Goal: Information Seeking & Learning: Check status

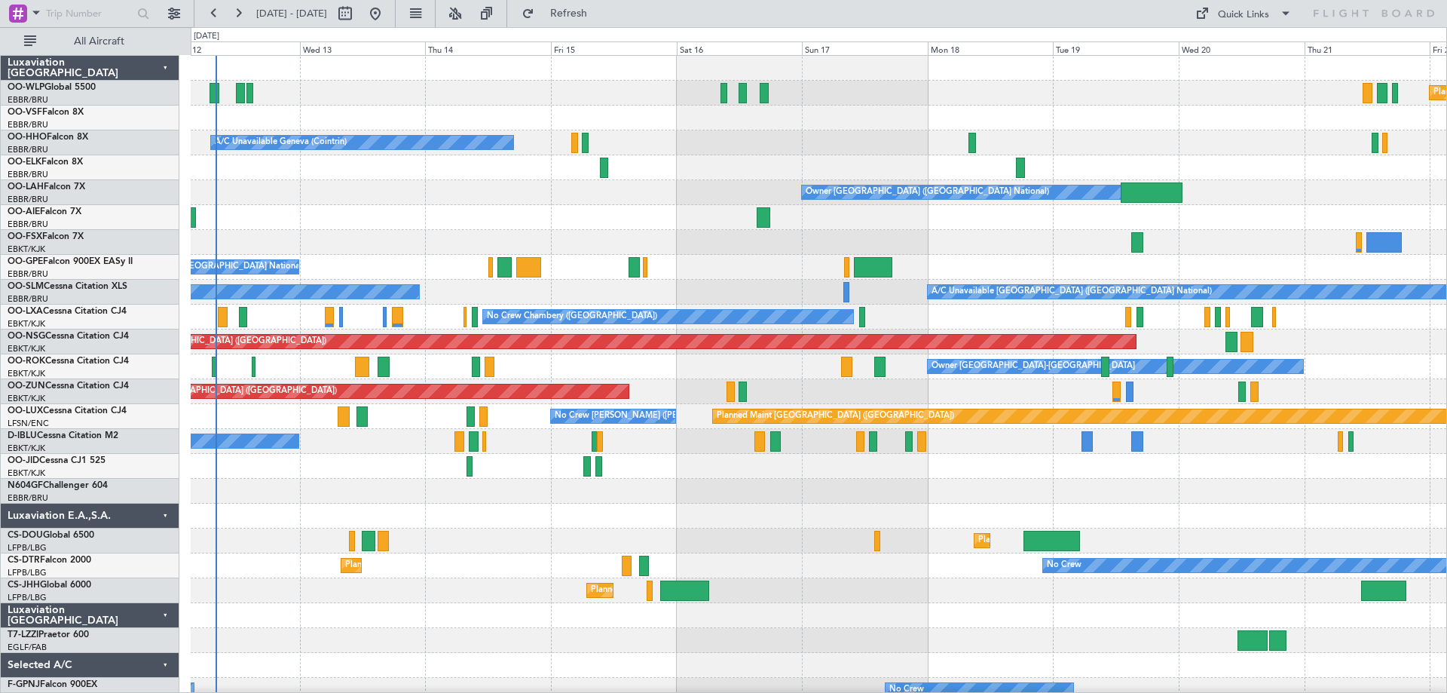
click at [332, 332] on div "Planned Maint [GEOGRAPHIC_DATA] ([GEOGRAPHIC_DATA]) A/C Unavailable Geneva (Coi…" at bounding box center [819, 504] width 1256 height 896
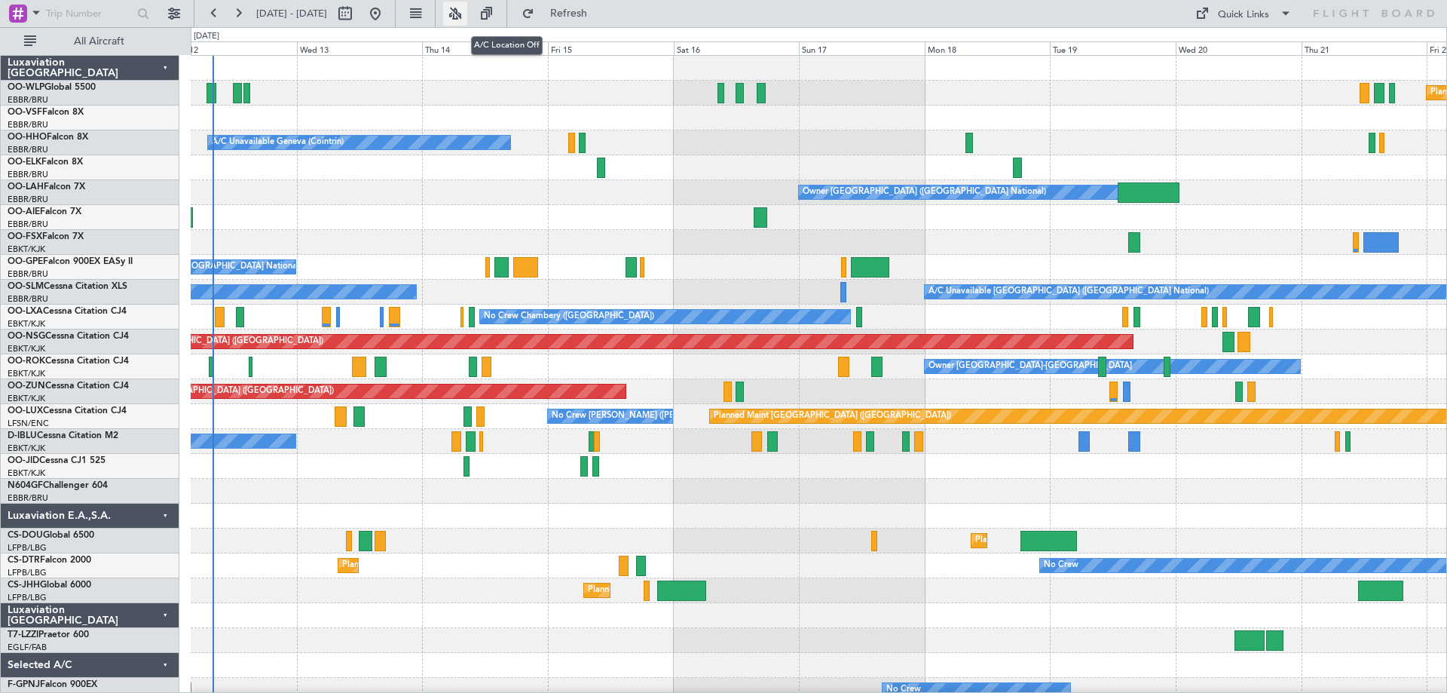
click at [467, 12] on button at bounding box center [455, 14] width 24 height 24
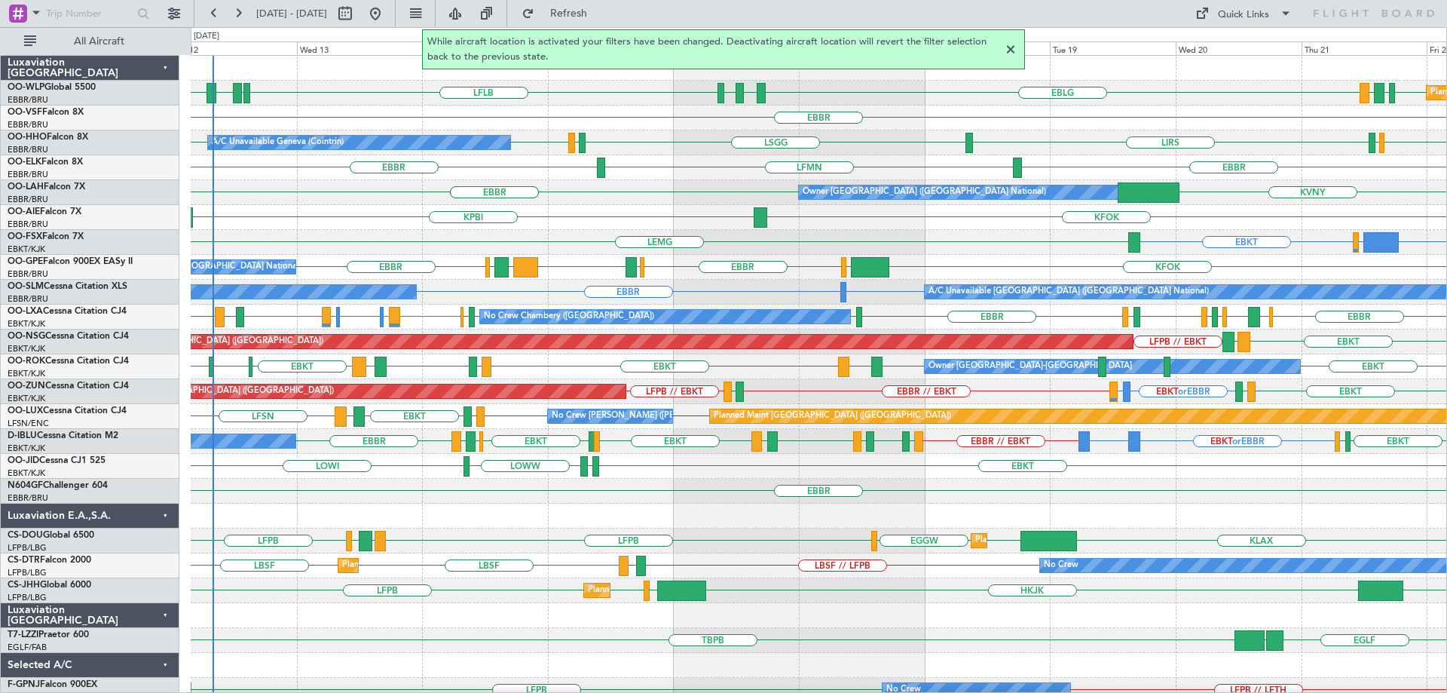
click at [1009, 46] on div at bounding box center [1011, 50] width 18 height 18
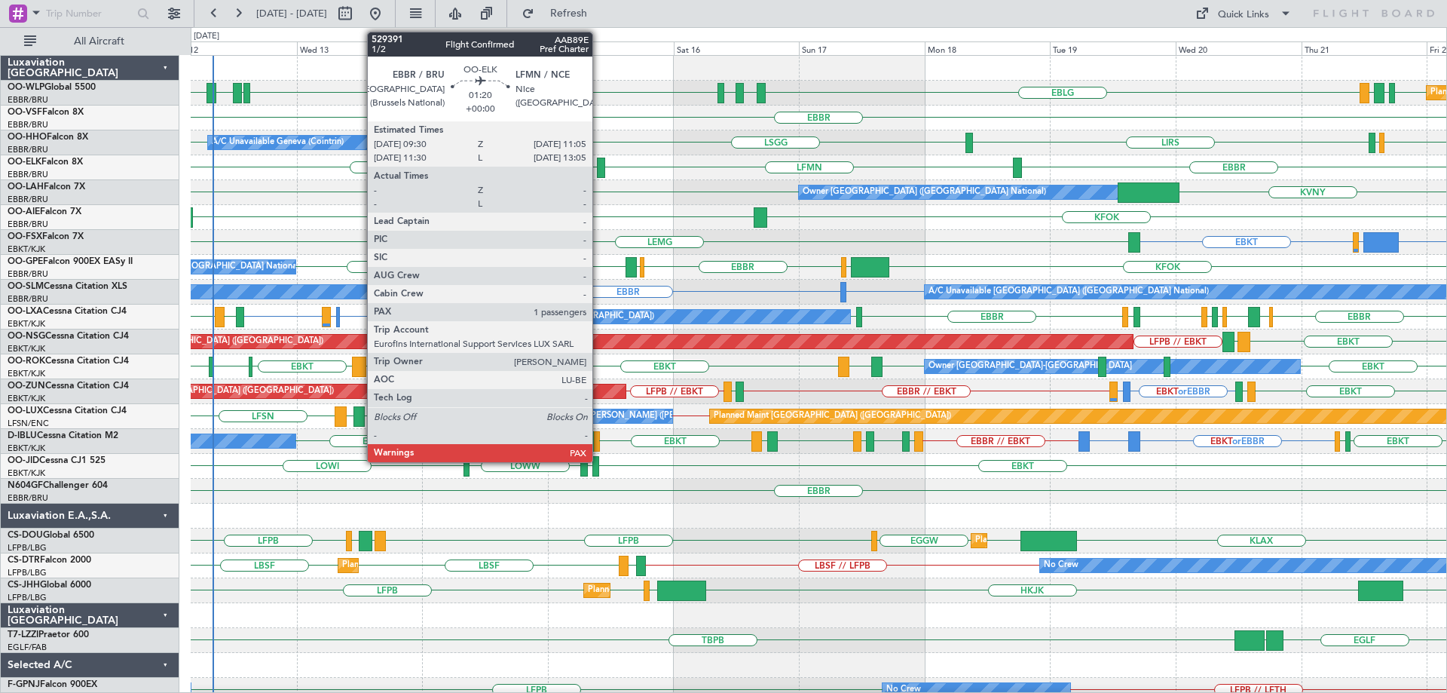
click at [599, 164] on div at bounding box center [601, 168] width 8 height 20
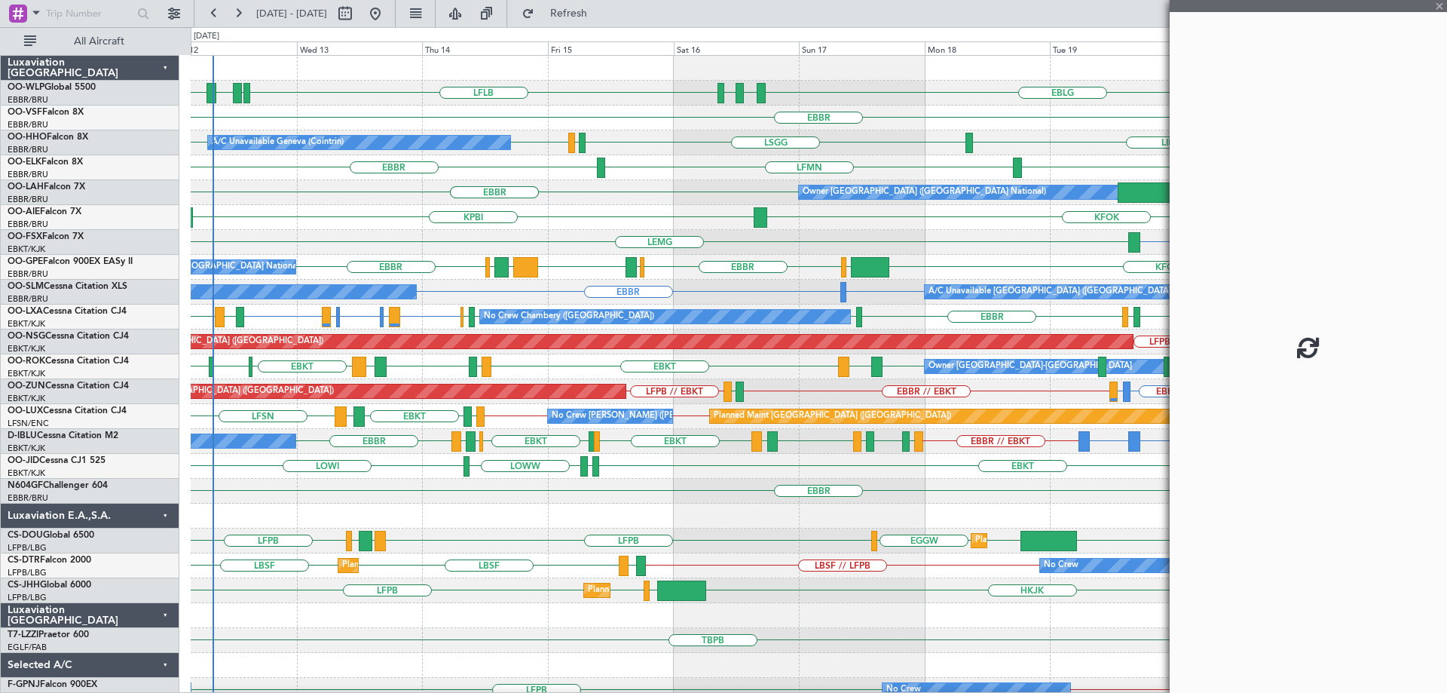
click at [602, 164] on div at bounding box center [601, 168] width 8 height 20
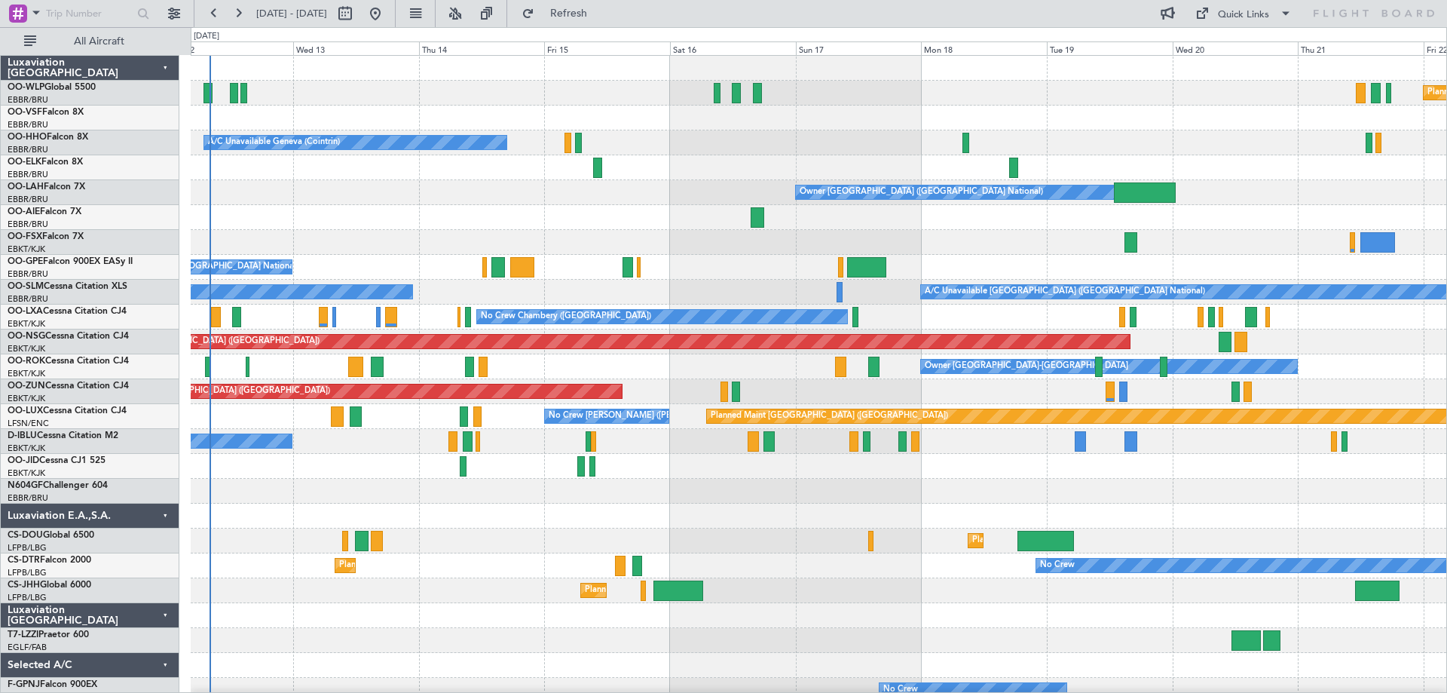
click at [284, 308] on div "Planned Maint [GEOGRAPHIC_DATA] ([GEOGRAPHIC_DATA]) A/C Unavailable Geneva (Coi…" at bounding box center [819, 504] width 1256 height 896
click at [467, 10] on button at bounding box center [455, 14] width 24 height 24
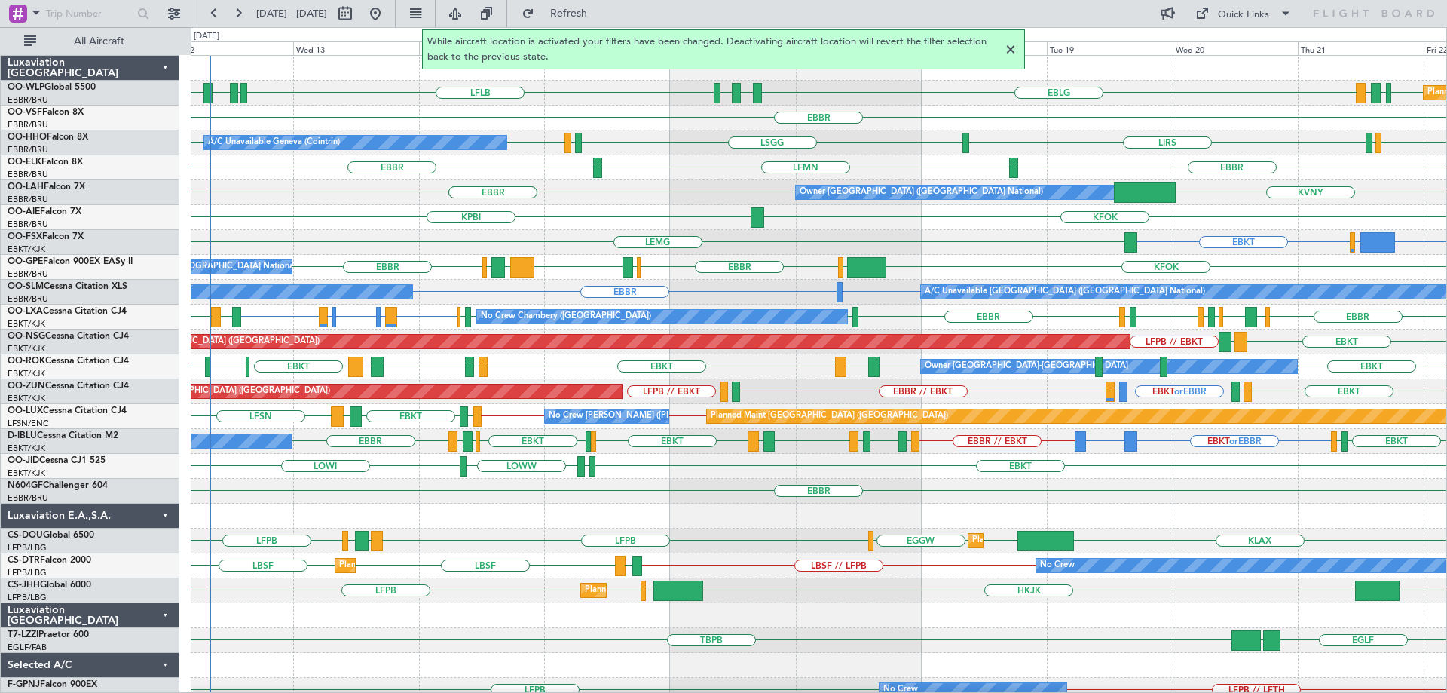
click at [1011, 53] on div at bounding box center [1011, 50] width 18 height 18
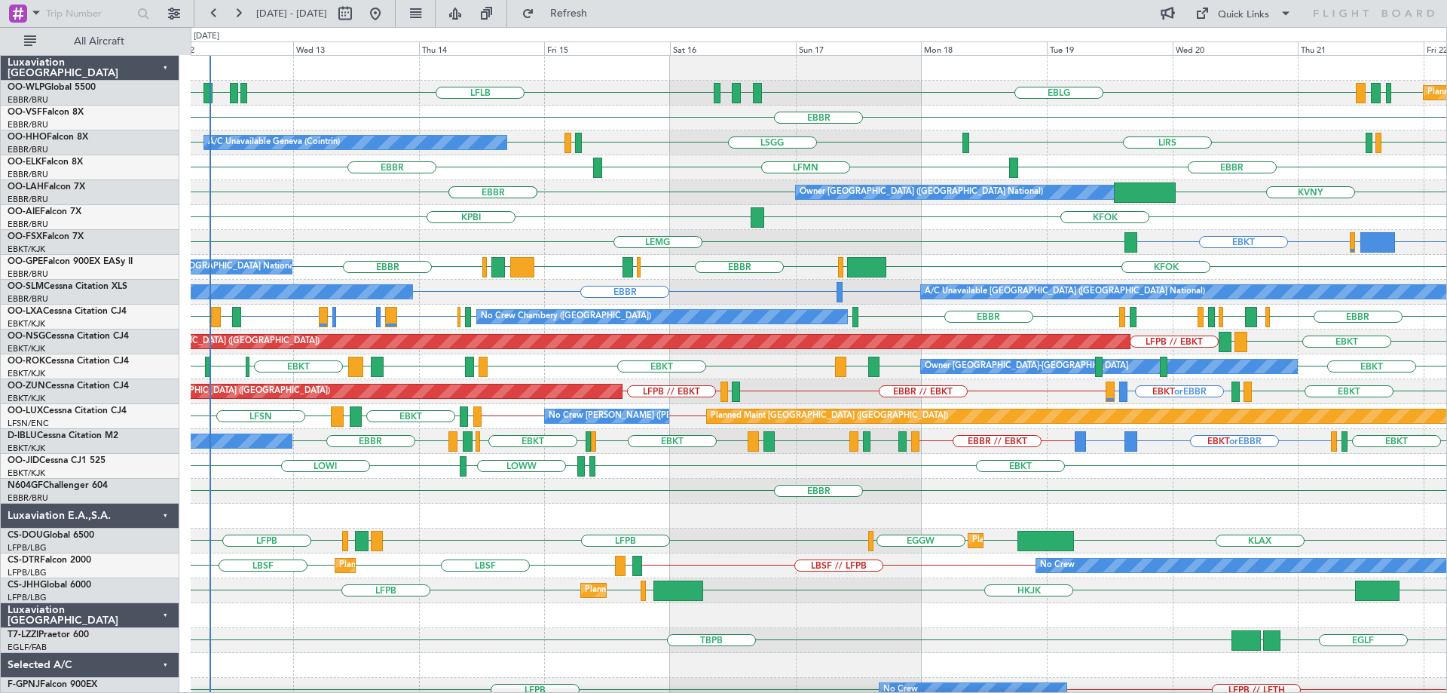
click at [512, 164] on div "EBBR LFMN EBBR" at bounding box center [819, 167] width 1256 height 25
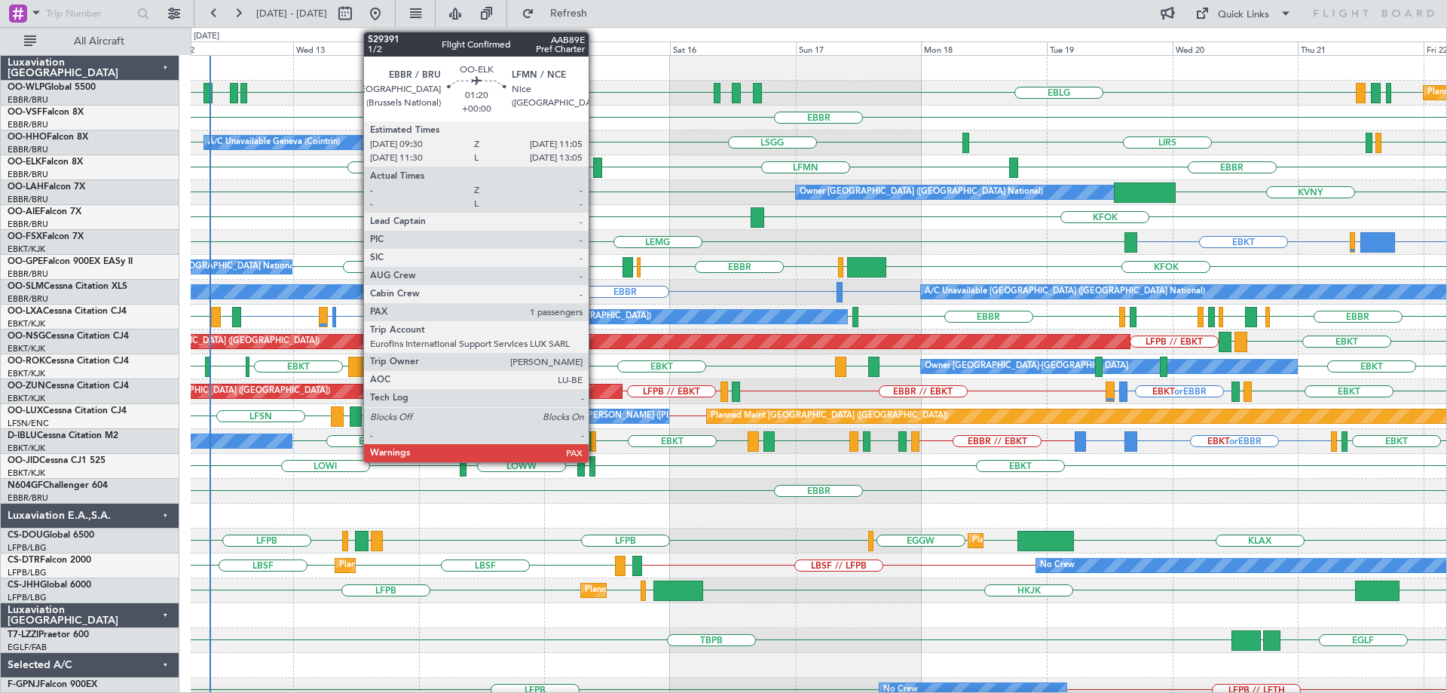
click at [596, 159] on div at bounding box center [597, 168] width 8 height 20
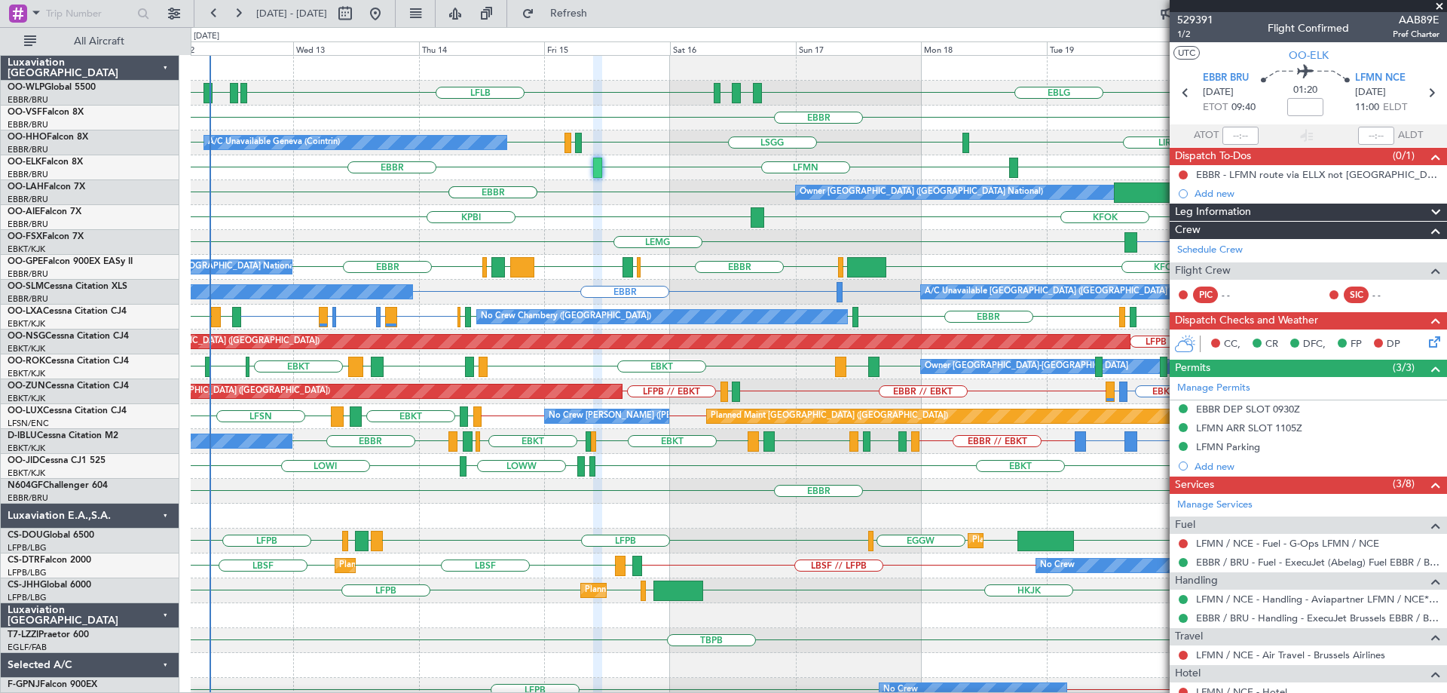
click at [1439, 8] on span at bounding box center [1439, 7] width 15 height 14
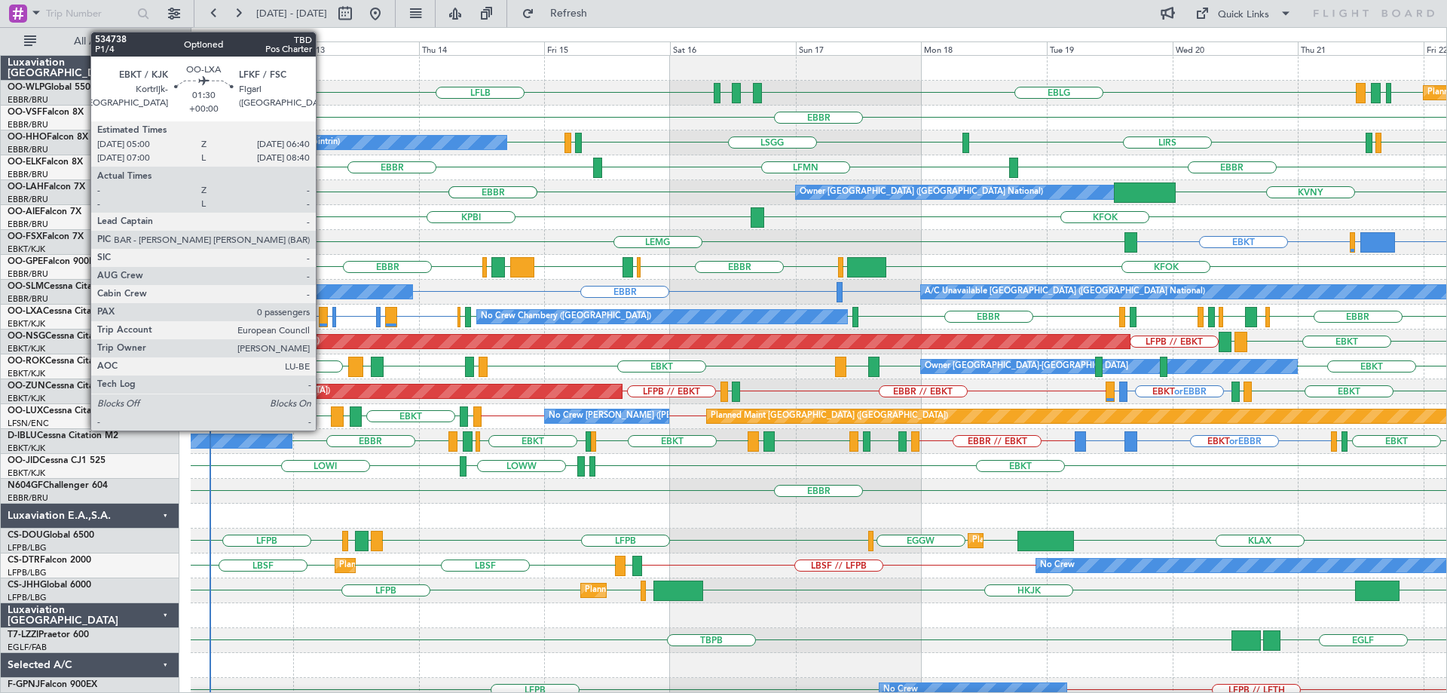
click at [323, 315] on div at bounding box center [323, 317] width 9 height 20
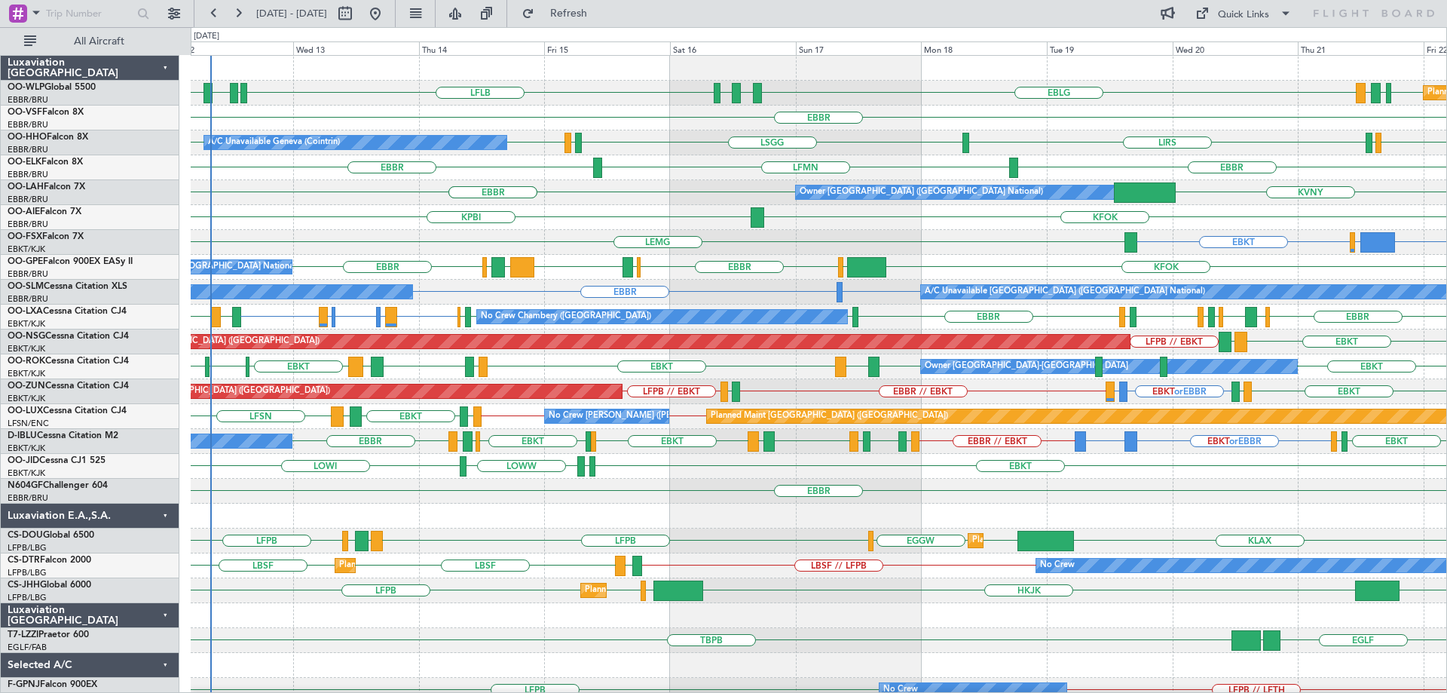
click at [610, 115] on div "EBBR" at bounding box center [819, 118] width 1256 height 25
click at [601, 17] on span "Refresh" at bounding box center [569, 13] width 63 height 11
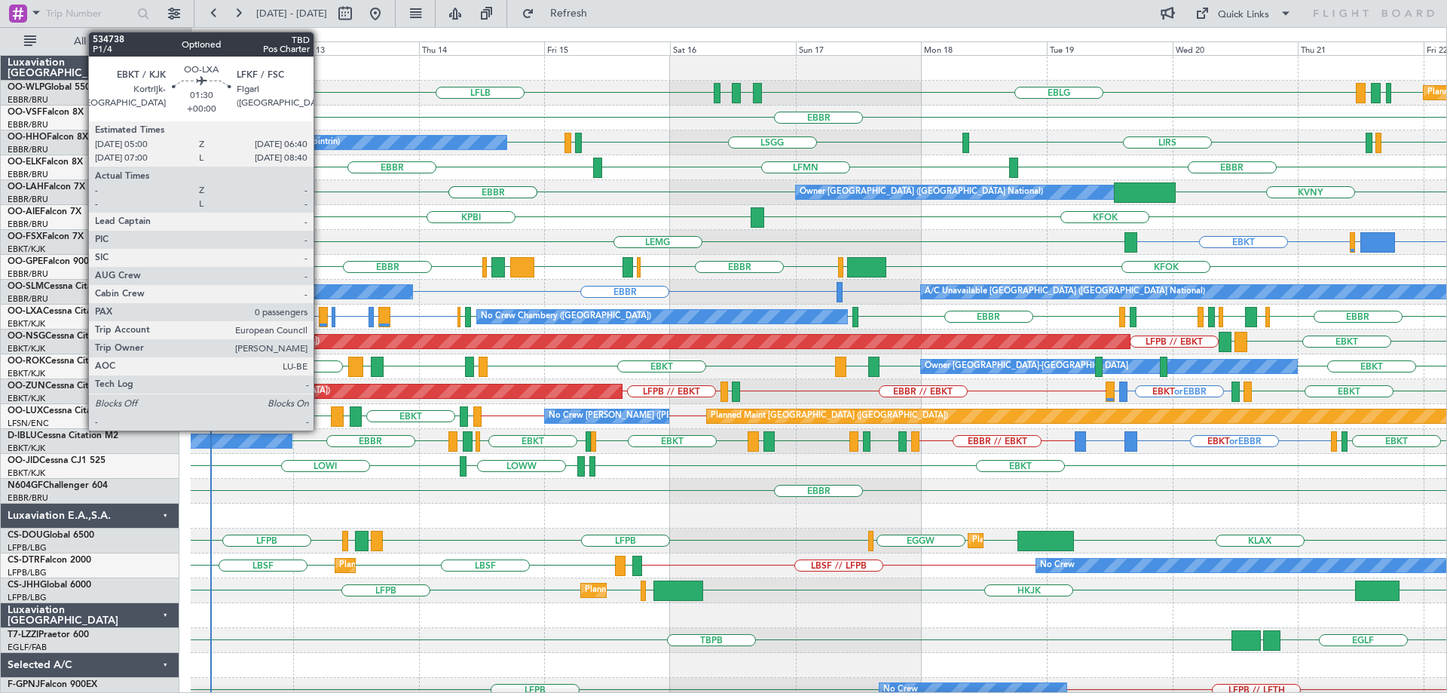
click at [320, 313] on div at bounding box center [323, 317] width 9 height 20
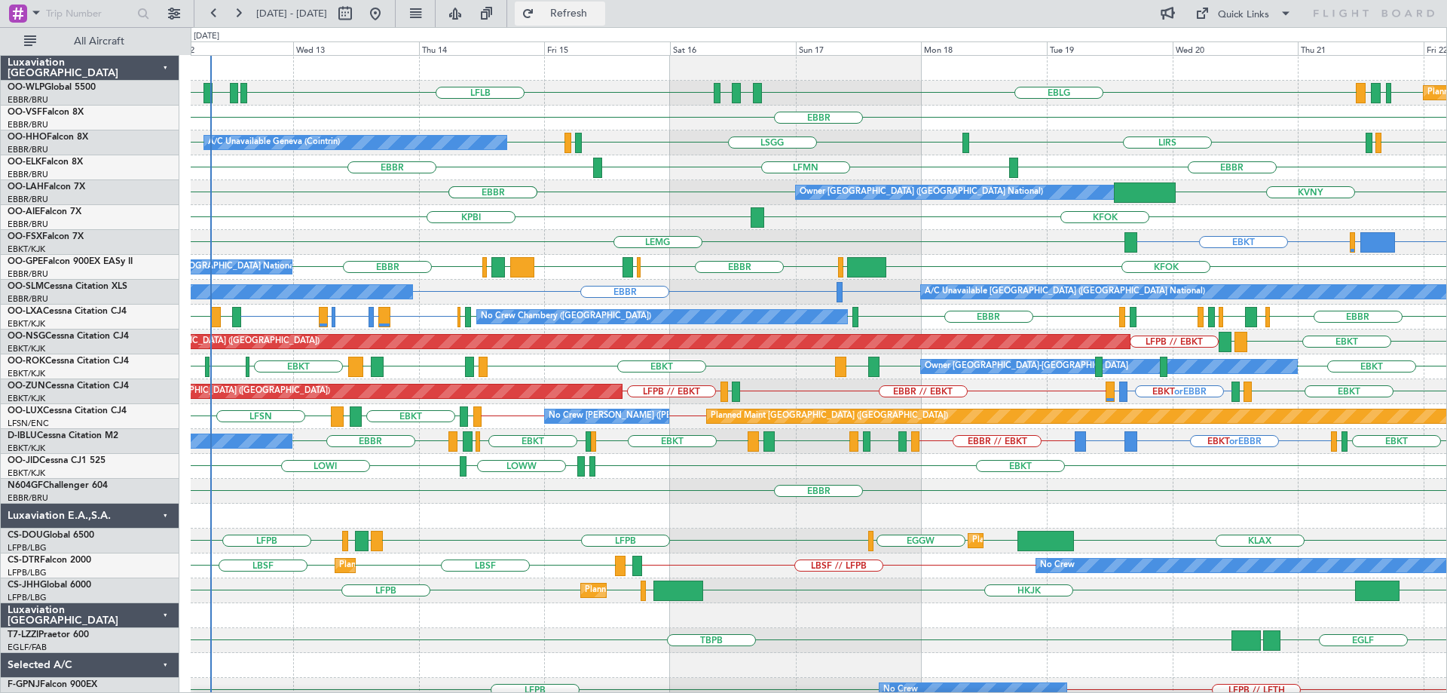
click at [601, 13] on span "Refresh" at bounding box center [569, 13] width 63 height 11
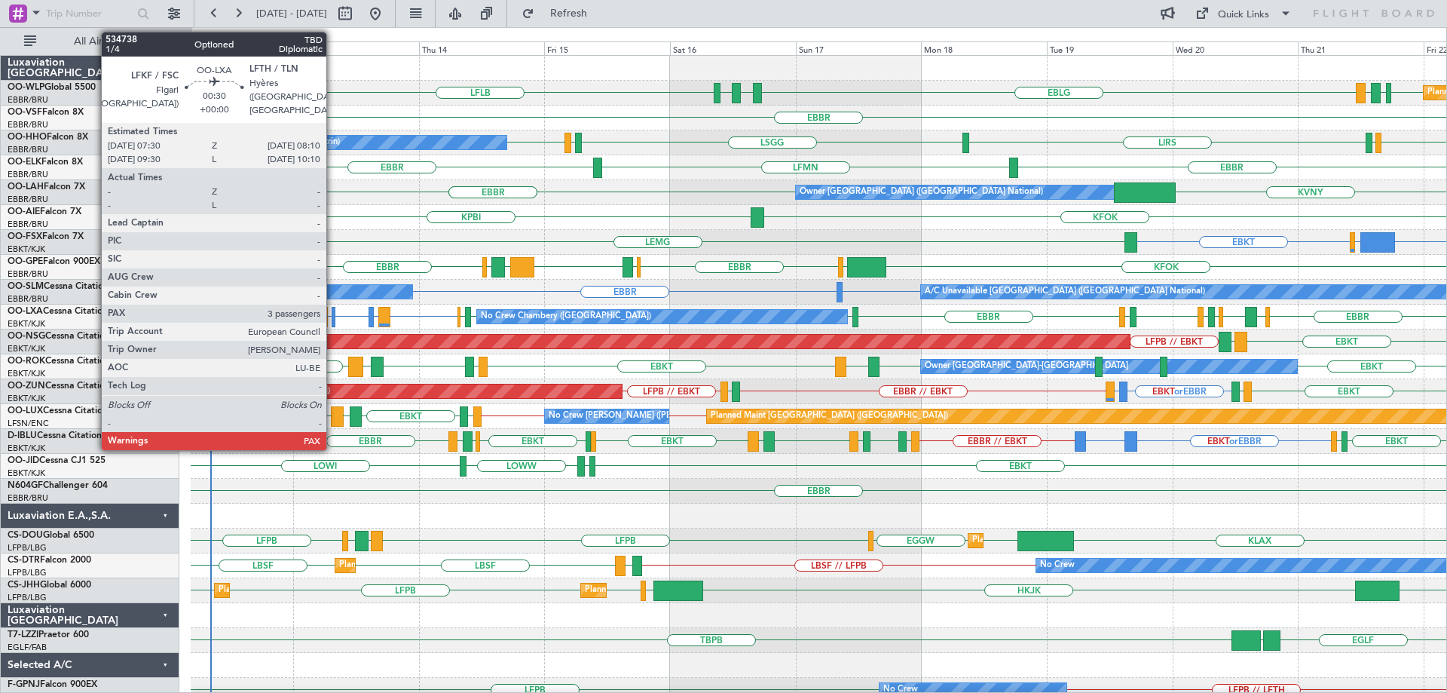
click at [333, 317] on div at bounding box center [334, 317] width 4 height 20
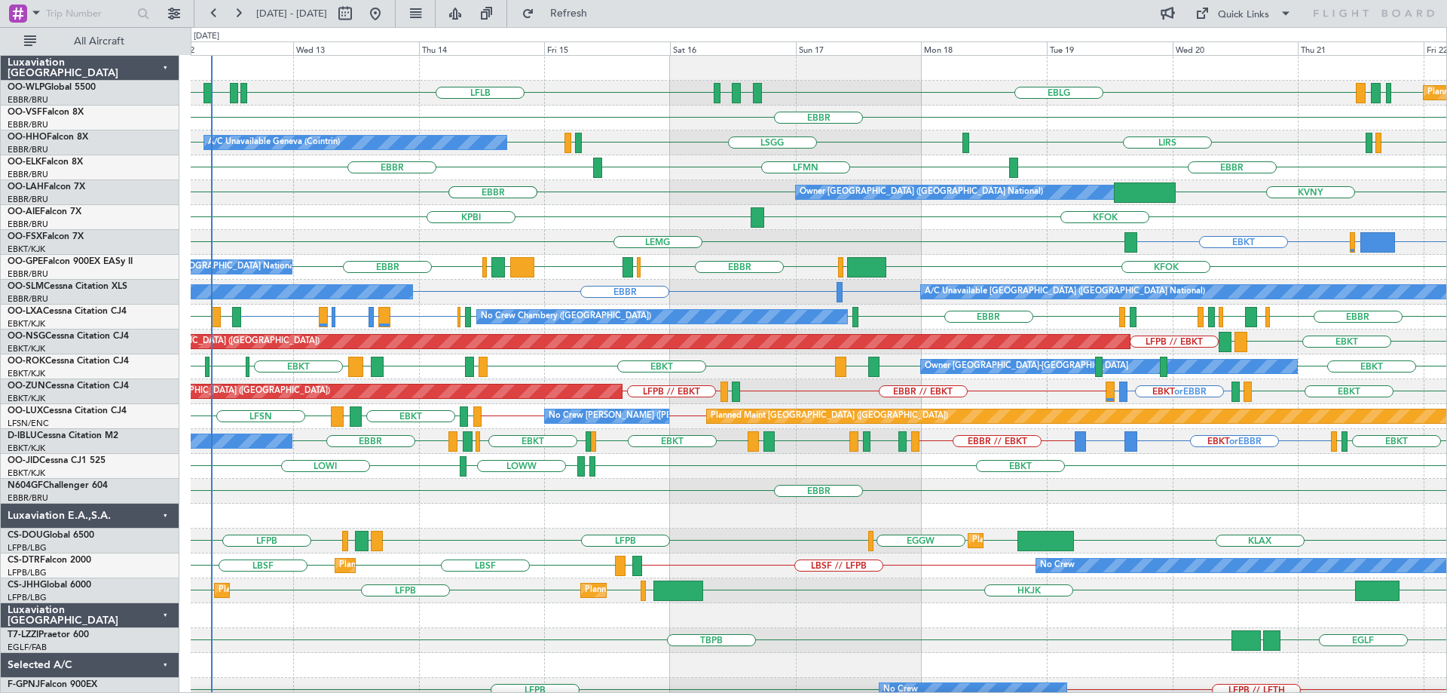
click at [644, 55] on div "0 0 Tue 12 Wed 13 Thu 14 Fri 15 Sat 16 Sun 17 Mon 18 Aug 2025 Tue 19 Wed 20 Thu…" at bounding box center [819, 42] width 1257 height 28
click at [601, 13] on span "Refresh" at bounding box center [569, 13] width 63 height 11
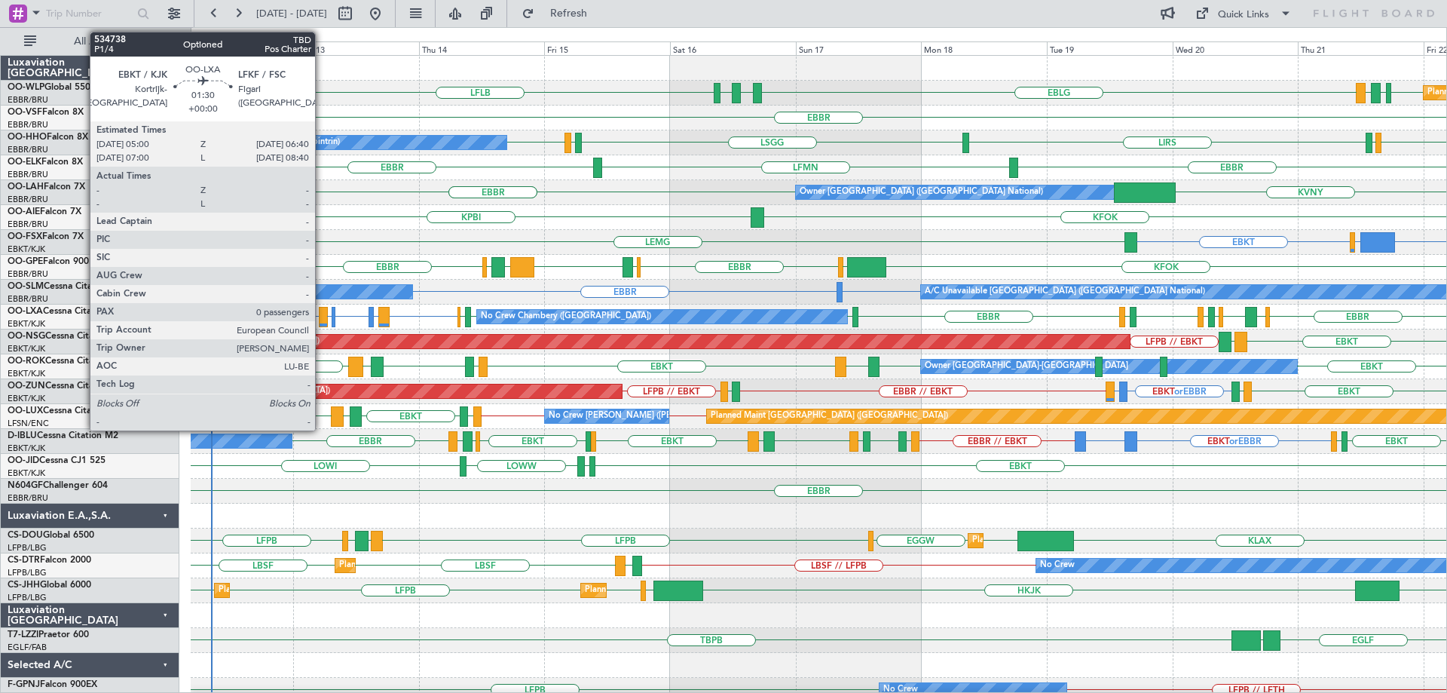
click at [322, 315] on div at bounding box center [323, 317] width 9 height 20
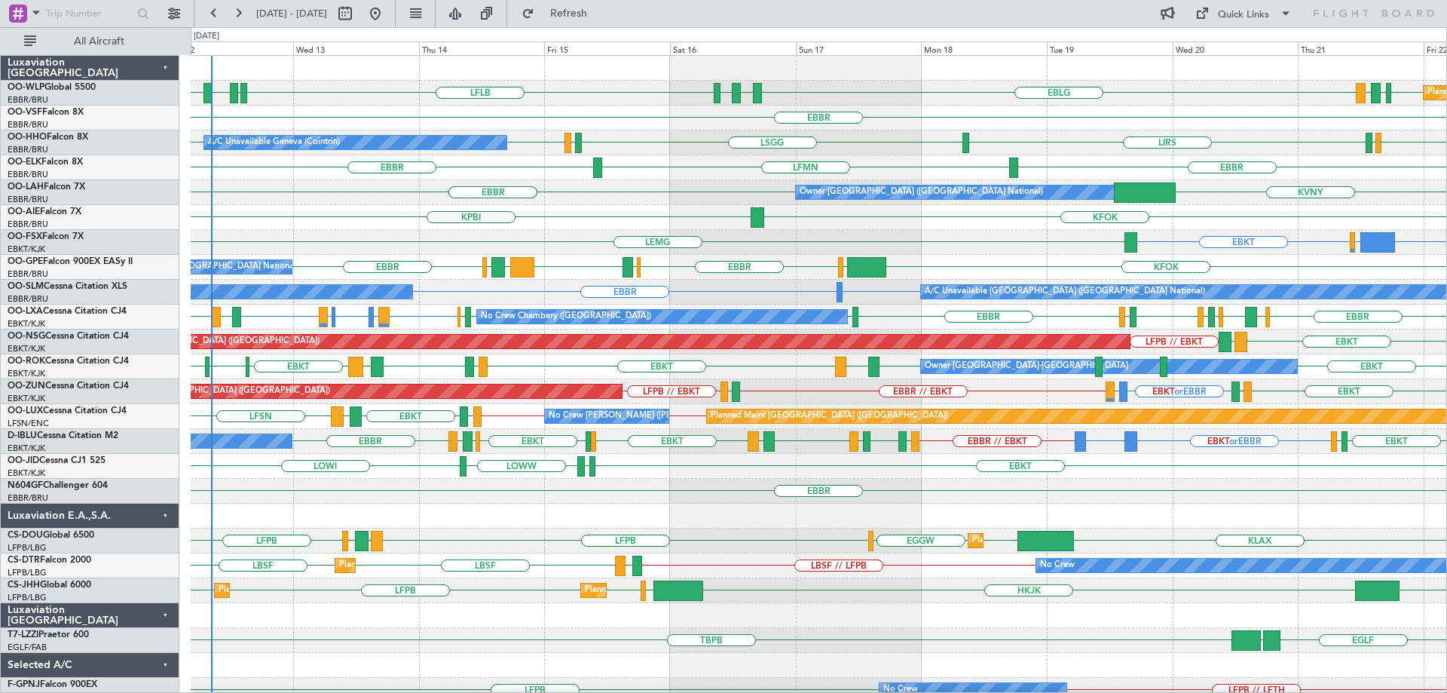
click at [648, 123] on div "EBBR" at bounding box center [819, 118] width 1256 height 25
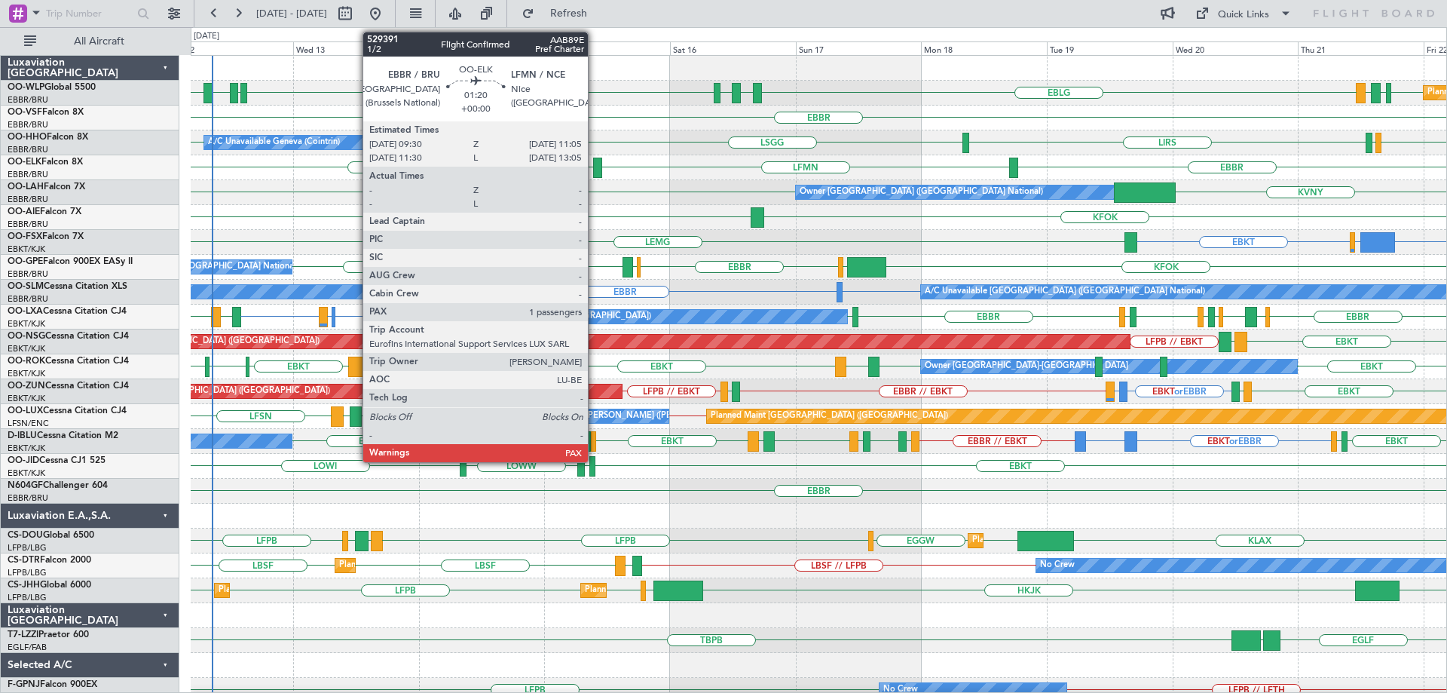
click at [595, 165] on div at bounding box center [597, 168] width 8 height 20
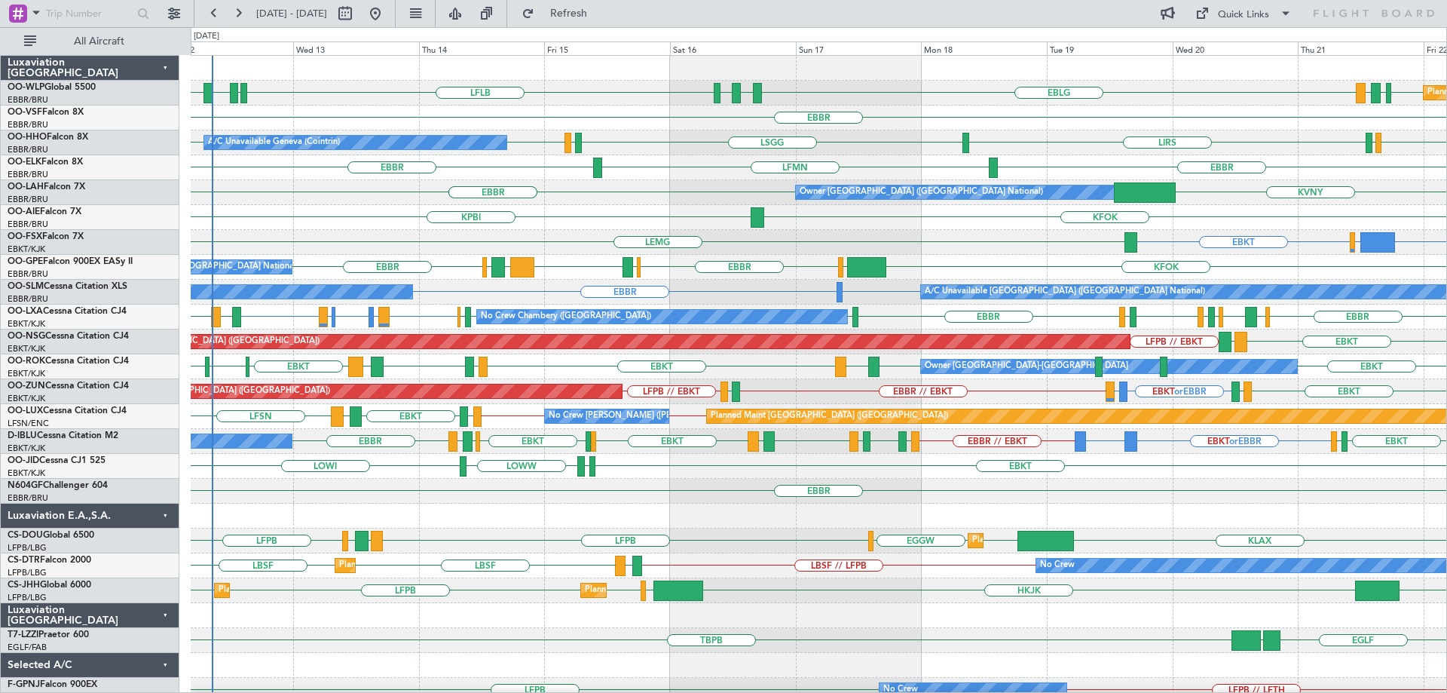
click at [638, 81] on div "EDDB EBLG LDDU EBLG LDSP EBLG LFLB EBLG LDZD EBLG Planned Maint Berlin (Branden…" at bounding box center [819, 93] width 1256 height 25
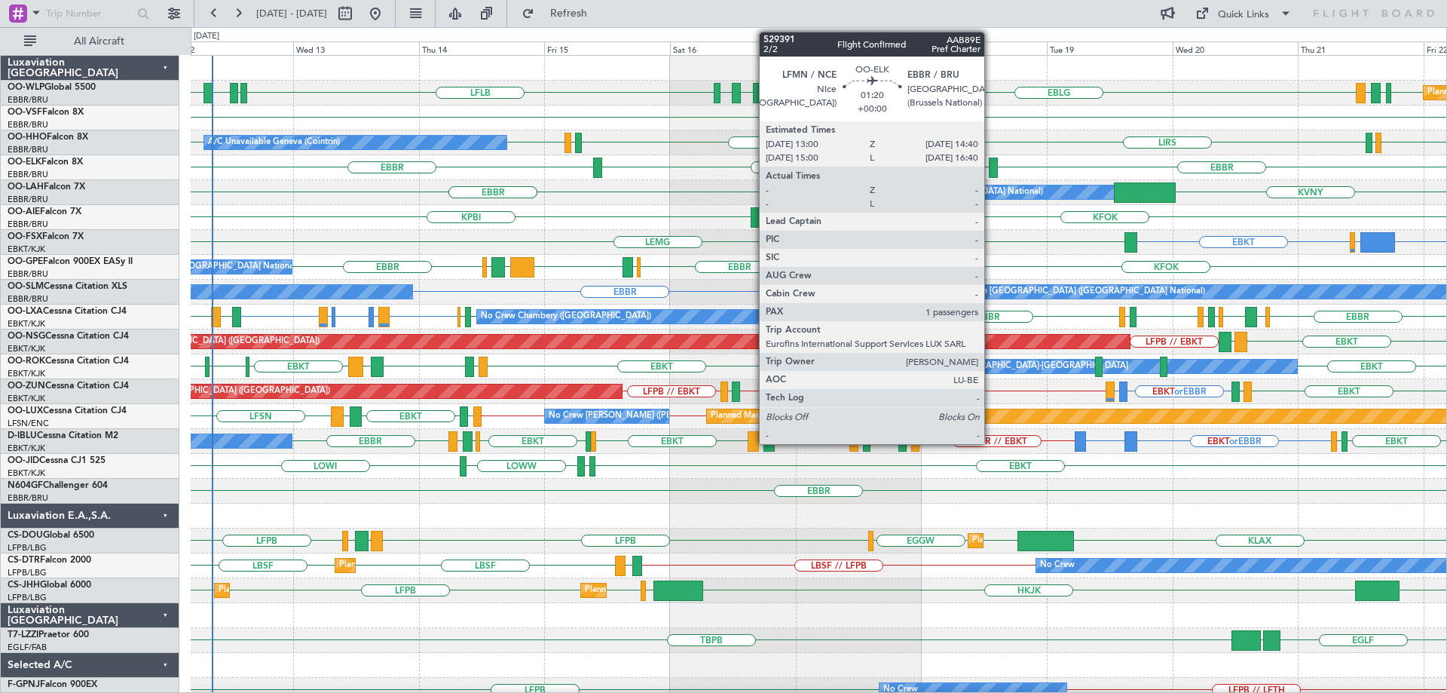
click at [991, 165] on div at bounding box center [993, 168] width 9 height 20
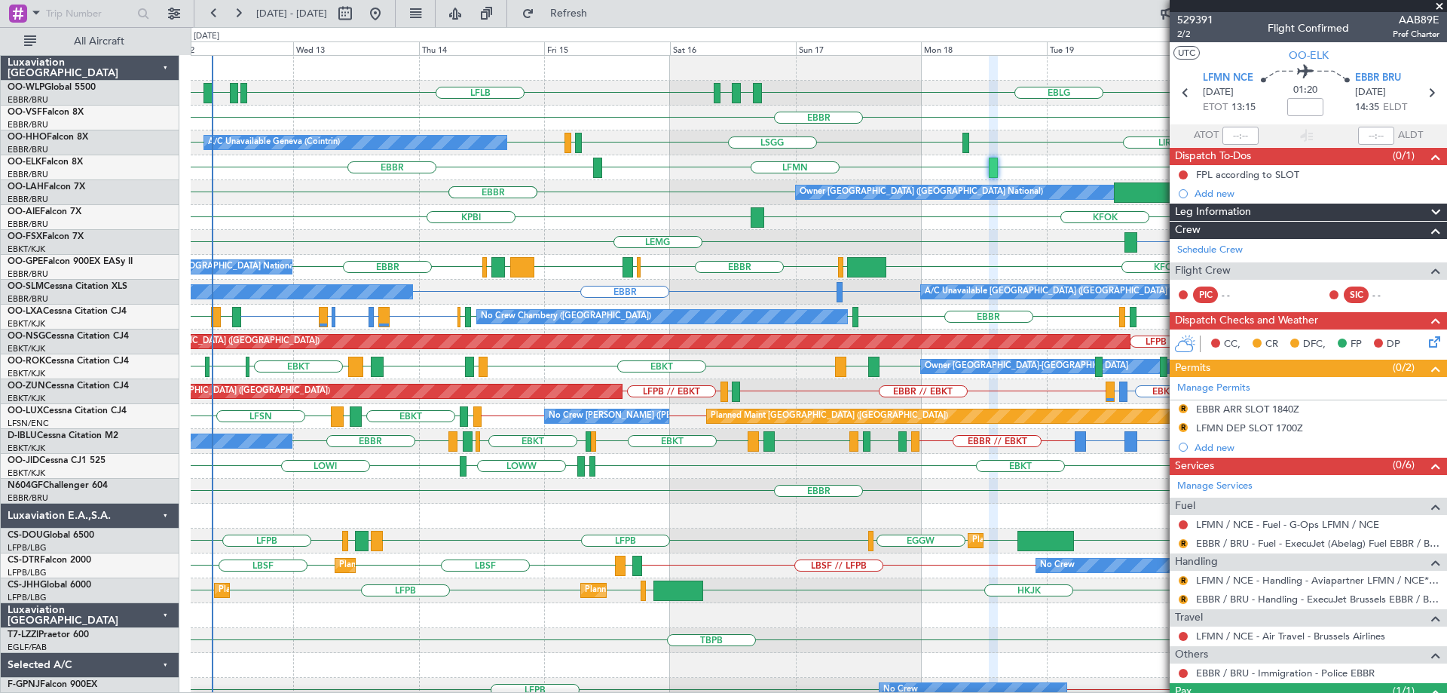
click at [1439, 5] on span at bounding box center [1439, 7] width 15 height 14
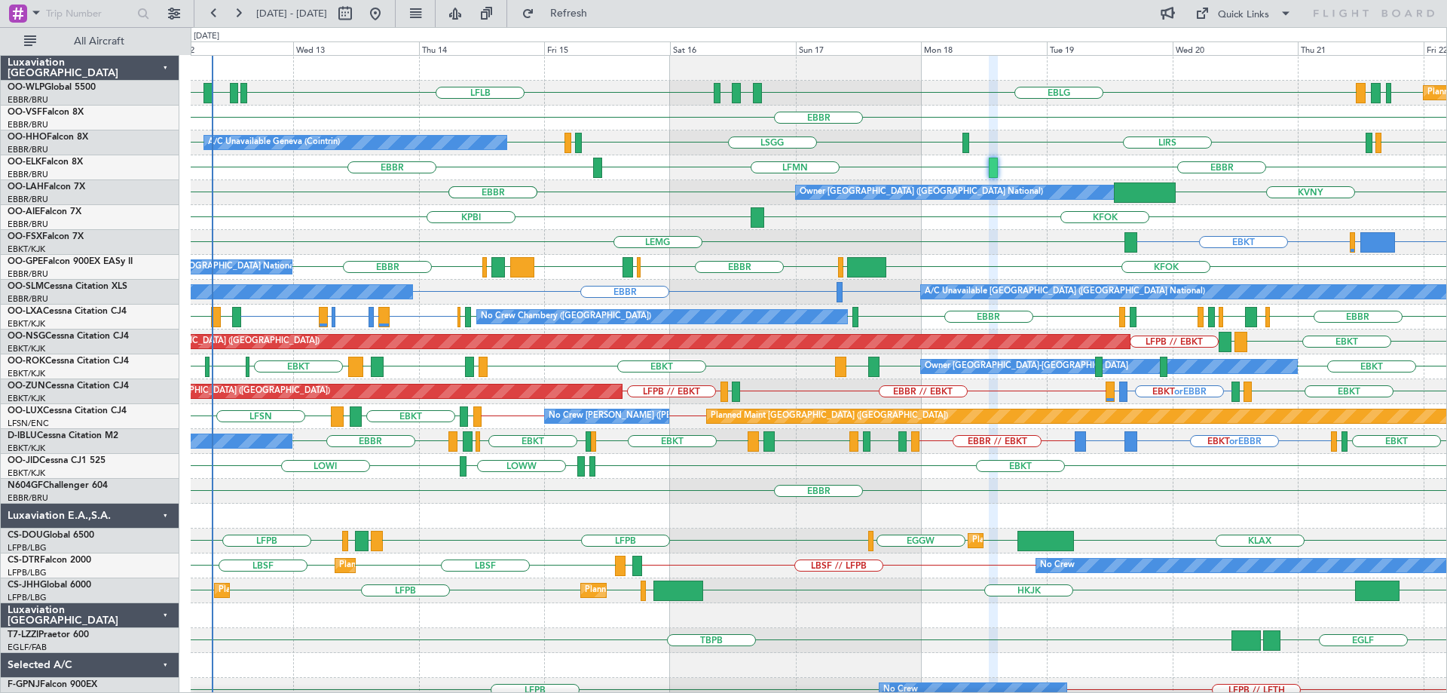
type input "0"
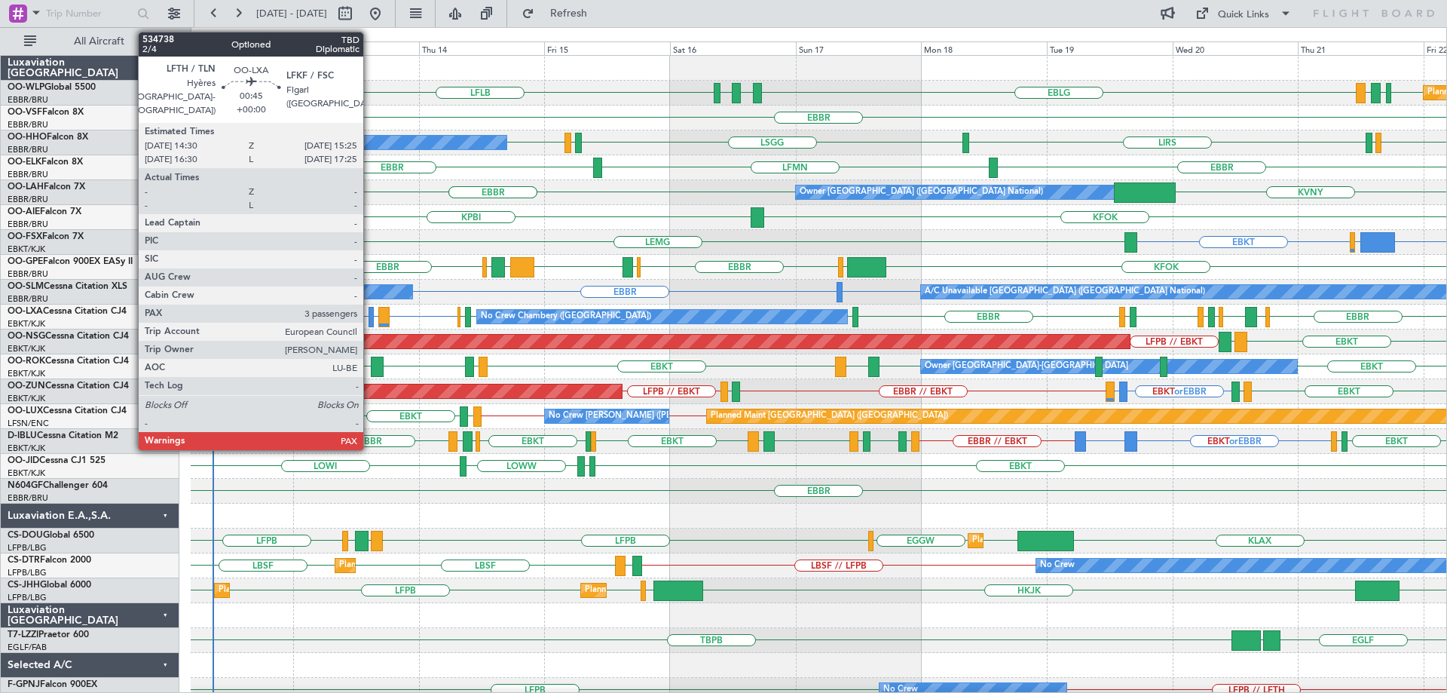
click at [370, 315] on div at bounding box center [371, 317] width 5 height 20
click at [370, 317] on div at bounding box center [371, 317] width 5 height 20
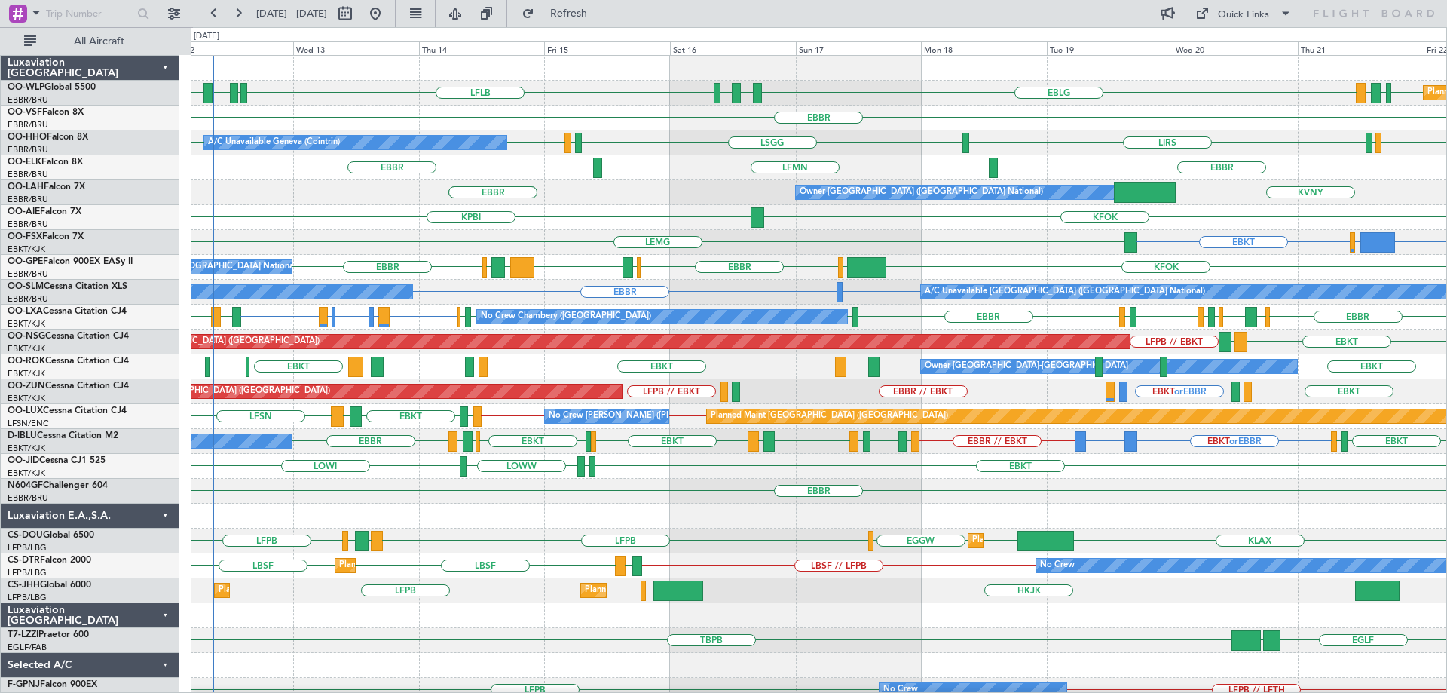
click at [596, 200] on div "KVNY EBBR EBBR Owner Brussels (Brussels National)" at bounding box center [819, 192] width 1256 height 25
click at [325, 196] on div "KVNY EBBR EBBR Owner Brussels (Brussels National)" at bounding box center [819, 192] width 1256 height 25
click at [564, 291] on div "LFLB EBLG LDZD EBLG EBLG LDSP EBLG EDDB EBLG LDDU Planned Maint Berlin (Branden…" at bounding box center [819, 504] width 1256 height 896
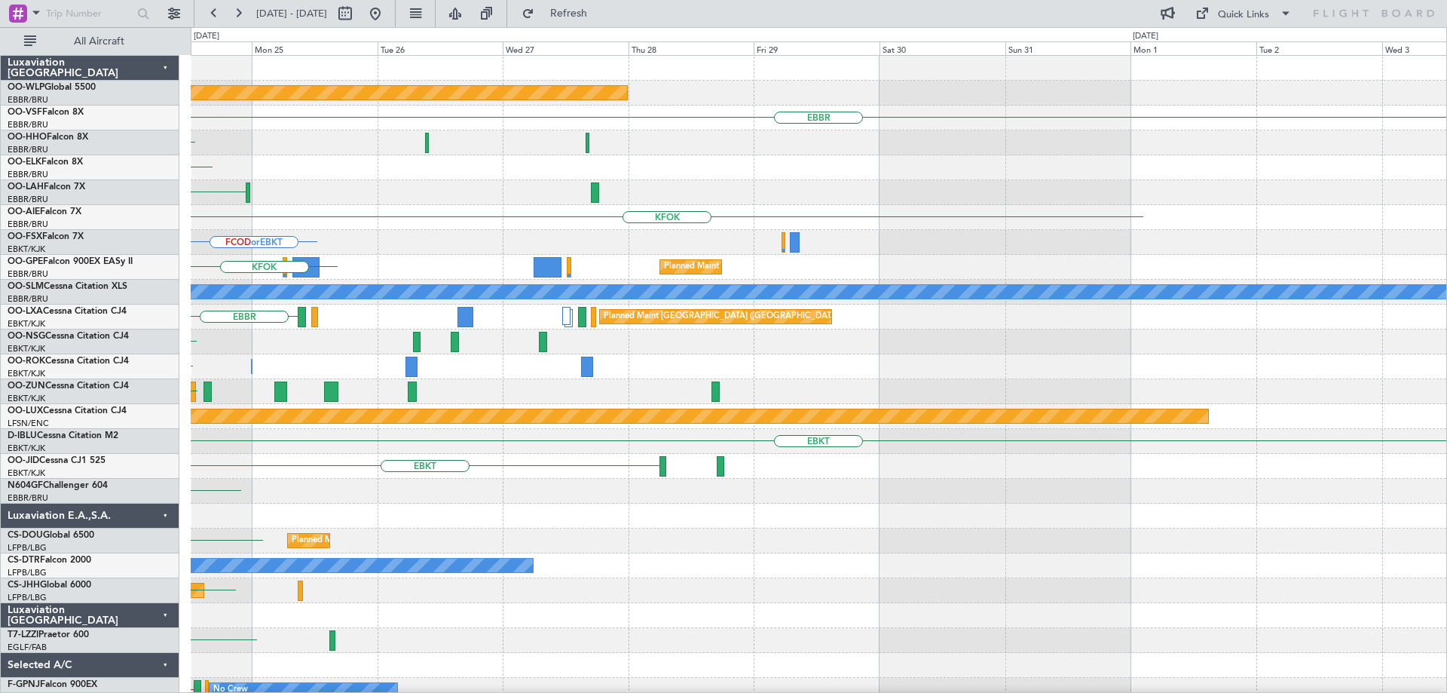
click at [486, 339] on div "Planned Maint Berlin (Brandenburg) EBBR LIRS EBBR KVNY KFOK FCOD or EBKT Planne…" at bounding box center [819, 504] width 1256 height 896
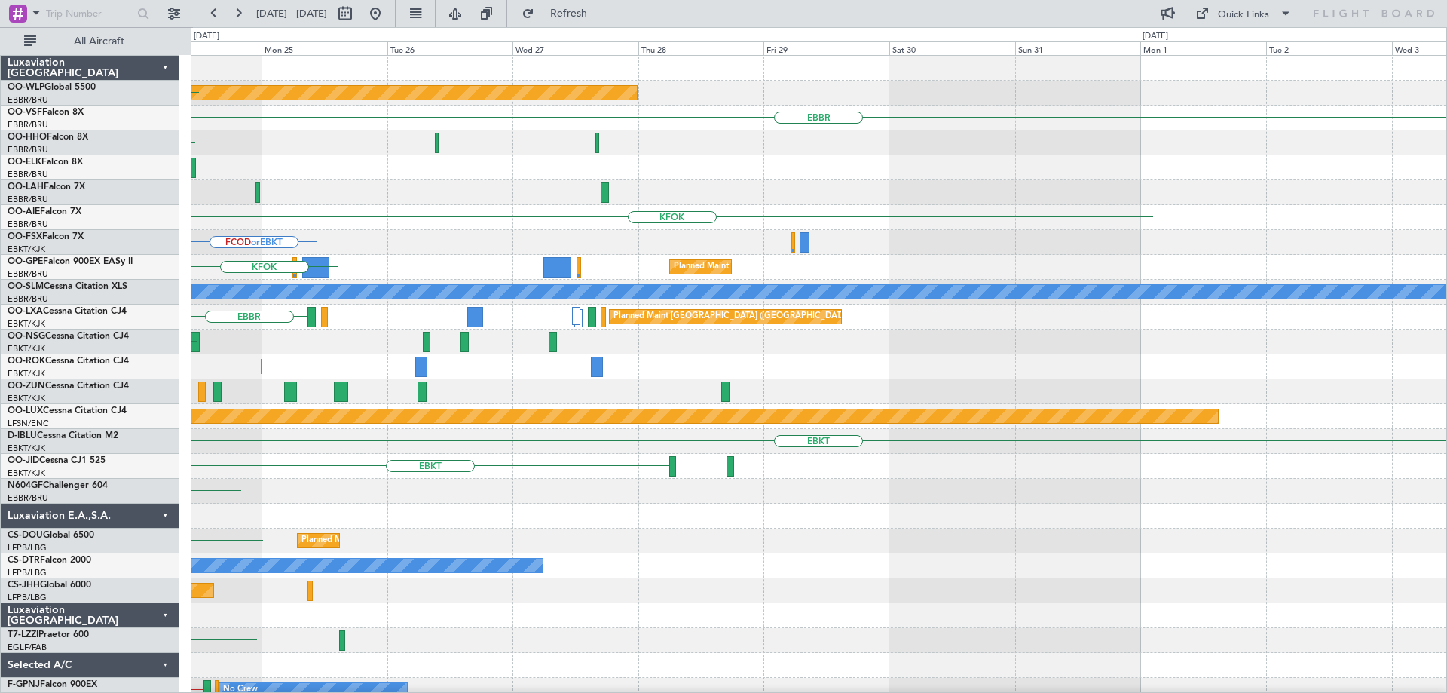
click at [351, 381] on div "Planned Maint Berlin (Brandenburg) EDDB EBBR LIRS EBBR KVNY KFOK FCOD or EBKT P…" at bounding box center [819, 504] width 1256 height 896
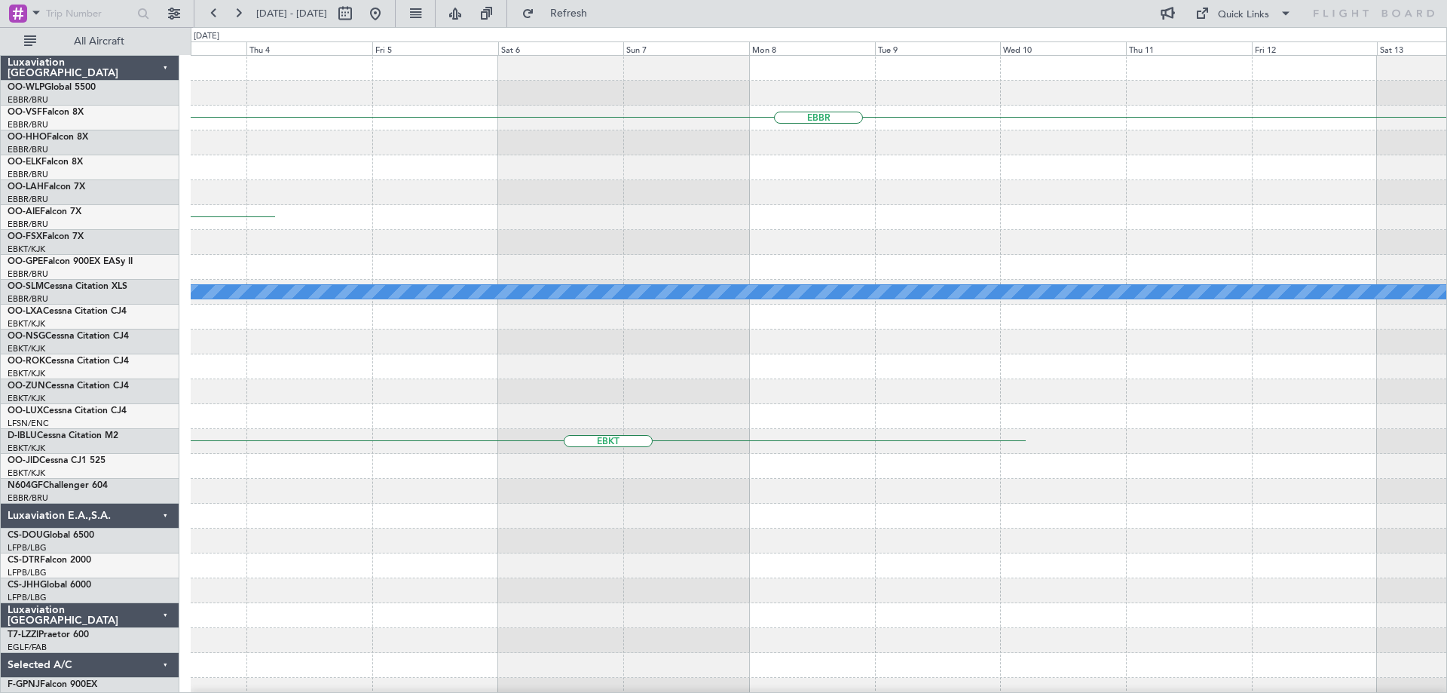
click at [345, 394] on div "EBBR KFOK A/C Unavailable Brussels (Brussels National) Planned Maint Paris (Le …" at bounding box center [819, 504] width 1256 height 896
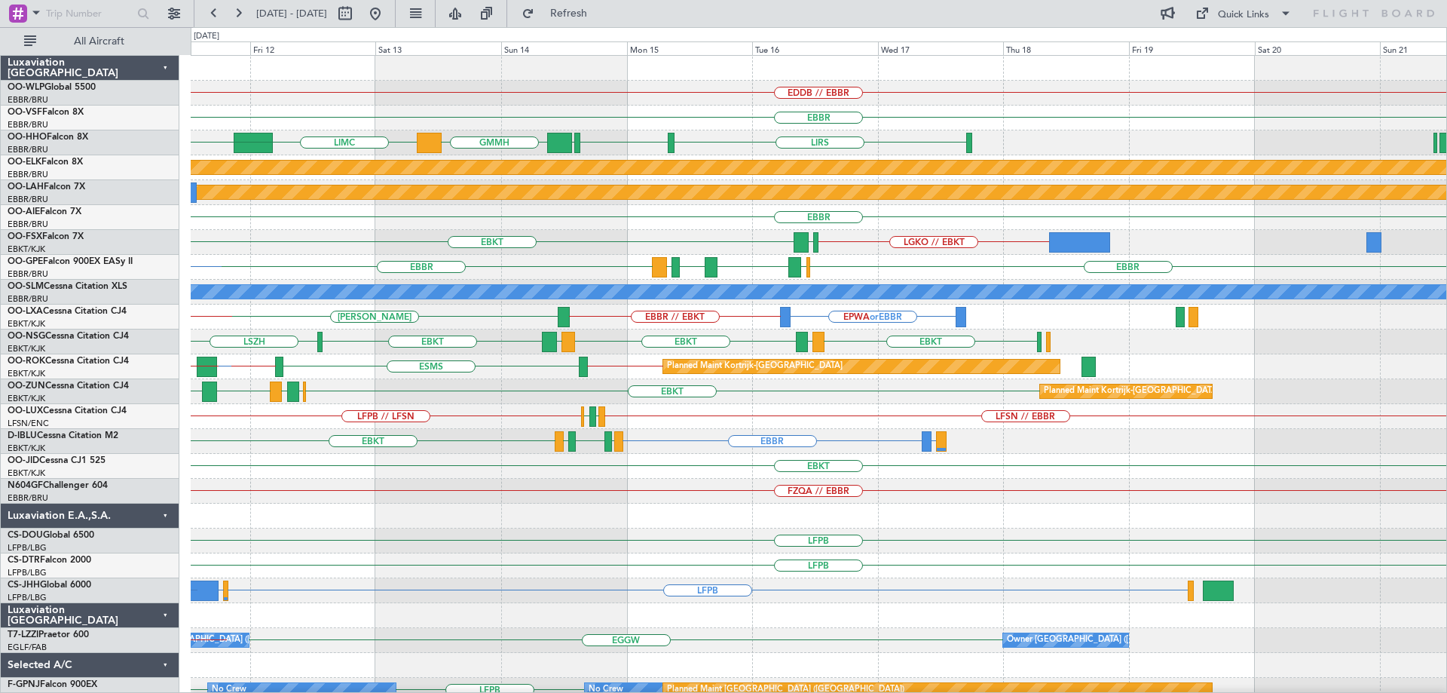
click at [822, 502] on div "EDDB // EBBR EBBR LIMC KTEB LIRS LSGG EBBR GMMH GCTS Planned Maint Kortrijk-Wev…" at bounding box center [819, 454] width 1256 height 796
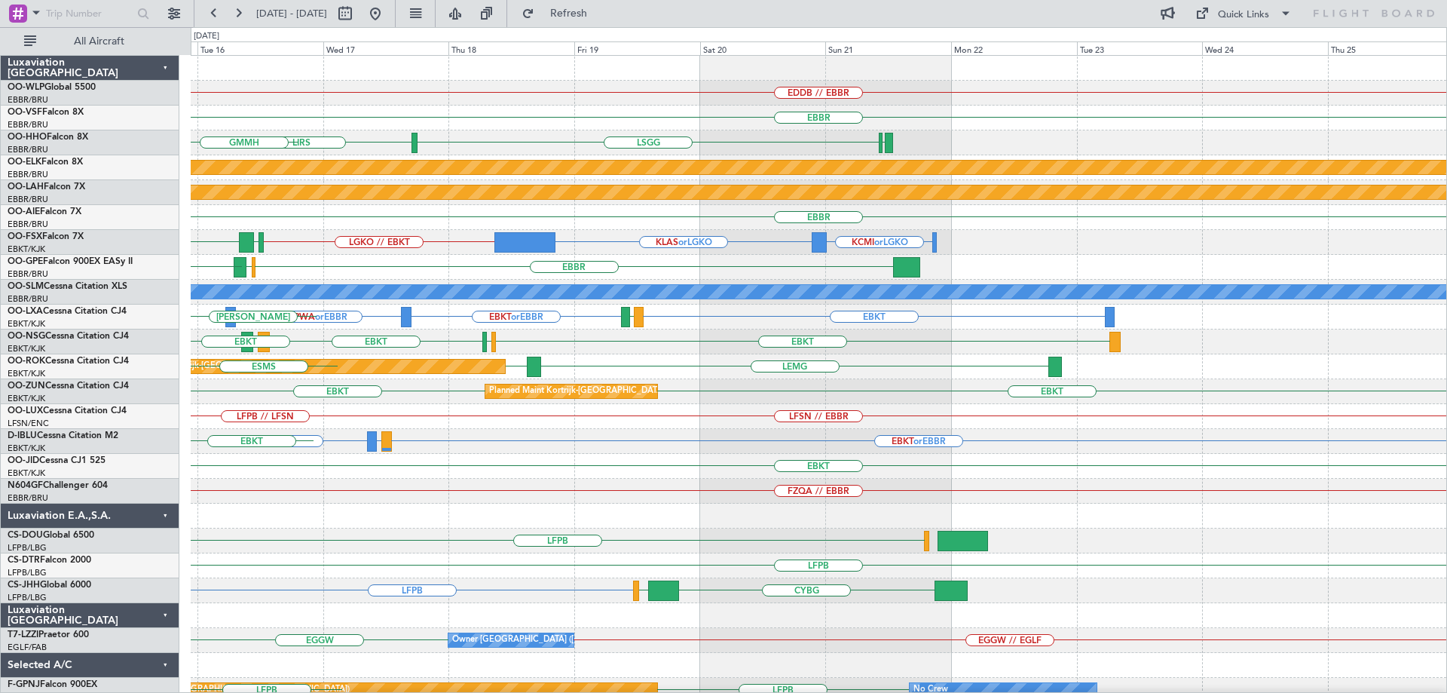
click at [489, 545] on div "EDDB // EBBR EBBR LSGG LIRS LFMN LSGG EBBR GMMH Planned Maint Kortrijk-Wevelgem…" at bounding box center [819, 479] width 1256 height 846
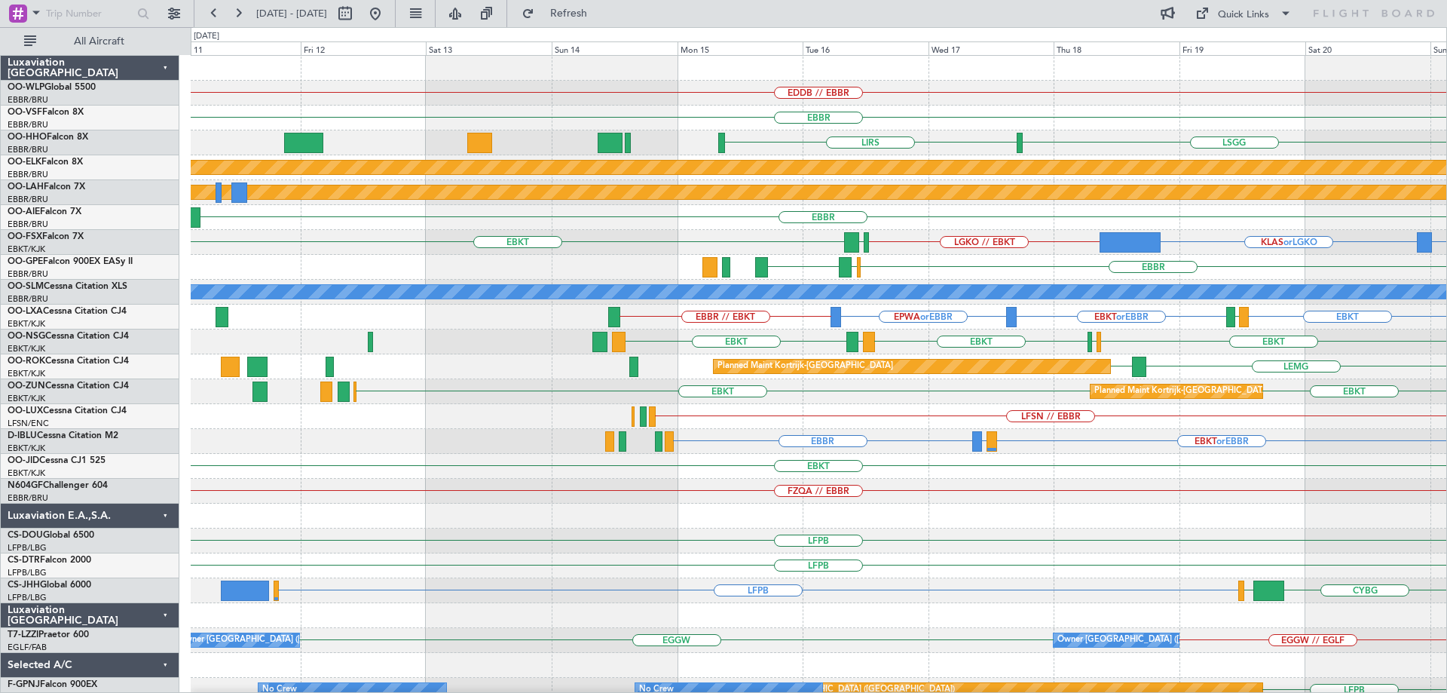
click at [917, 514] on div "EDDB // EBBR EBBR LSGG LIRS LFMN LFPB LSGG Planned Maint Kortrijk-Wevelgem Plan…" at bounding box center [819, 479] width 1256 height 846
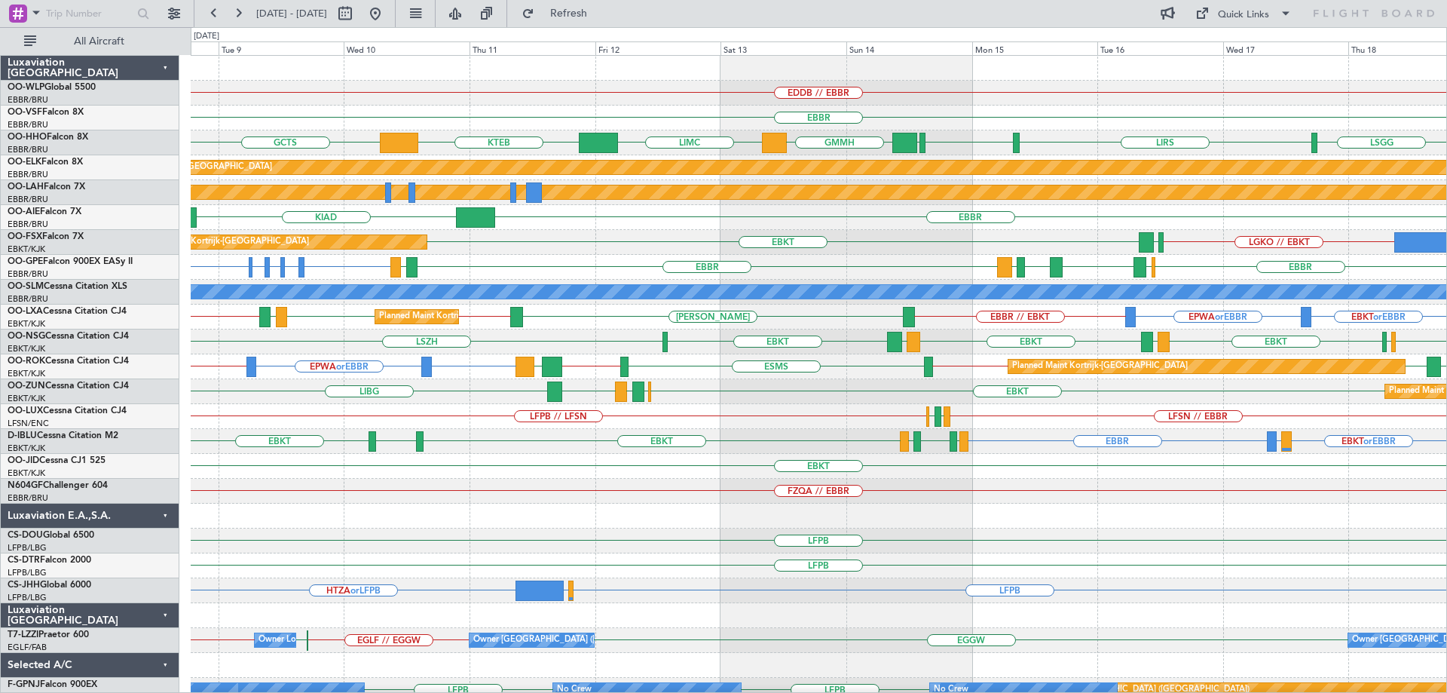
click at [833, 465] on div "EBKT" at bounding box center [819, 466] width 1256 height 25
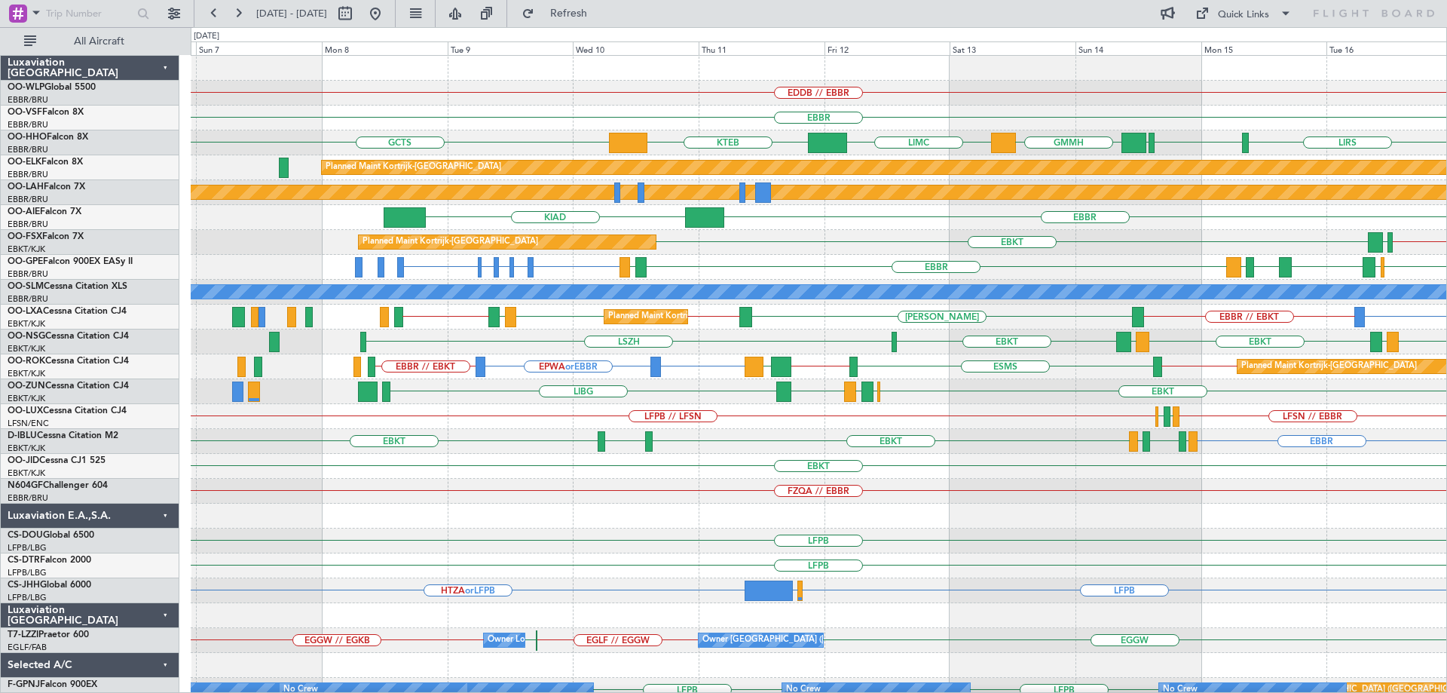
click at [801, 477] on div "EBKT" at bounding box center [819, 466] width 1256 height 25
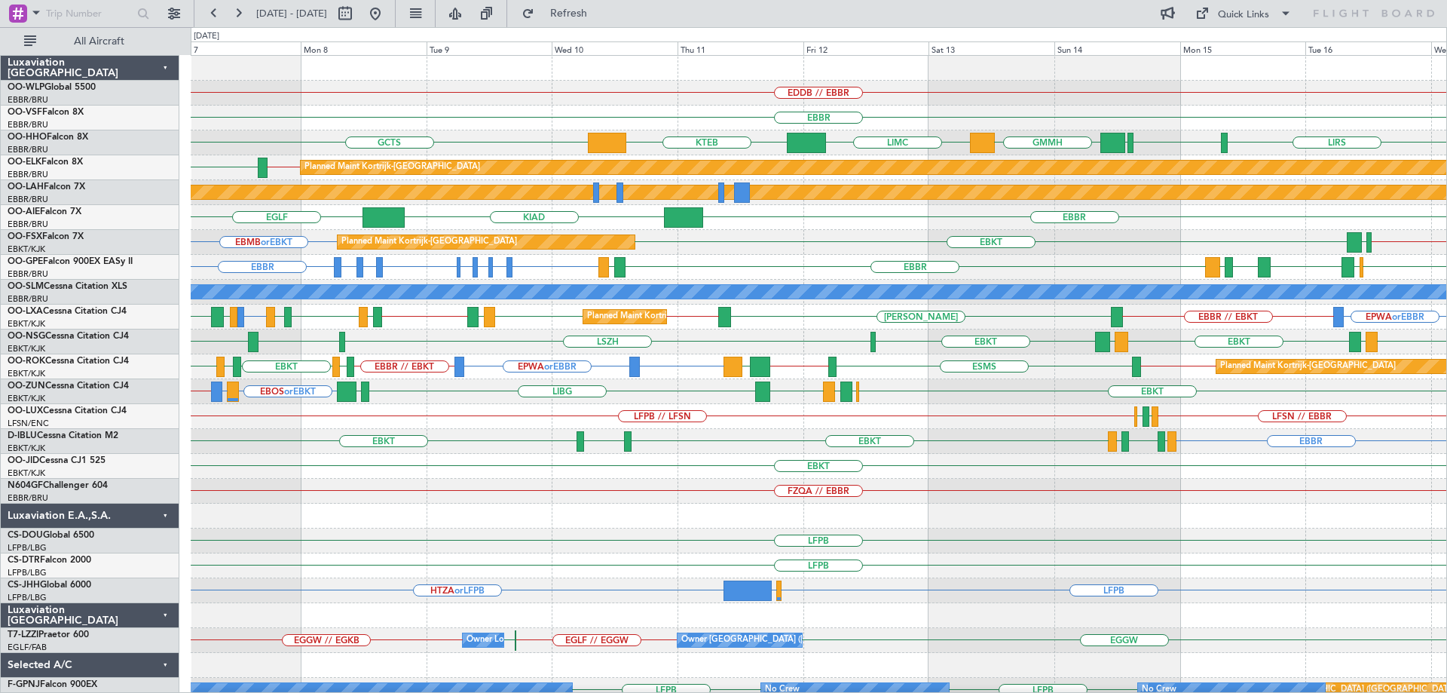
click at [420, 528] on div "EDDB // EBBR EBBR LIMC KTEB GCTS LIRS LSGG EBBR GMMH EBBR // EBKT LFMN Planned …" at bounding box center [819, 454] width 1256 height 796
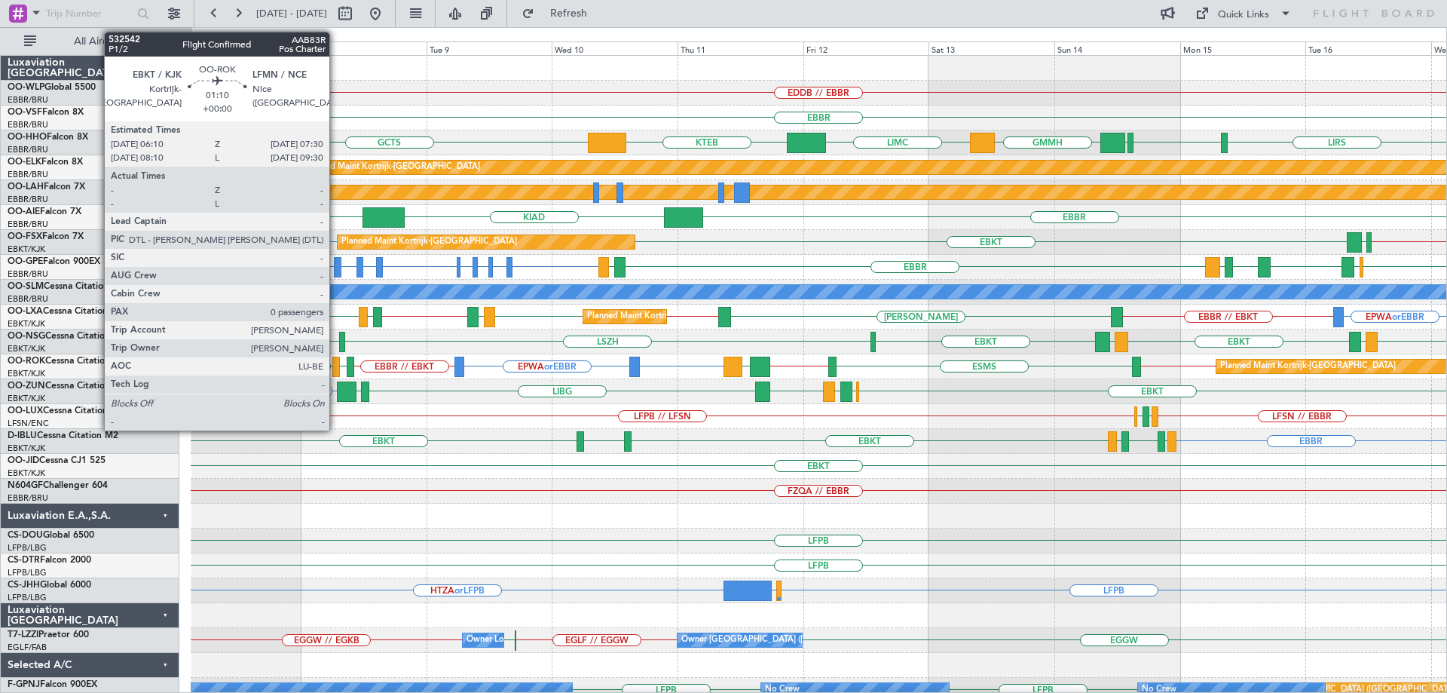
click at [336, 363] on div at bounding box center [336, 367] width 8 height 20
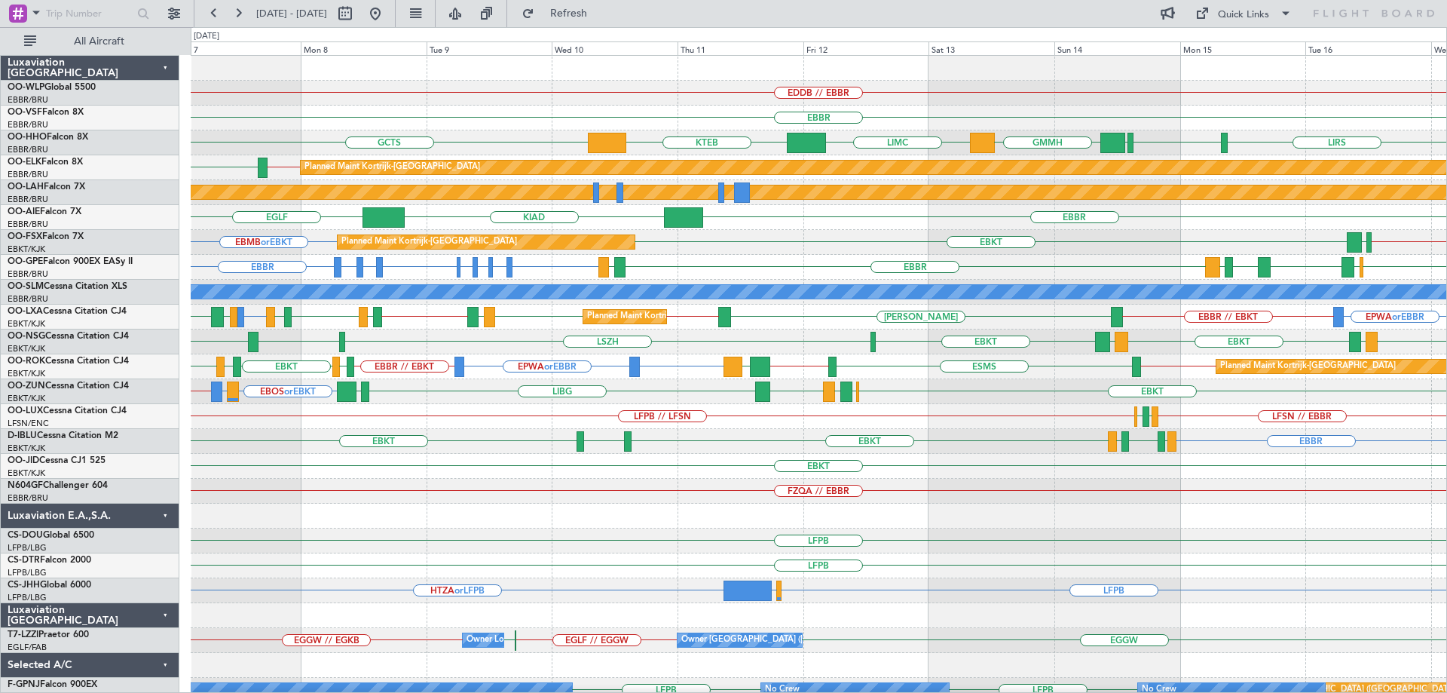
click at [697, 87] on div "EDDB // EBBR" at bounding box center [819, 93] width 1256 height 25
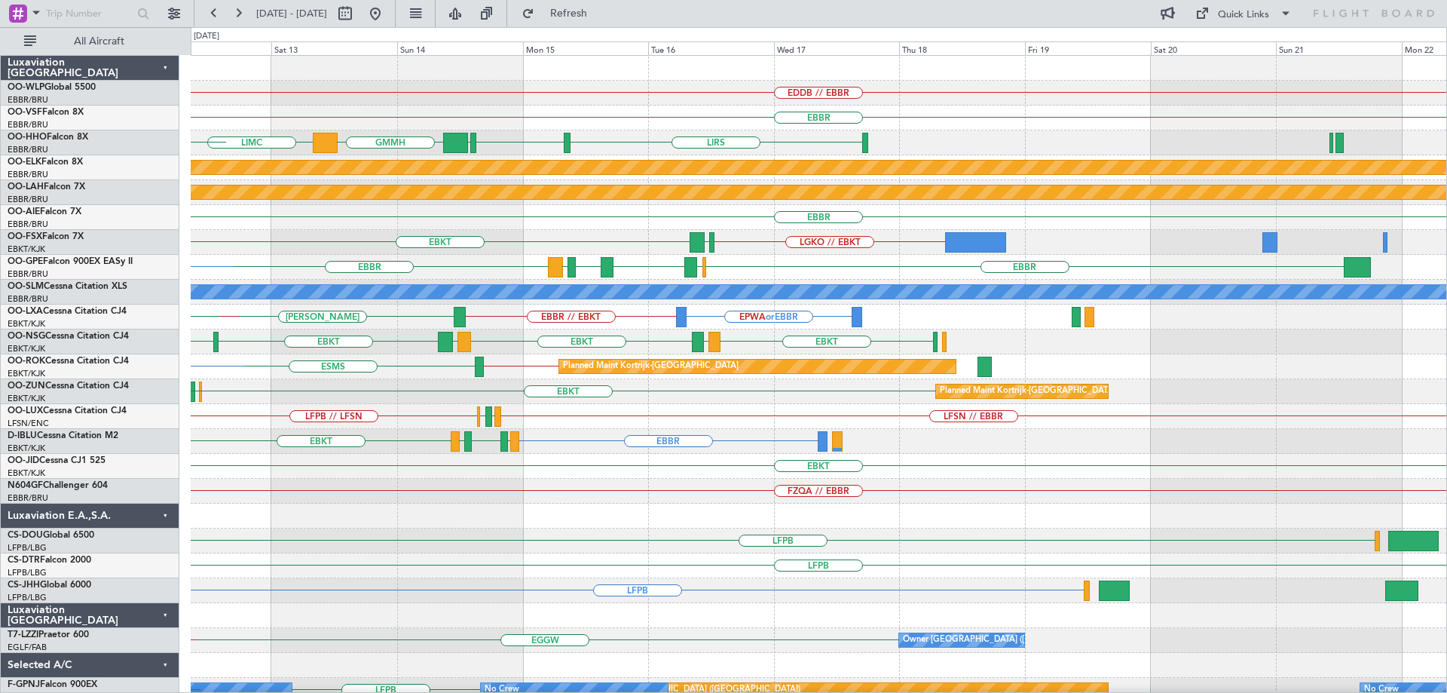
click at [607, 411] on div "EDDB // EBBR EBBR LIMC LIRS LSGG EBBR GMMH KTEB GCTS Planned Maint Kortrijk-Wev…" at bounding box center [819, 454] width 1256 height 796
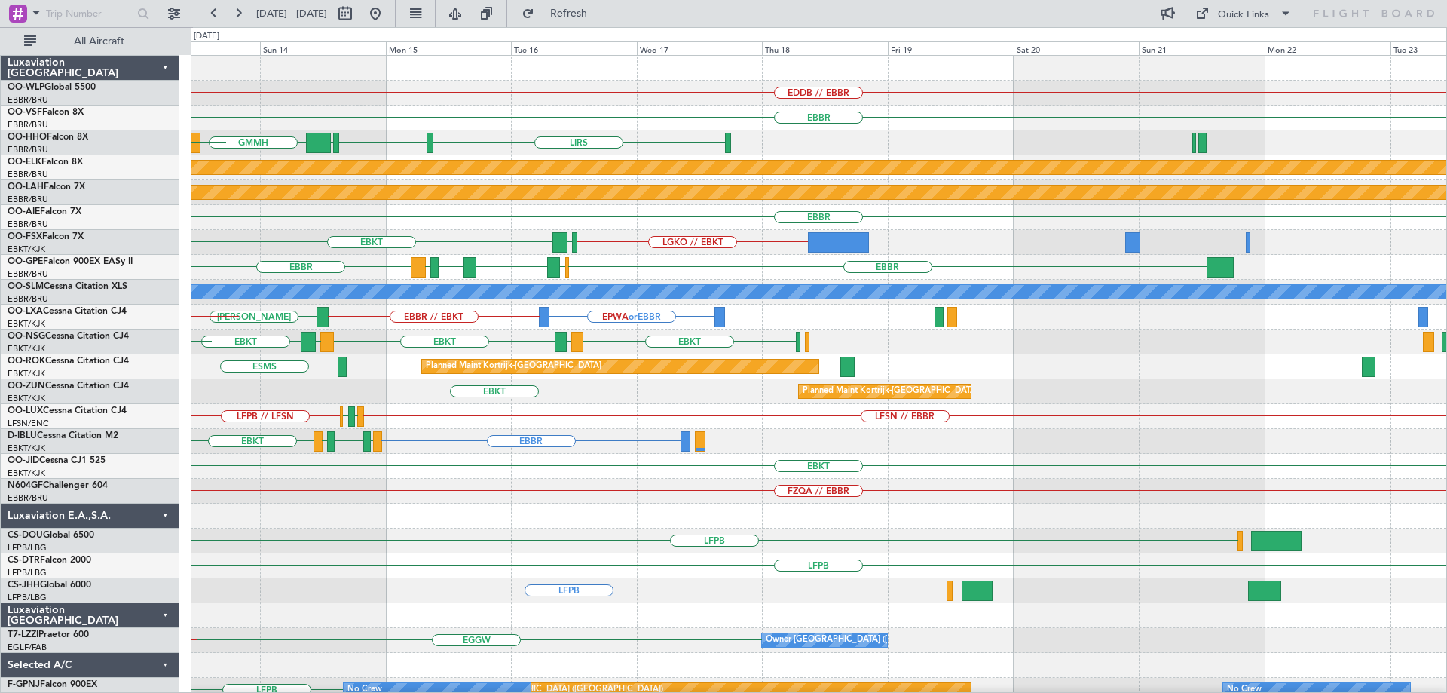
click at [525, 474] on div "EBKT" at bounding box center [819, 466] width 1256 height 25
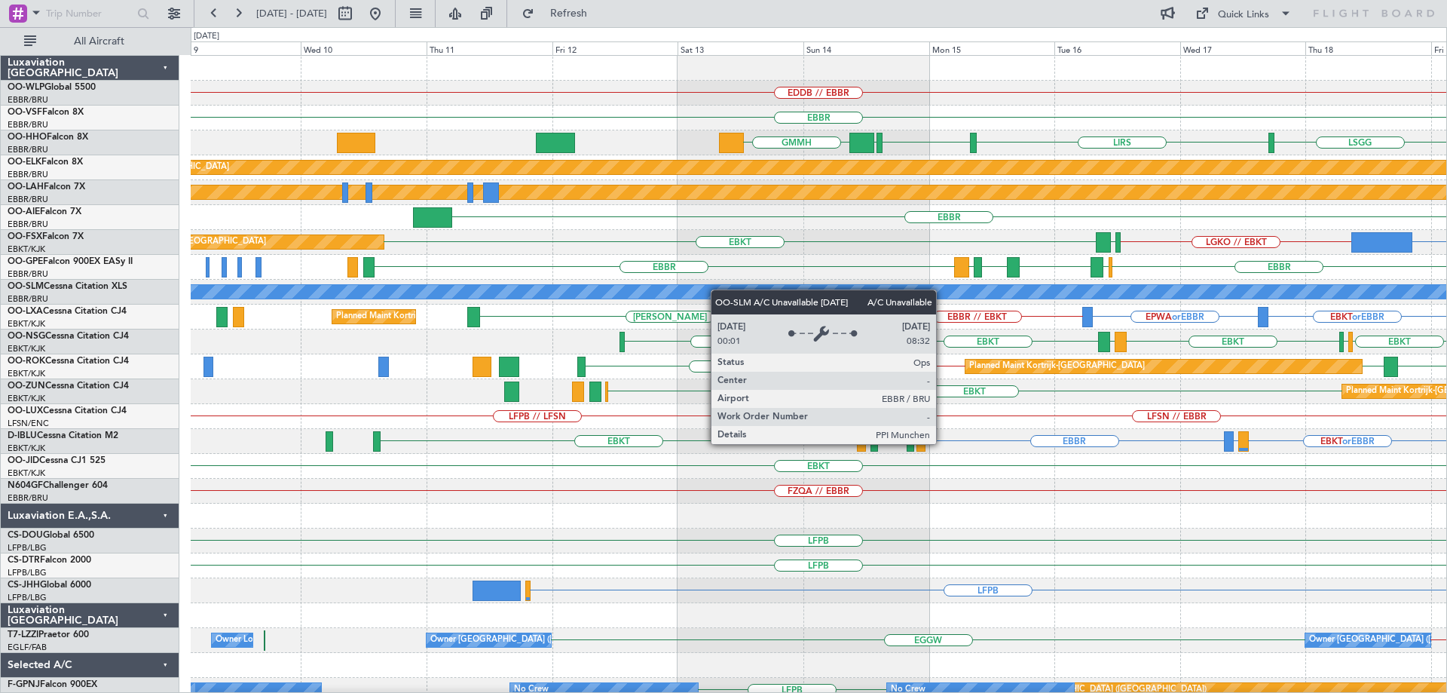
click at [835, 299] on div "EDDB // EBBR EBBR LSGG LIRS LSGG EBBR GMMH LFMN LFPB Planned Maint Kortrijk-Wev…" at bounding box center [819, 479] width 1256 height 846
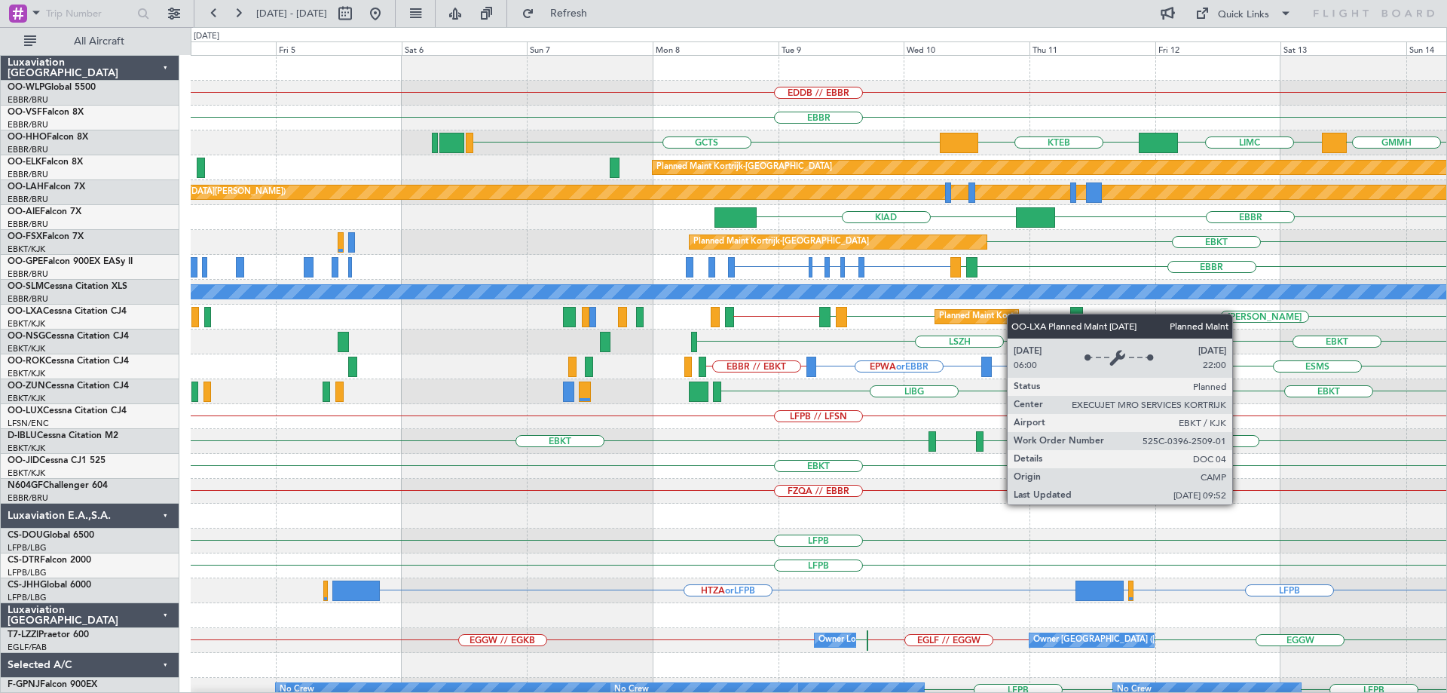
click at [1015, 314] on div "EDDB // EBBR EBBR GCTS LIMC KTEB GMMH EBBR LSGG LIRS Planned Maint Kortrijk-Wev…" at bounding box center [819, 479] width 1256 height 846
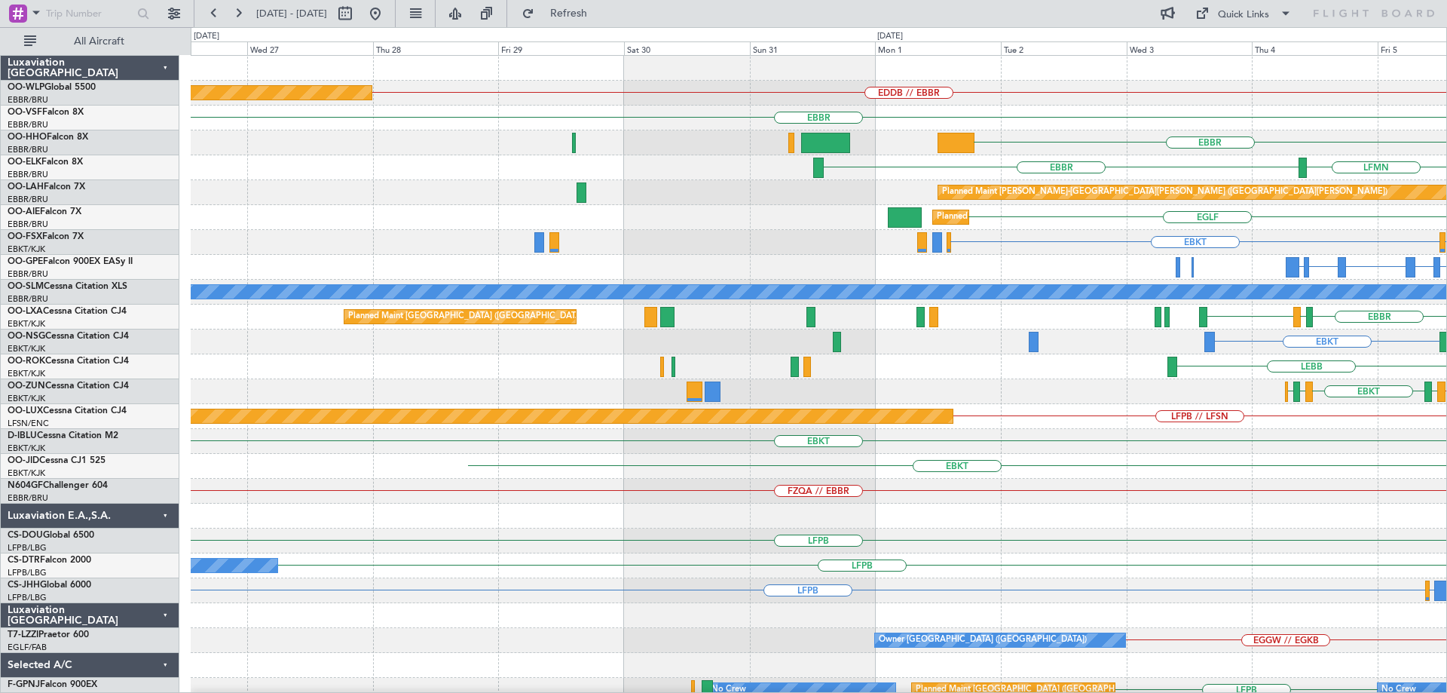
click at [1447, 569] on div "EDDB // EBBR Planned Maint Berlin (Brandenburg) EBBR EBBR LSGG GMMH GCTS LFMN E…" at bounding box center [723, 360] width 1447 height 666
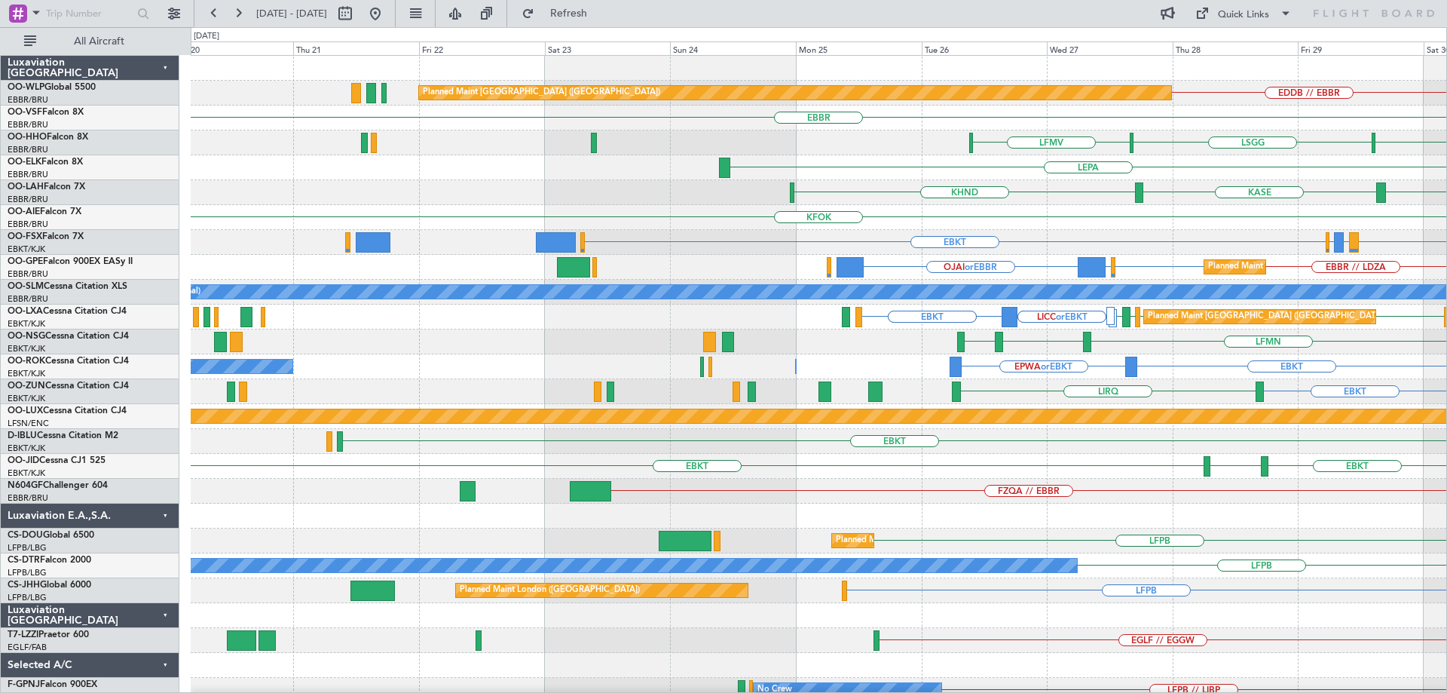
click at [1095, 305] on div "EDDB // EBBR Planned Maint Berlin (Brandenburg) EBBR LIMC LSGG LFMV LIEO KTEB L…" at bounding box center [819, 491] width 1256 height 871
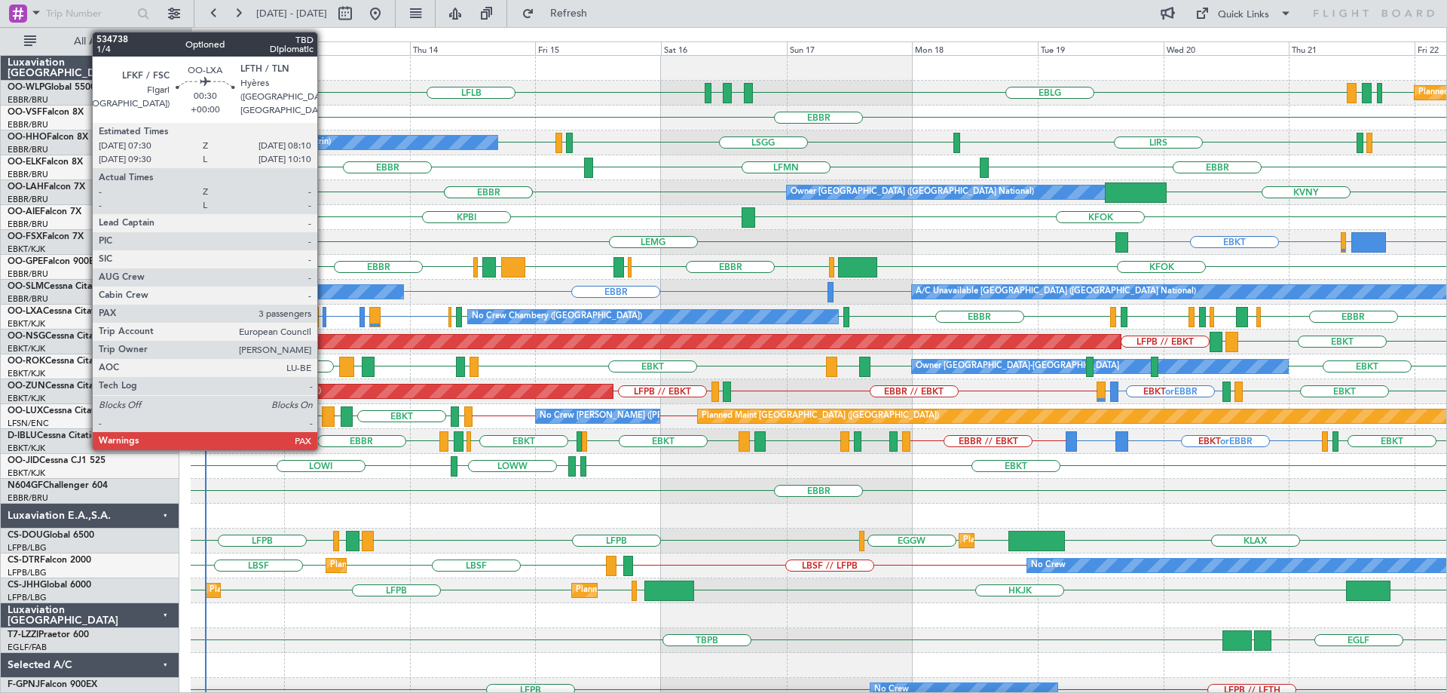
click at [324, 314] on div at bounding box center [325, 317] width 4 height 20
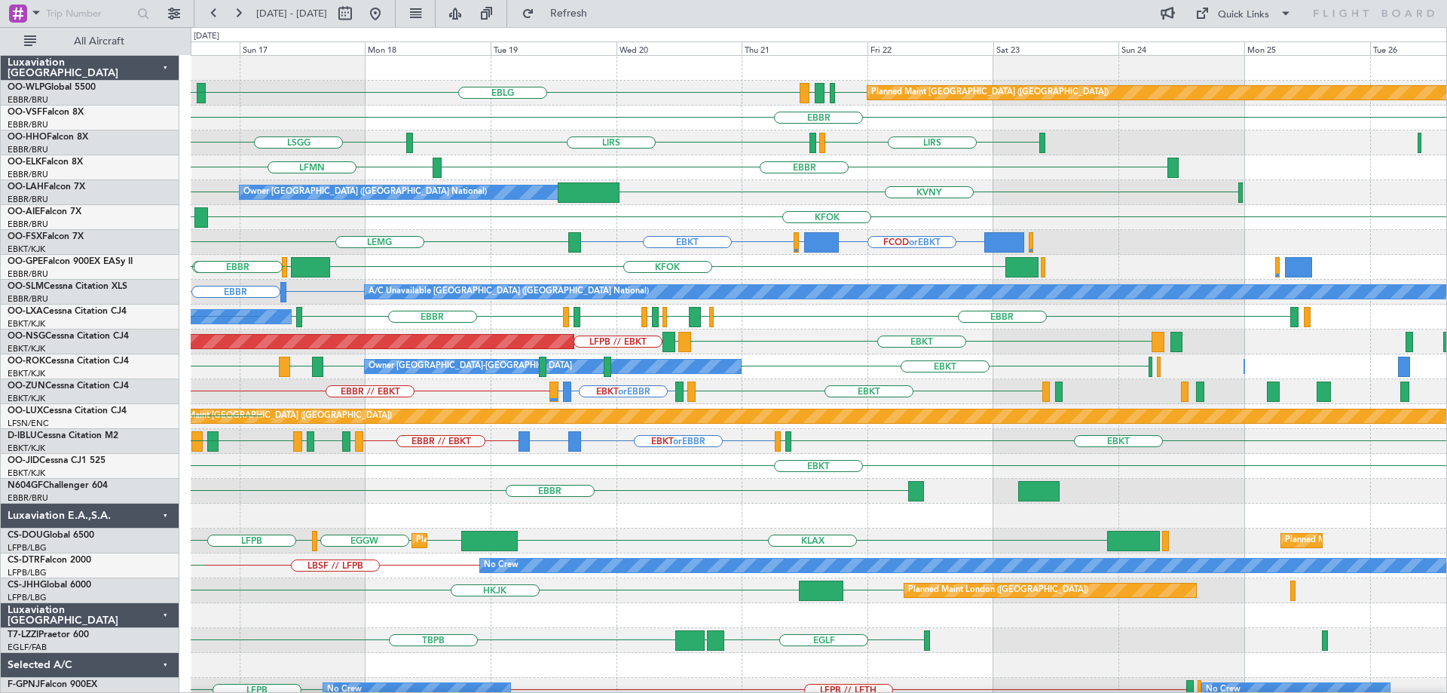
click at [641, 279] on div "EBLG LDSP EDDB EBLG LDDU Planned Maint Berlin (Brandenburg) EBLG LFLB EBBR LIRS…" at bounding box center [819, 504] width 1256 height 896
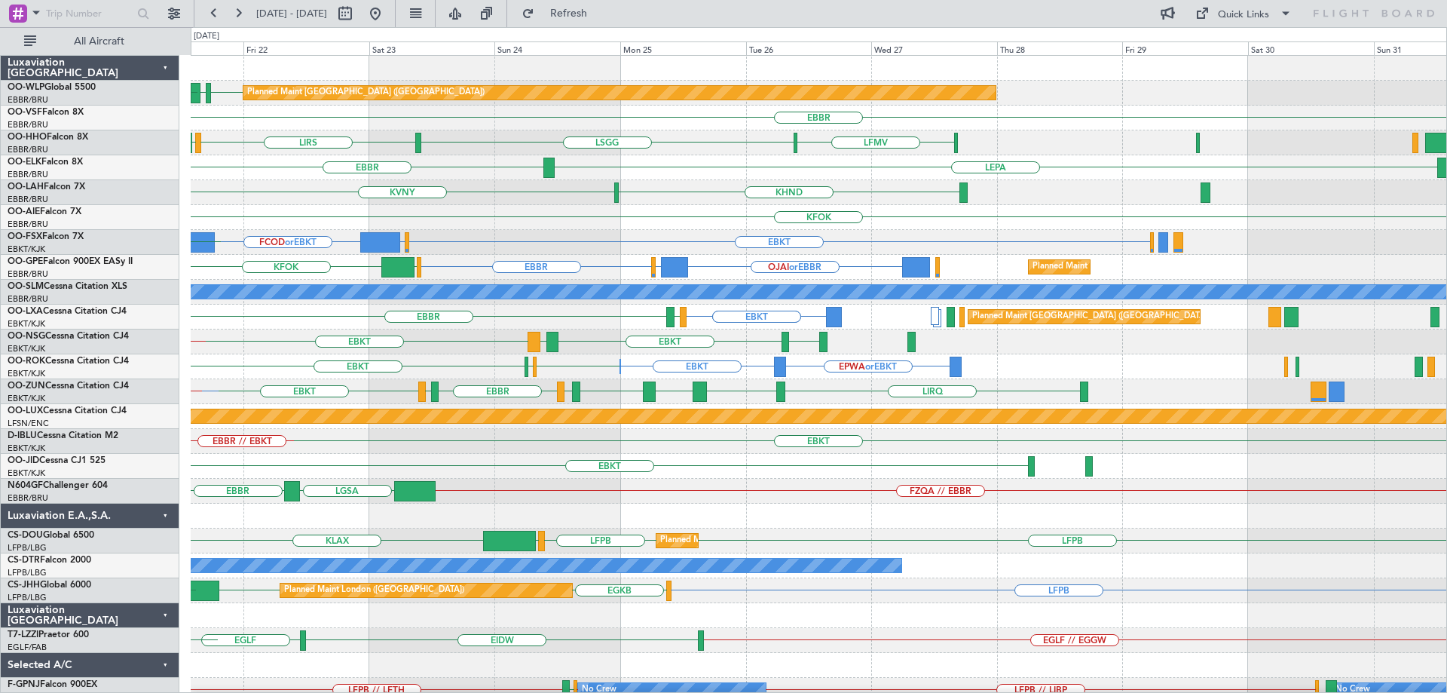
click at [506, 402] on div "Planned Maint Berlin (Brandenburg) EDDB EBLG LDDU EBLG EBBR LFMV LSGG LIRS LSZH…" at bounding box center [819, 454] width 1256 height 796
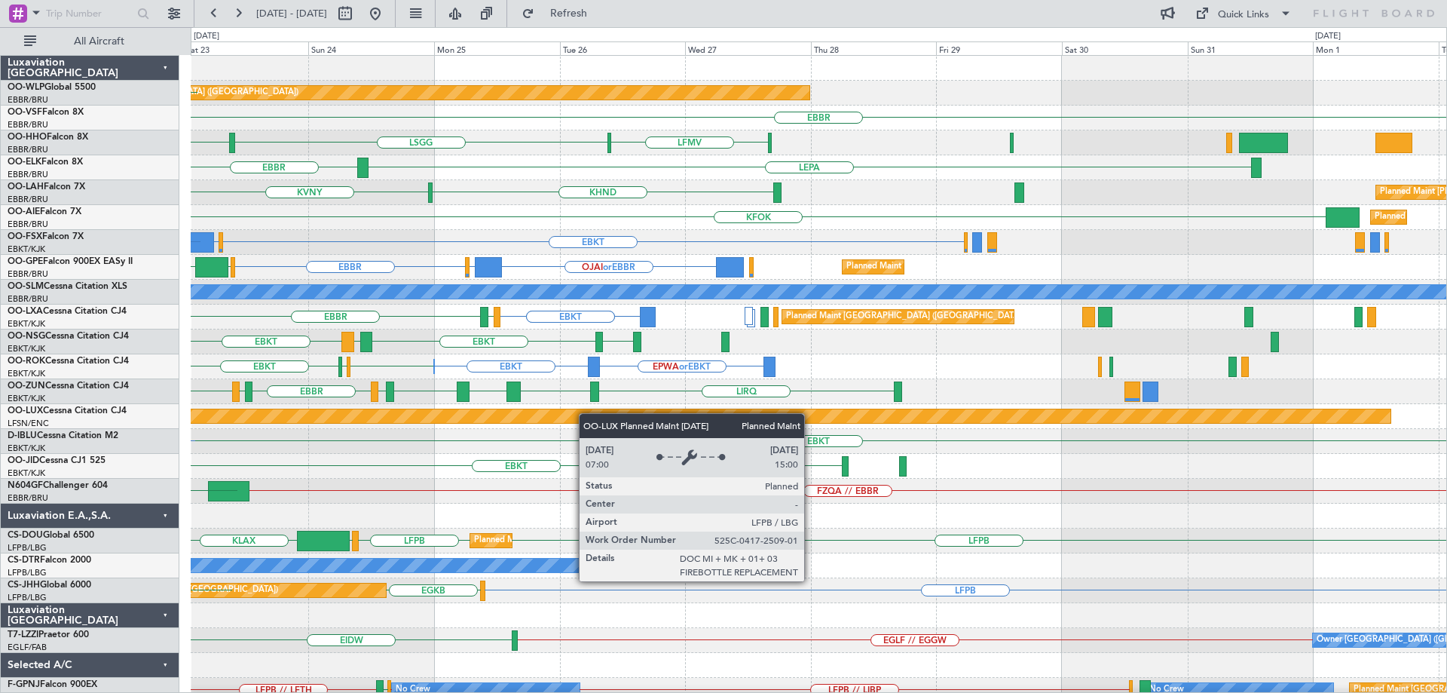
click at [561, 417] on div "Planned Maint Berlin (Brandenburg) LDDU EBLG EDDB EBLG EBBR LFMV LSGG LIRS LSZH…" at bounding box center [819, 454] width 1256 height 796
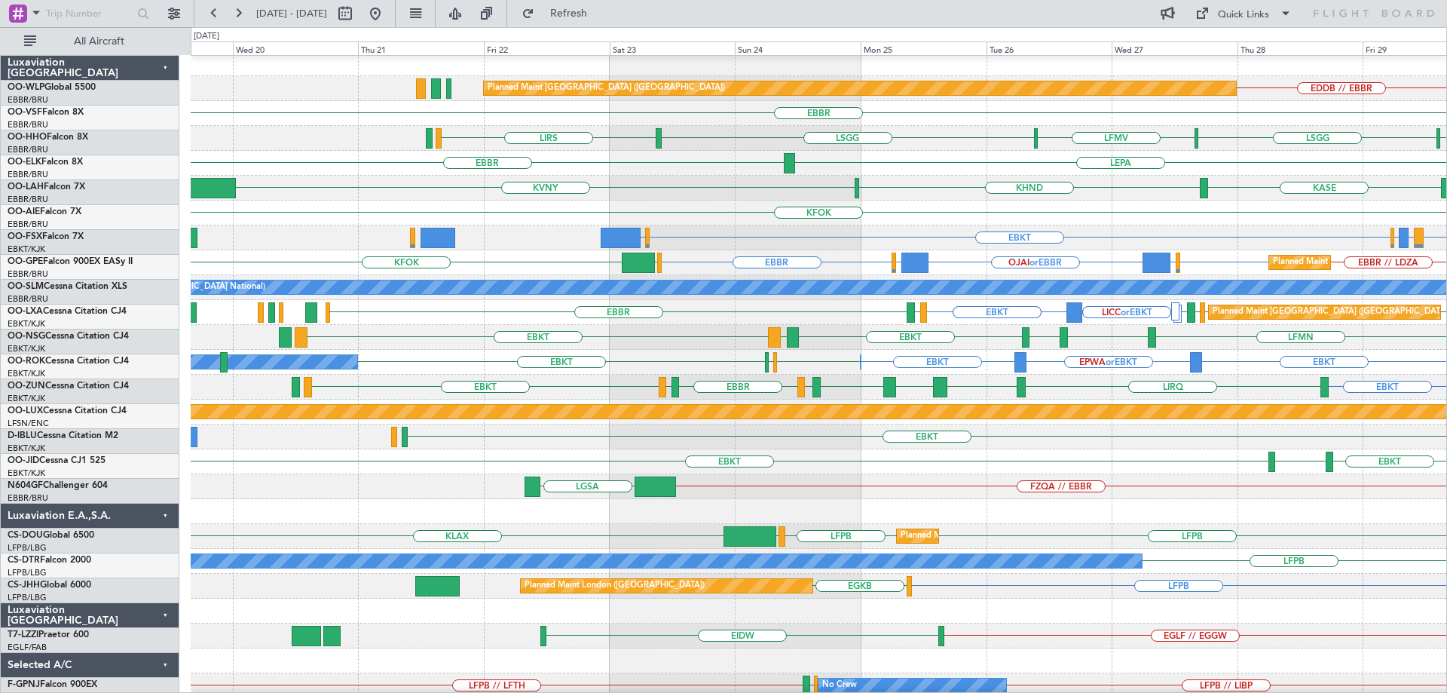
scroll to position [5, 0]
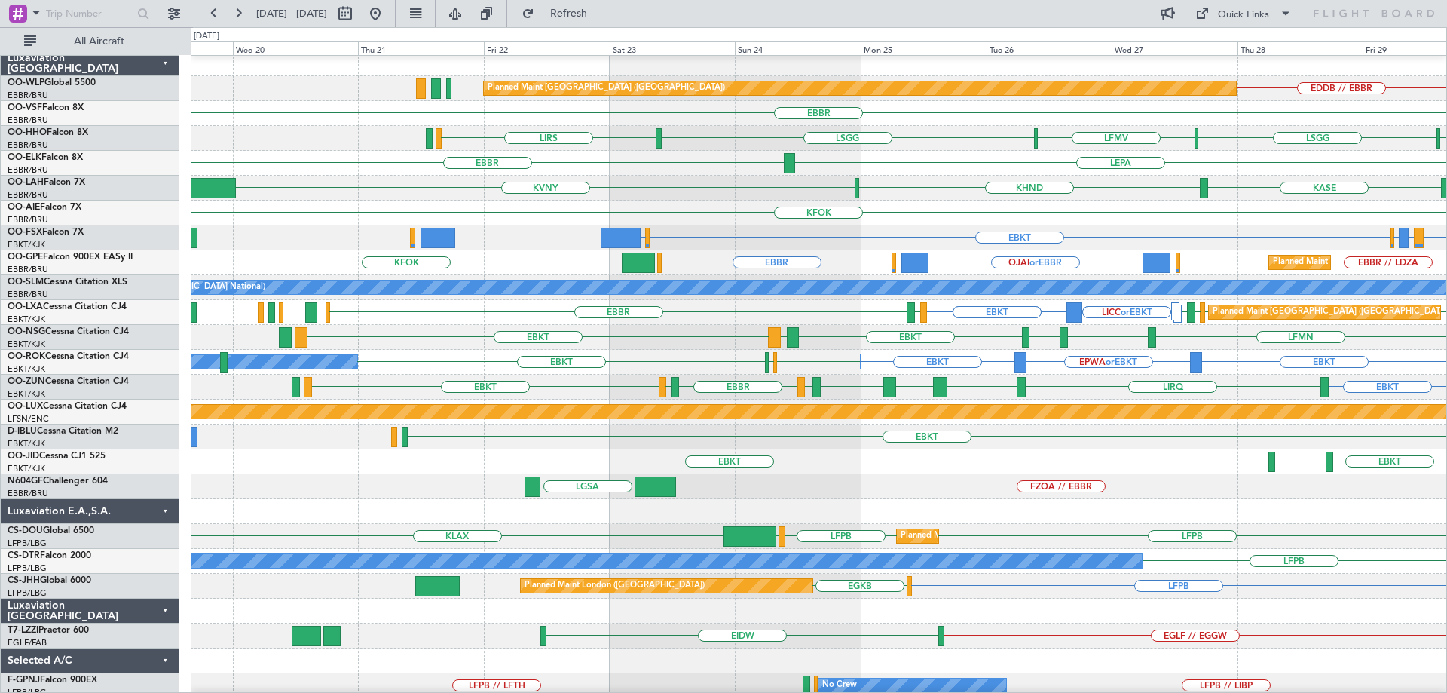
click at [872, 218] on div "KFOK" at bounding box center [819, 213] width 1256 height 25
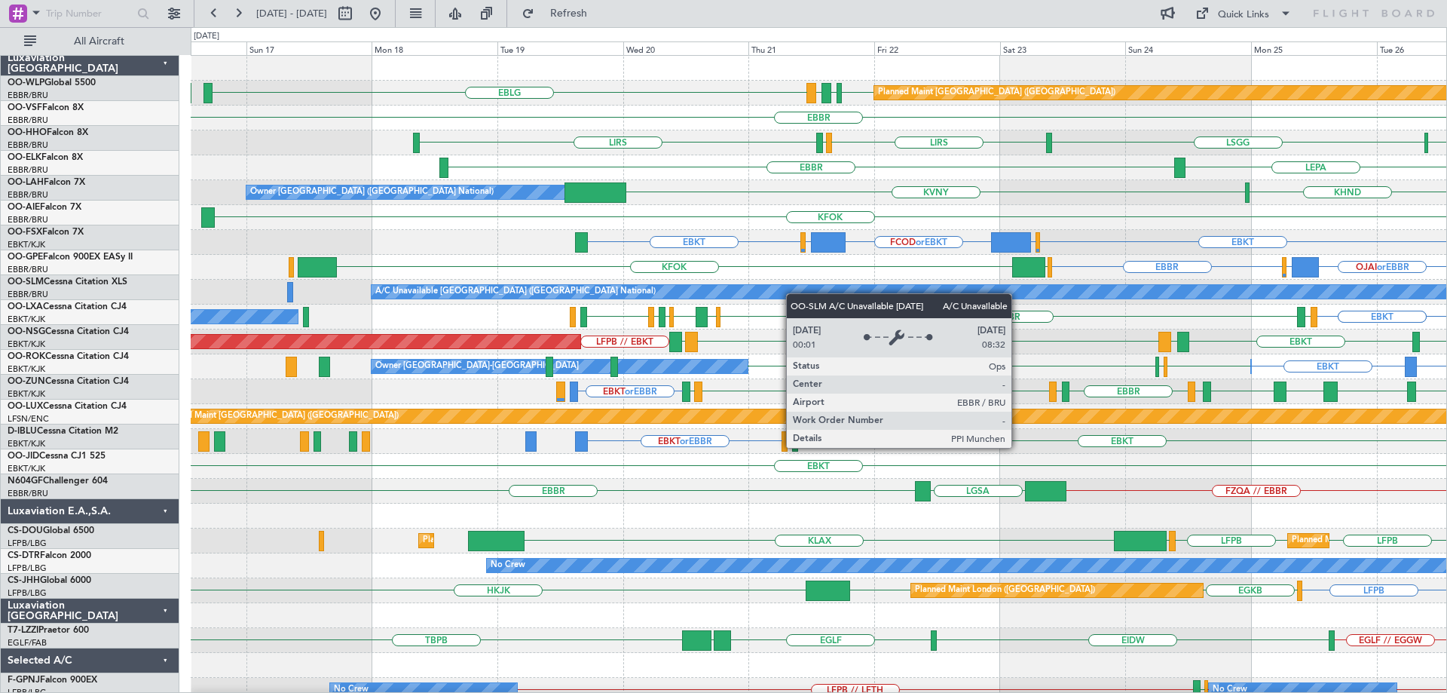
scroll to position [0, 0]
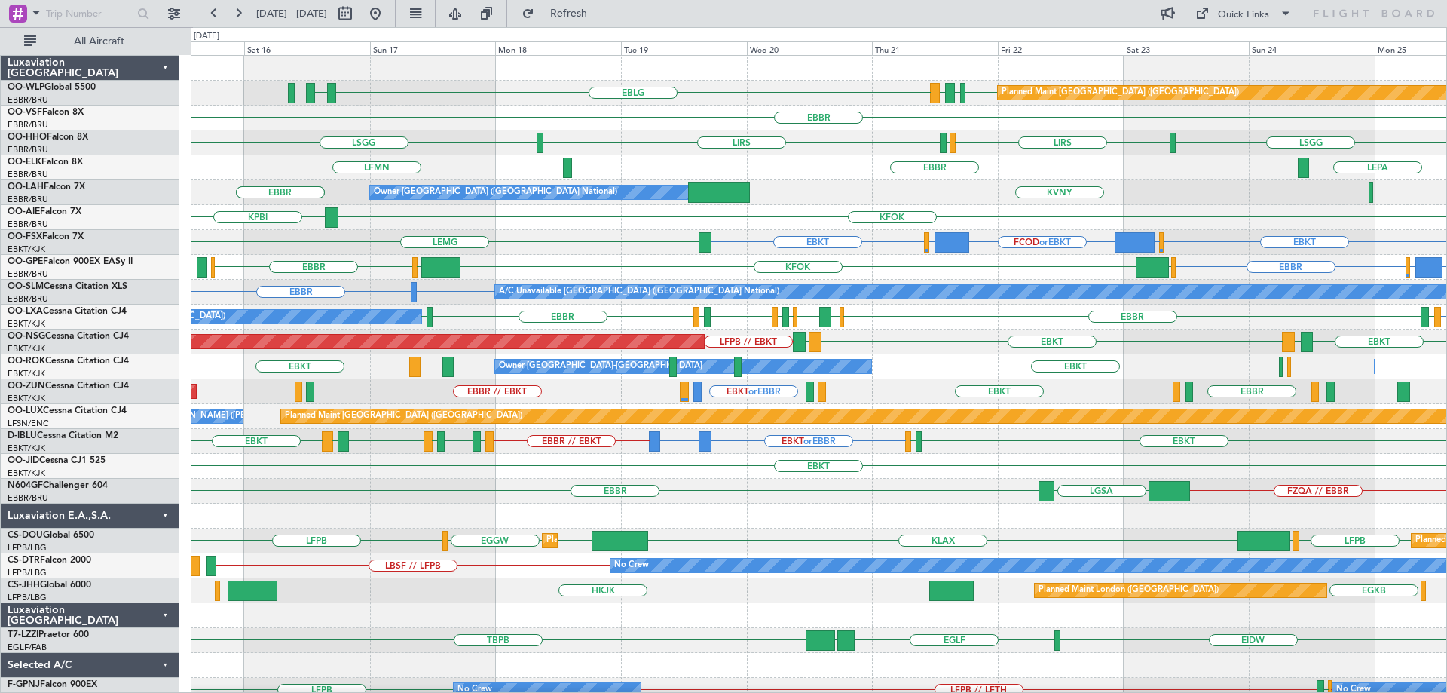
click at [801, 251] on div "EBKT EGGW or EBKT FCOD or EBKT LSGG or EBKT EBKT LEMG" at bounding box center [819, 242] width 1256 height 25
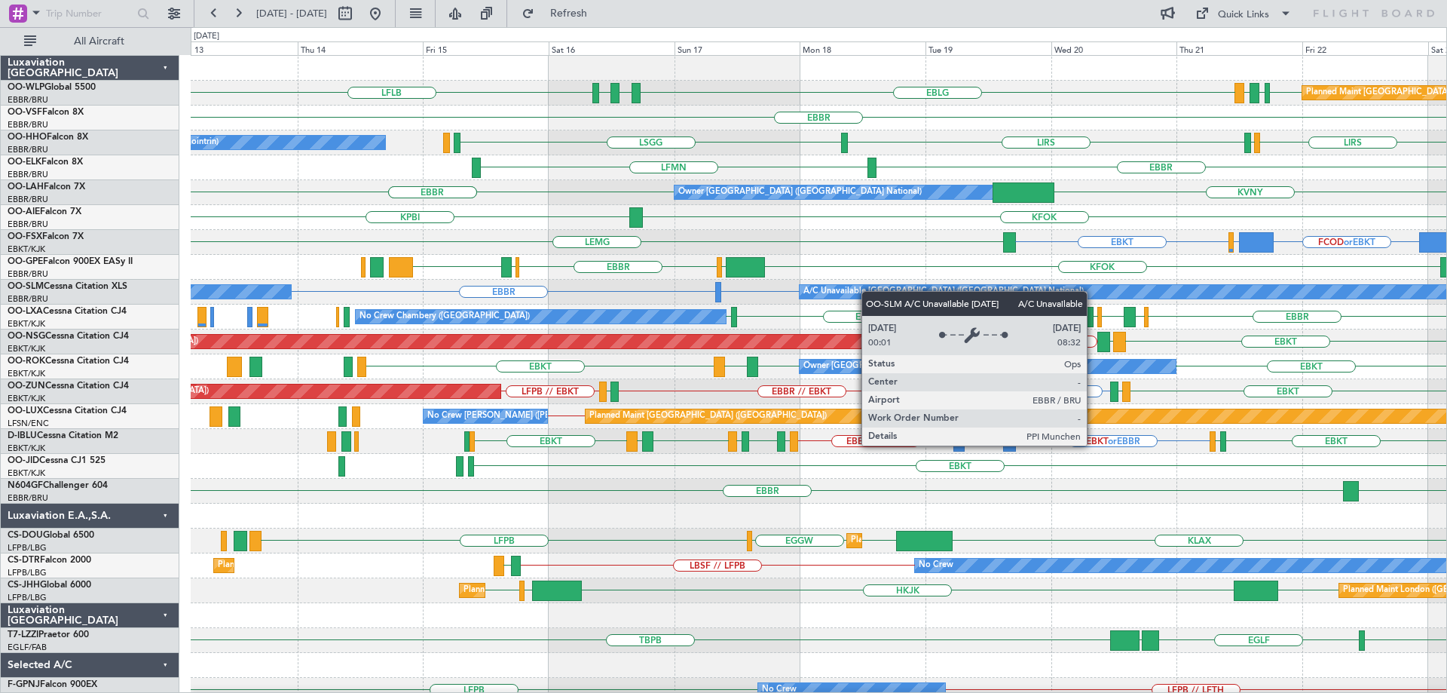
click at [896, 295] on div "LFLB EDDB EBLG LDDU EBLG LDSP EBLG Planned Maint Berlin (Brandenburg) EBBR LIRS…" at bounding box center [819, 454] width 1256 height 796
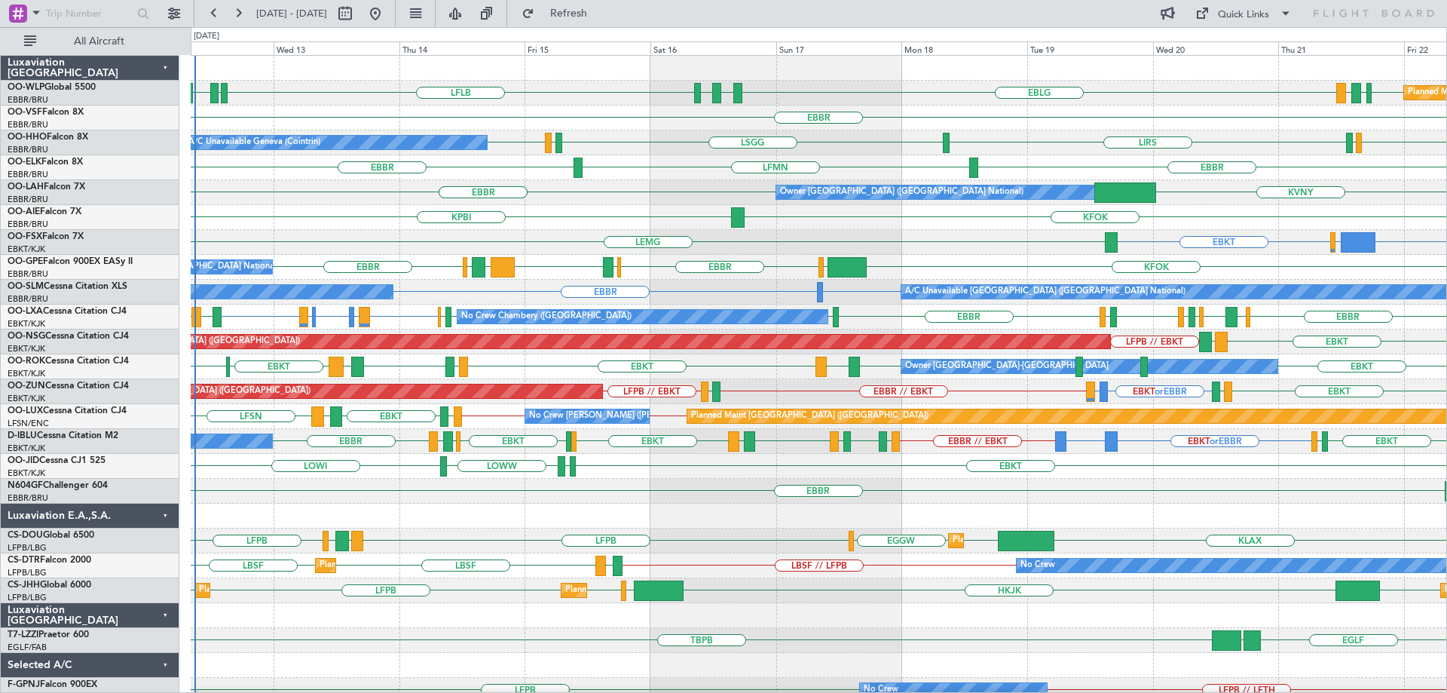
click at [500, 219] on div "KFOK KPBI" at bounding box center [819, 217] width 1256 height 25
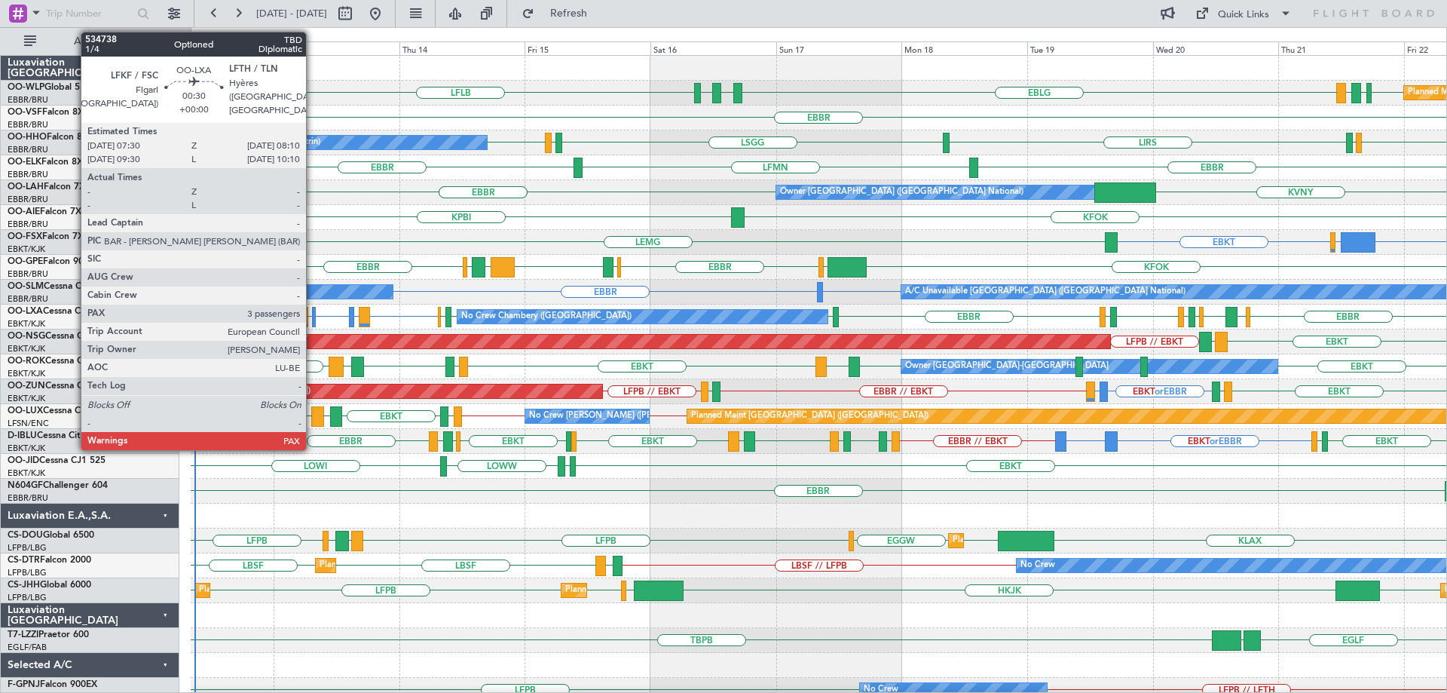
click at [313, 313] on div at bounding box center [314, 317] width 4 height 20
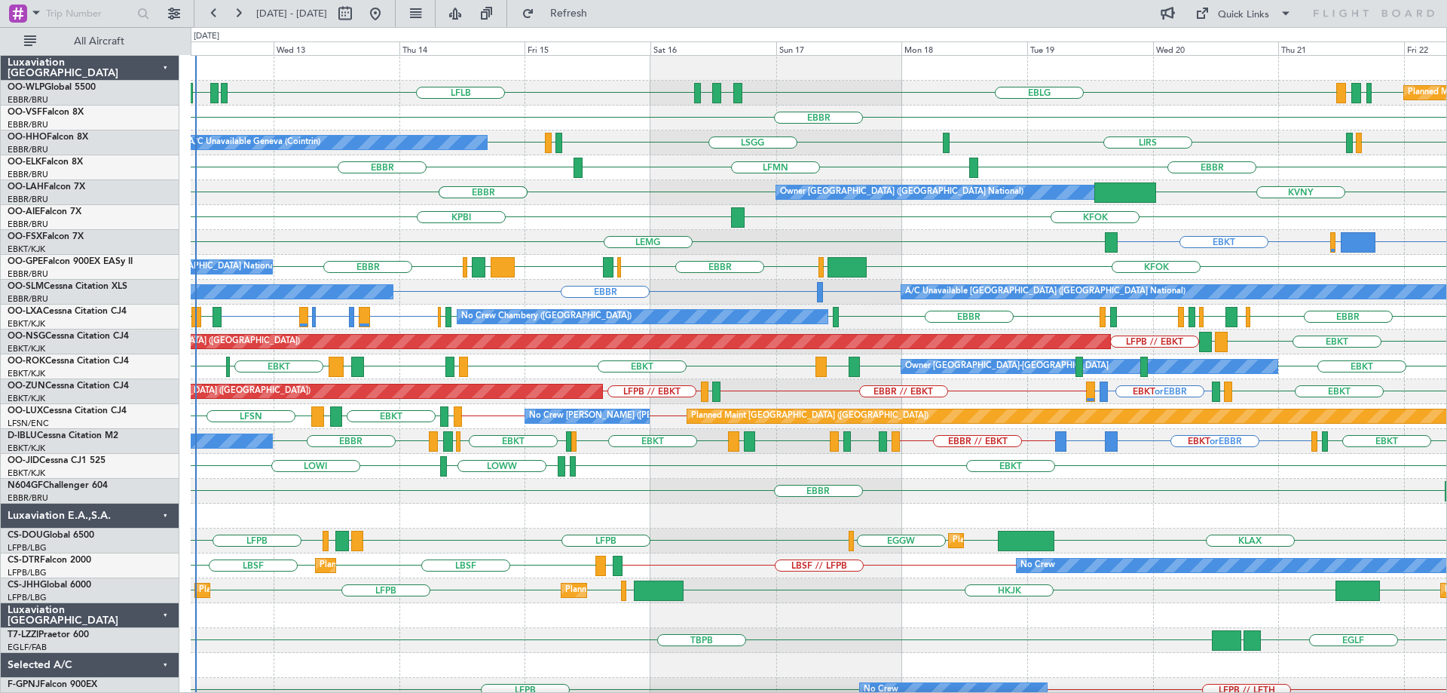
click at [675, 109] on div "EBBR" at bounding box center [819, 118] width 1256 height 25
click at [615, 160] on div "EBBR [GEOGRAPHIC_DATA] LFMN" at bounding box center [819, 167] width 1256 height 25
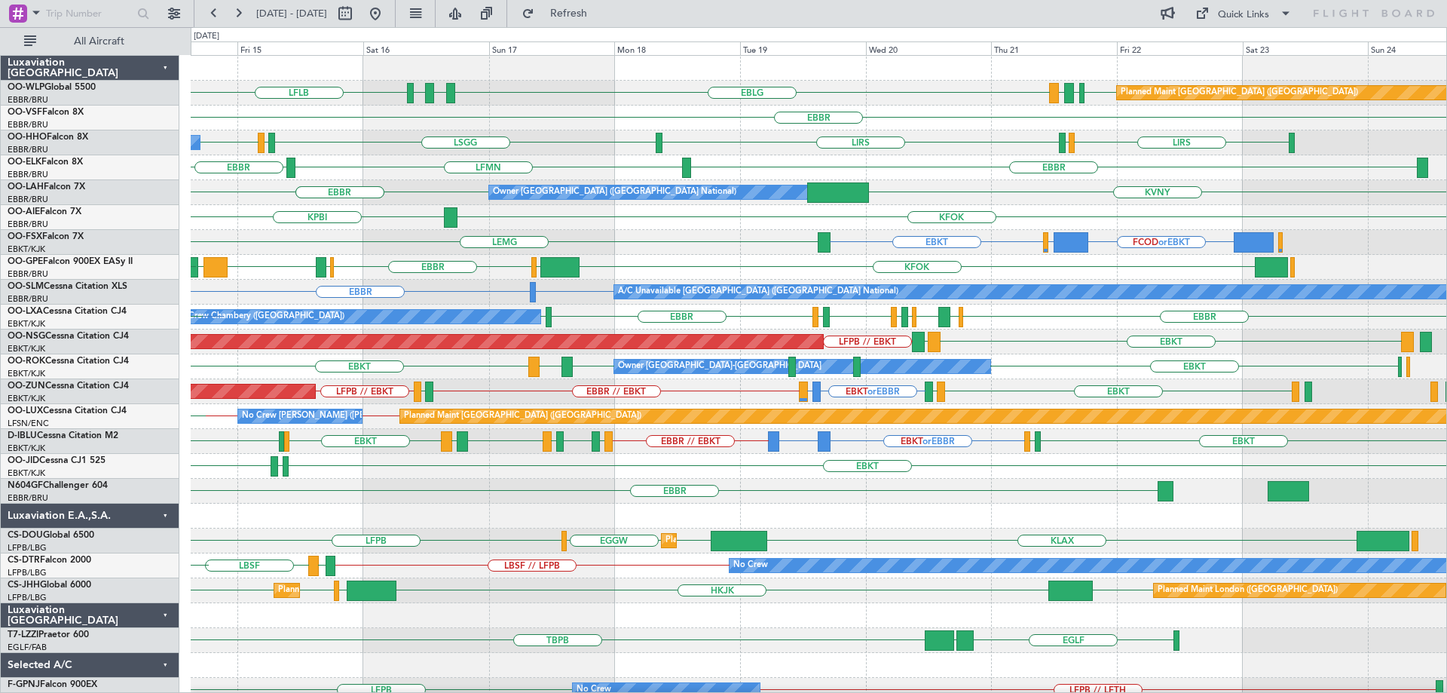
click at [710, 265] on div "Planned Maint Berlin (Brandenburg) LFLB EDDB EBLG LDDU EBLG LDSP EBLG EBLG LDZD…" at bounding box center [819, 504] width 1256 height 896
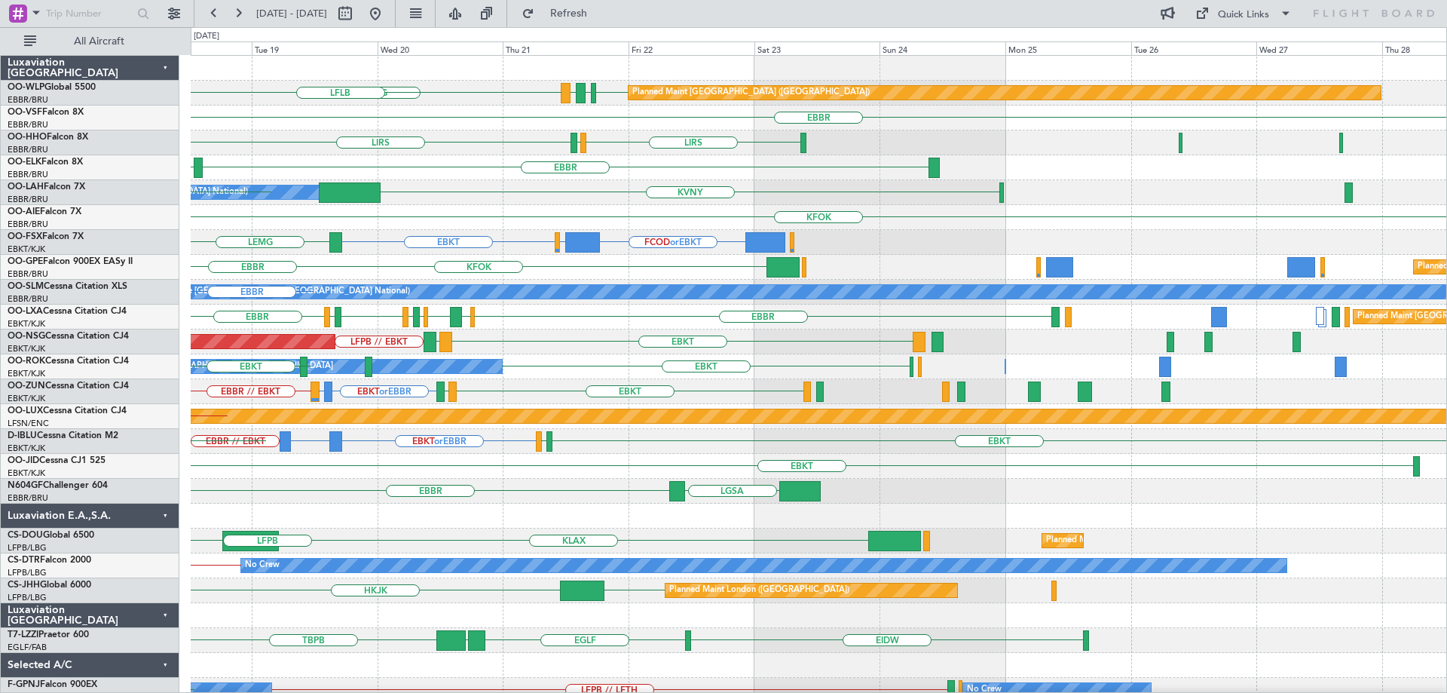
click at [427, 278] on div "KFOK Planned Maint Brussels (Brussels National) EGLF EBBR" at bounding box center [819, 267] width 1256 height 25
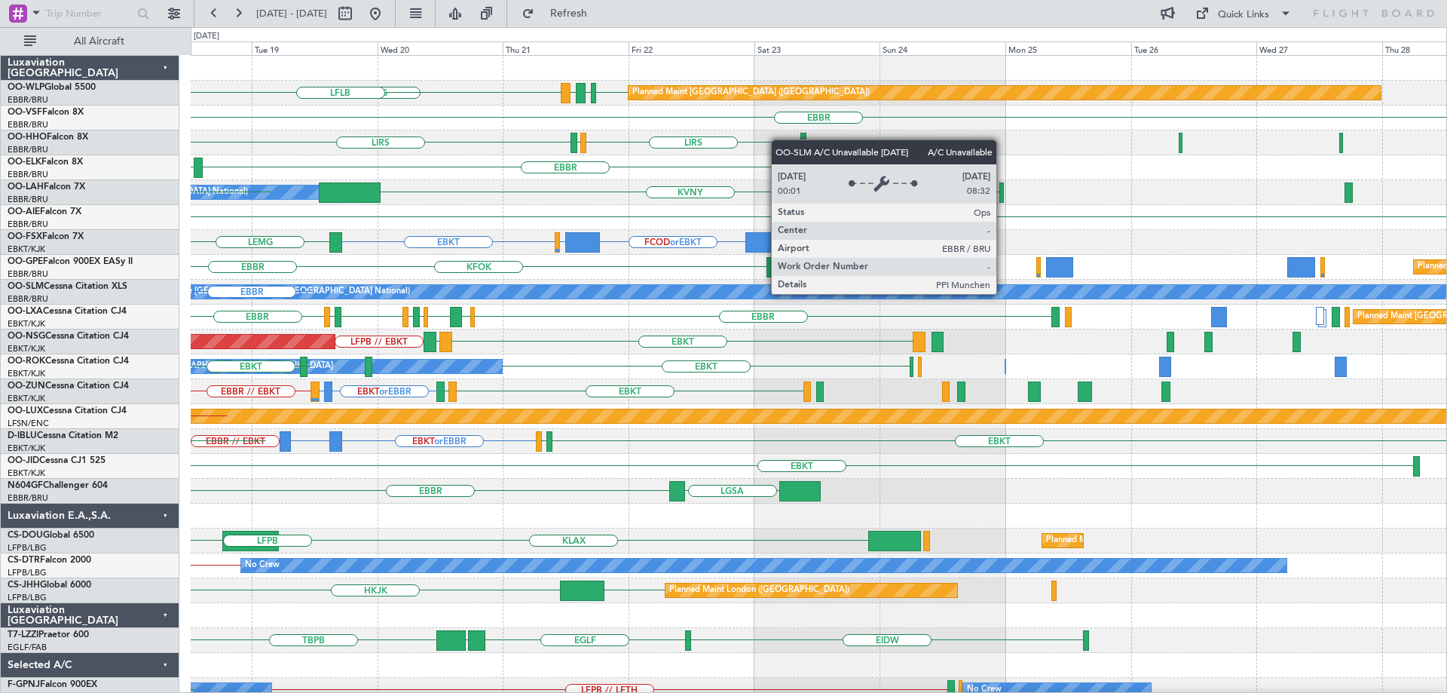
click at [378, 294] on div "A/C Unavailable [GEOGRAPHIC_DATA] ([GEOGRAPHIC_DATA] National)" at bounding box center [1414, 292] width 2576 height 14
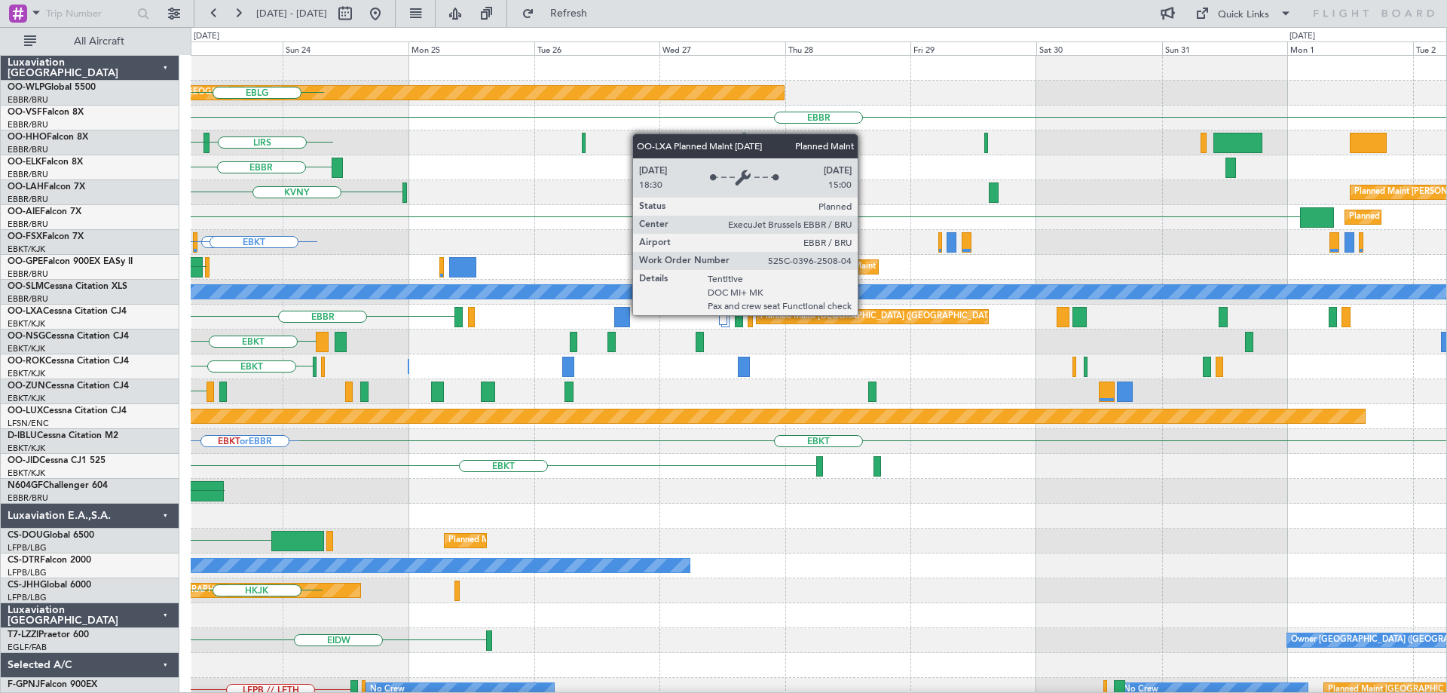
click at [761, 314] on div "Planned Maint [GEOGRAPHIC_DATA] ([GEOGRAPHIC_DATA] National)" at bounding box center [897, 316] width 273 height 23
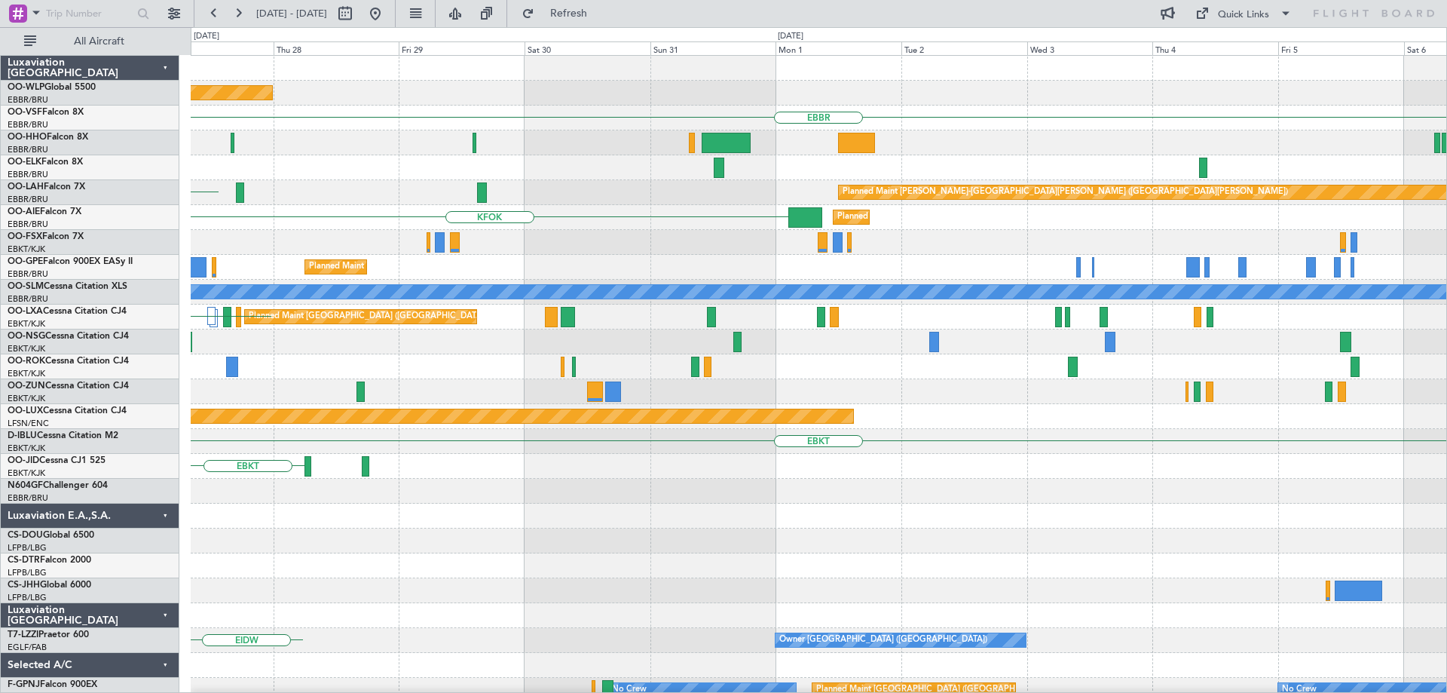
click at [249, 317] on div "Planned Maint Brussels (Brussels National) EBBR" at bounding box center [819, 317] width 1256 height 25
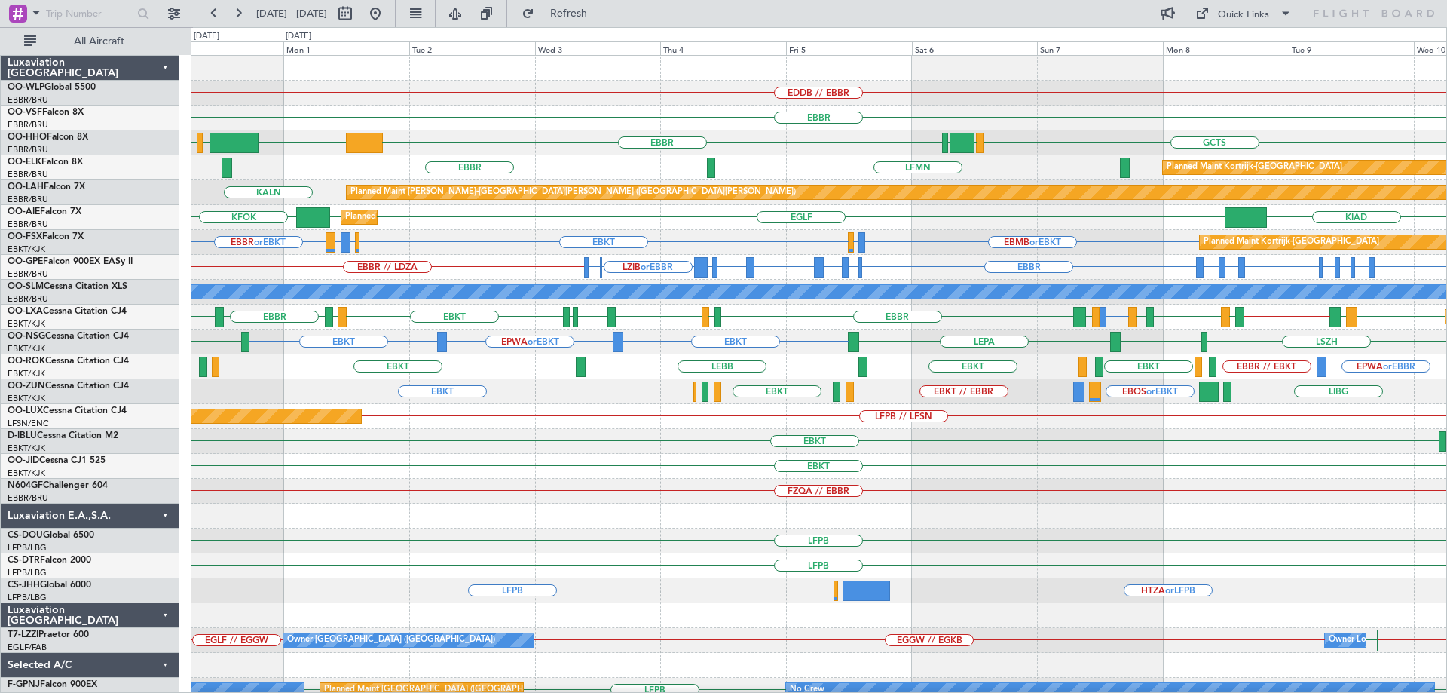
click at [302, 479] on div "EDDB // EBBR EBBR EBBR KTEB LIEO LIMC GCTS GMMH LSGG LEPA EBBR EBBR // EBKT LFM…" at bounding box center [819, 479] width 1256 height 846
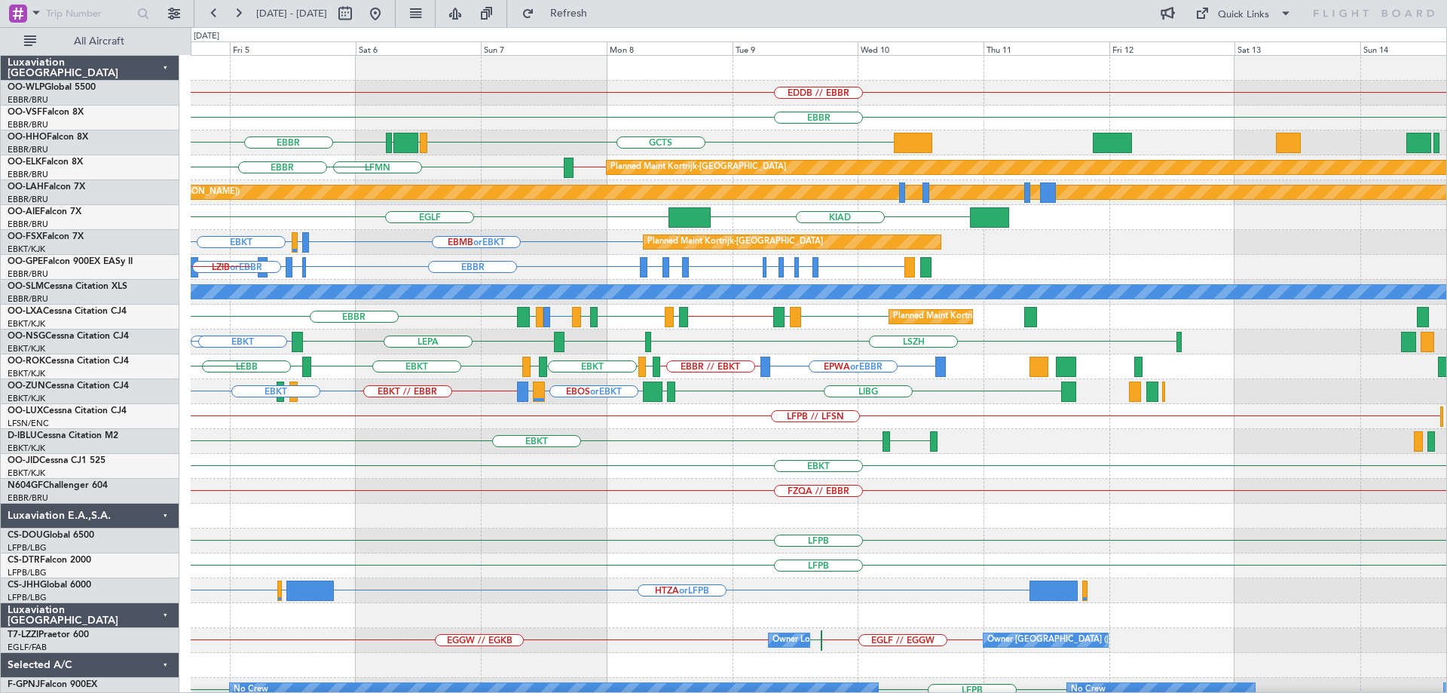
click at [379, 524] on div "EDDB // EBBR EBBR EBBR GCTS GMMH LSGG EBBR // EBKT LFMN Planned Maint Kortrijk-…" at bounding box center [819, 479] width 1256 height 846
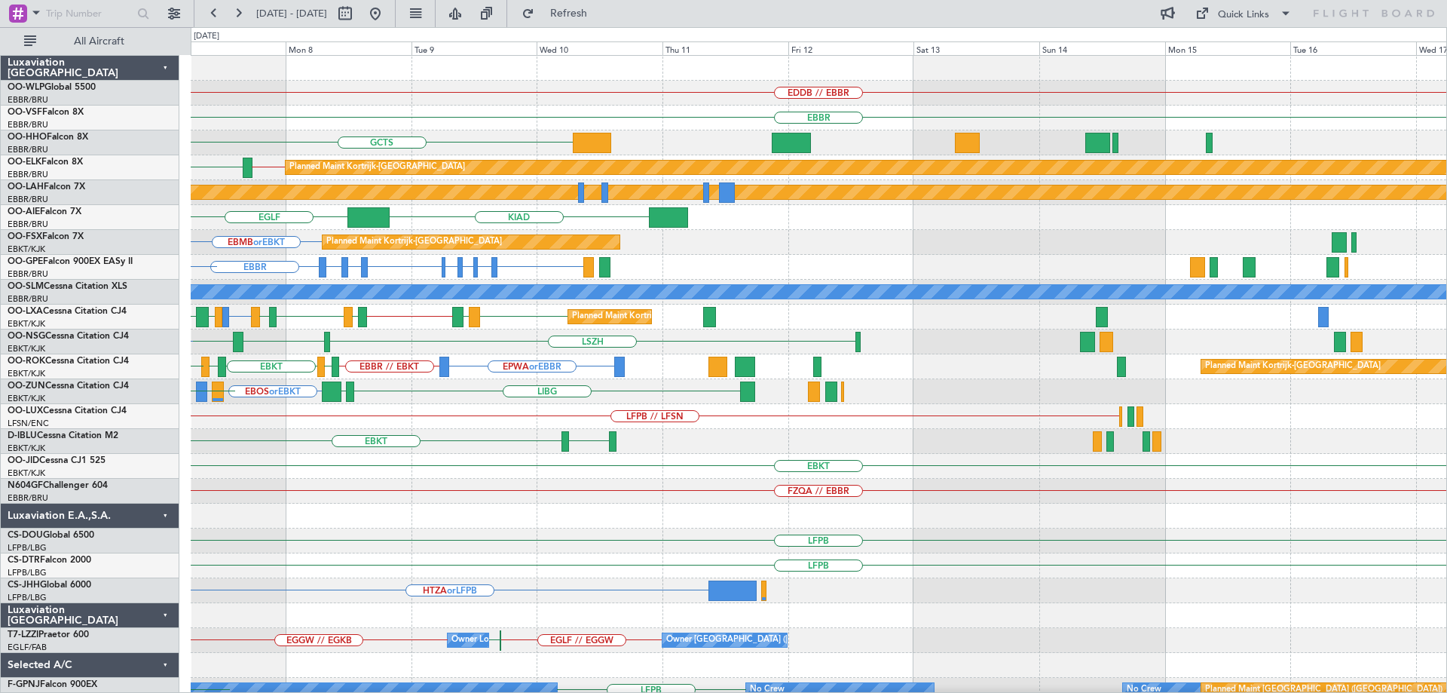
click at [99, 498] on div "EDDB // EBBR EBBR GCTS GMMH LSGG EBBR EBBR // EBKT LFMN Planned Maint Kortrijk-…" at bounding box center [723, 360] width 1447 height 666
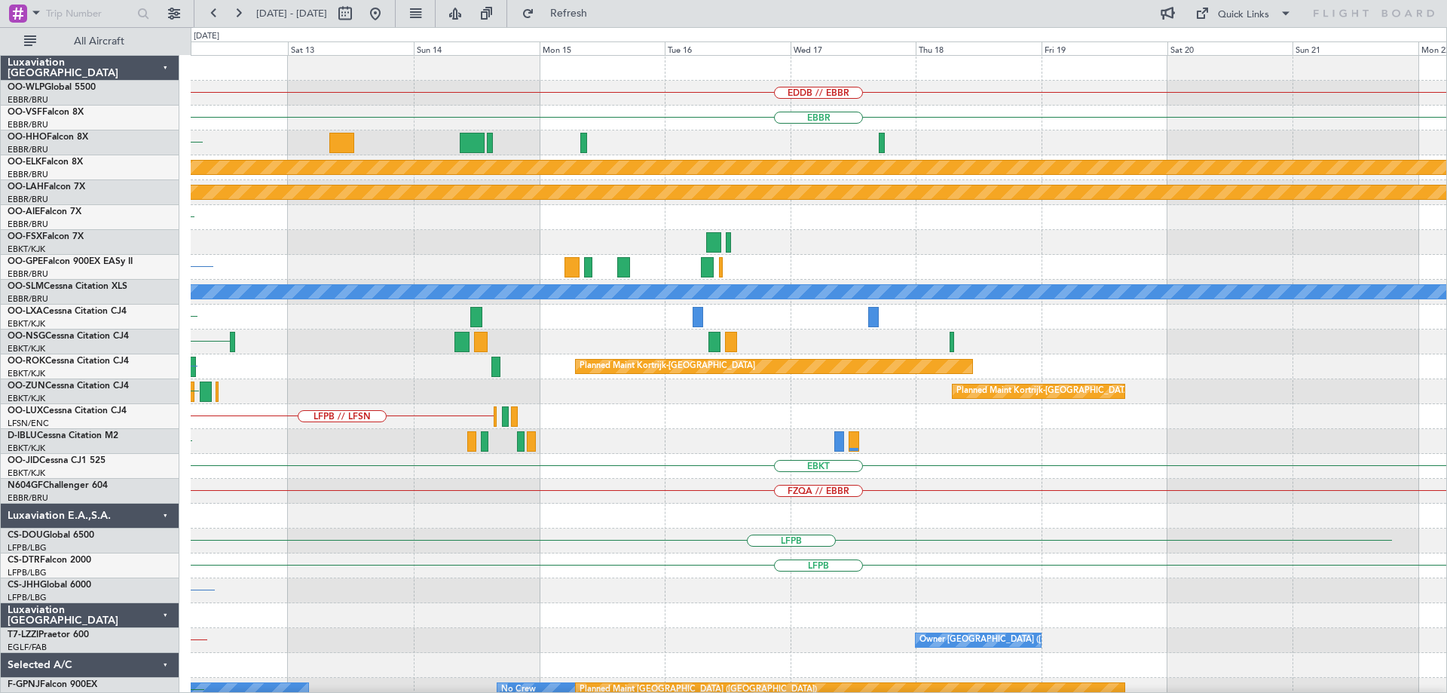
click at [234, 545] on div "LFPB" at bounding box center [819, 540] width 1256 height 25
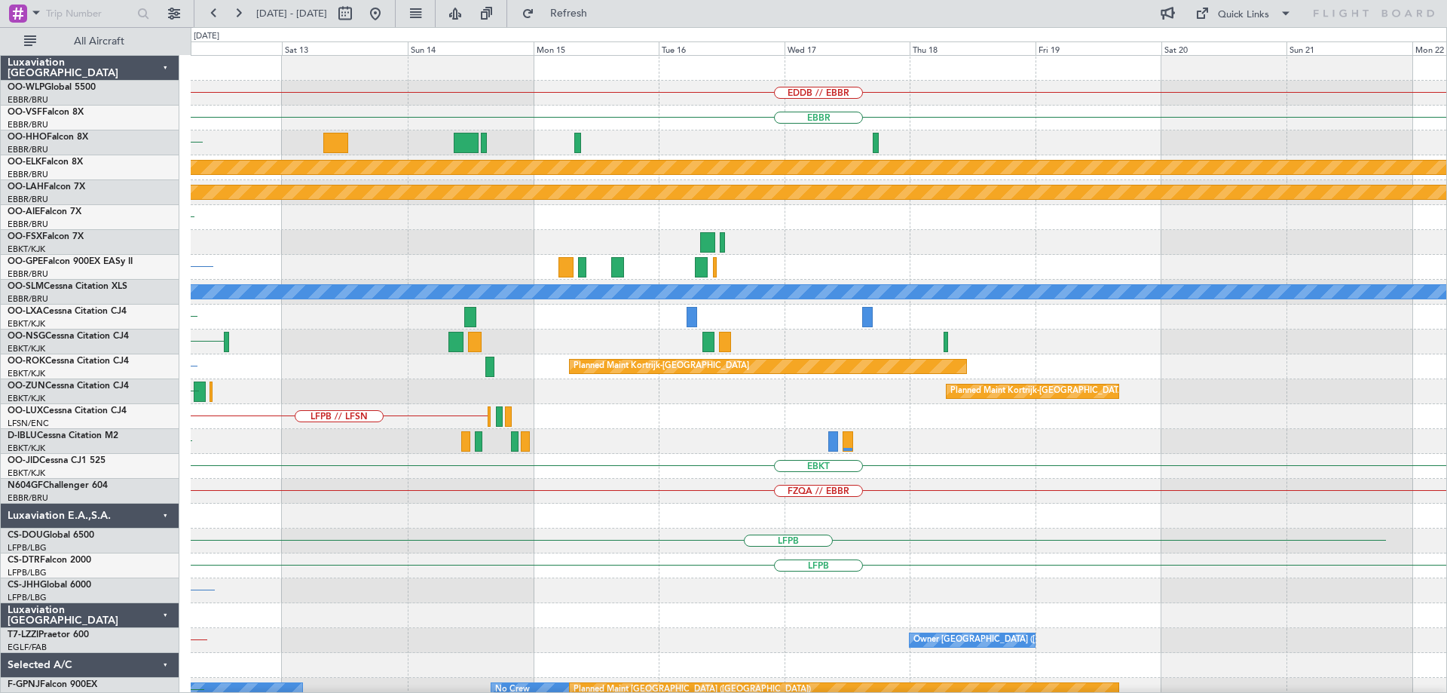
click at [320, 559] on div "EDDB // EBBR EBBR GCTS Planned Maint Kortrijk-Wevelgem Planned Maint Alton-st L…" at bounding box center [819, 479] width 1256 height 846
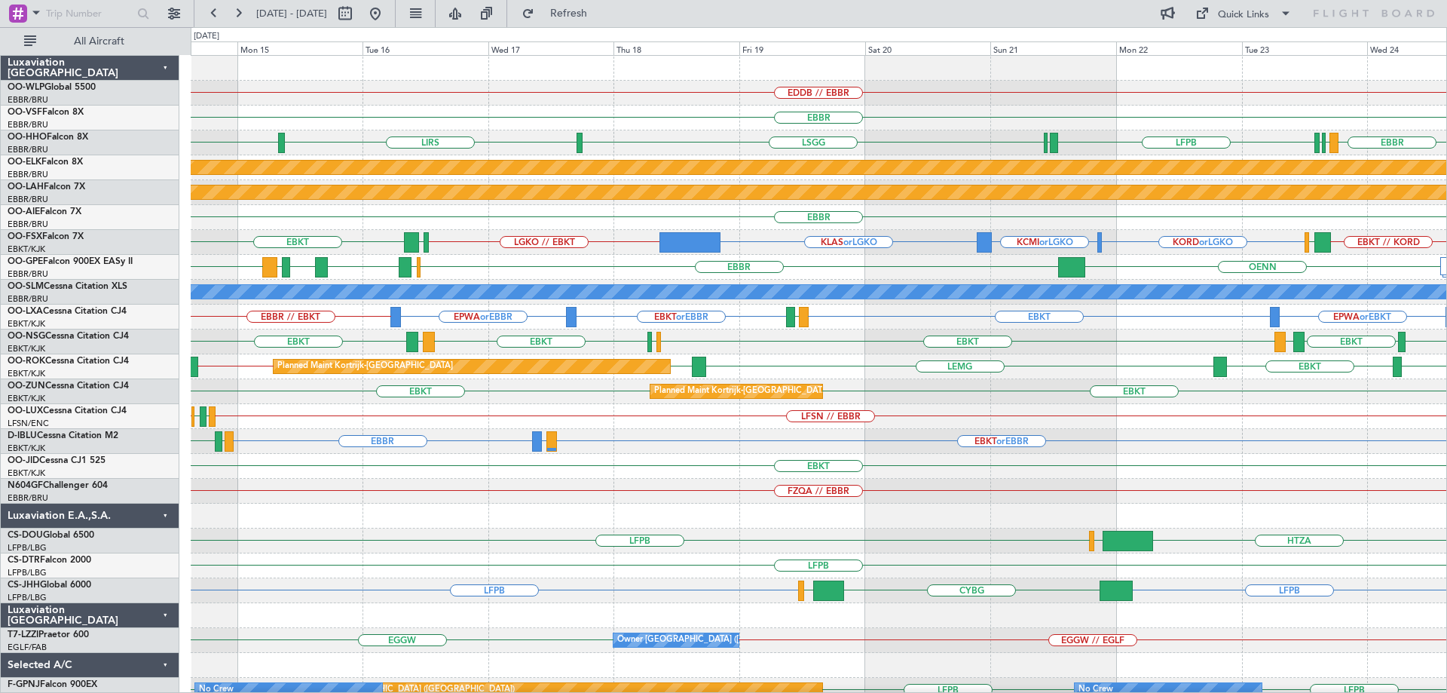
click at [524, 129] on div "EBBR" at bounding box center [819, 118] width 1256 height 25
click at [387, 17] on button at bounding box center [375, 14] width 24 height 24
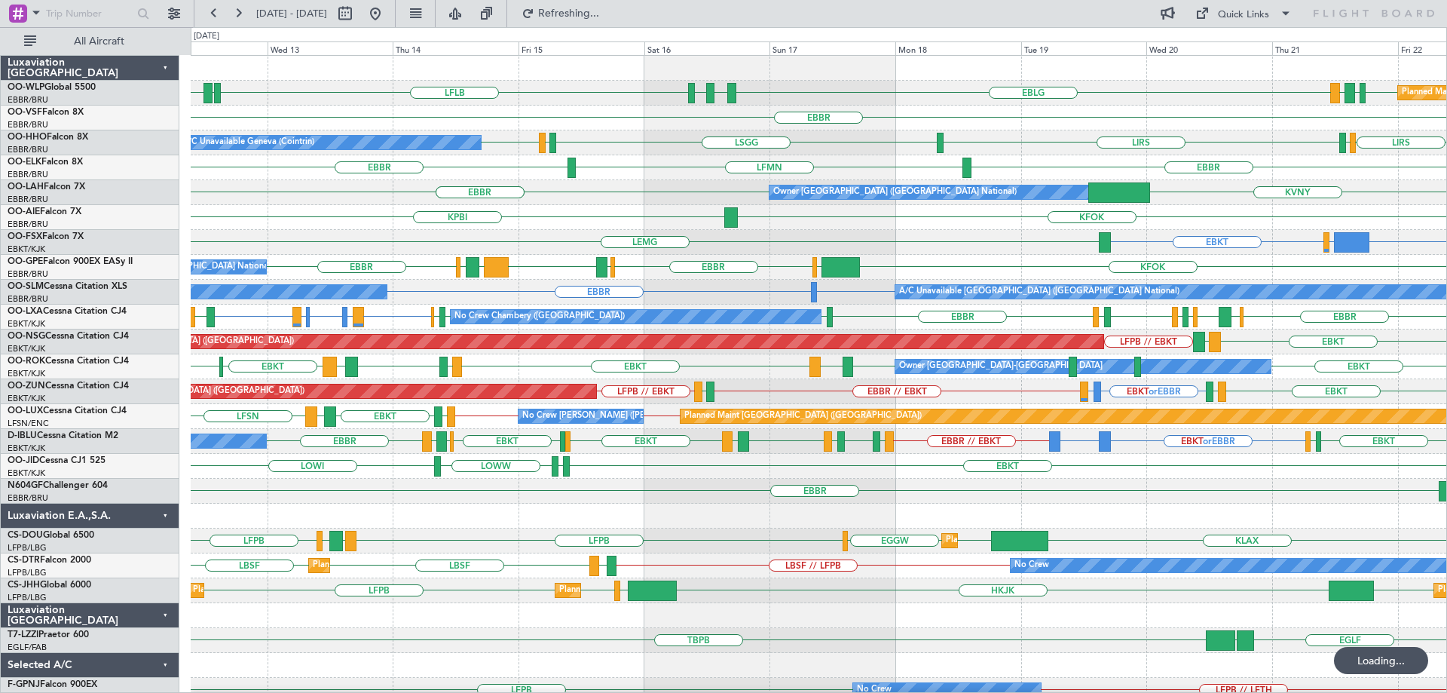
click at [349, 228] on div "KFOK KPBI" at bounding box center [819, 217] width 1256 height 25
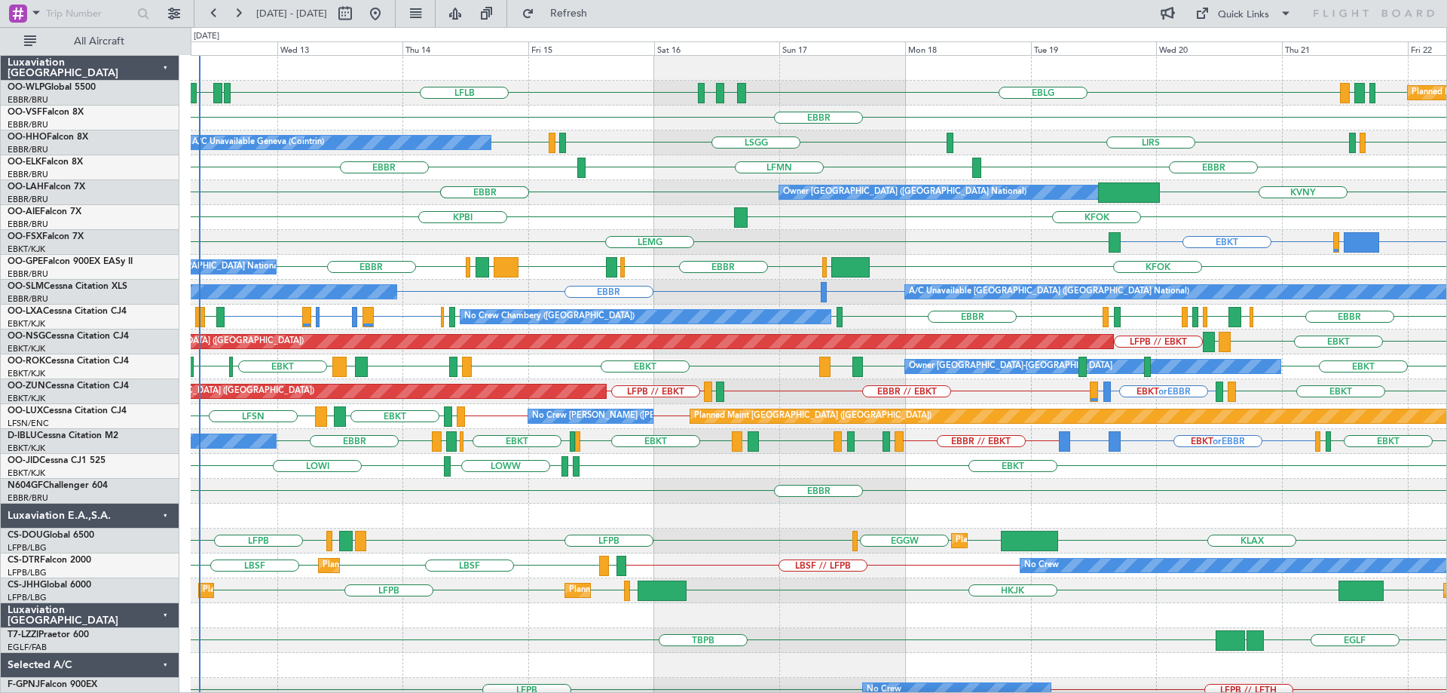
click at [384, 466] on div "LFLB EBLG LDZD EBLG LDSP EBLG LDDU EBLG EDDB Planned Maint Berlin (Brandenburg)…" at bounding box center [819, 504] width 1256 height 896
click at [517, 269] on div "No Crew Brussels (Brussels National) EBBR KFOK EGLF EBBR LFRG LEMG BIRK EGWU" at bounding box center [819, 267] width 1256 height 25
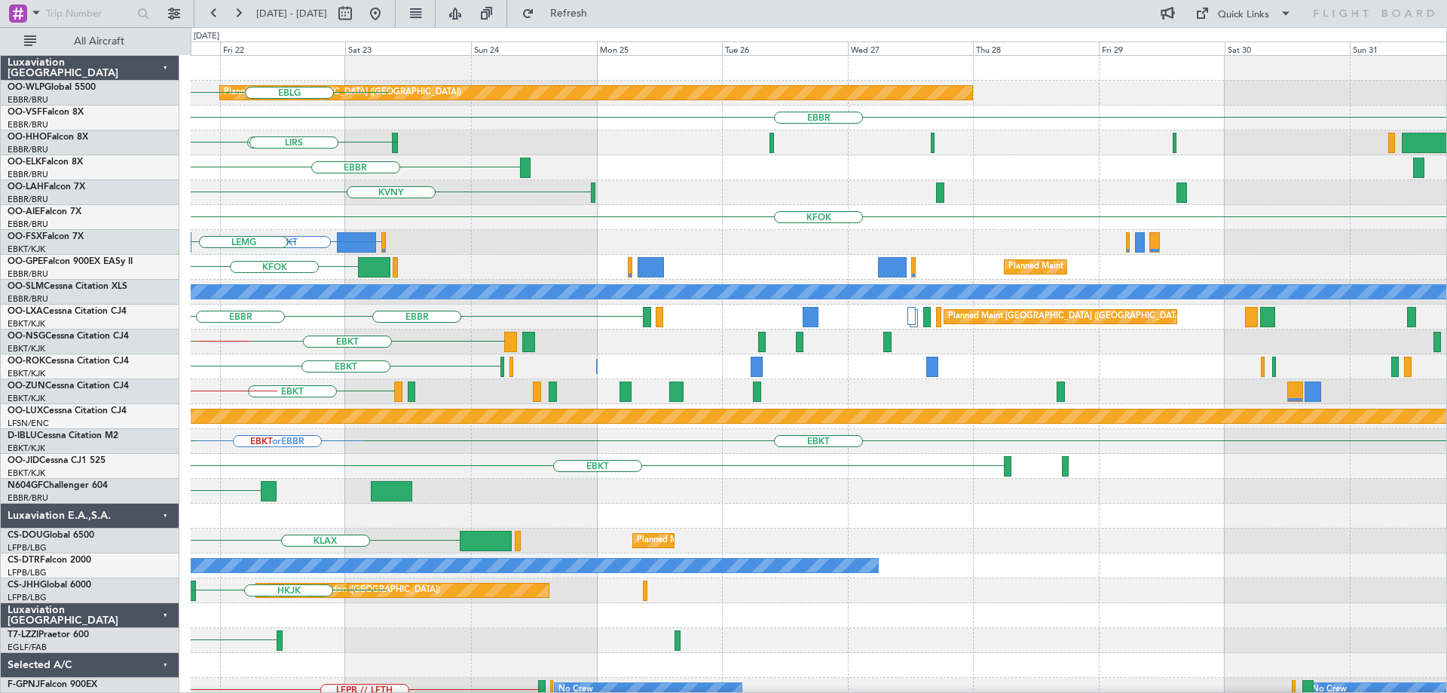
click at [433, 391] on div "Planned Maint Berlin (Brandenburg) EDDB LDDU EBLG EBLG EBBR LIRS LSZH LIRS EBBR…" at bounding box center [819, 504] width 1256 height 896
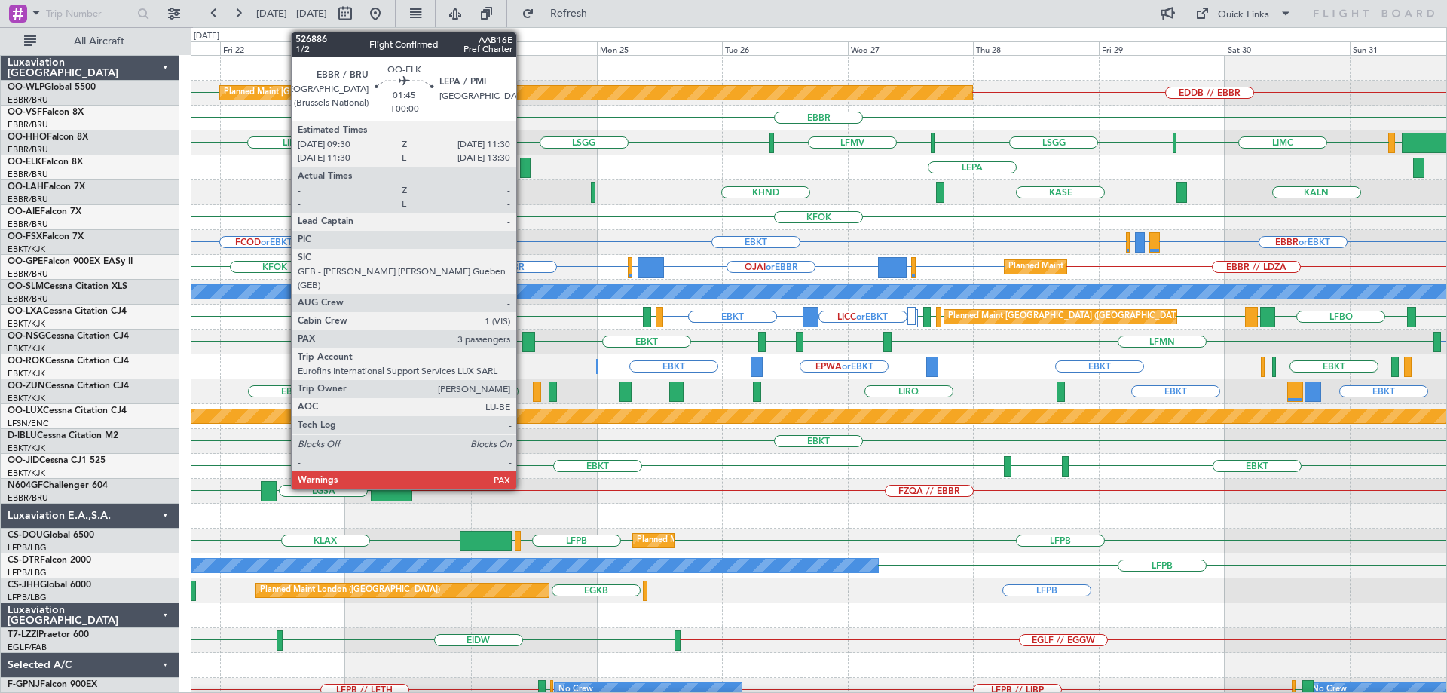
click at [523, 163] on div at bounding box center [525, 168] width 11 height 20
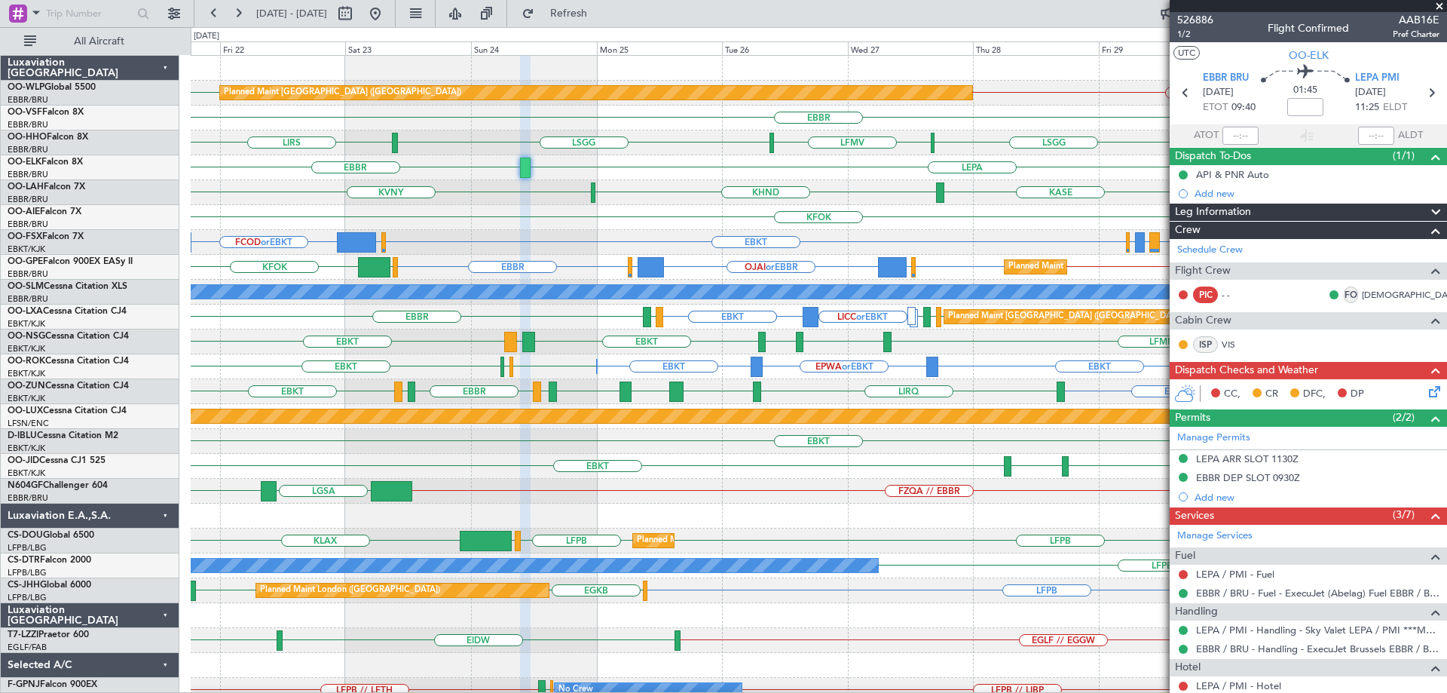
click at [447, 335] on div "EBKT LFMN EBKT EBKT EKEB EBKT LDSP Planned Maint Paris (Le Bourget)" at bounding box center [819, 341] width 1256 height 25
click at [1441, 4] on span at bounding box center [1439, 7] width 15 height 14
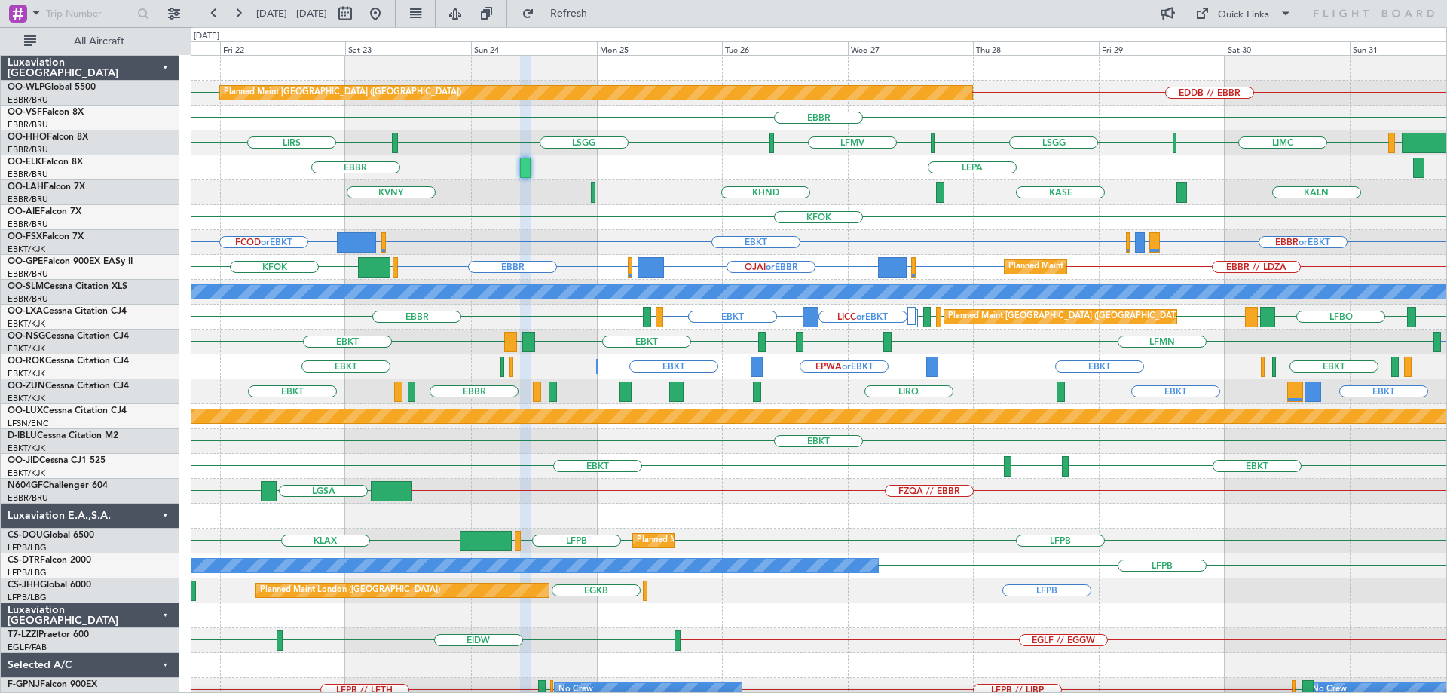
type input "0"
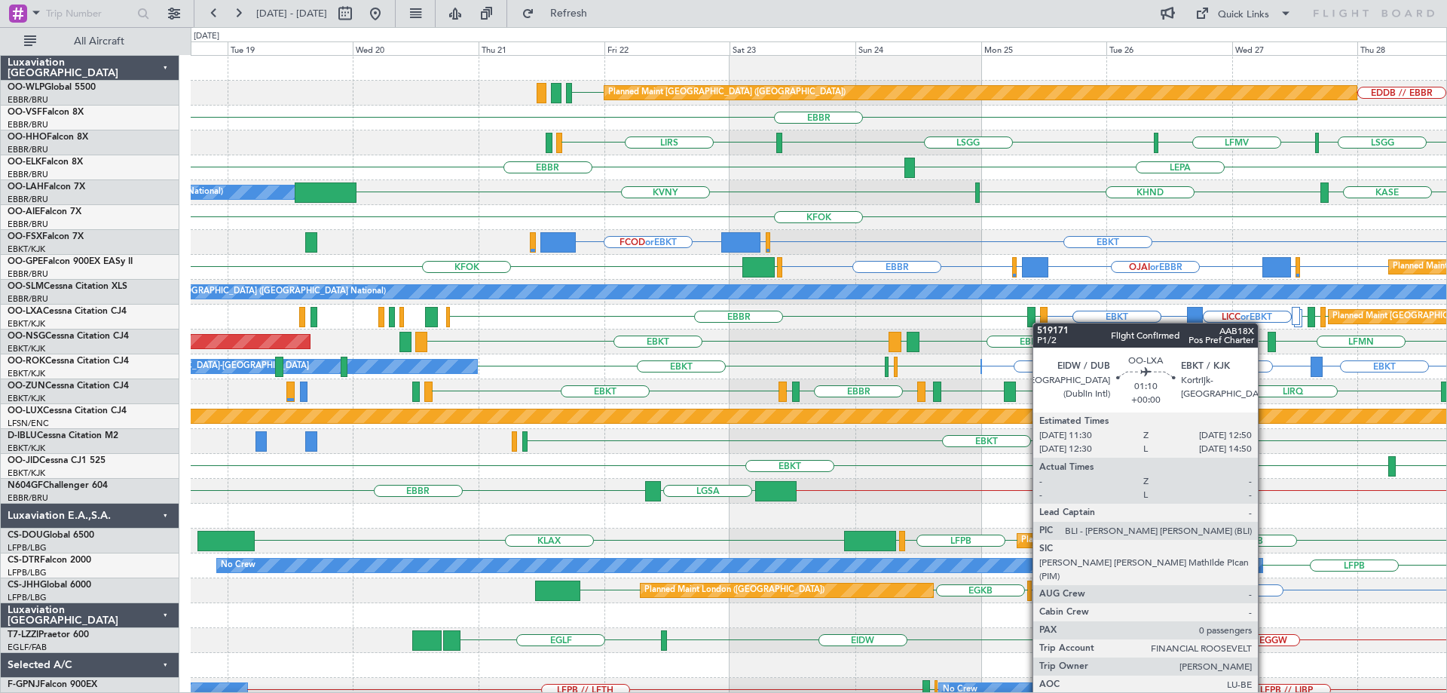
click at [1040, 324] on div "EDDB // EBBR EDDB Planned Maint Berlin (Brandenburg) EBBR LSGG LSGG LIRS LFMV L…" at bounding box center [819, 491] width 1256 height 871
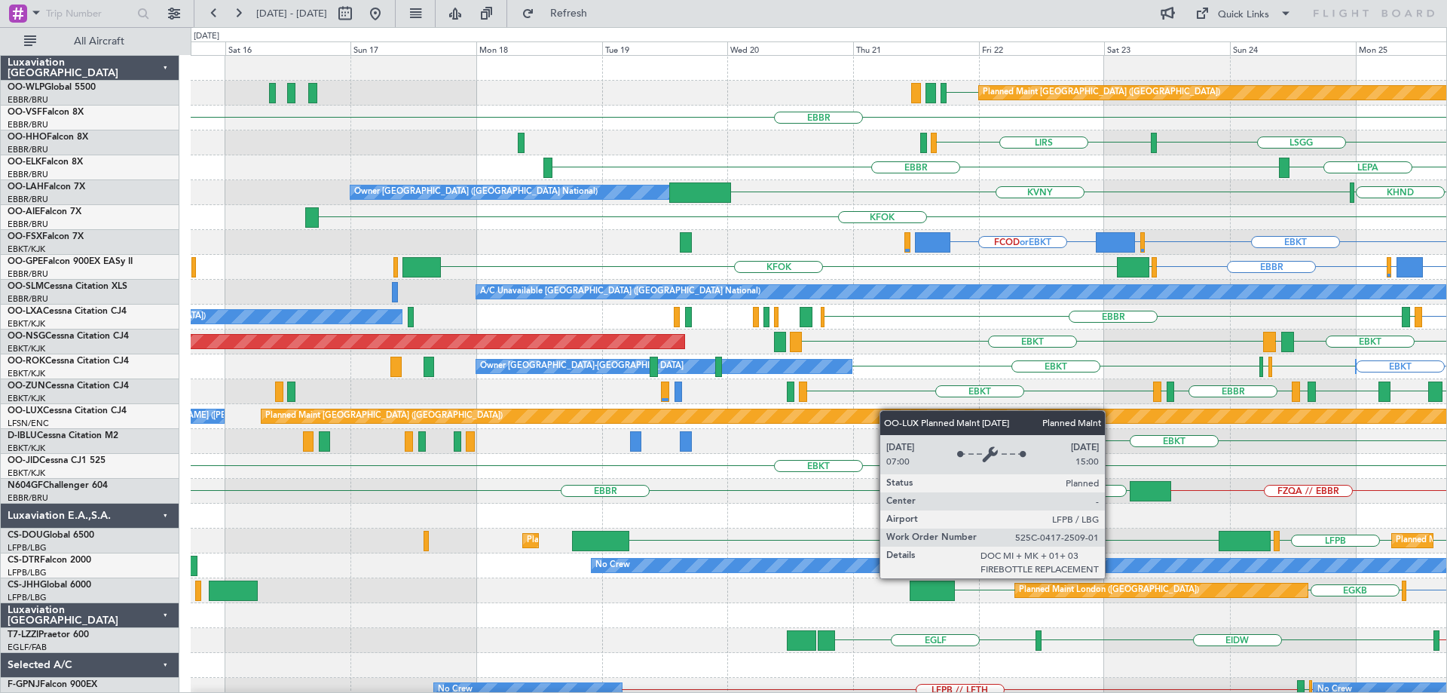
click at [920, 419] on div "EDDB Planned Maint Berlin (Brandenburg) EDDB // EBBR EBBR LSGG LIRS LFMV LSGG A…" at bounding box center [819, 491] width 1256 height 871
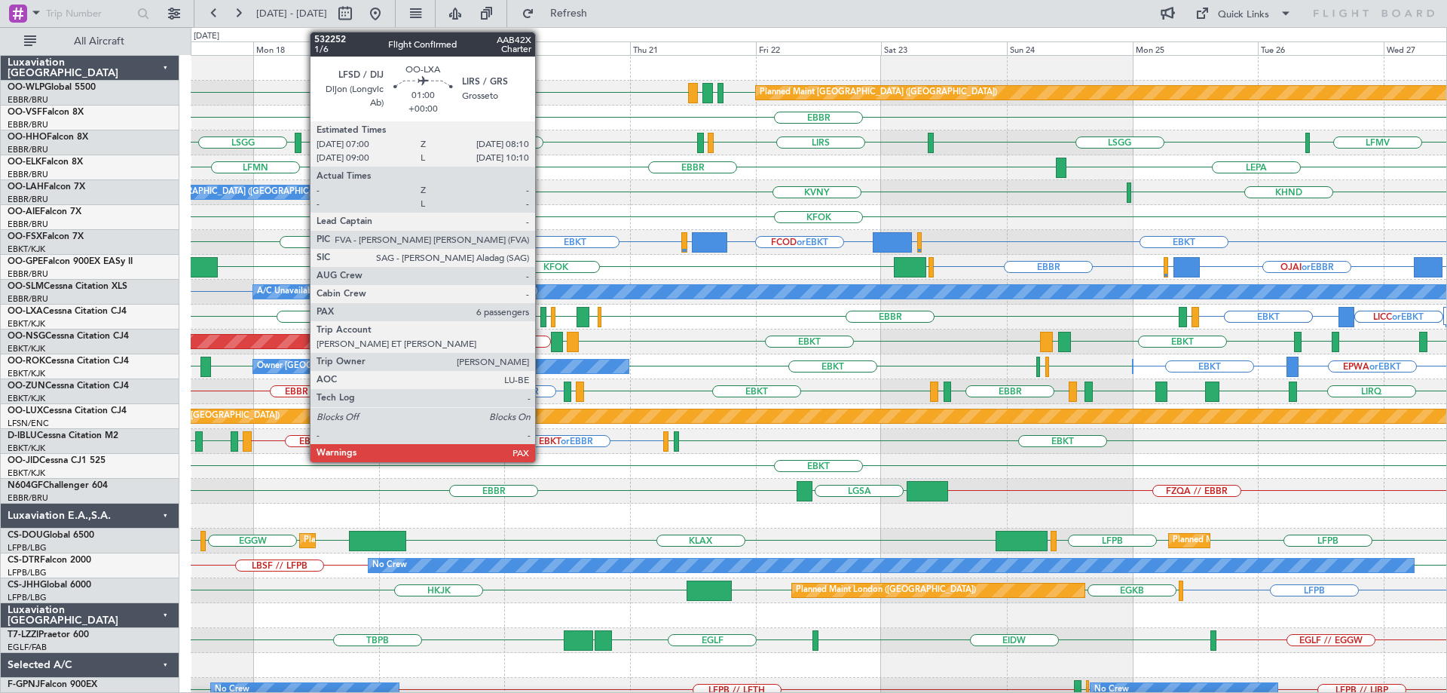
click at [542, 309] on div at bounding box center [544, 317] width 7 height 20
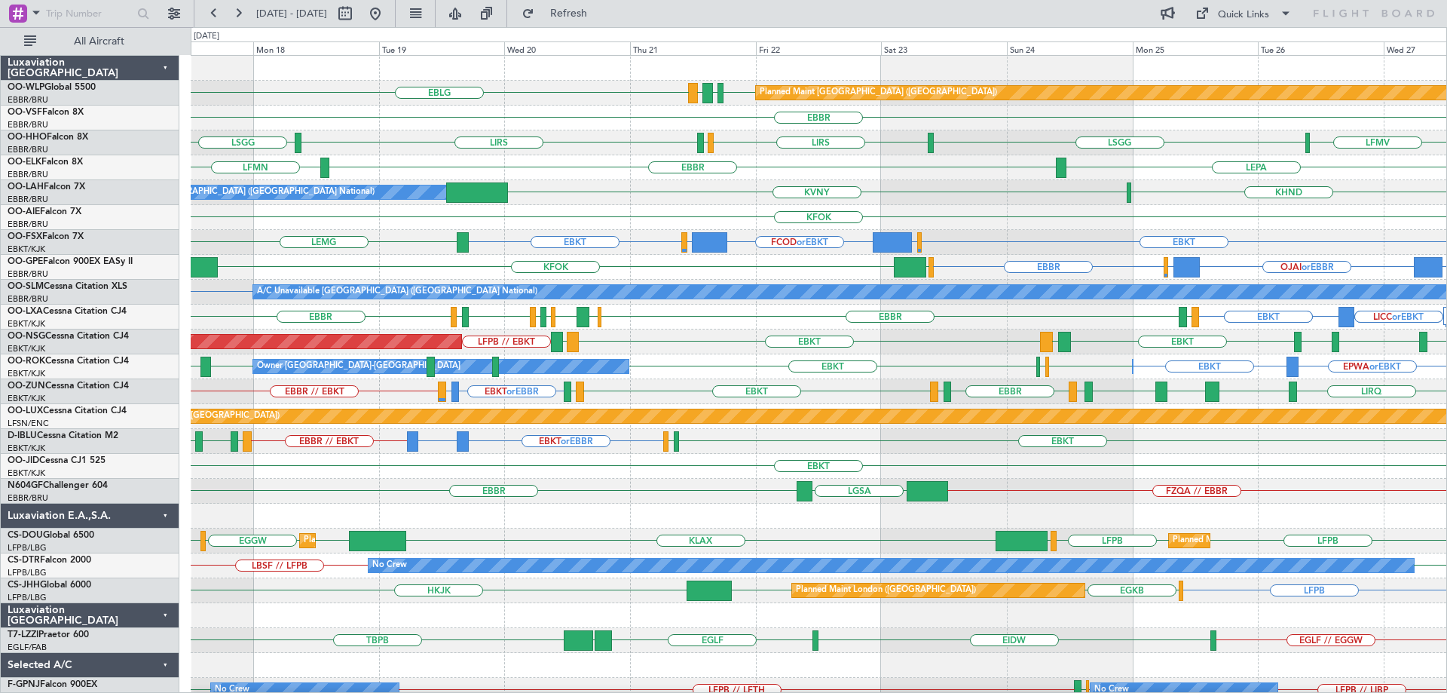
click at [608, 90] on div "Planned Maint Berlin (Brandenburg) EDDB EBLG LDDU EBLG" at bounding box center [819, 93] width 1256 height 25
click at [652, 327] on div "LICC or EBKT LICC or EBKT EBKT EBKT EBBR EHAM LFKF LIRS LFSD EBKT LOWI EBBR EID…" at bounding box center [819, 317] width 1256 height 25
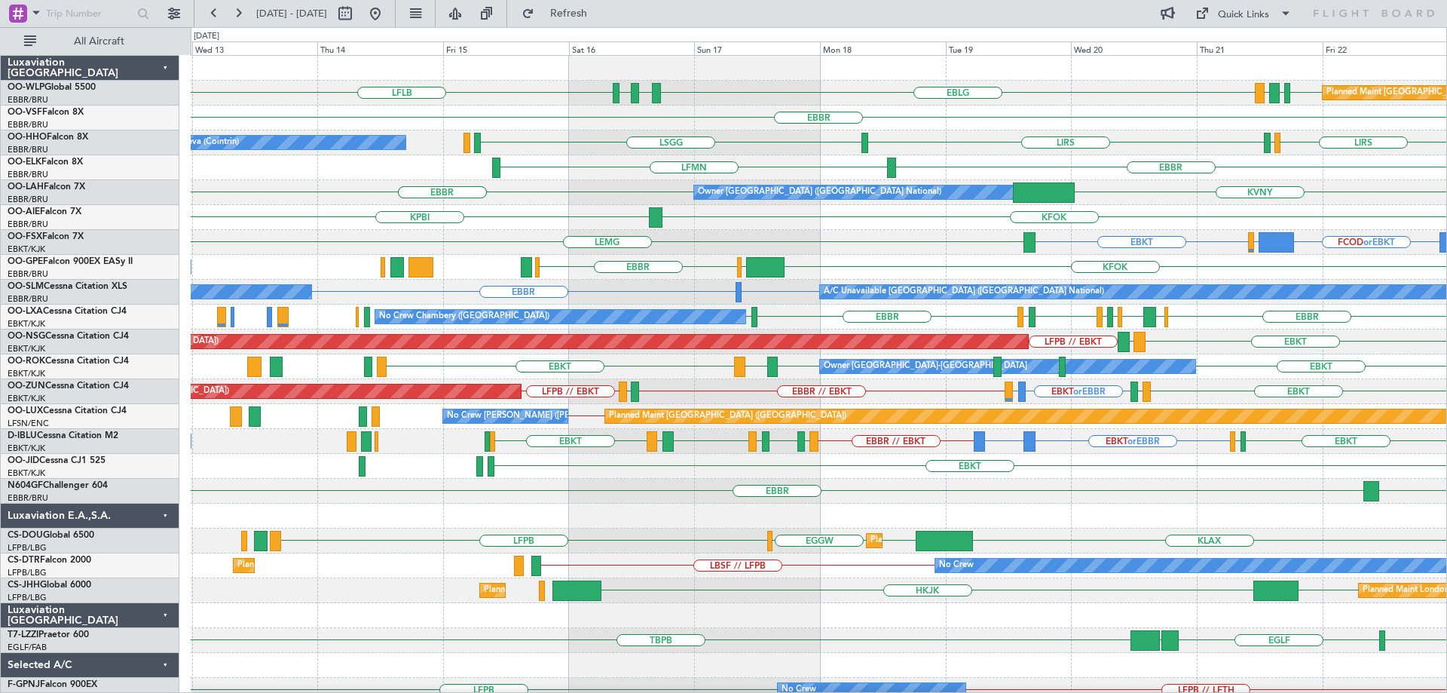
click at [925, 437] on div "Planned Maint Berlin (Brandenburg) LFLB EDDB EBLG LDDU EBLG LDSP EBLG EBBR LIRS…" at bounding box center [819, 454] width 1256 height 796
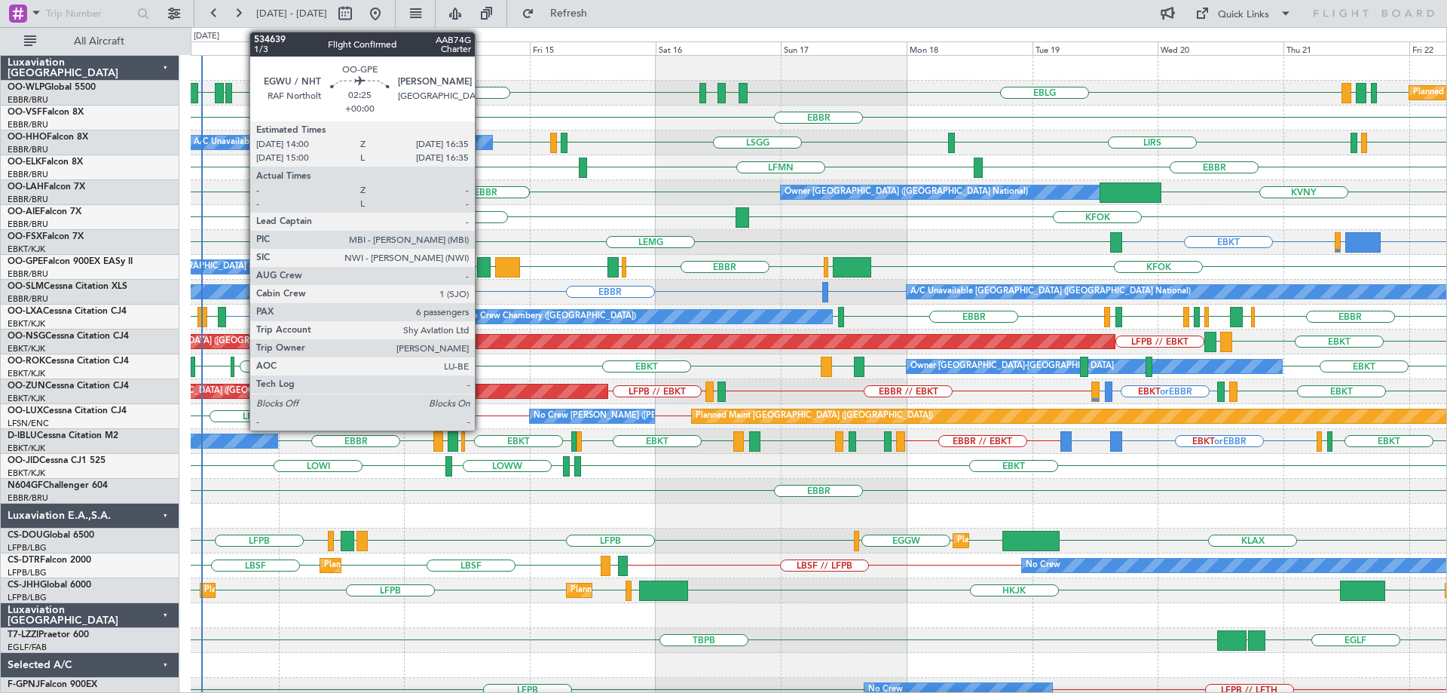
click at [482, 261] on div at bounding box center [484, 267] width 14 height 20
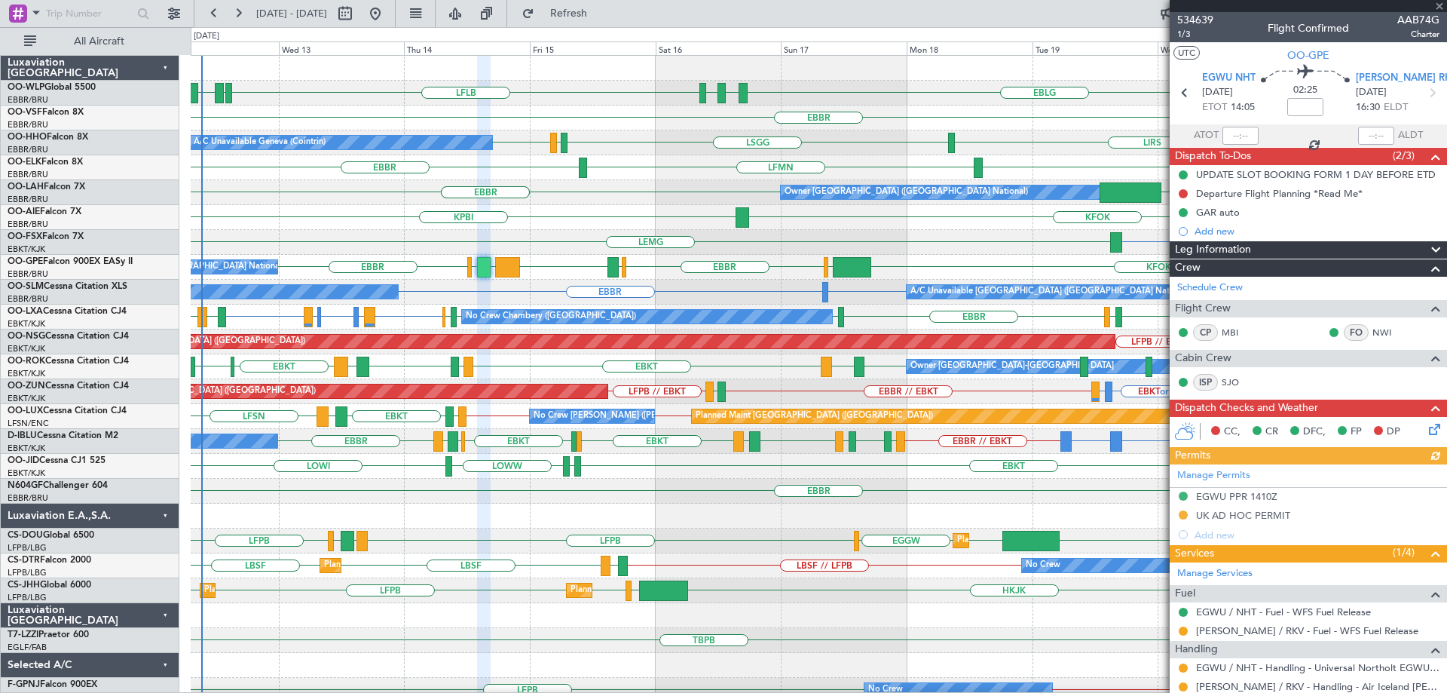
scroll to position [286, 0]
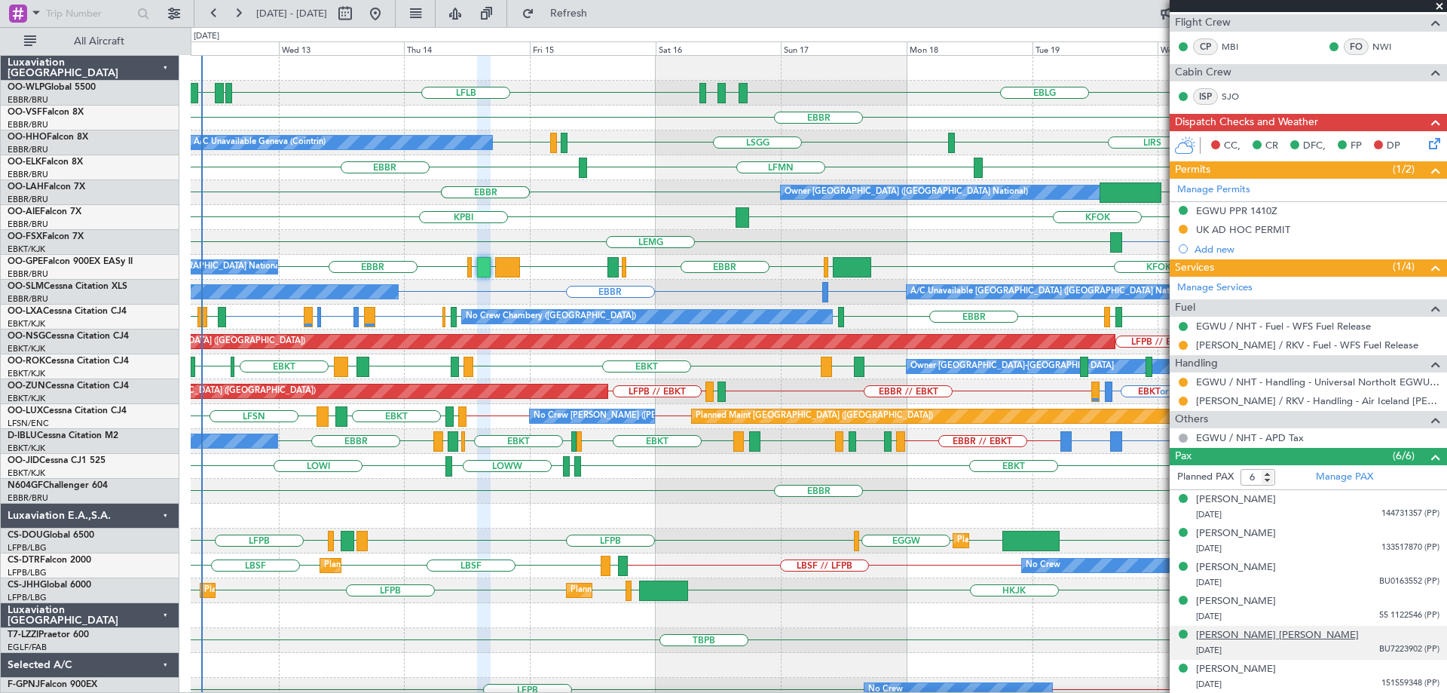
click at [1259, 632] on div "István Péter Száraz" at bounding box center [1277, 635] width 163 height 15
click at [675, 195] on div "EBBR EBBR KVNY Owner Brussels (Brussels National)" at bounding box center [819, 192] width 1256 height 25
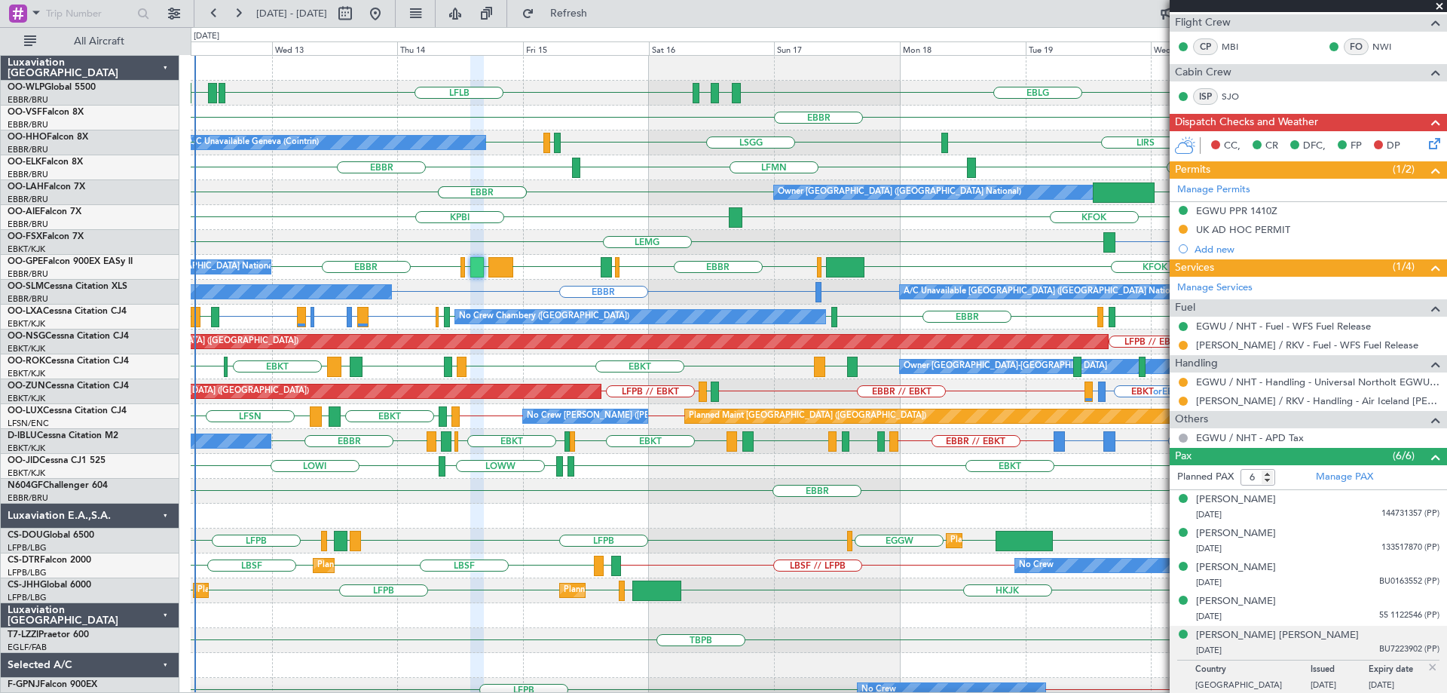
click at [709, 186] on div "Owner Brussels (Brussels National) EBBR EBBR KVNY" at bounding box center [819, 192] width 1256 height 25
click at [676, 210] on div "KFOK KPBI" at bounding box center [819, 217] width 1256 height 25
click at [1441, 7] on span at bounding box center [1439, 7] width 15 height 14
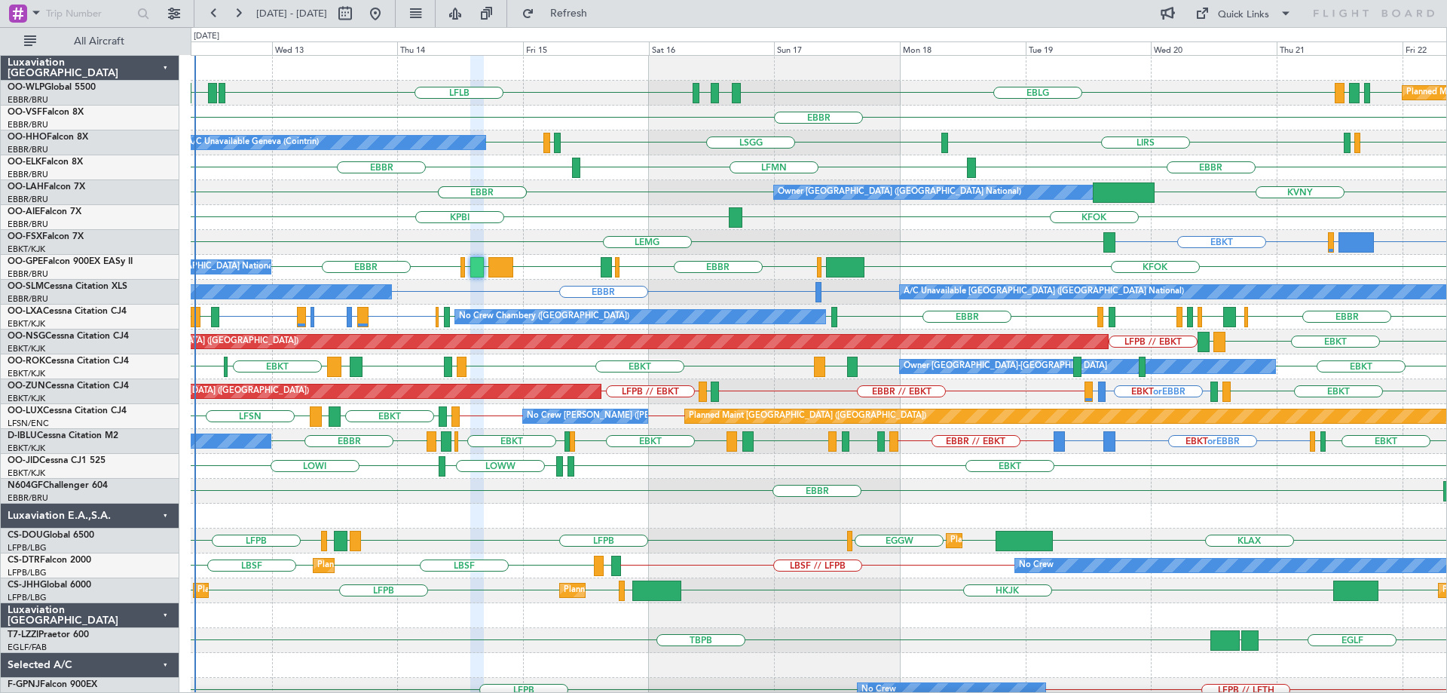
type input "0"
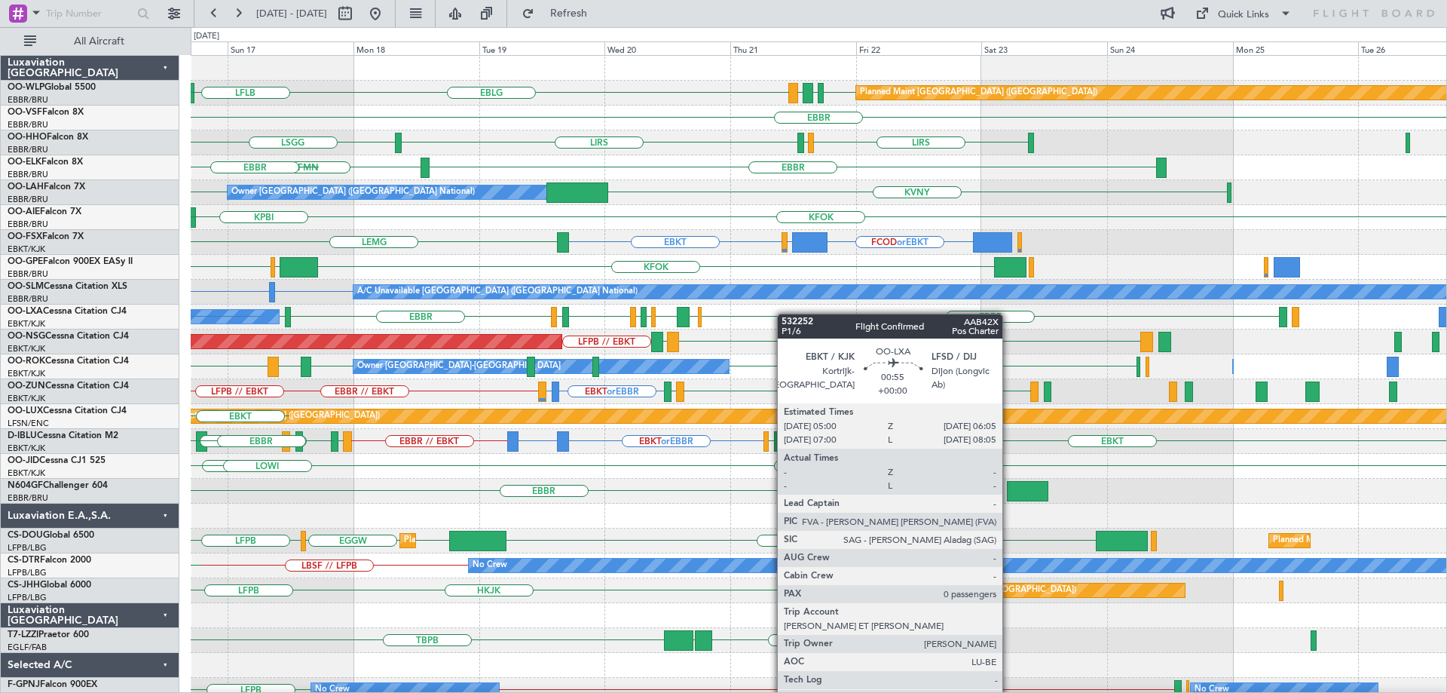
click at [737, 320] on div "EDDB EBLG LDDU EBLG Planned Maint Berlin (Brandenburg) EBLG LDSP LFLB EBBR LIRS…" at bounding box center [819, 504] width 1256 height 896
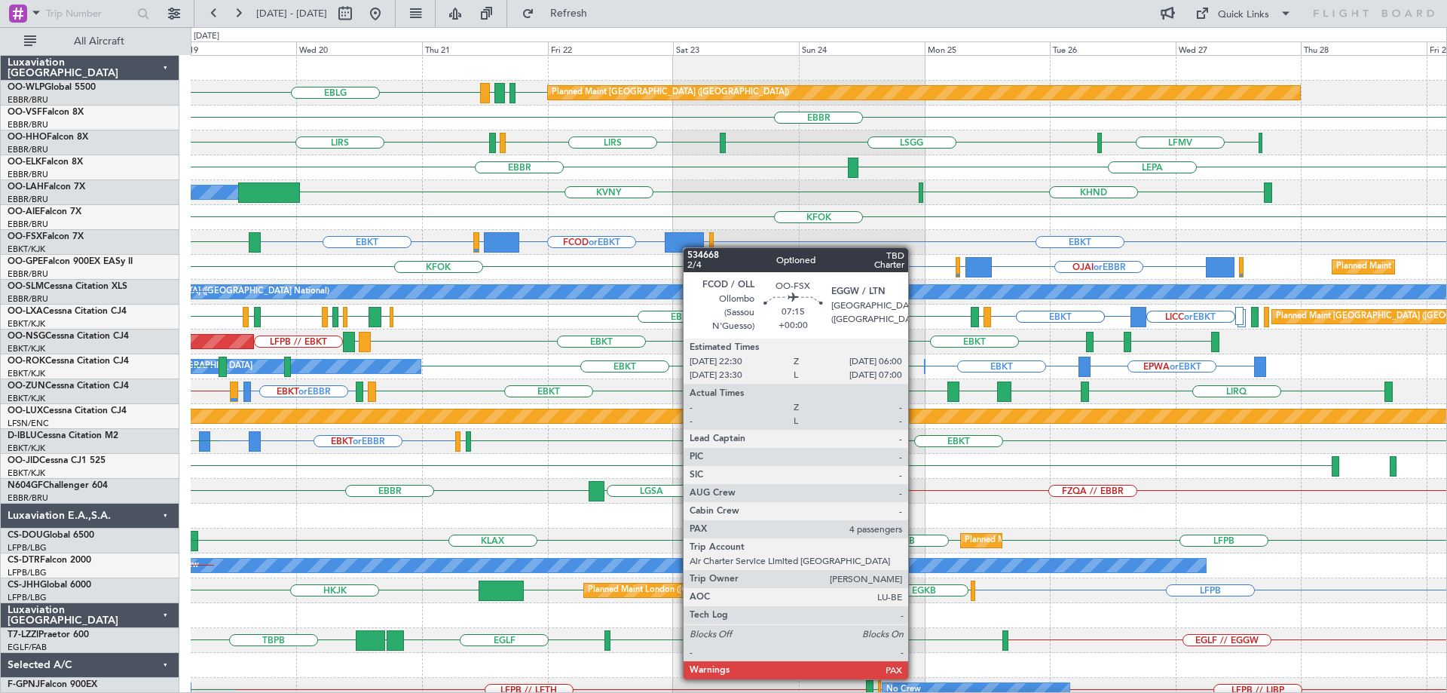
click at [684, 249] on div "Planned Maint Berlin (Brandenburg) EDDB EBLG LDDU EBLG EBBR LSGG LIRS LSZH LIRS…" at bounding box center [819, 454] width 1256 height 796
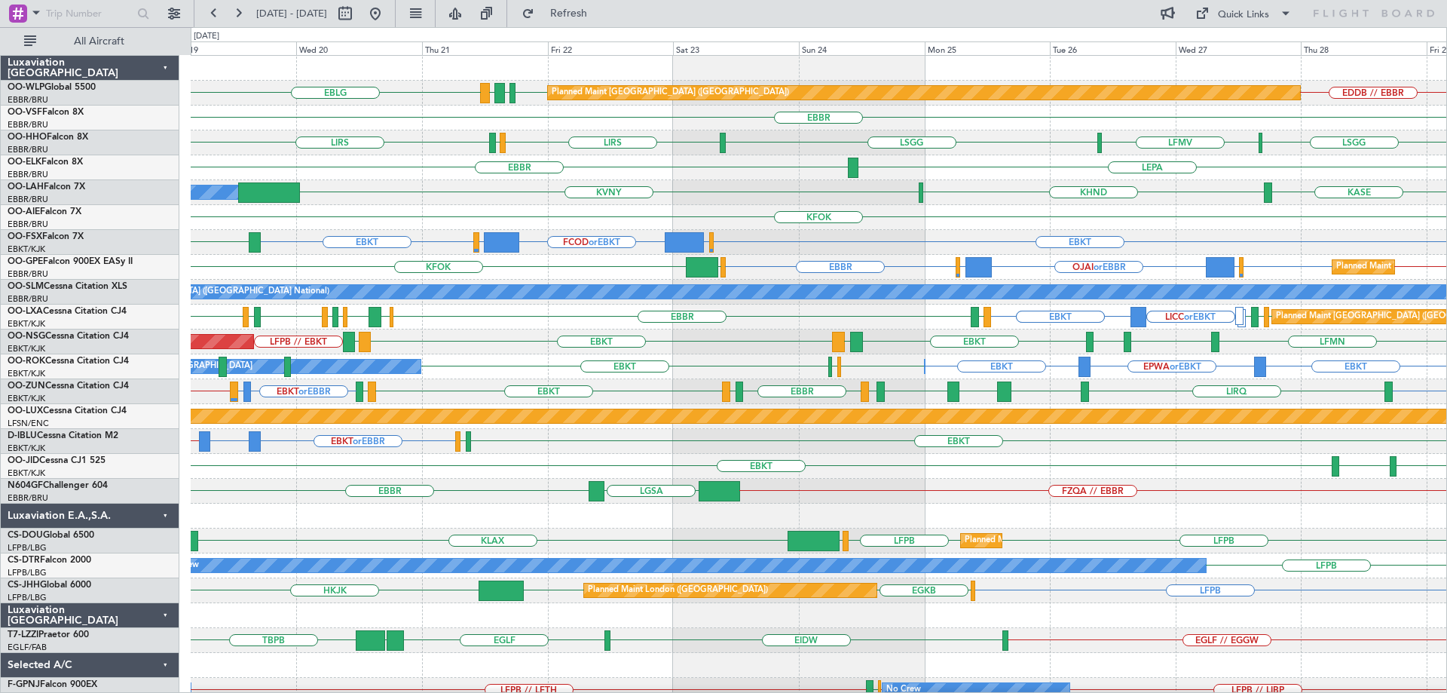
click at [698, 163] on div "LEPA EBBR" at bounding box center [819, 167] width 1256 height 25
click at [400, 187] on div "KASE KHND KVNY Owner Brussels (Brussels National)" at bounding box center [819, 192] width 1256 height 25
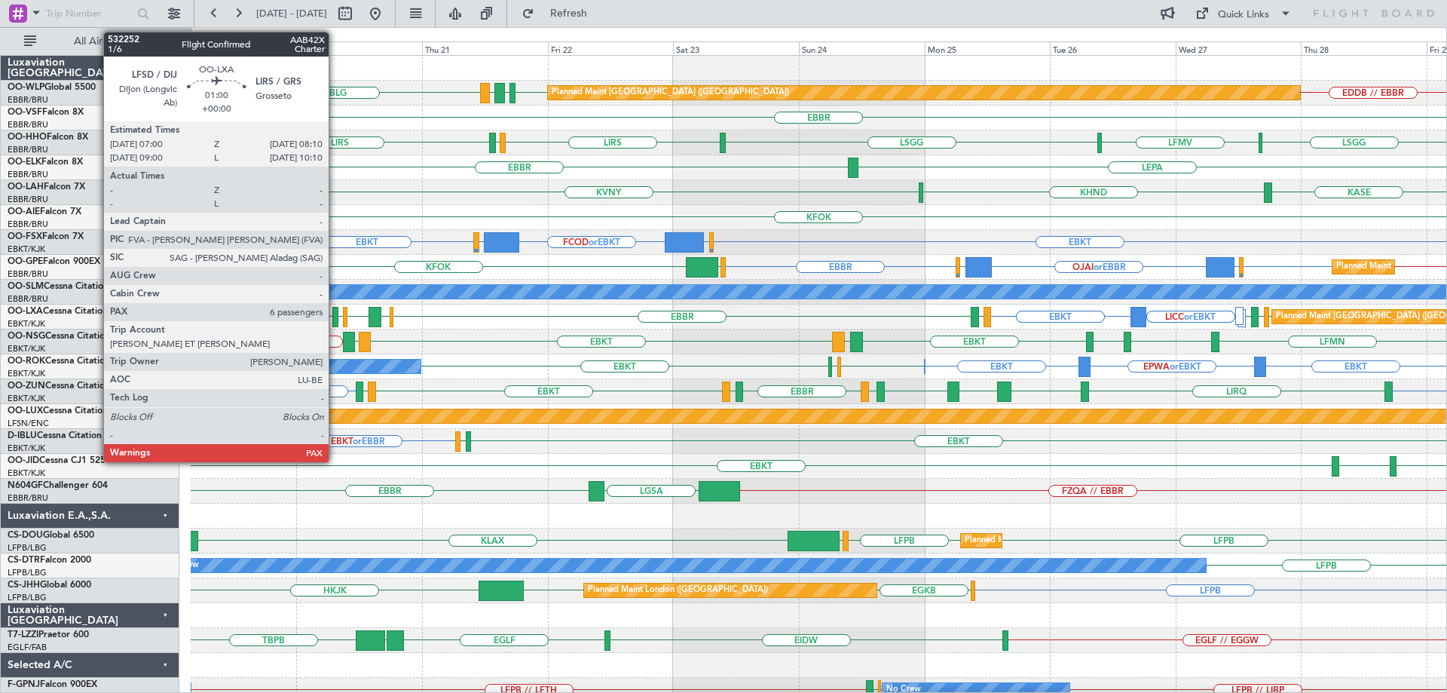
click at [335, 313] on div at bounding box center [335, 317] width 7 height 20
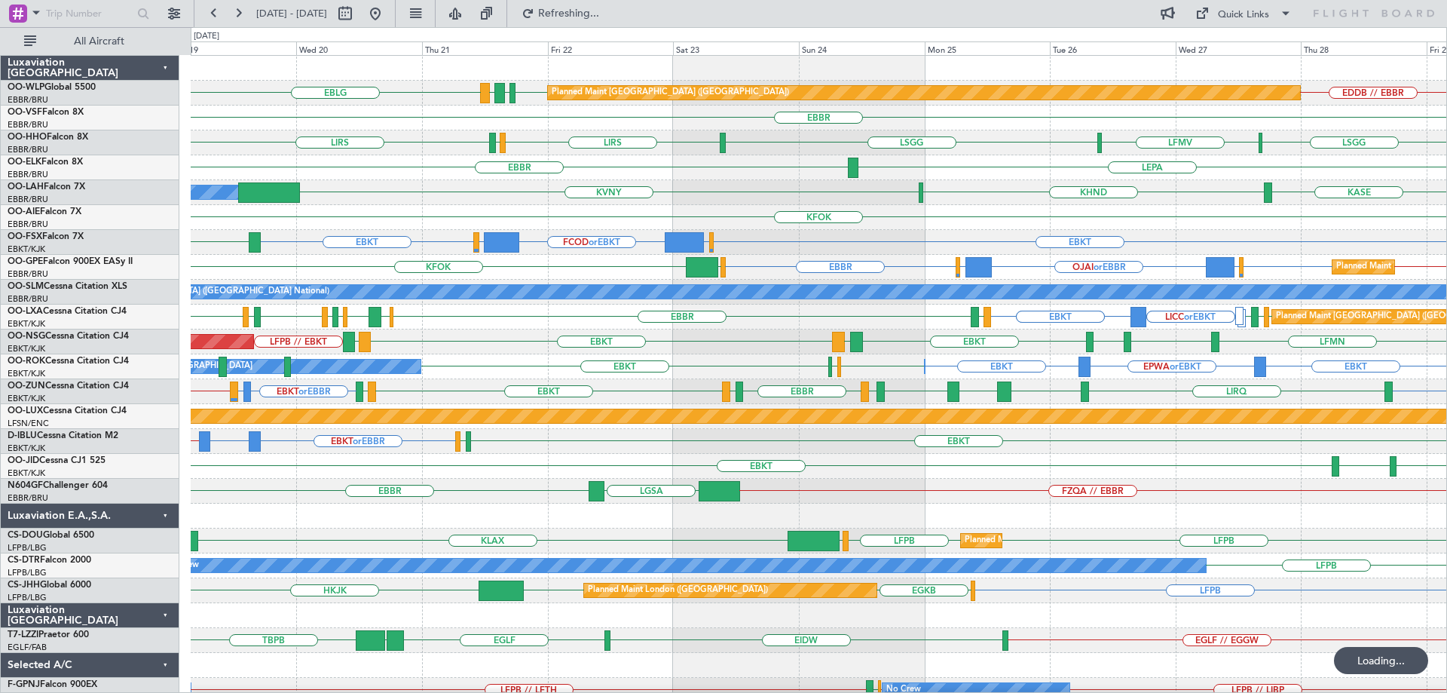
click at [744, 148] on div "LSGG LIRS LSZH LIRS LSGG LFMV" at bounding box center [819, 142] width 1256 height 25
click at [518, 329] on div "LICC or EBKT LICC or EBKT EBKT EBKT EBBR EBBR LFPB LIRS EIDW EBBR EHAM LFKF LIR…" at bounding box center [819, 317] width 1256 height 25
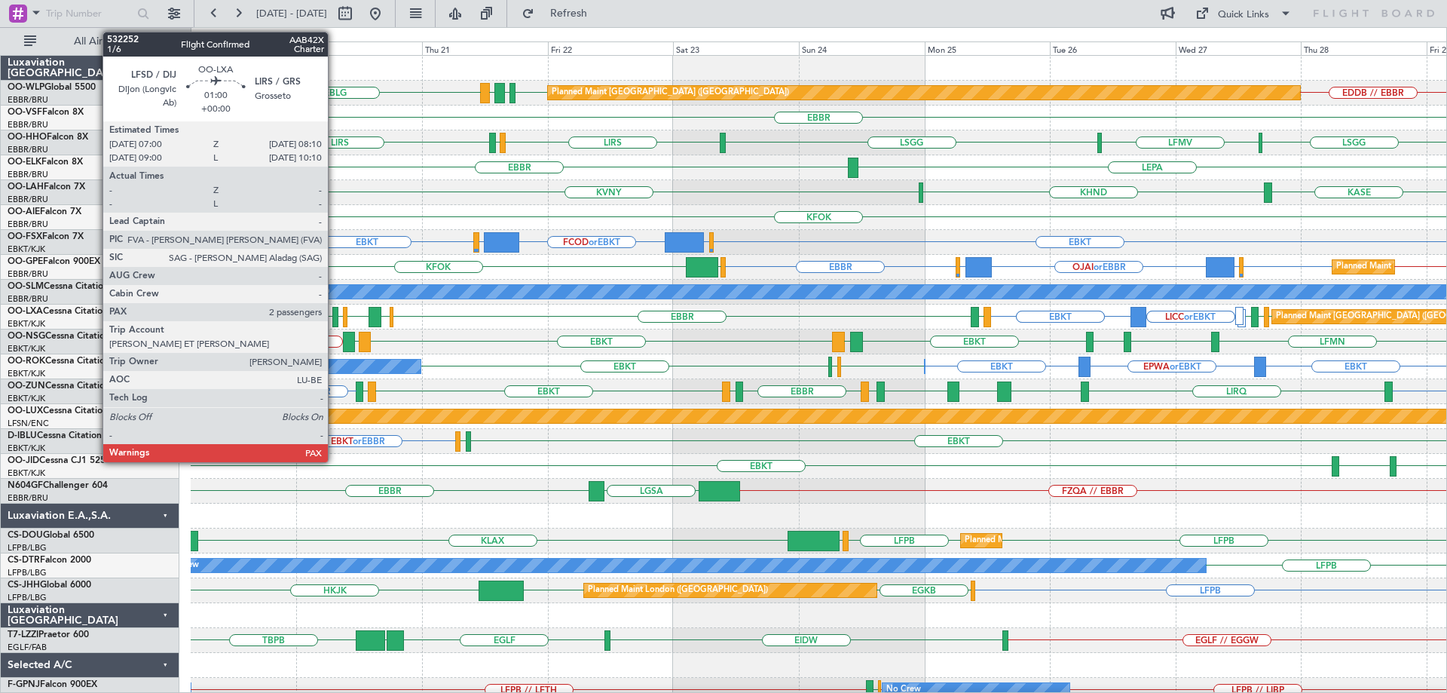
click at [335, 313] on div at bounding box center [335, 317] width 7 height 20
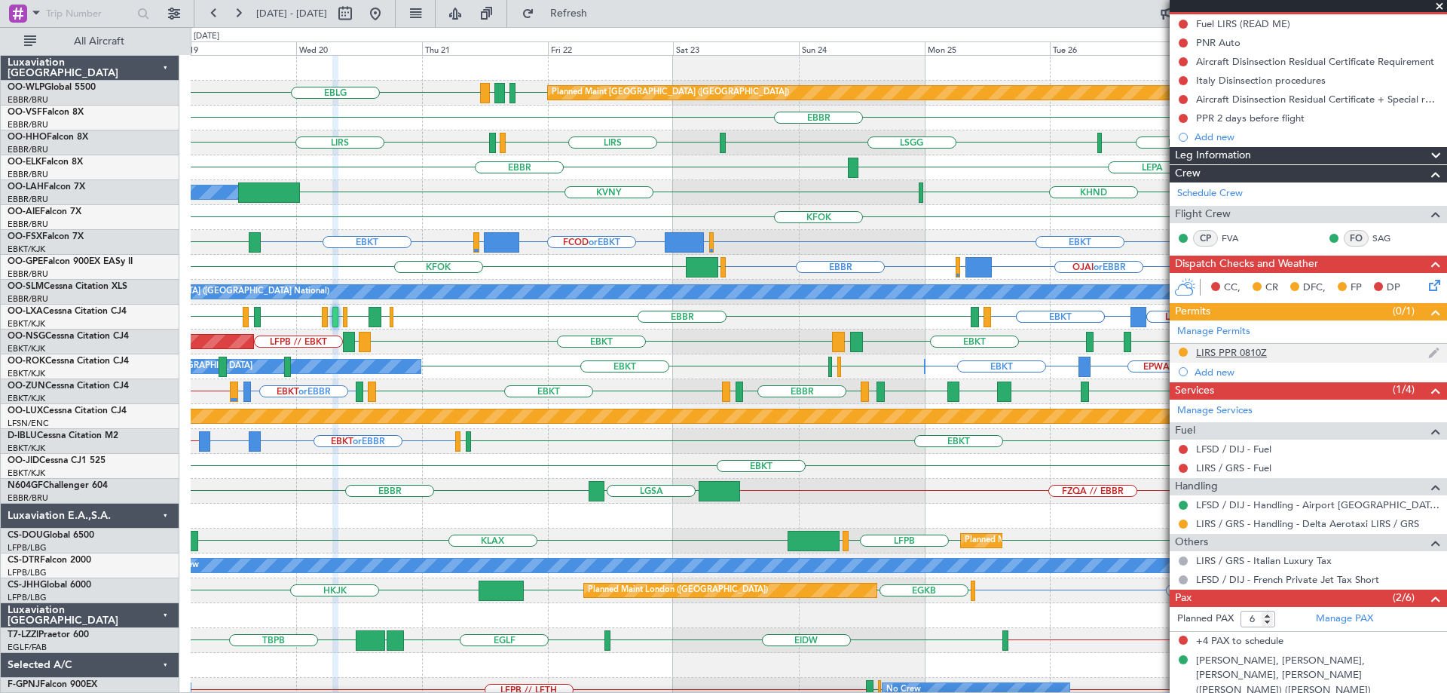
scroll to position [191, 0]
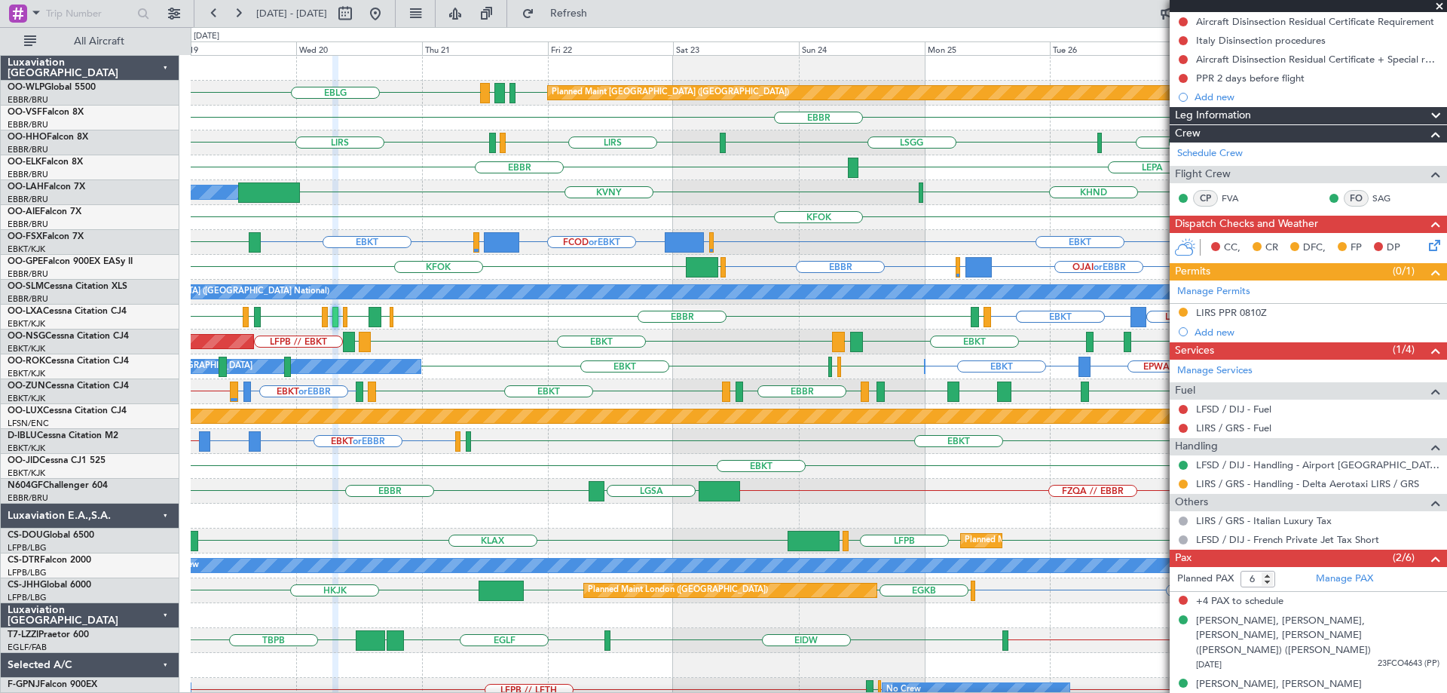
click at [492, 323] on div "LICC or EBKT LICC or EBKT EBKT EBKT EBBR EBBR LFPB LIRS EIDW EBBR EHAM LFKF LIR…" at bounding box center [819, 317] width 1256 height 25
click at [195, 340] on div "EBLG EDDB // EBBR EDDB EBLG LDDU Planned Maint Berlin (Brandenburg) EBBR LIRS L…" at bounding box center [819, 479] width 1256 height 846
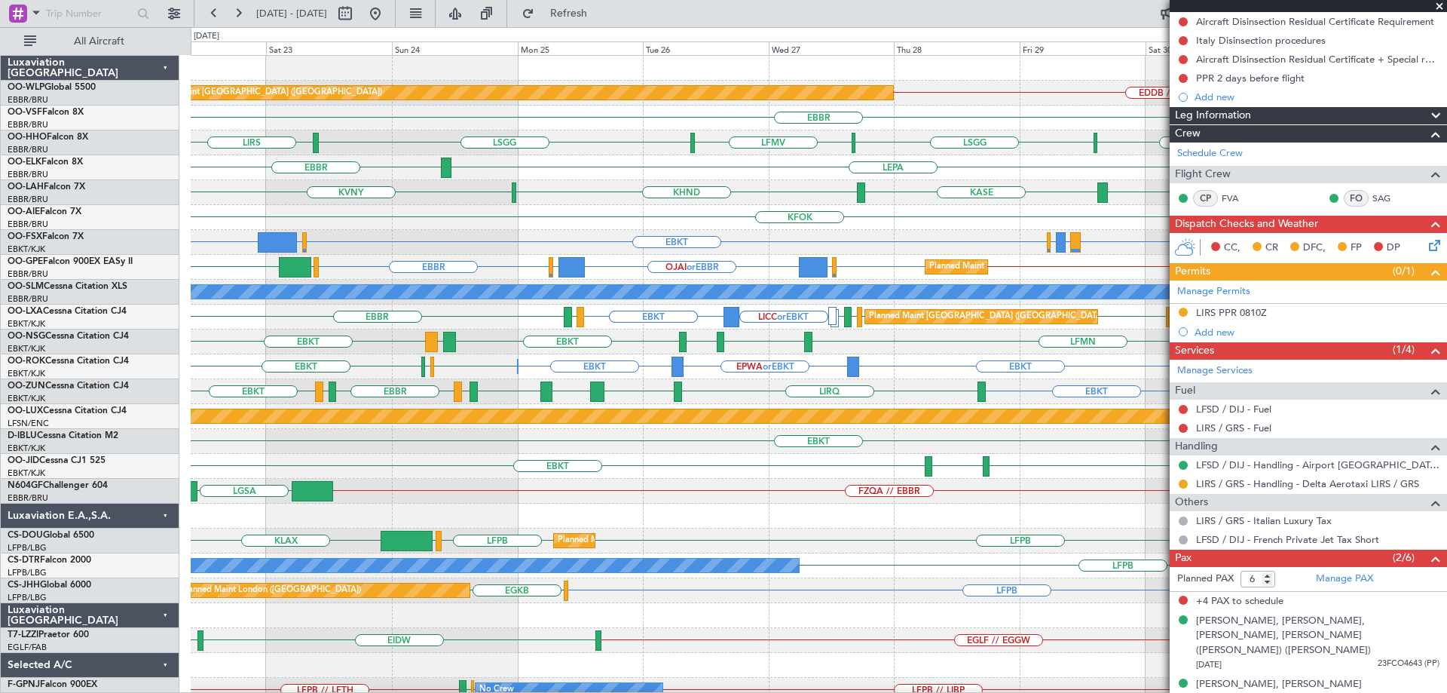
click at [603, 488] on div "Planned Maint Berlin (Brandenburg) EDDB // EBBR EBBR KTEB LIEO LIMC LSGG LFMV L…" at bounding box center [819, 491] width 1256 height 871
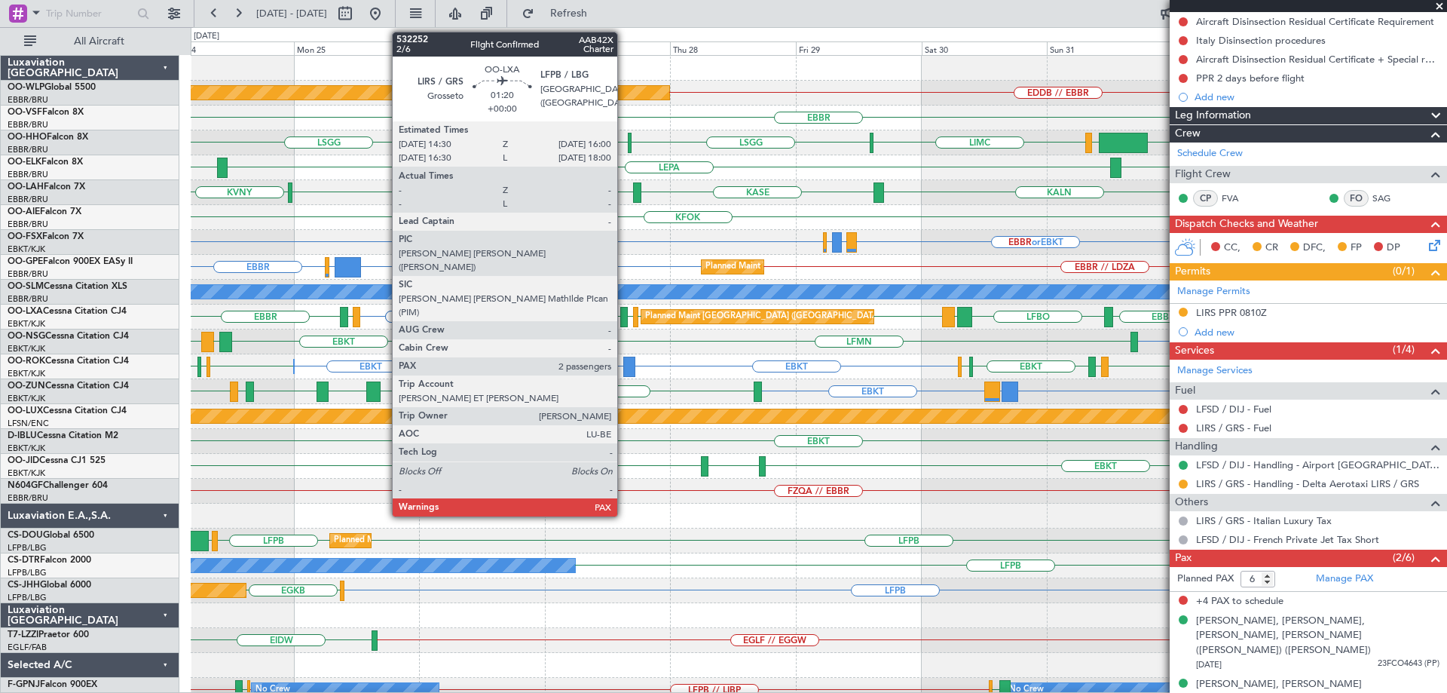
click at [624, 311] on div at bounding box center [624, 317] width 8 height 20
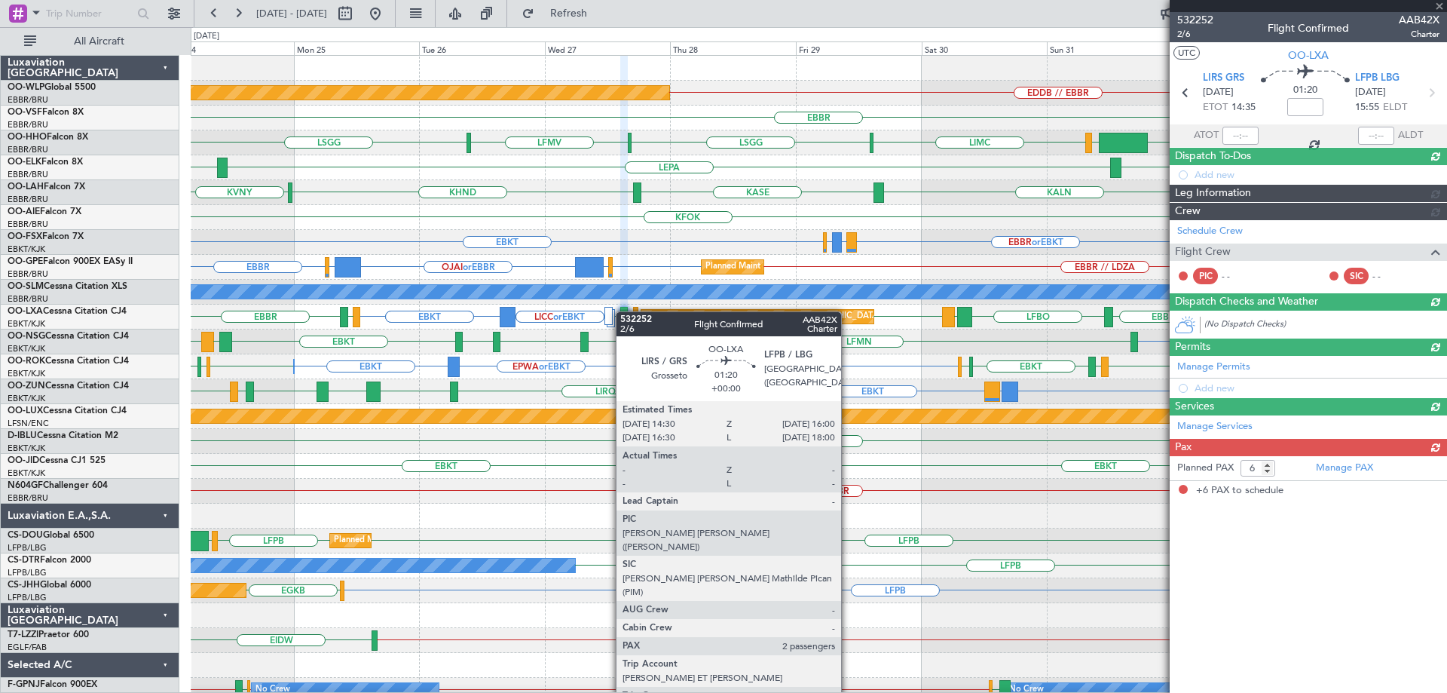
scroll to position [0, 0]
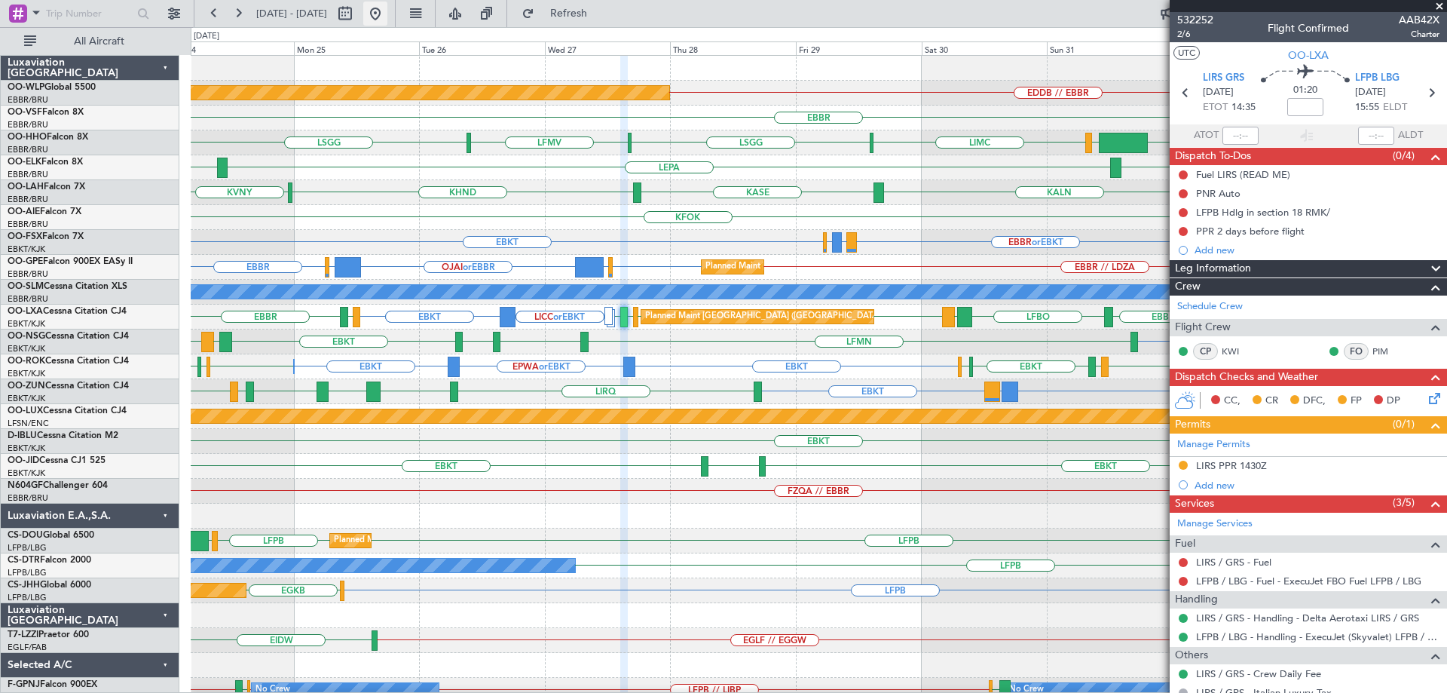
click at [387, 13] on button at bounding box center [375, 14] width 24 height 24
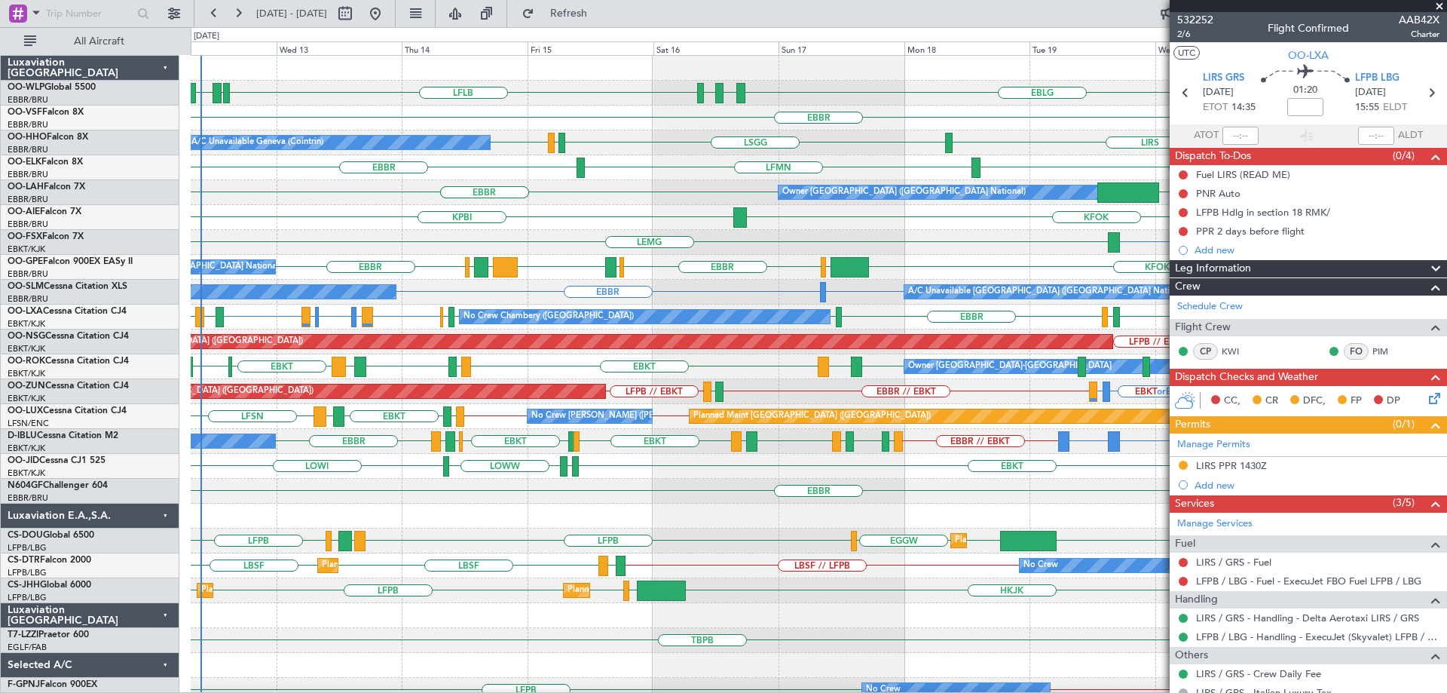
click at [1439, 7] on span at bounding box center [1439, 7] width 15 height 14
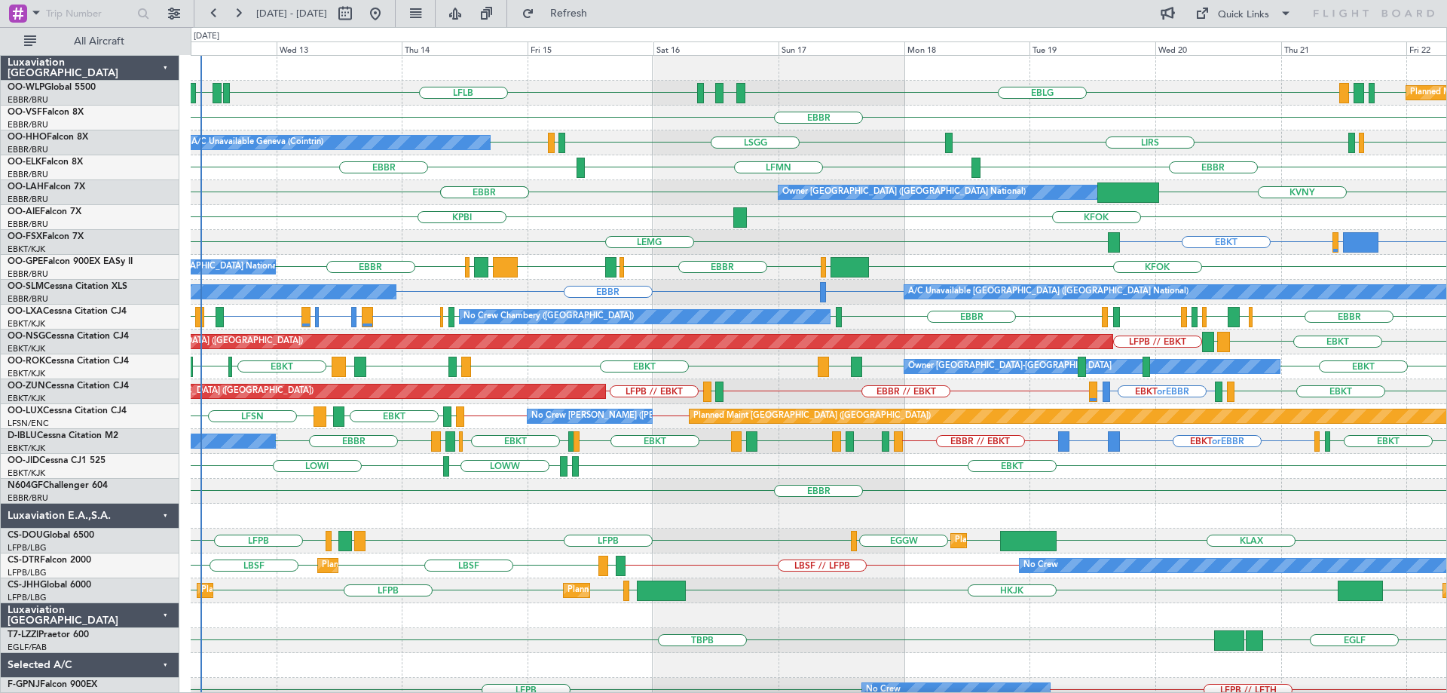
type input "0"
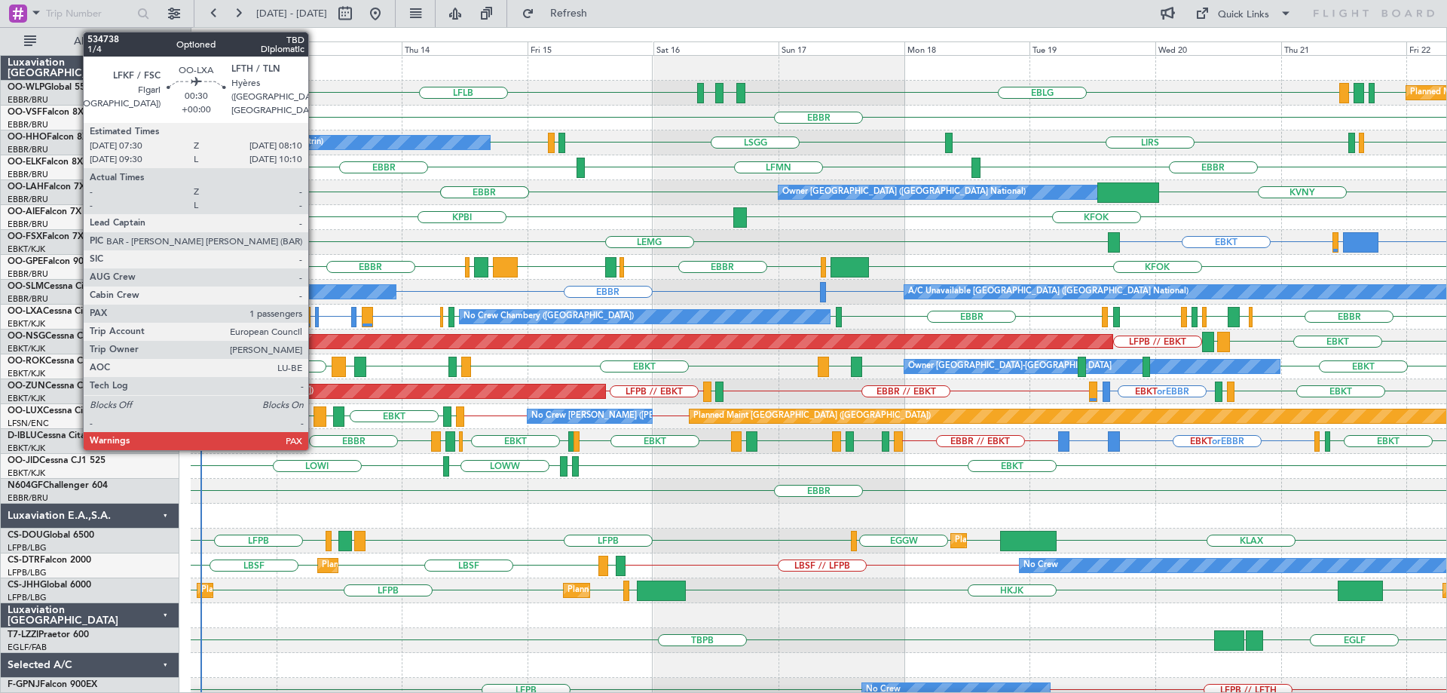
click at [315, 310] on div at bounding box center [317, 317] width 4 height 20
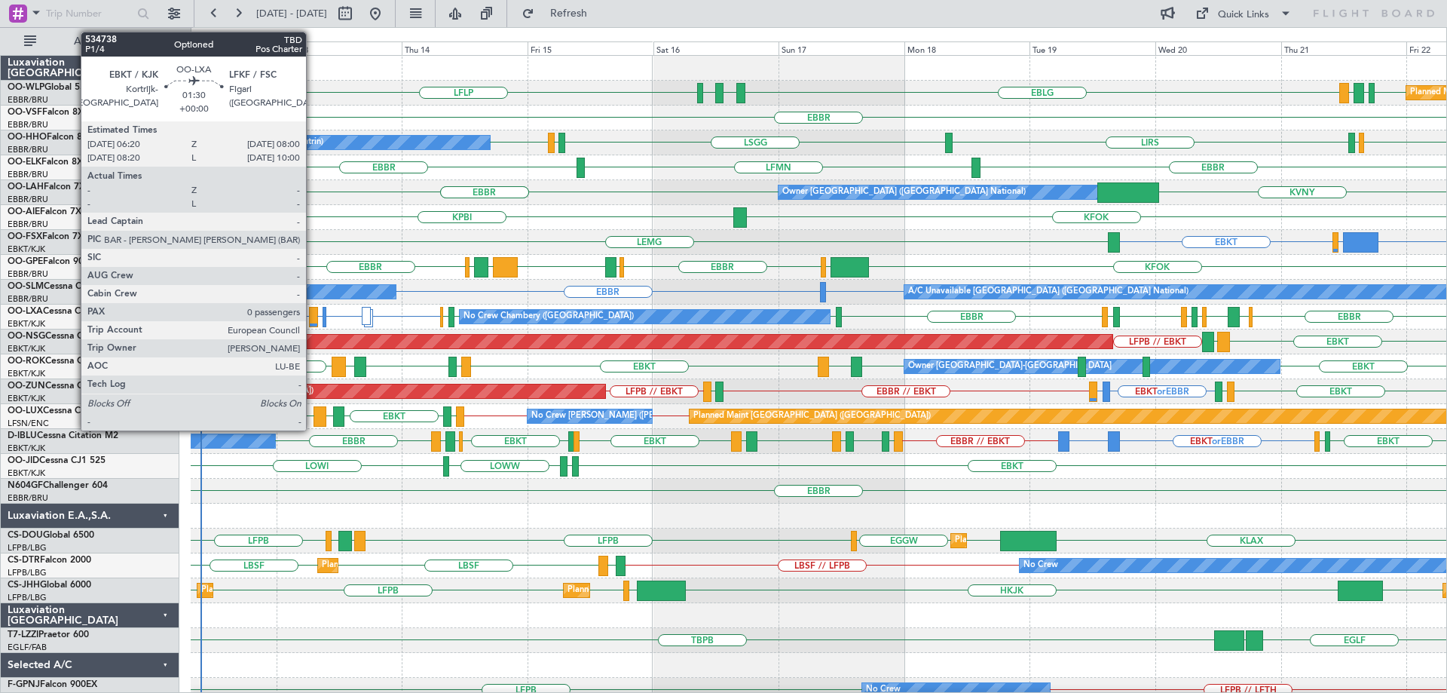
click at [313, 314] on div at bounding box center [313, 317] width 9 height 20
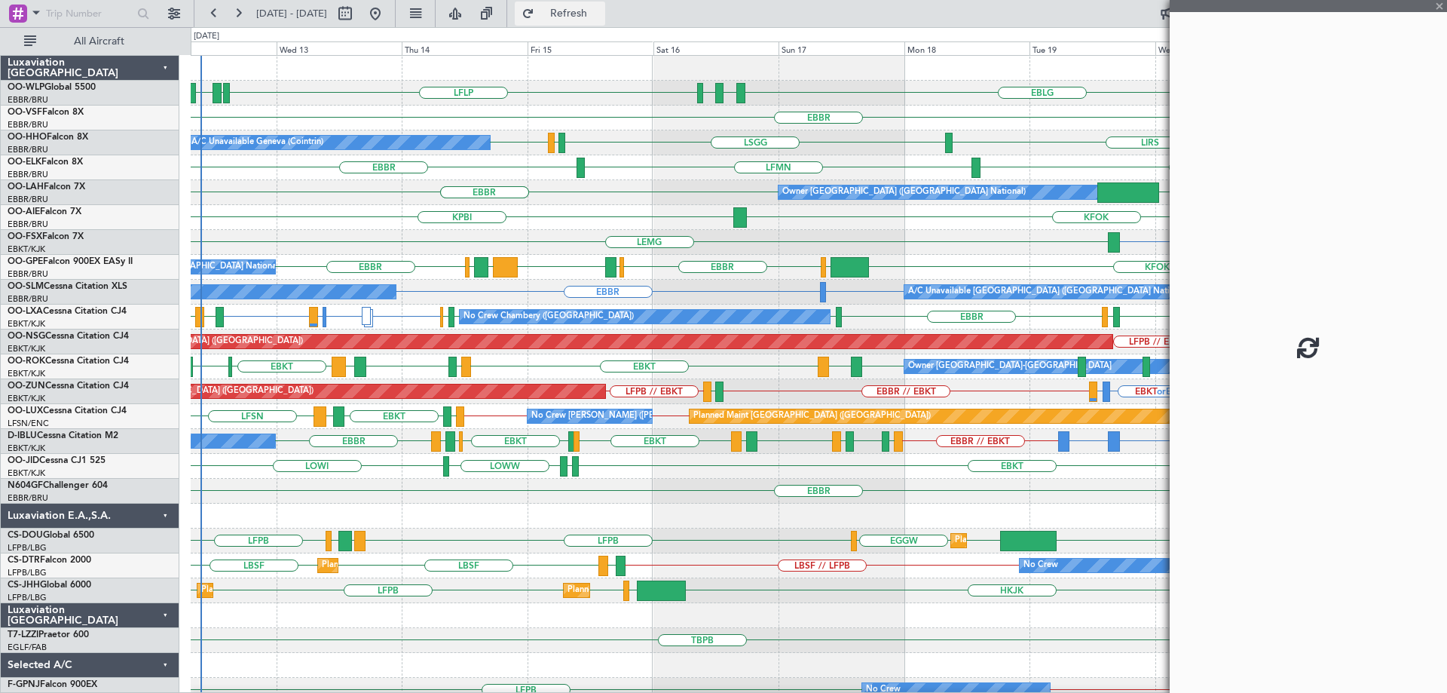
click at [605, 5] on button "Refresh" at bounding box center [560, 14] width 90 height 24
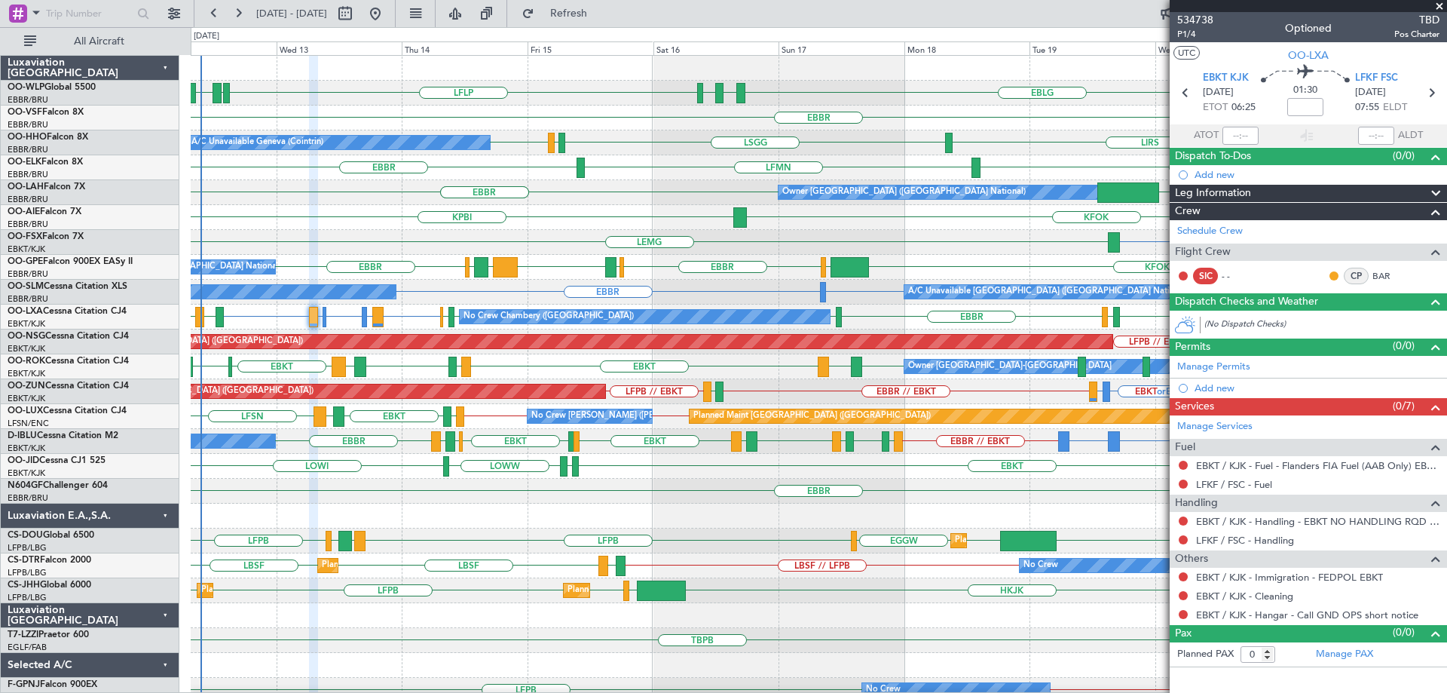
click at [602, 161] on div "EBBR [GEOGRAPHIC_DATA] LFMN" at bounding box center [819, 167] width 1256 height 25
click at [349, 316] on div "EBBR or EBKT LFKF or EBKT LFTH or EBKT LFKF or EBKT EBKT EBBR LFMD EBKT EBBR LF…" at bounding box center [819, 317] width 1256 height 25
click at [397, 231] on div "LFLP EBLG LDZD EBLG LDSP EBLG EDDB EBLG LDDU Planned Maint Berlin (Brandenburg)…" at bounding box center [819, 504] width 1256 height 896
click at [421, 254] on div "FCOD or EBKT LSGG or EBKT EBKT [GEOGRAPHIC_DATA]" at bounding box center [819, 242] width 1256 height 25
drag, startPoint x: 1437, startPoint y: 6, endPoint x: 1283, endPoint y: 35, distance: 156.6
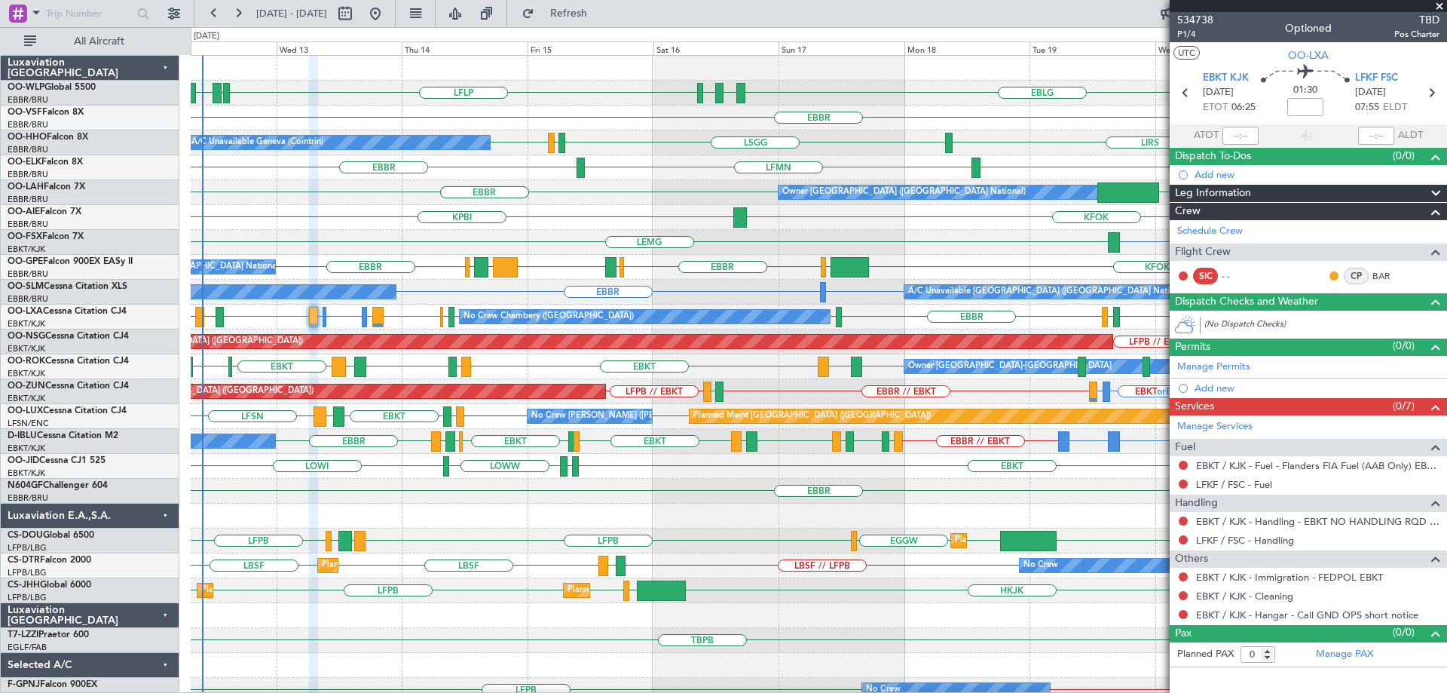
click at [1437, 6] on span at bounding box center [1439, 7] width 15 height 14
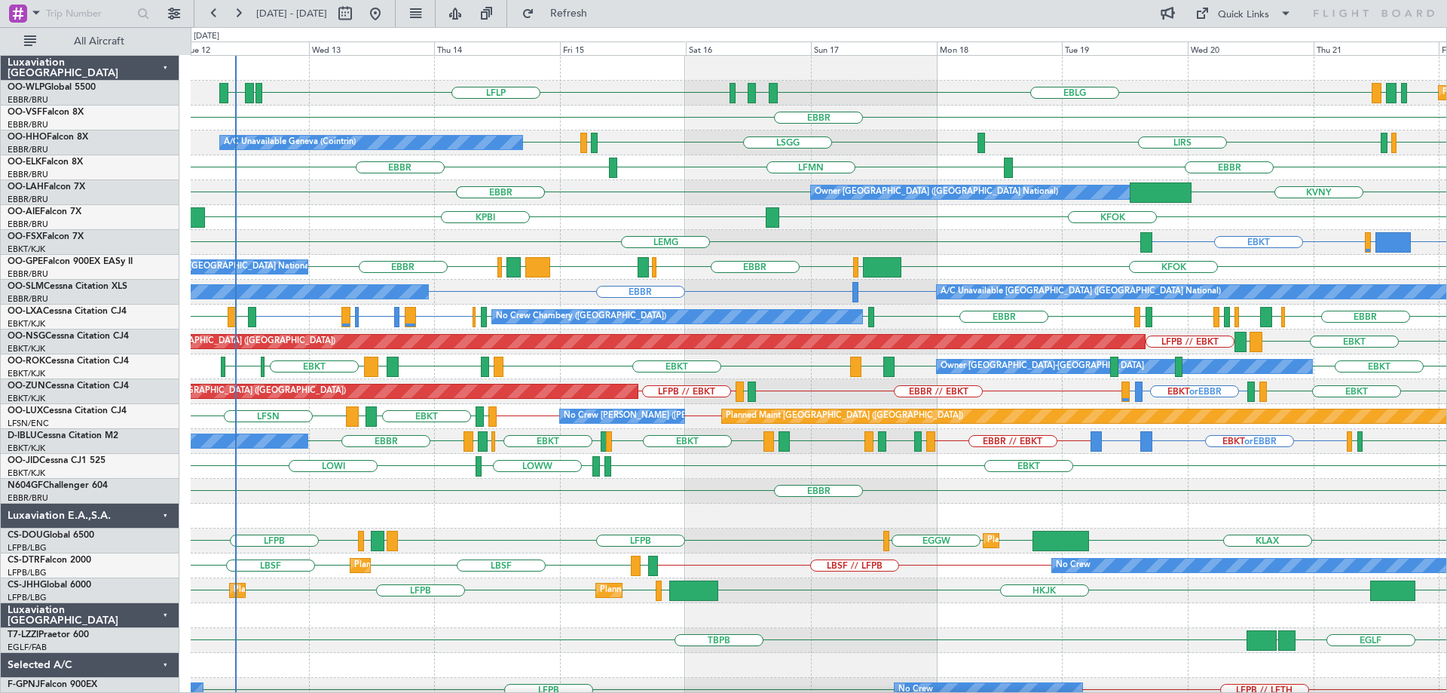
click at [280, 361] on div "EBKT LFKF EBKT LFMD EBKT EBKT LEMG EBKT EGLC Owner Kortrijk-Wevelgem" at bounding box center [819, 366] width 1256 height 25
click at [564, 216] on div "KFOK KPBI" at bounding box center [819, 217] width 1256 height 25
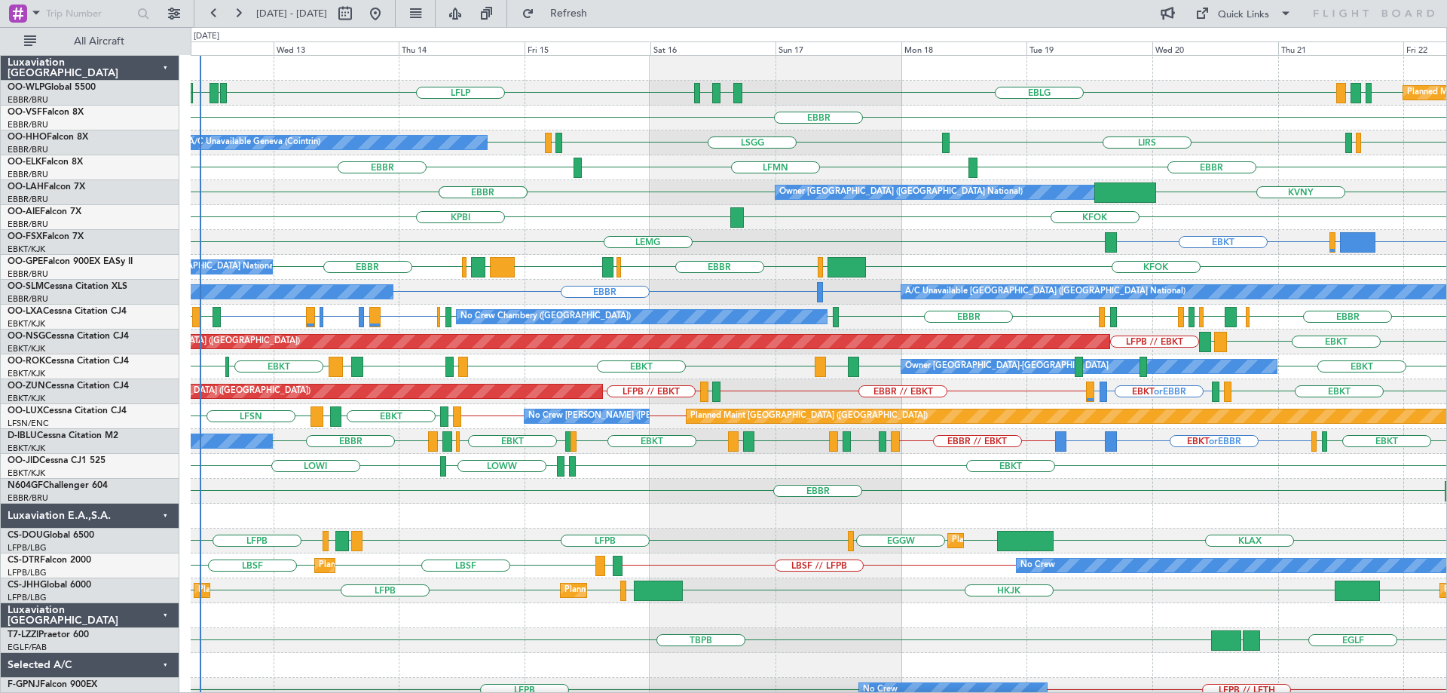
click at [437, 247] on div "FCOD or EBKT LSGG or EBKT EBKT [GEOGRAPHIC_DATA]" at bounding box center [819, 242] width 1256 height 25
click at [263, 314] on div "No Crew Chambery (Aix-les-bains) EBBR or EBKT LFKF or EBKT LFTH or EBKT LFKF or…" at bounding box center [819, 317] width 1256 height 25
click at [247, 319] on div "EBBR or EBKT LFKF or EBKT LFTH or EBKT LFKF or EBKT EBKT EBBR LFLB LFLB EBBR LF…" at bounding box center [819, 317] width 1256 height 25
click at [400, 364] on div "EBKT LEMG EBKT EGLC EBKT EBKT LFKF EBKT LFMD Owner Kortrijk-Wevelgem" at bounding box center [819, 366] width 1256 height 25
click at [605, 134] on div "LIRS LSZH LIRS LSGG LIRS LSGG A/C Unavailable Geneva (Cointrin)" at bounding box center [819, 142] width 1256 height 25
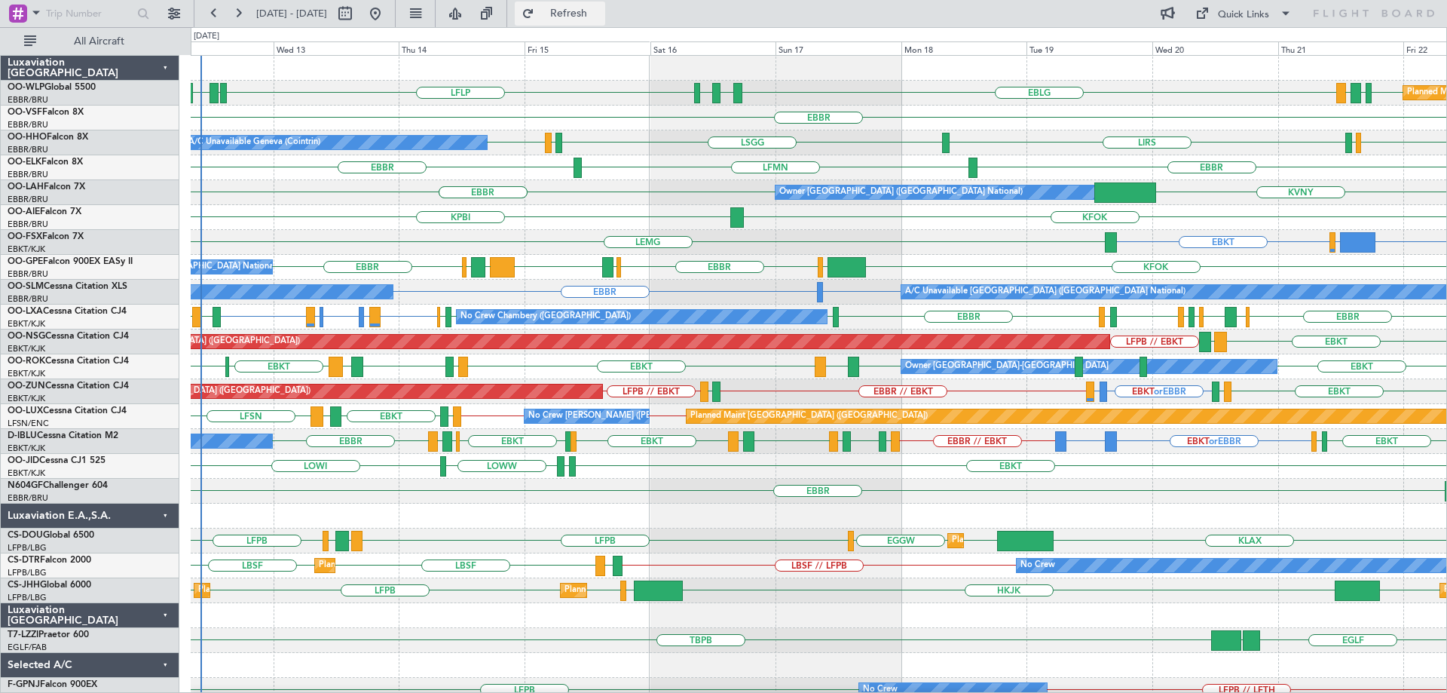
click at [590, 19] on button "Refresh" at bounding box center [560, 14] width 90 height 24
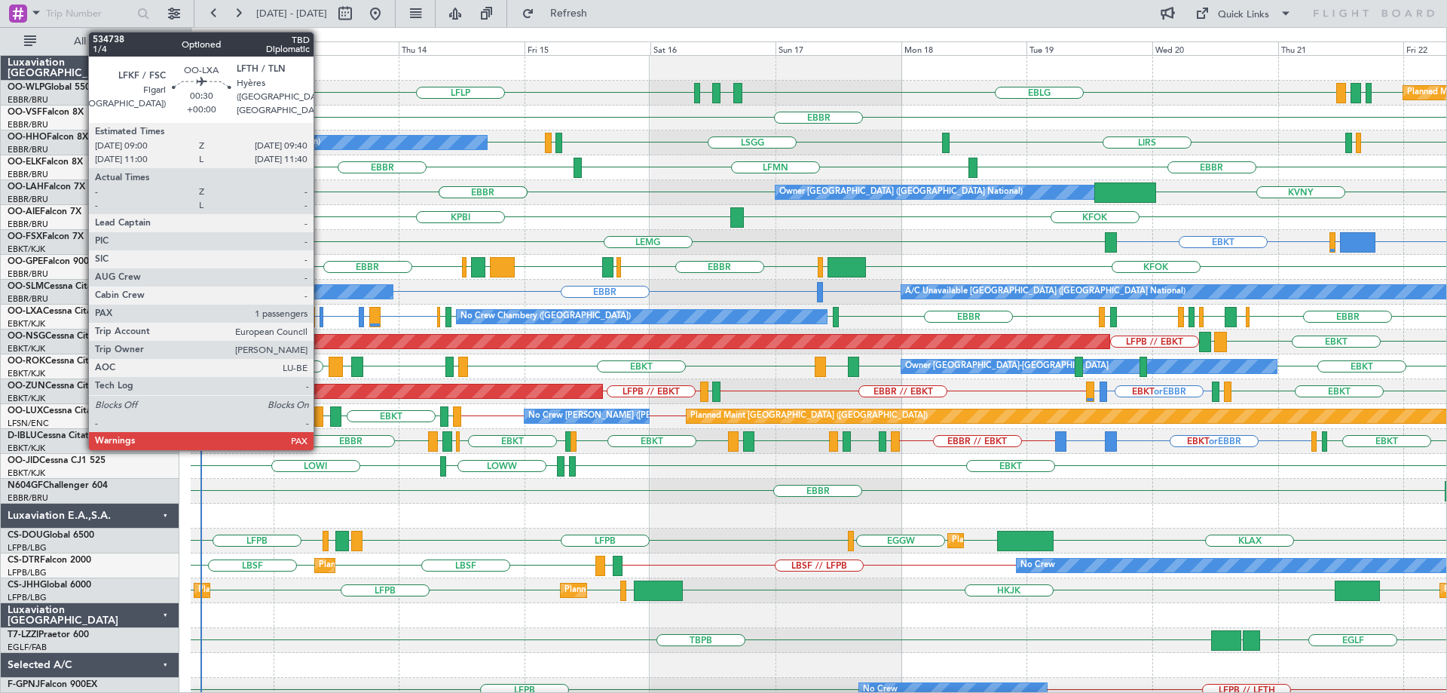
click at [320, 311] on div at bounding box center [322, 317] width 4 height 20
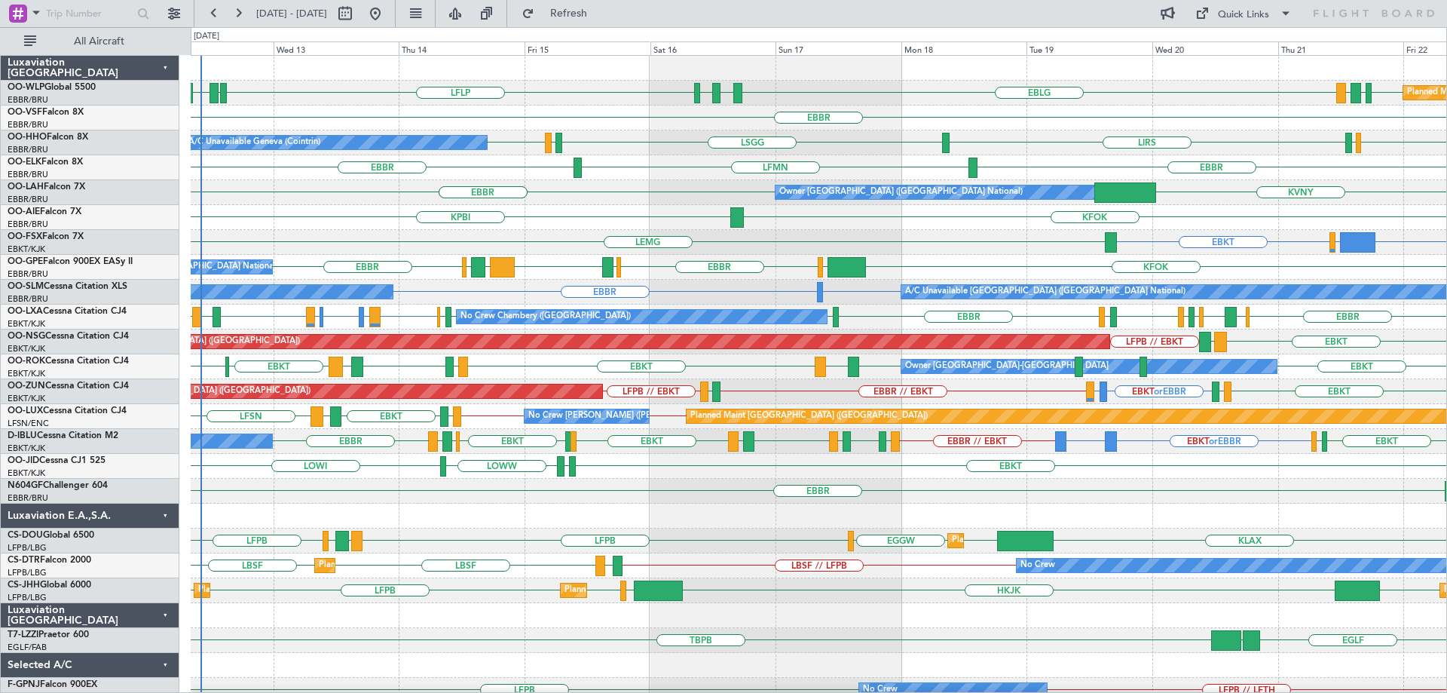
click at [648, 123] on div "EBBR" at bounding box center [819, 118] width 1256 height 25
click at [605, 23] on button "Refresh" at bounding box center [560, 14] width 90 height 24
click at [718, 191] on div "EBBR EBBR KVNY Owner Brussels (Brussels National)" at bounding box center [819, 192] width 1256 height 25
click at [647, 132] on div "LIRS [GEOGRAPHIC_DATA] LIRS [GEOGRAPHIC_DATA] LIRS [GEOGRAPHIC_DATA] A/C Unavai…" at bounding box center [819, 142] width 1256 height 25
click at [588, 225] on div "KFOK KPBI" at bounding box center [819, 217] width 1256 height 25
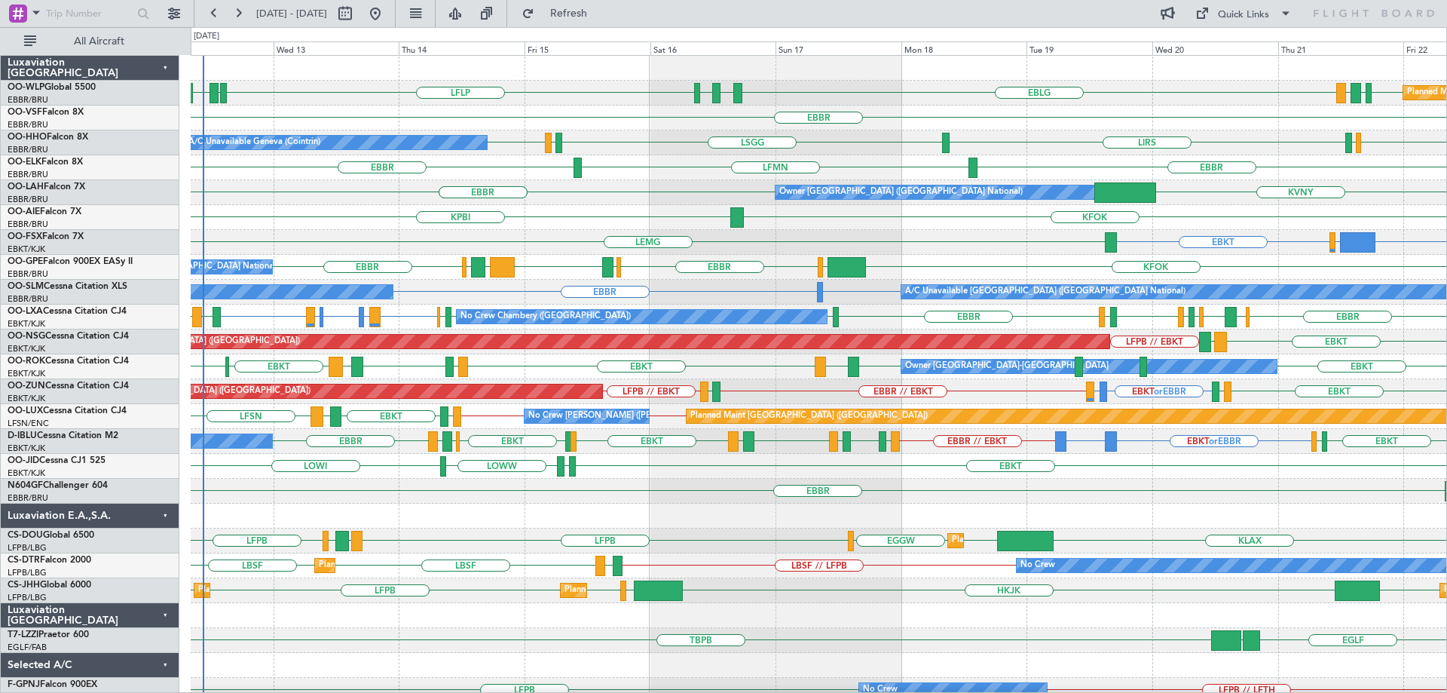
click at [624, 188] on div "KVNY EBBR EBBR Owner Brussels (Brussels National)" at bounding box center [819, 192] width 1256 height 25
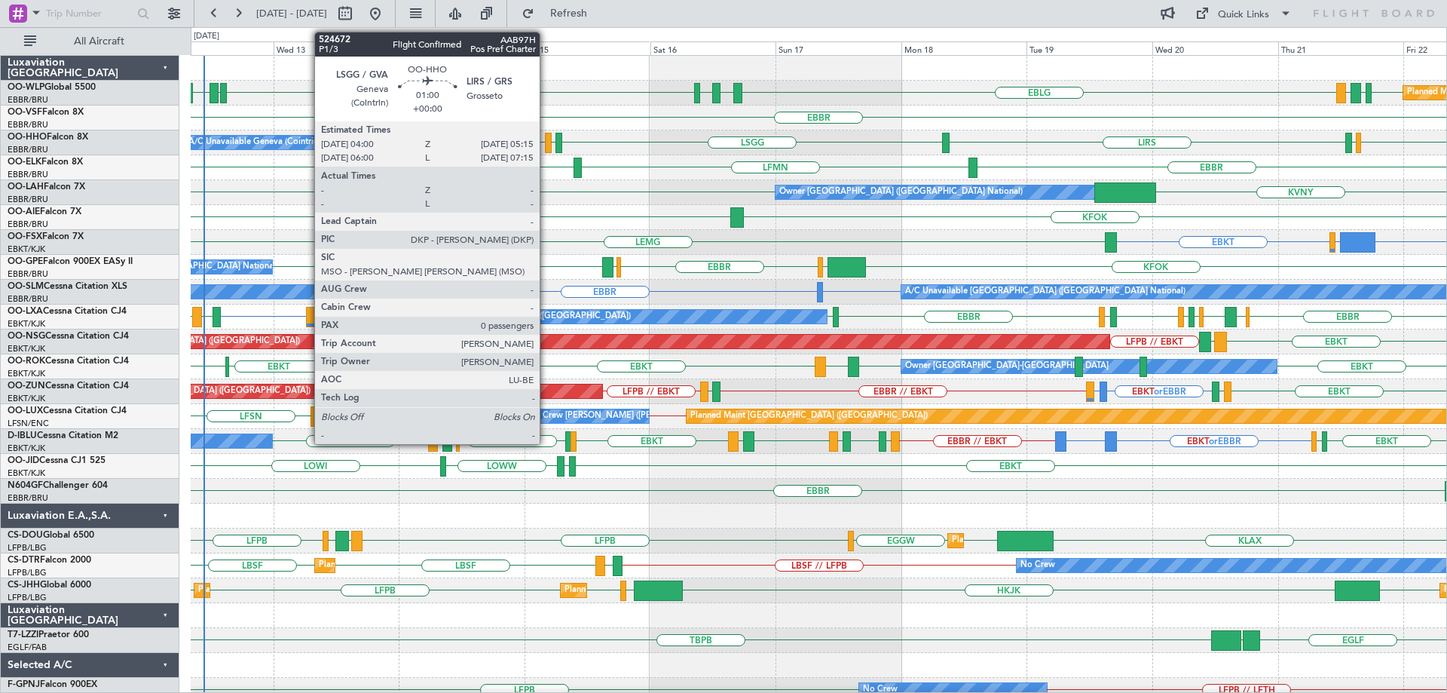
click at [547, 139] on div at bounding box center [548, 143] width 7 height 20
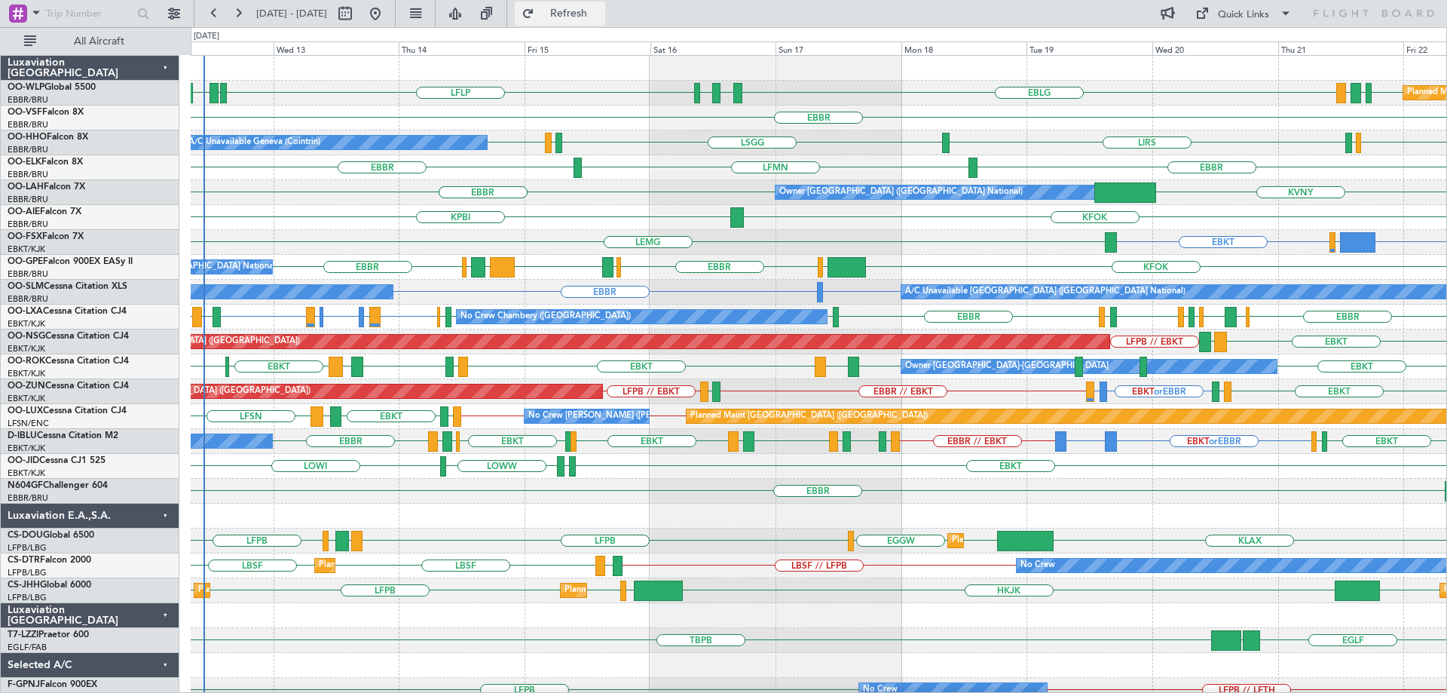
click at [587, 17] on button "Refresh" at bounding box center [560, 14] width 90 height 24
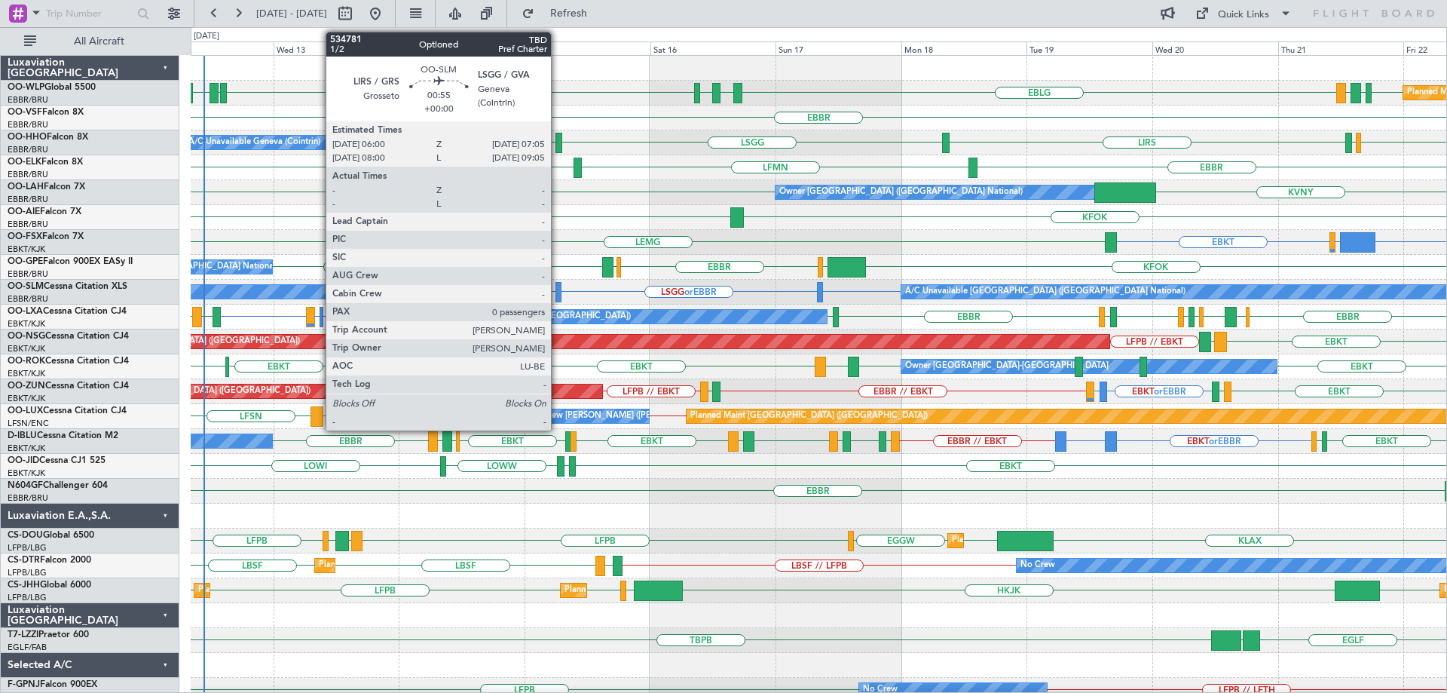
click at [558, 288] on div at bounding box center [559, 292] width 6 height 20
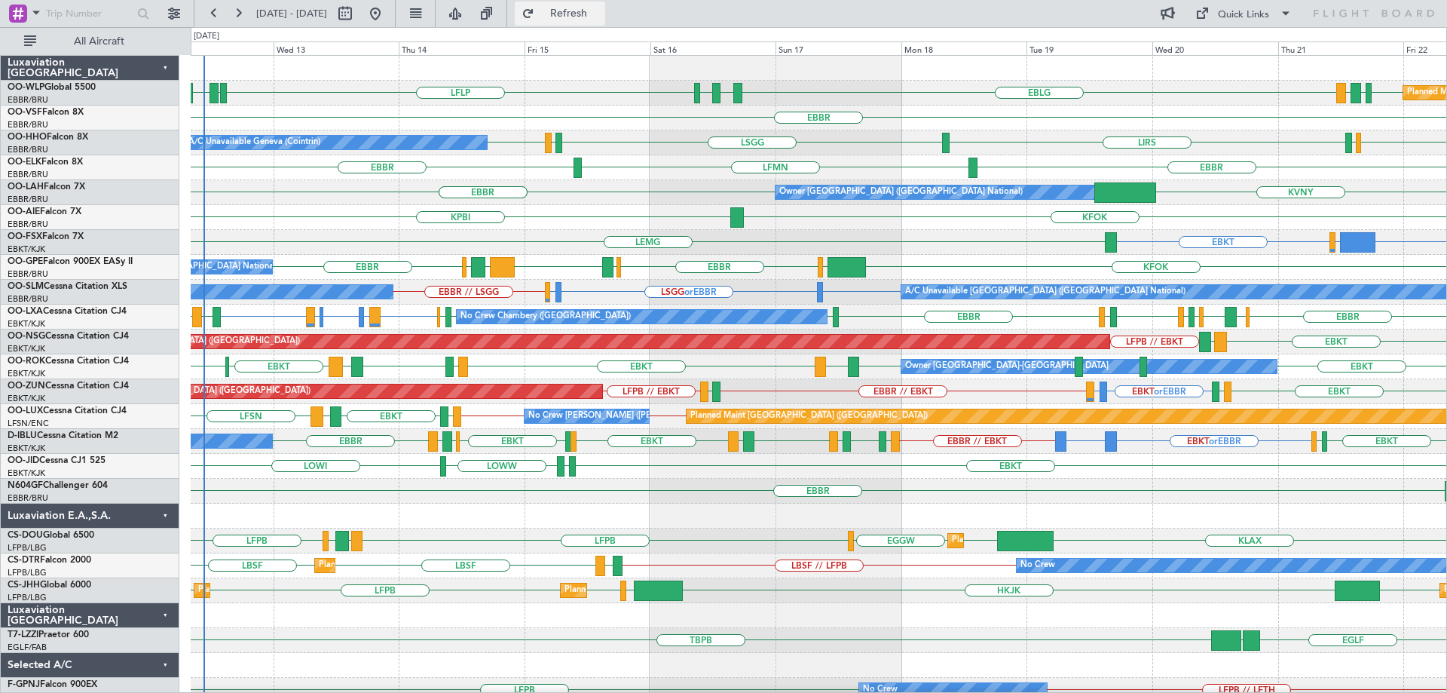
click at [601, 12] on span "Refresh" at bounding box center [569, 13] width 63 height 11
click at [575, 205] on div "KPBI KFOK" at bounding box center [819, 217] width 1256 height 25
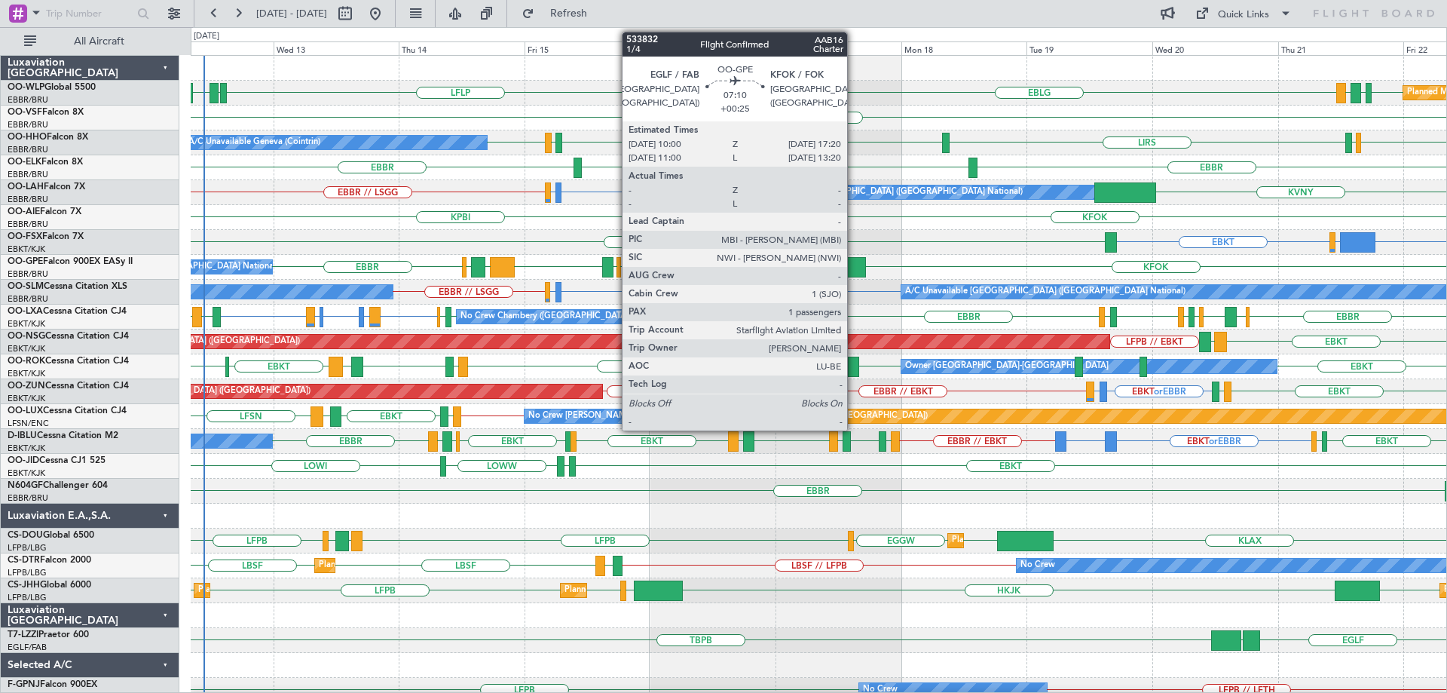
click at [854, 264] on div at bounding box center [847, 267] width 38 height 20
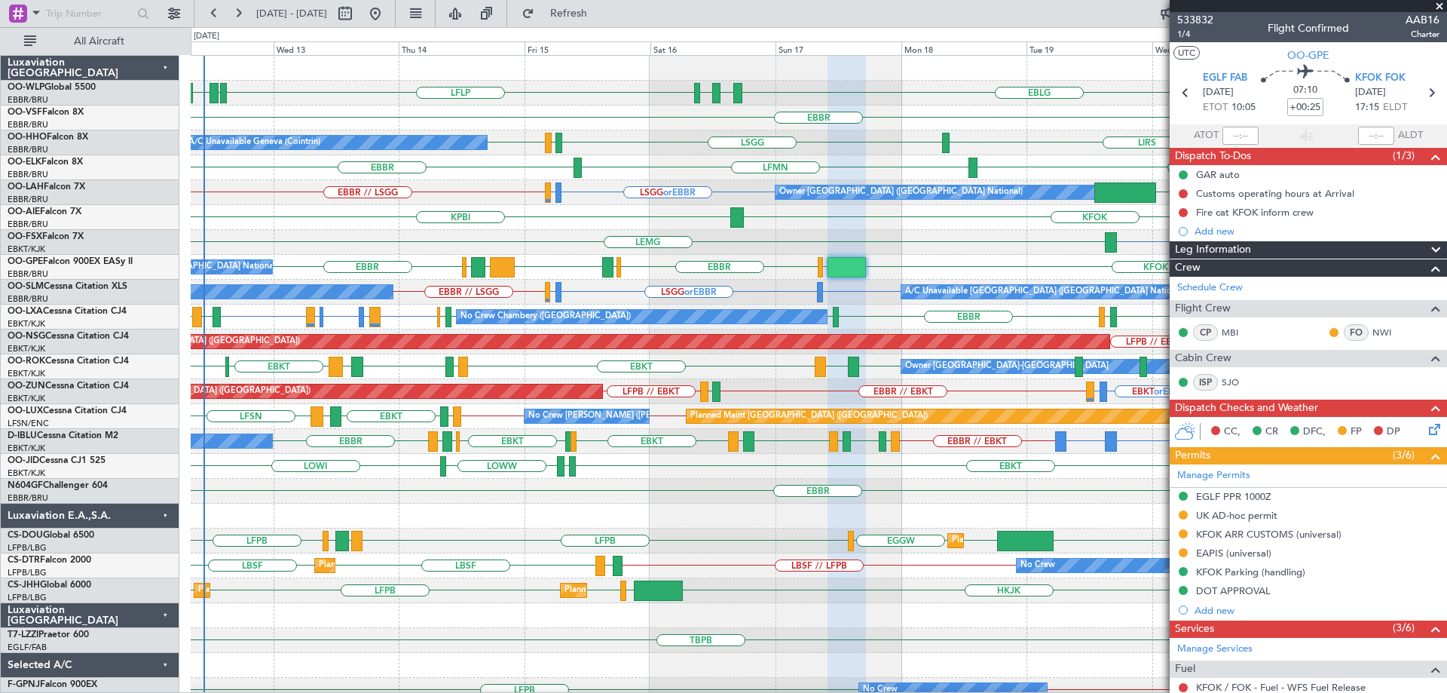
click at [808, 220] on div "KPBI KFOK" at bounding box center [819, 217] width 1256 height 25
click at [1441, 6] on span at bounding box center [1439, 7] width 15 height 14
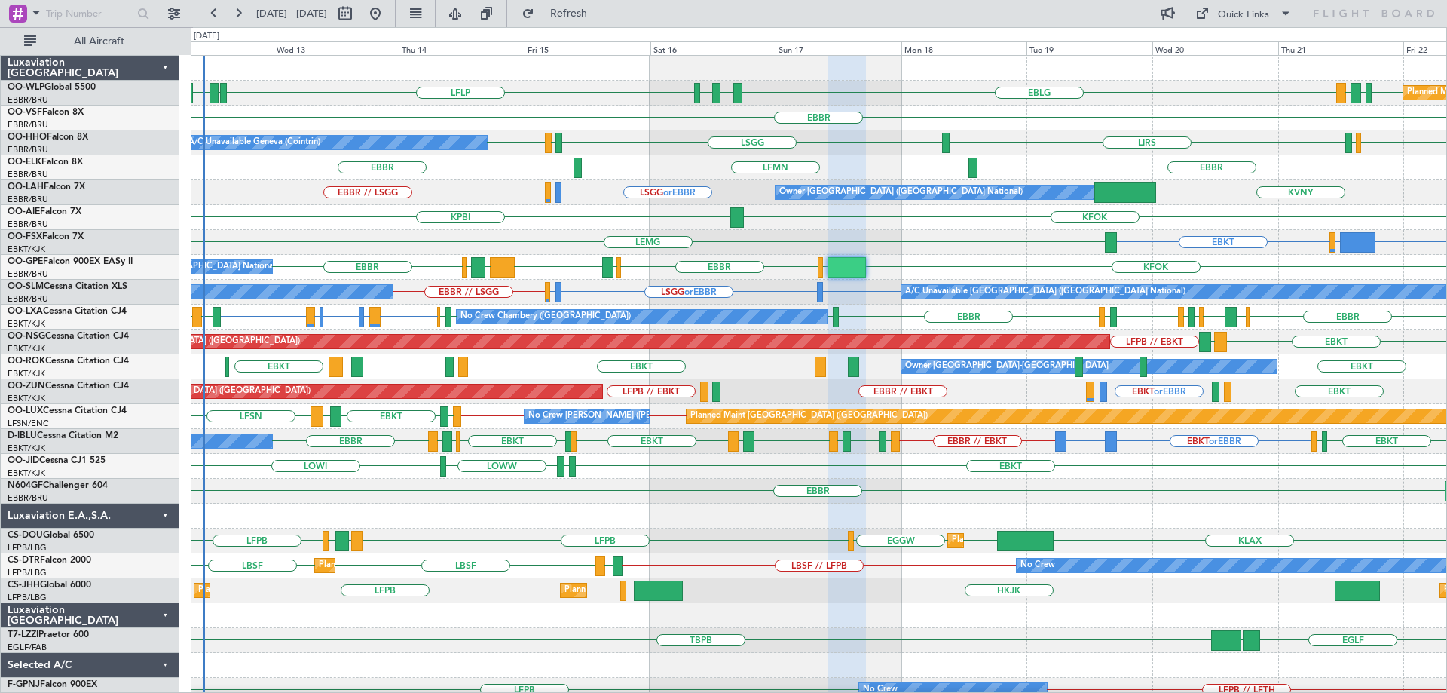
type input "0"
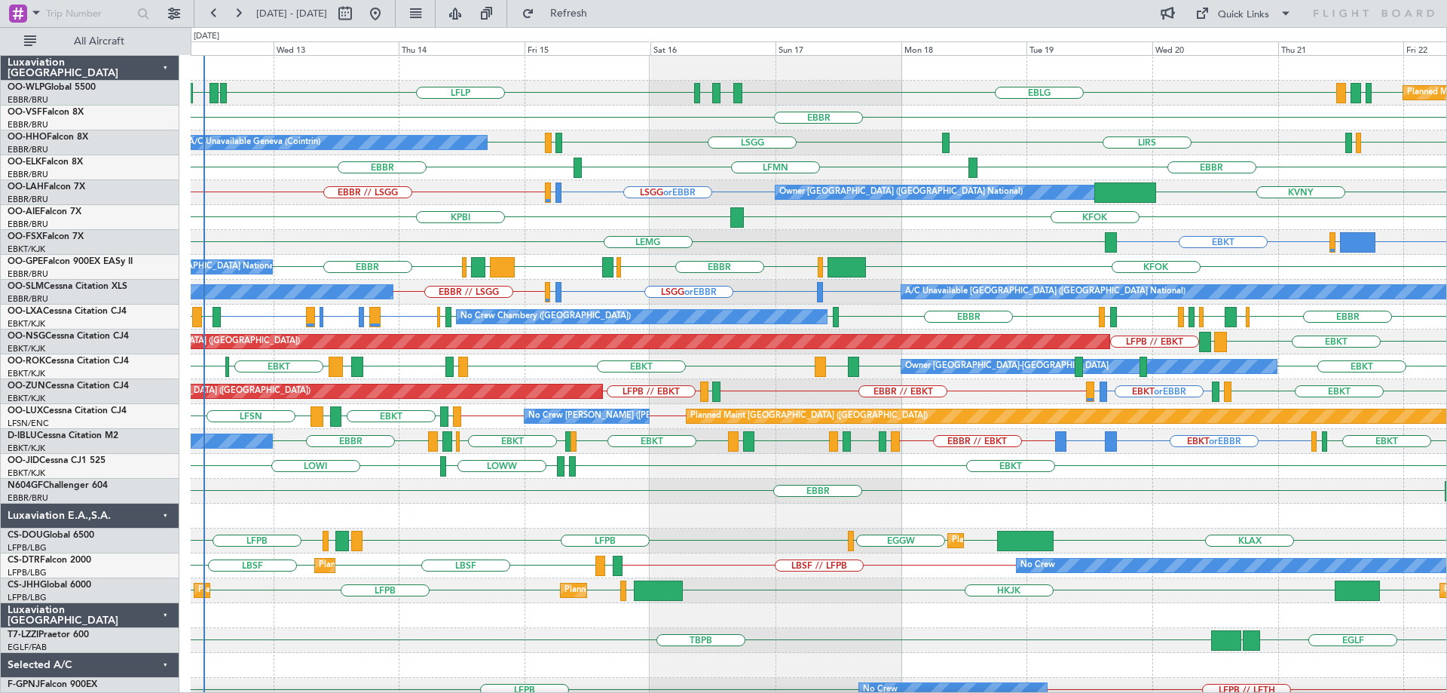
click at [1026, 223] on div "KPBI KFOK" at bounding box center [819, 217] width 1256 height 25
click at [638, 158] on div "EBBR [GEOGRAPHIC_DATA] LFMN" at bounding box center [819, 167] width 1256 height 25
click at [572, 216] on div "KPBI KFOK" at bounding box center [819, 217] width 1256 height 25
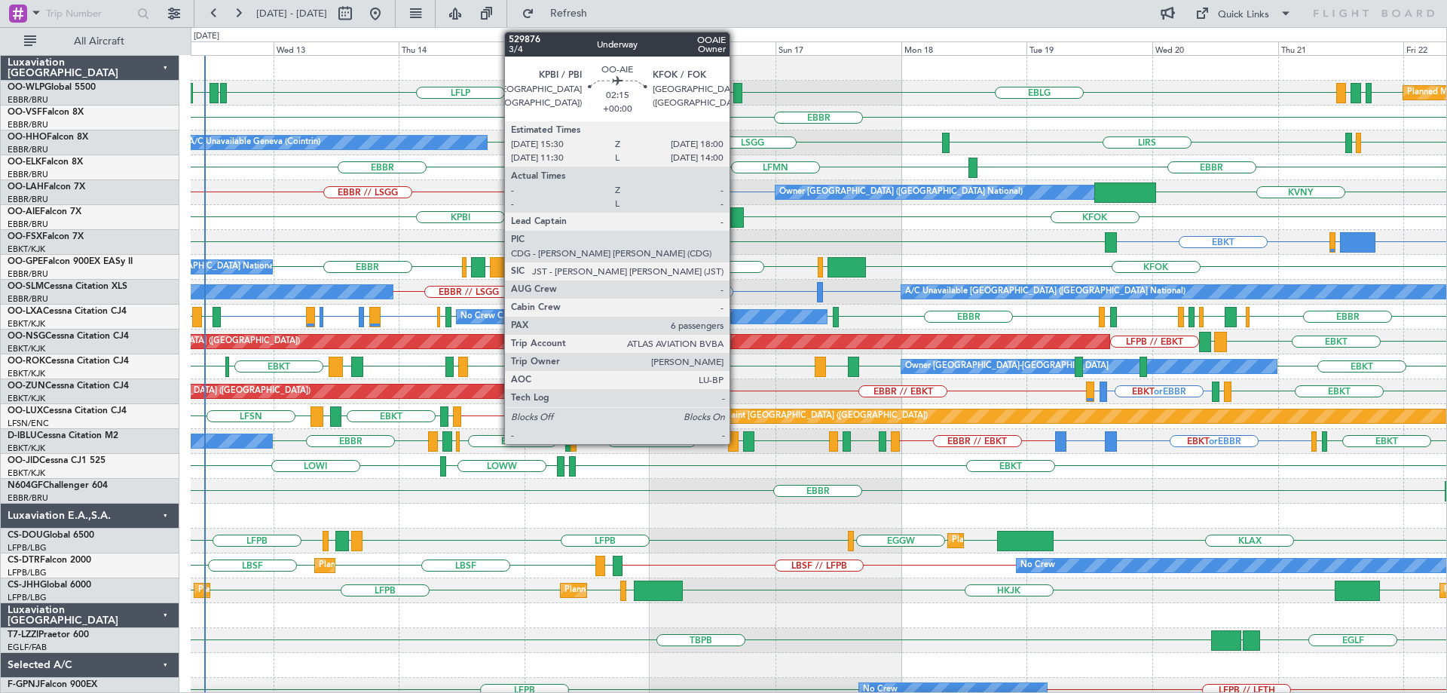
click at [737, 213] on div at bounding box center [738, 217] width 14 height 20
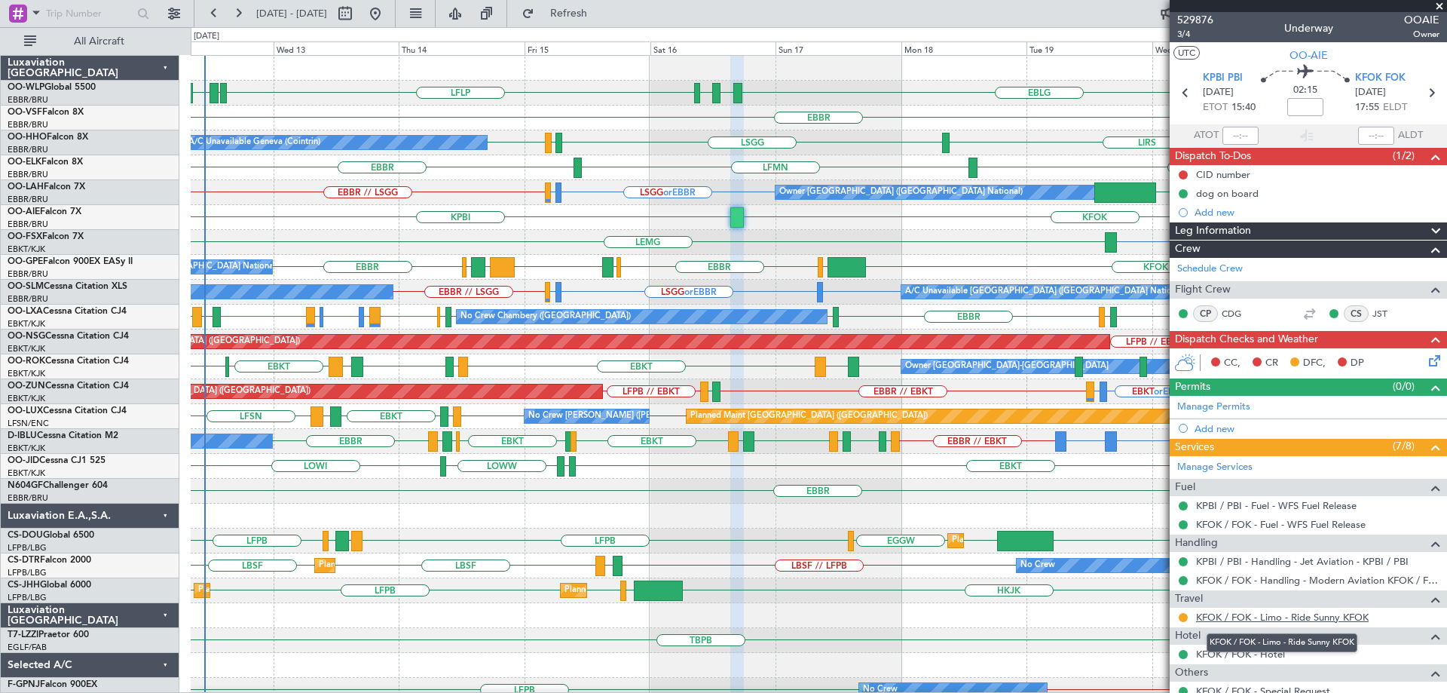
click at [1309, 614] on link "KFOK / FOK - Limo - Ride Sunny KFOK" at bounding box center [1282, 617] width 173 height 13
click at [856, 244] on div "FCOD or EBKT LSGG or EBKT EBKT [GEOGRAPHIC_DATA]" at bounding box center [819, 242] width 1256 height 25
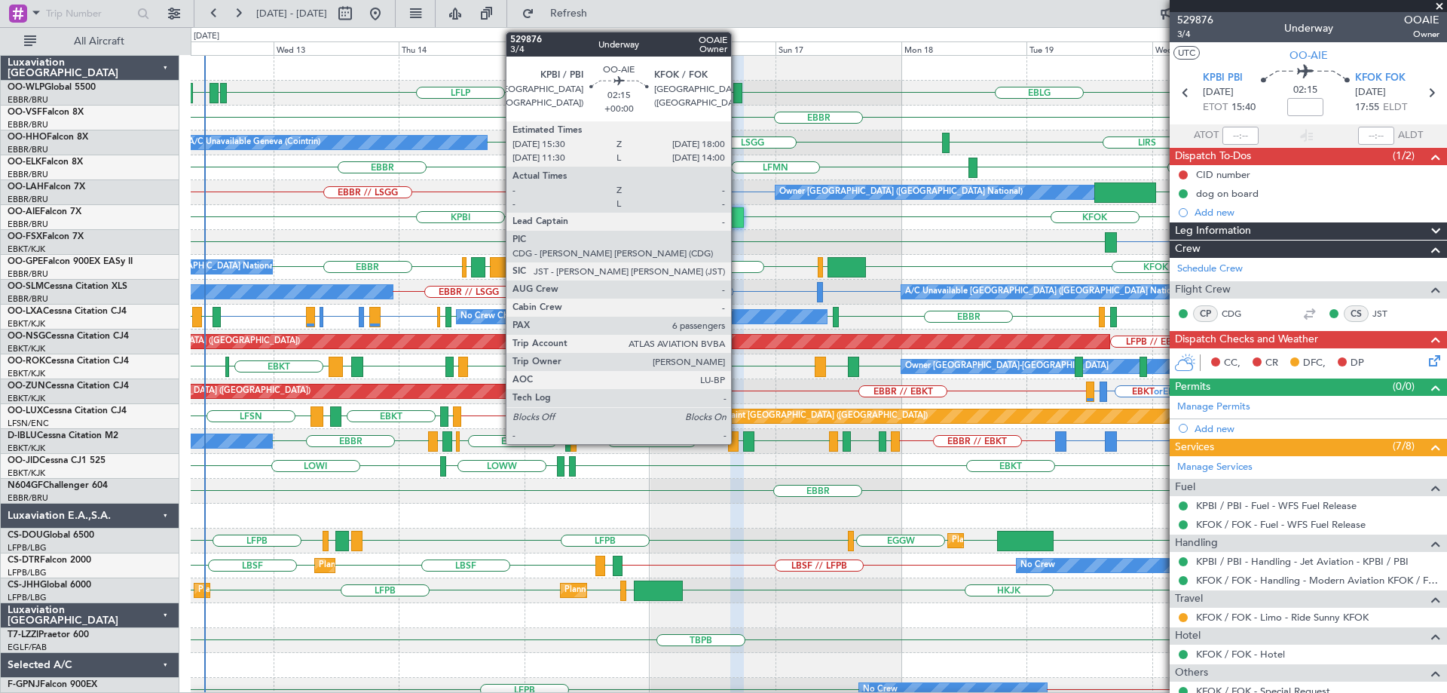
click at [738, 215] on div at bounding box center [738, 217] width 14 height 20
click at [738, 214] on div at bounding box center [738, 217] width 14 height 20
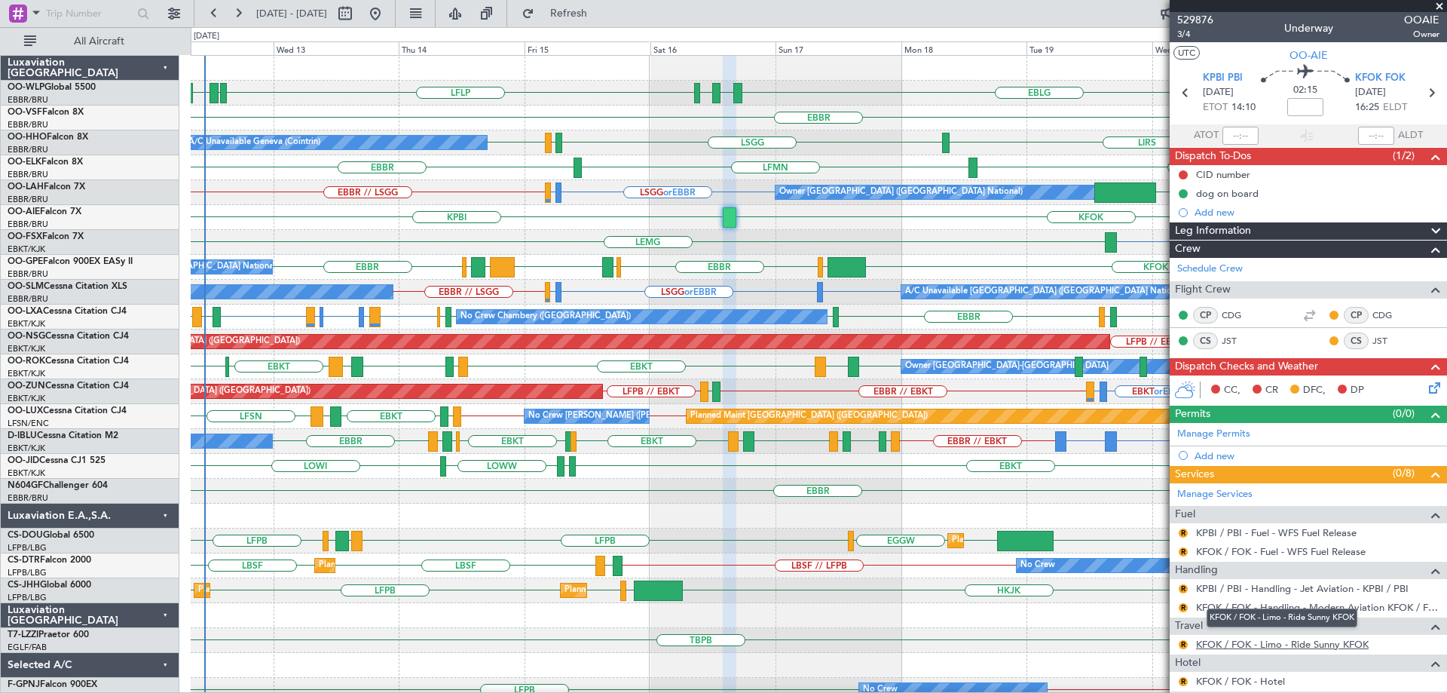
click at [1261, 647] on link "KFOK / FOK - Limo - Ride Sunny KFOK" at bounding box center [1282, 644] width 173 height 13
click at [620, 125] on div "EBBR" at bounding box center [819, 118] width 1256 height 25
click at [830, 240] on div "FCOD or EBKT LSGG or EBKT EBKT [GEOGRAPHIC_DATA]" at bounding box center [819, 242] width 1256 height 25
click at [1439, 4] on span at bounding box center [1439, 7] width 15 height 14
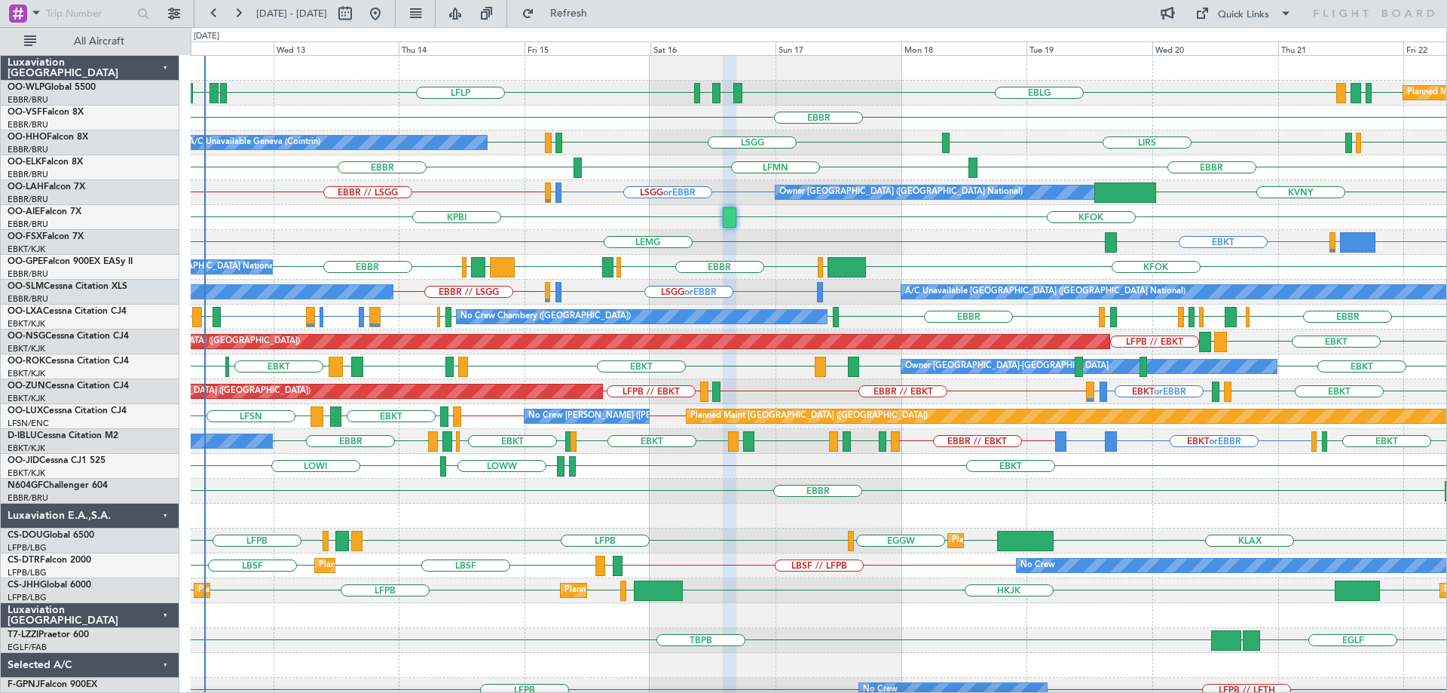
type input "0"
click at [884, 139] on div "LIRS [GEOGRAPHIC_DATA] LIRS [GEOGRAPHIC_DATA] LIRS [GEOGRAPHIC_DATA] A/C Unavai…" at bounding box center [819, 142] width 1256 height 25
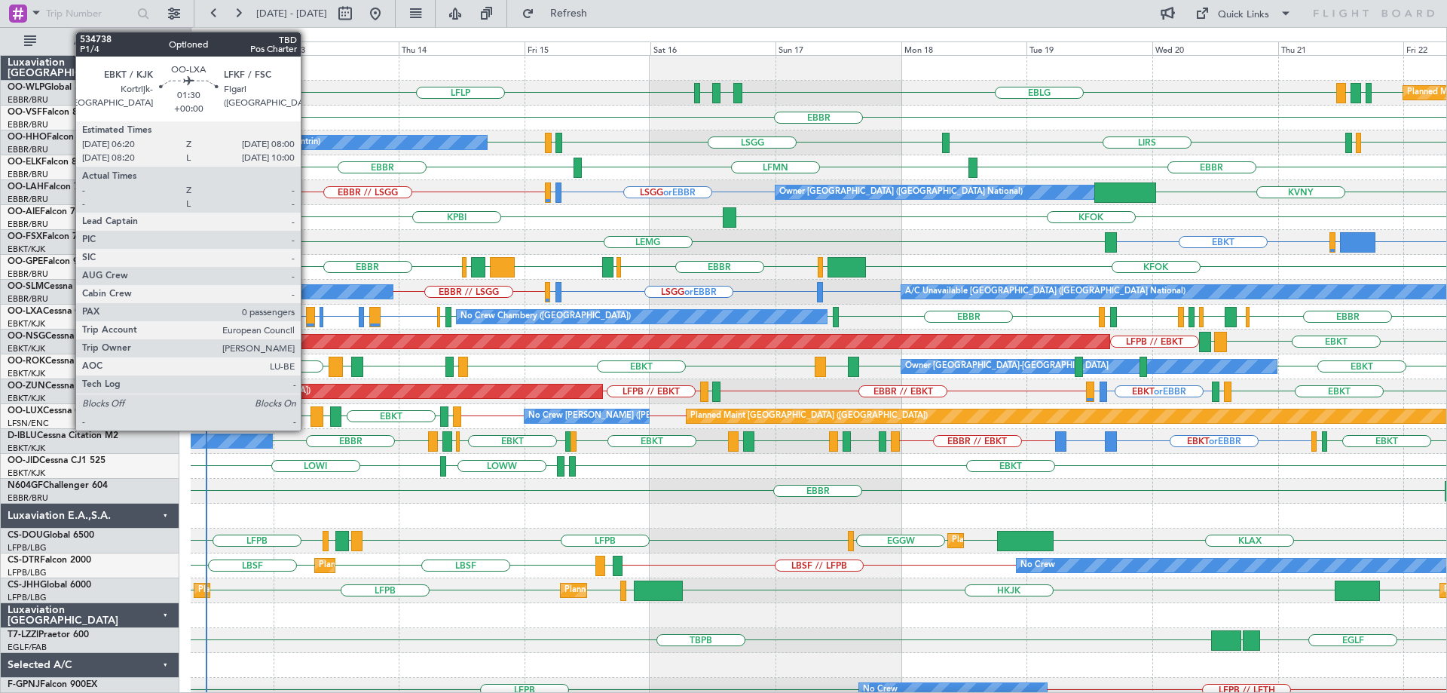
click at [308, 315] on div at bounding box center [310, 317] width 9 height 20
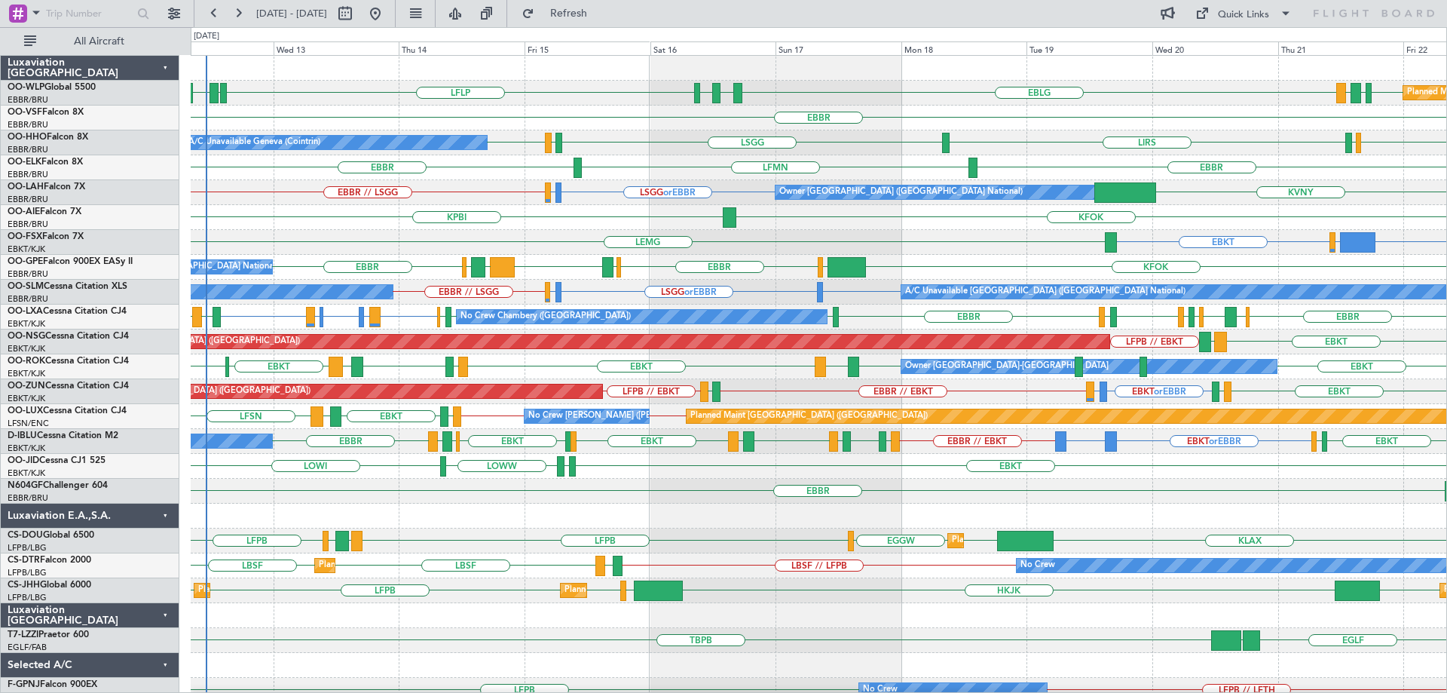
click at [621, 31] on div "0 0 Tue 12 Wed 13 Thu 14 Fri 15 Sat 16 Sun 17 Mon 18 Aug 2025 Tue 19 Wed 20 Thu…" at bounding box center [818, 41] width 1255 height 27
click at [601, 14] on span "Refresh" at bounding box center [569, 13] width 63 height 11
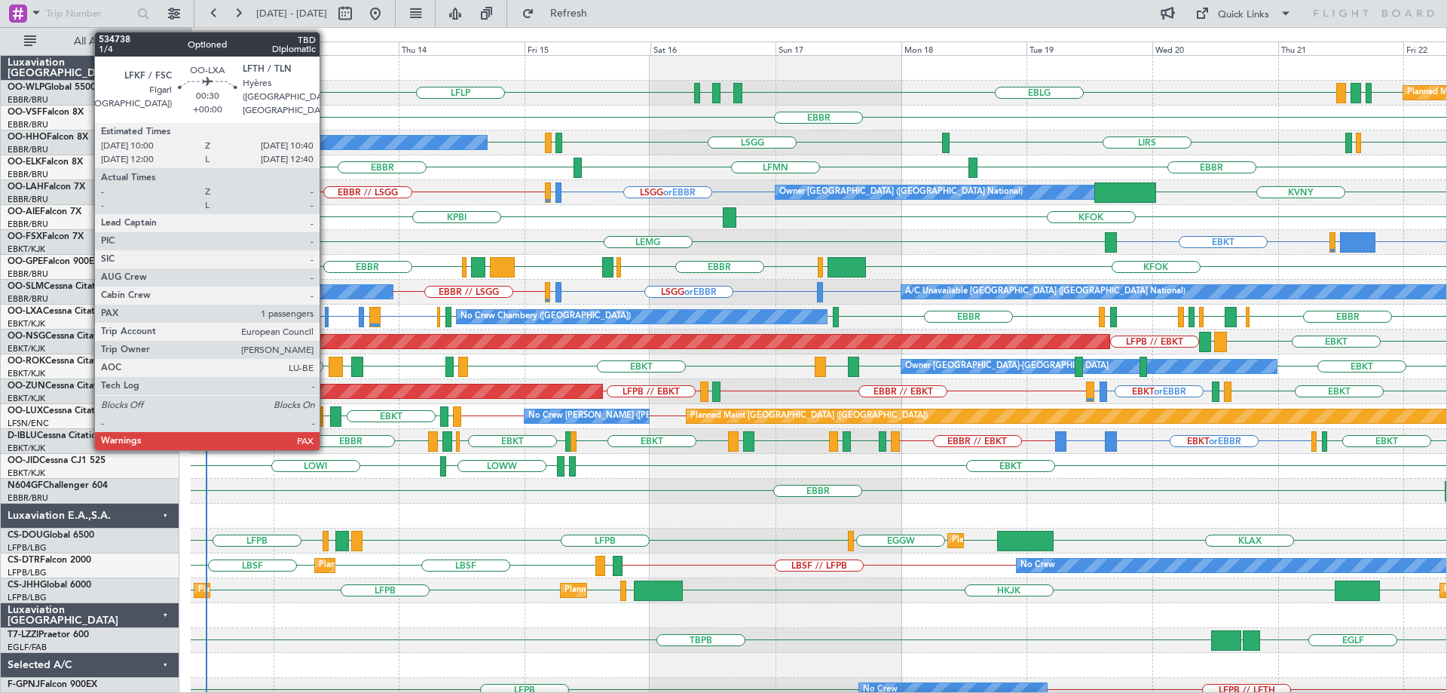
click at [326, 314] on div at bounding box center [327, 317] width 4 height 20
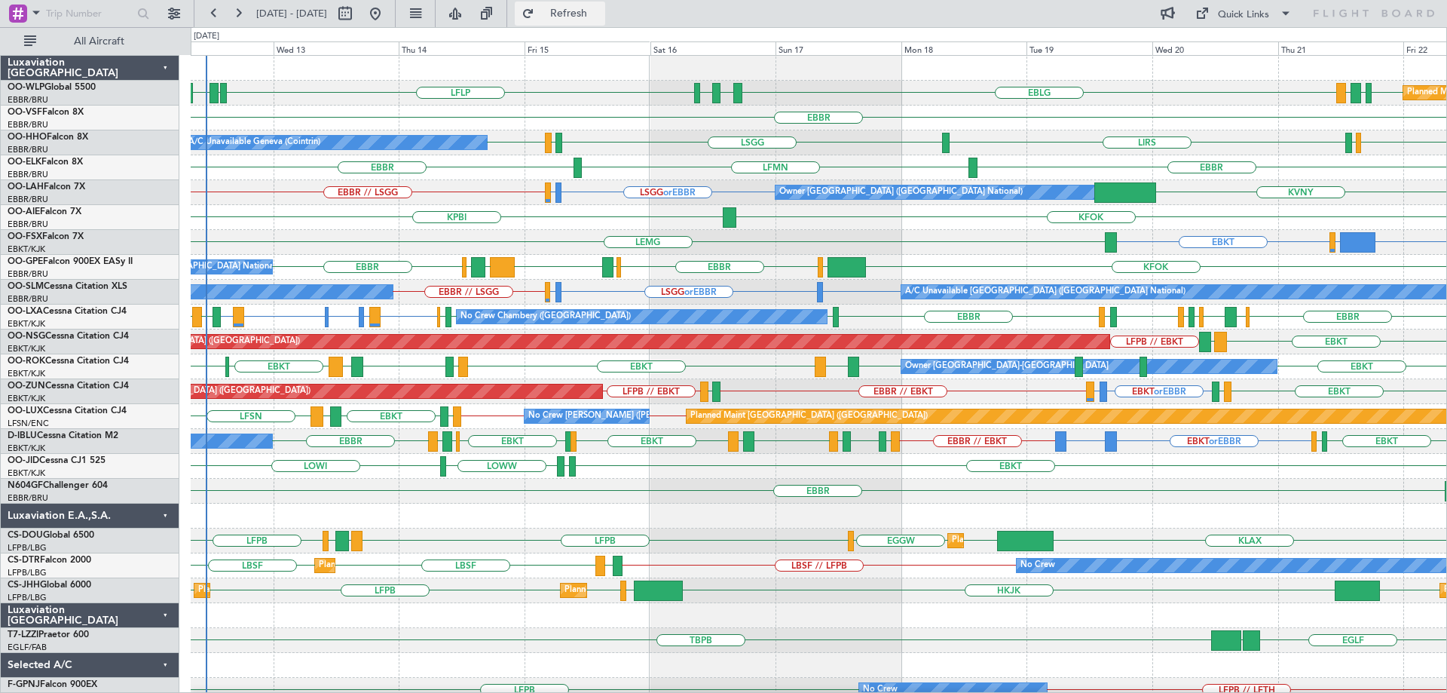
click at [593, 15] on span "Refresh" at bounding box center [569, 13] width 63 height 11
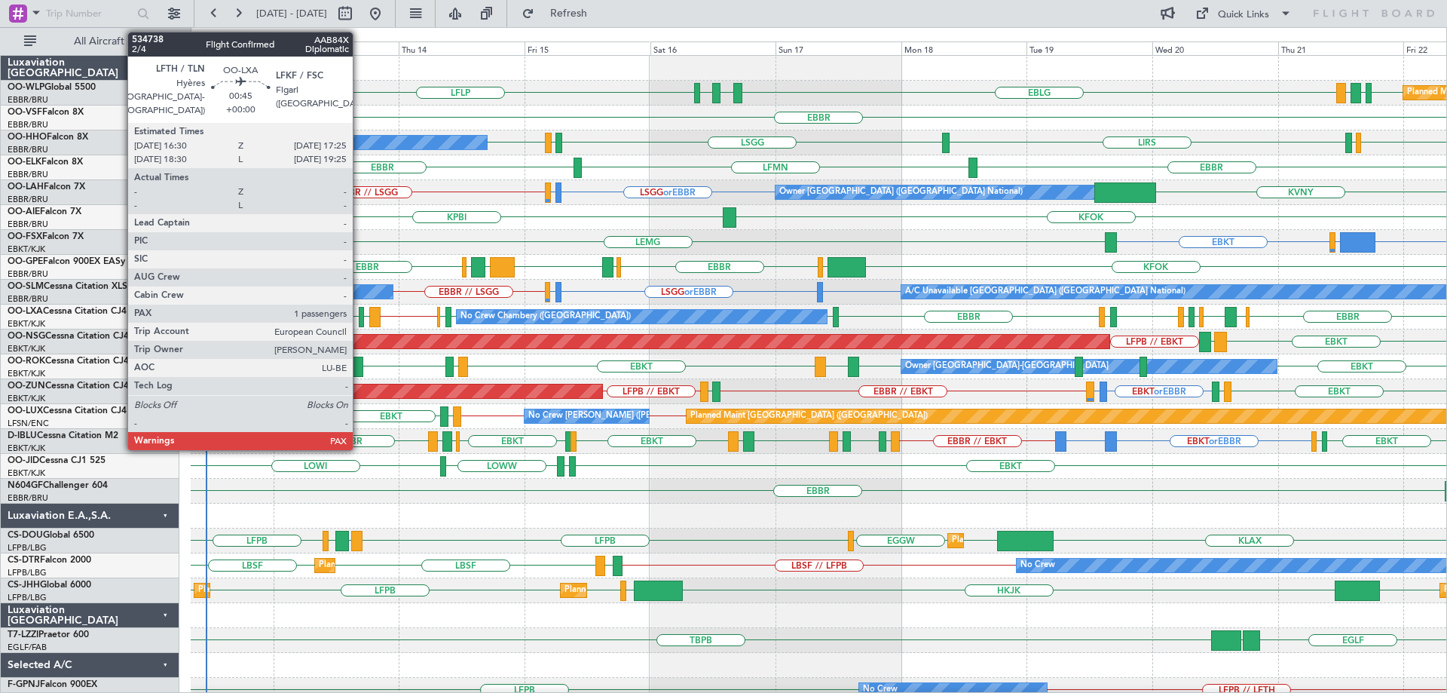
click at [360, 312] on div at bounding box center [361, 317] width 5 height 20
click at [361, 312] on div at bounding box center [361, 317] width 5 height 20
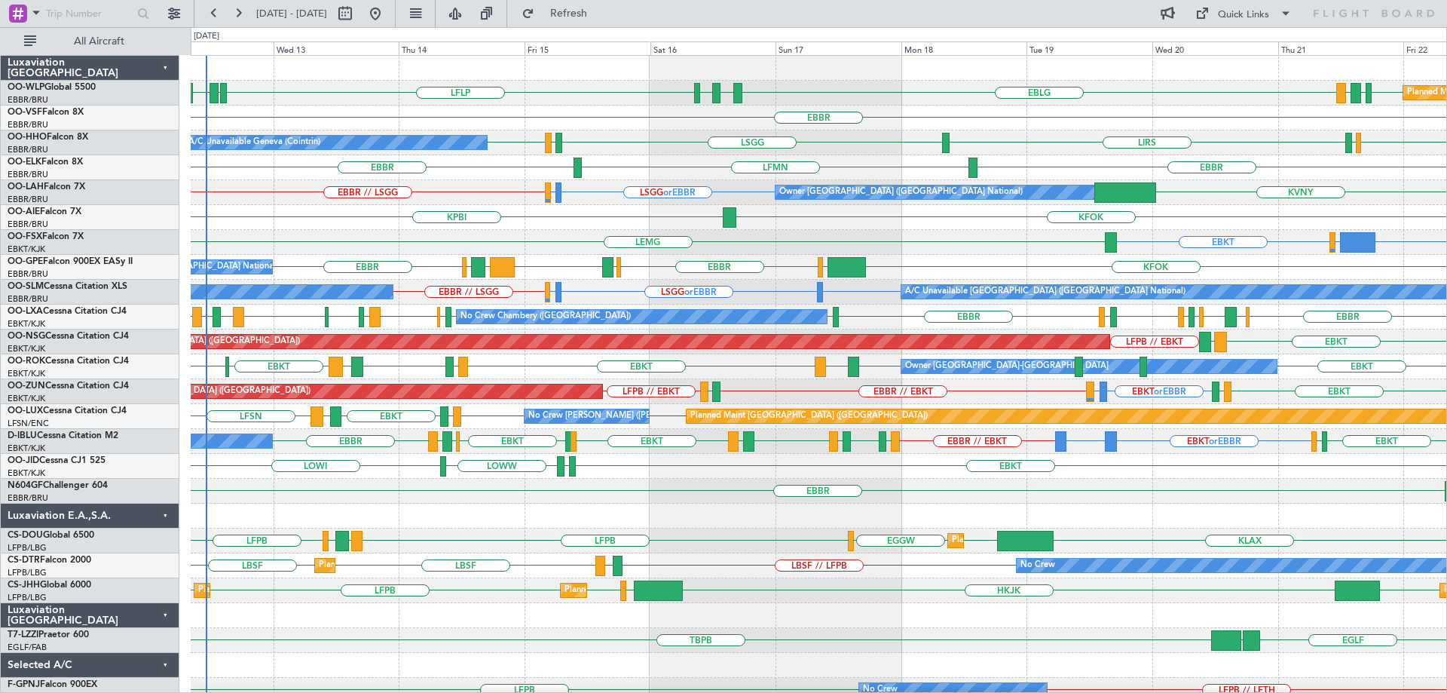
drag, startPoint x: 593, startPoint y: 8, endPoint x: 604, endPoint y: 26, distance: 20.9
click at [596, 16] on span "Refresh" at bounding box center [569, 13] width 63 height 11
click at [305, 214] on div "KPBI KFOK" at bounding box center [819, 217] width 1256 height 25
click at [280, 231] on div "FCOD or EBKT LSGG or EBKT EBKT [GEOGRAPHIC_DATA]" at bounding box center [819, 242] width 1256 height 25
click at [326, 210] on div "KPBI KFOK" at bounding box center [819, 217] width 1256 height 25
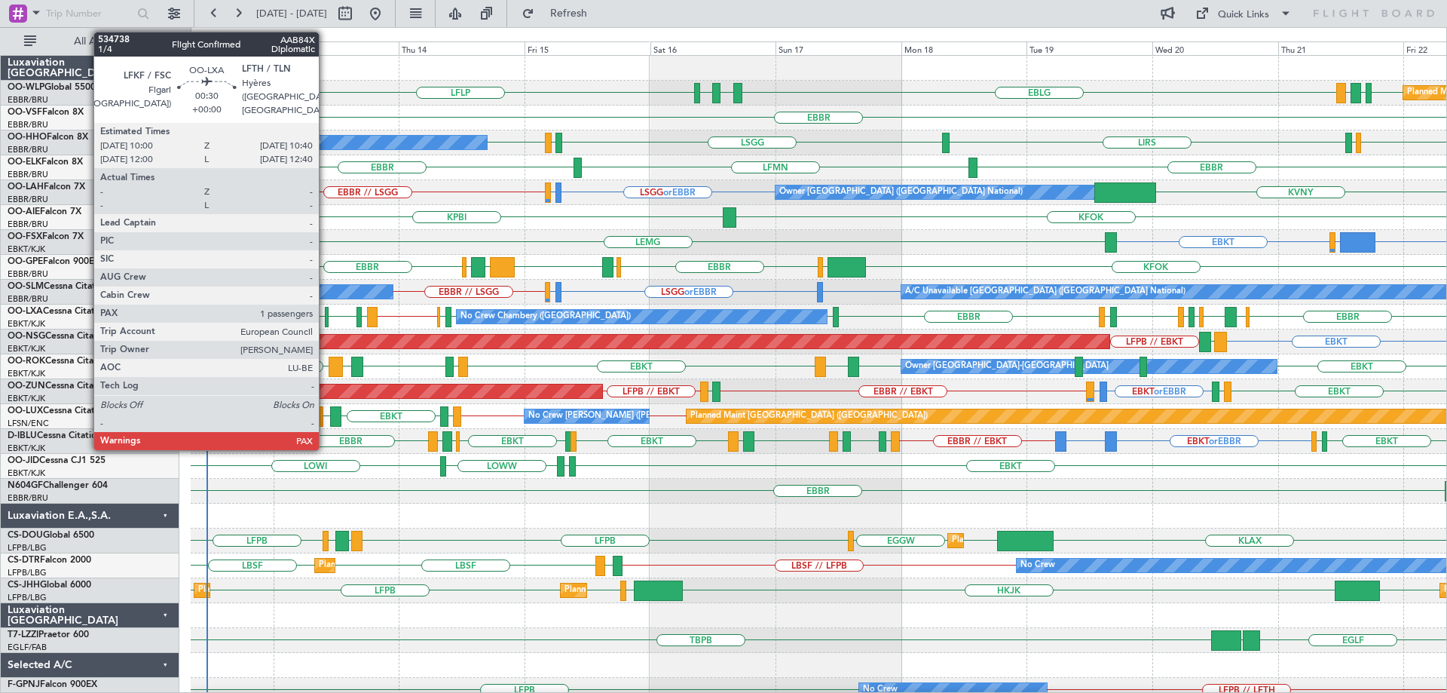
click at [326, 313] on div at bounding box center [327, 317] width 4 height 20
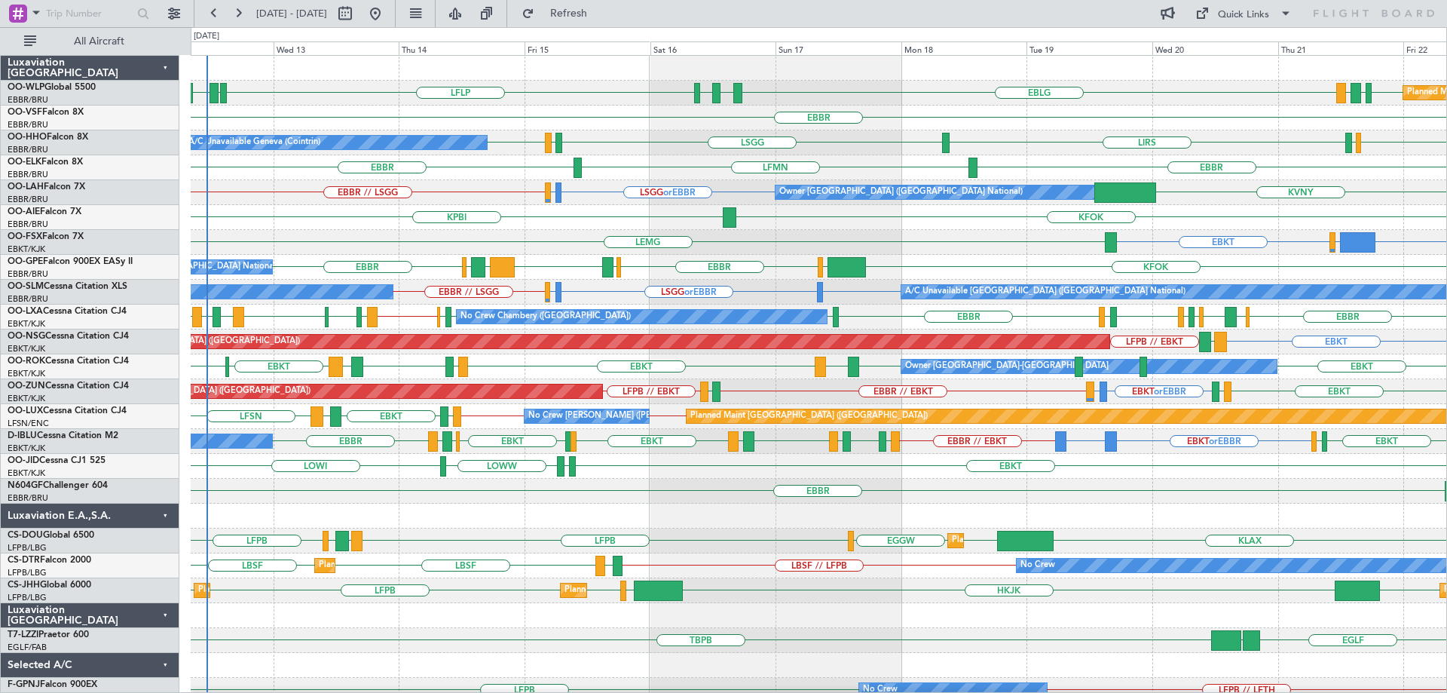
click at [598, 120] on div "EBBR" at bounding box center [819, 118] width 1256 height 25
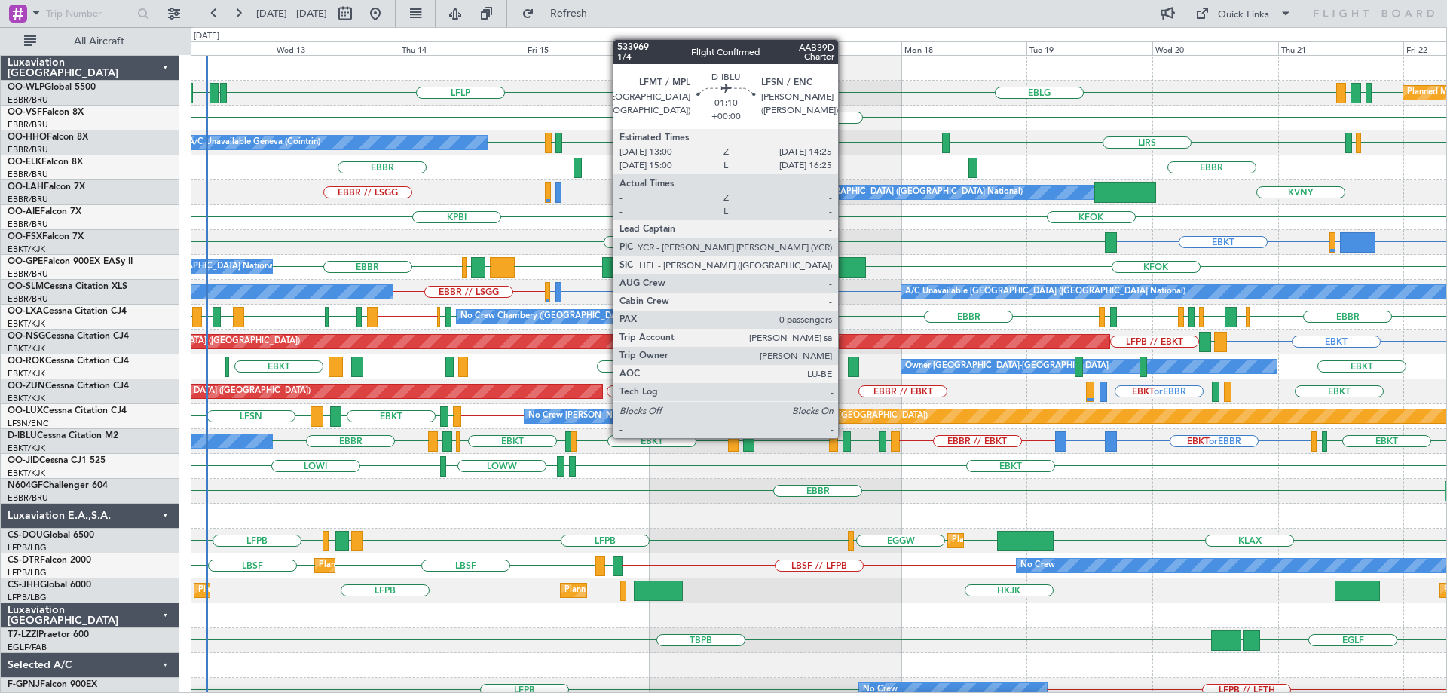
click at [845, 436] on div at bounding box center [847, 441] width 8 height 20
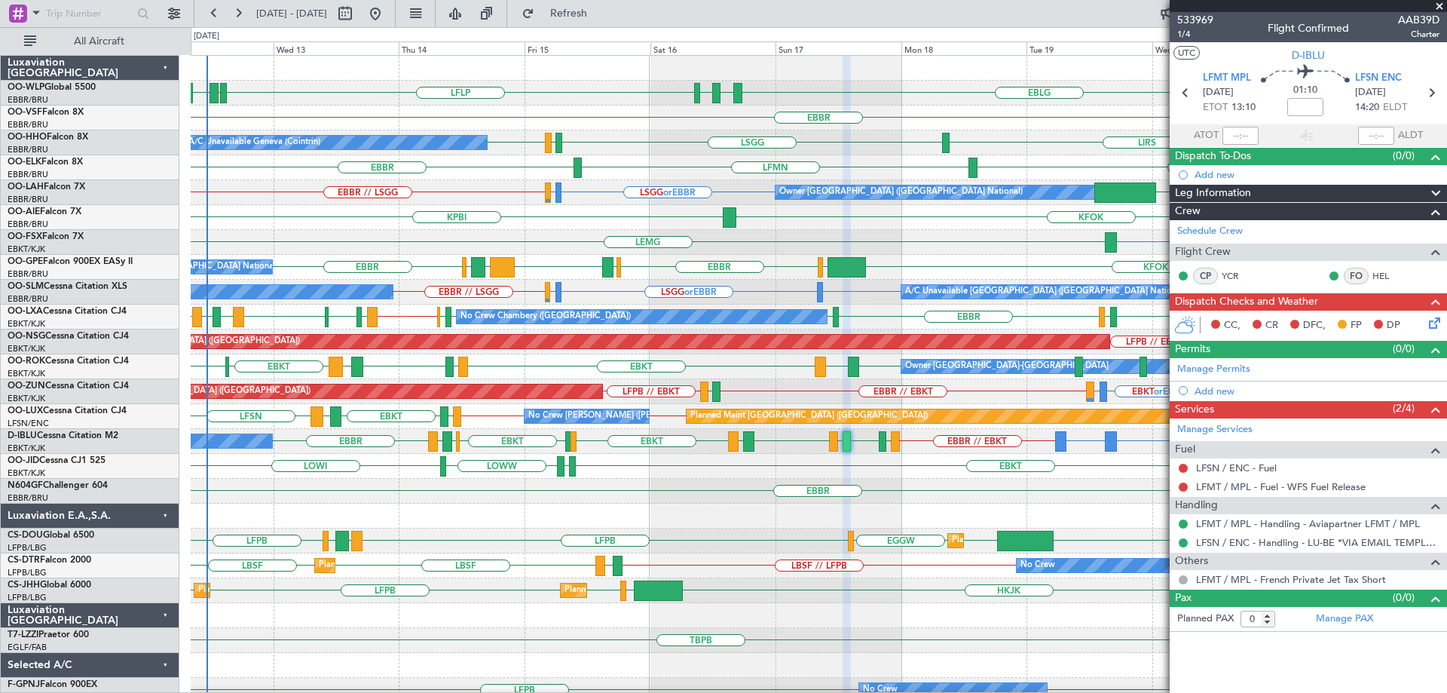
click at [1438, 8] on span at bounding box center [1439, 7] width 15 height 14
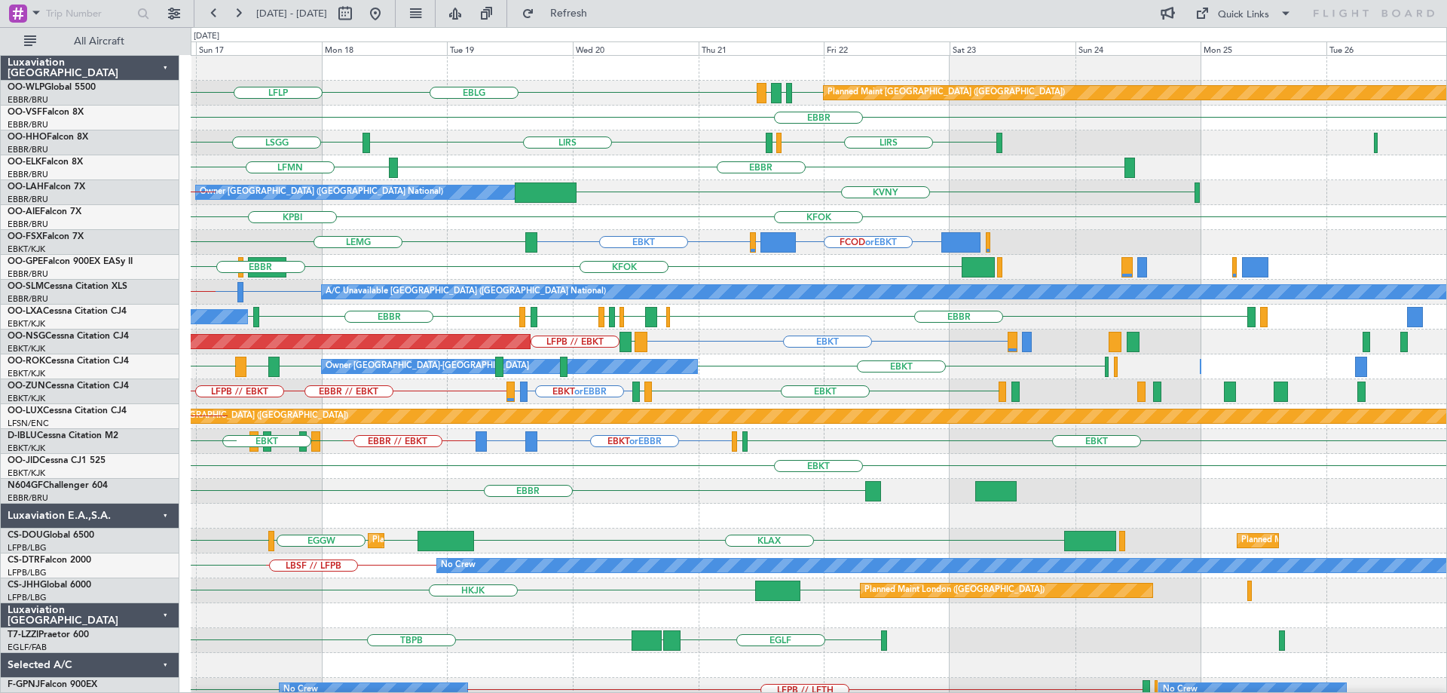
click at [468, 309] on div "EBLG EDDB EBLG LDDU Planned Maint Berlin (Brandenburg) LDSP EBLG LFLP EBBR LIRS…" at bounding box center [819, 504] width 1256 height 896
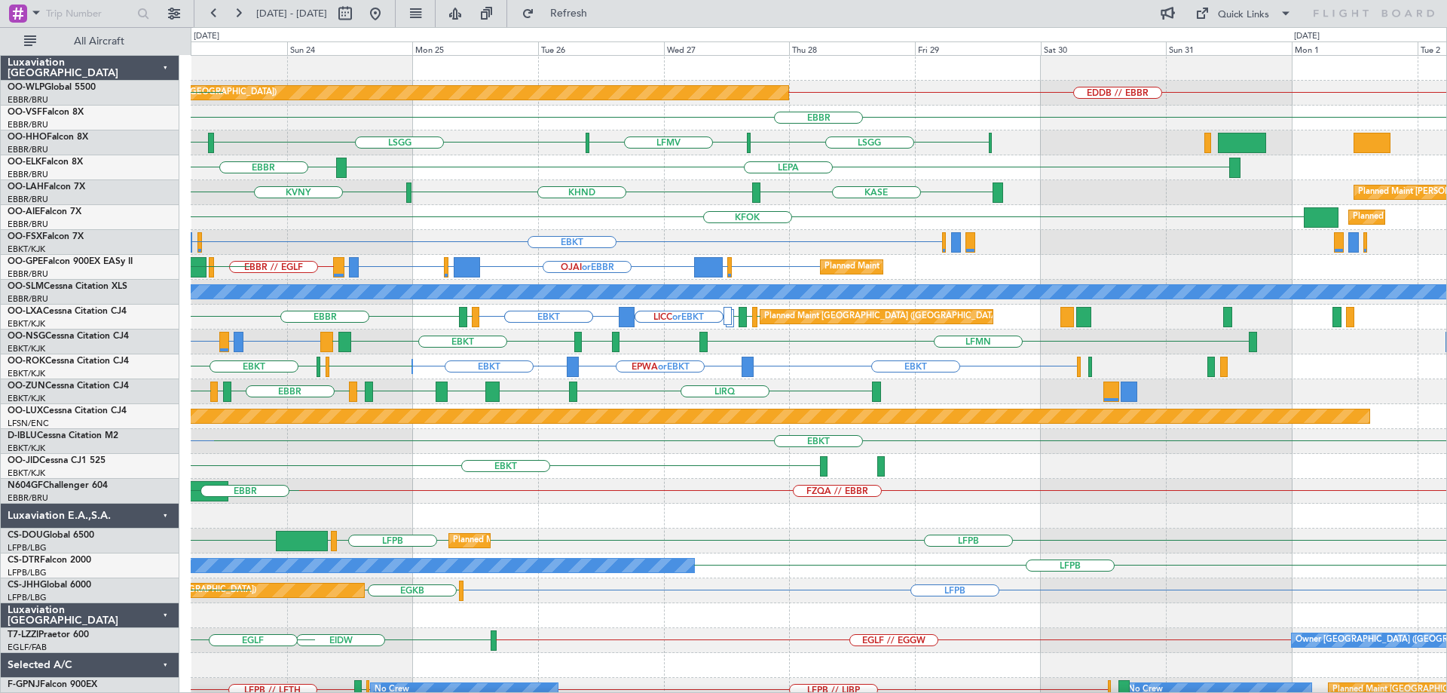
click at [348, 449] on div "Planned Maint Berlin (Brandenburg) EDDB // EBBR LDDU EBLG EDDB EBLG EBBR LSGG L…" at bounding box center [819, 454] width 1256 height 796
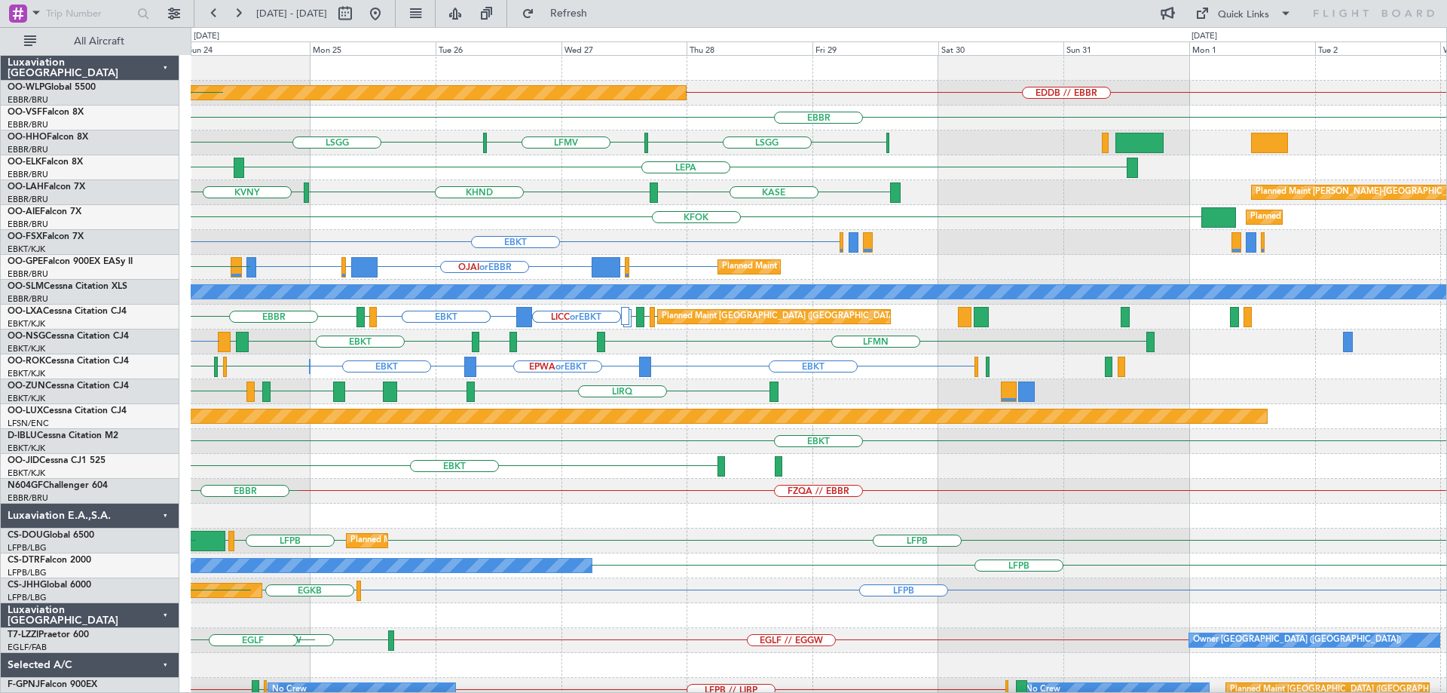
click at [358, 458] on div "EBKT" at bounding box center [819, 466] width 1256 height 25
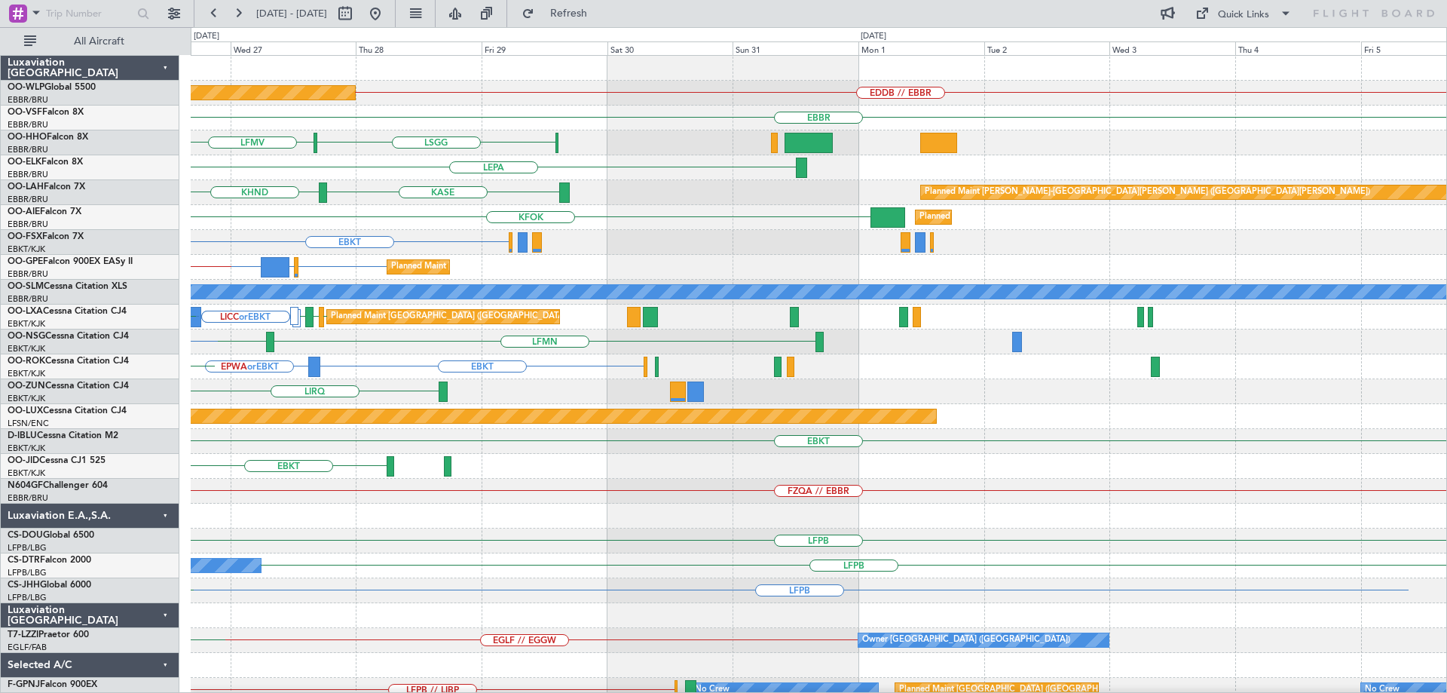
click at [289, 486] on div "Planned Maint Berlin (Brandenburg) EDDB // EBBR EBBR LSGG LFMV LSGG LEPA Planne…" at bounding box center [819, 454] width 1256 height 796
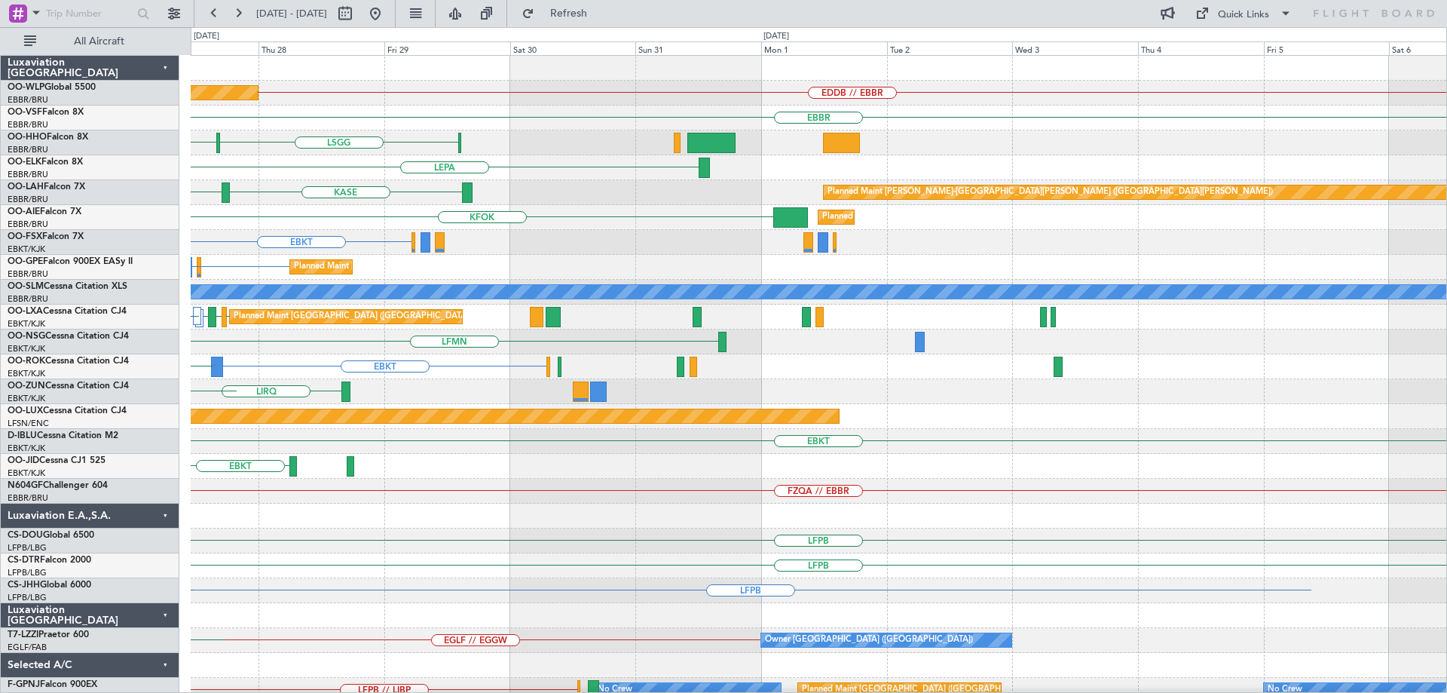
click at [414, 500] on div "FZQA // EBBR" at bounding box center [819, 491] width 1256 height 25
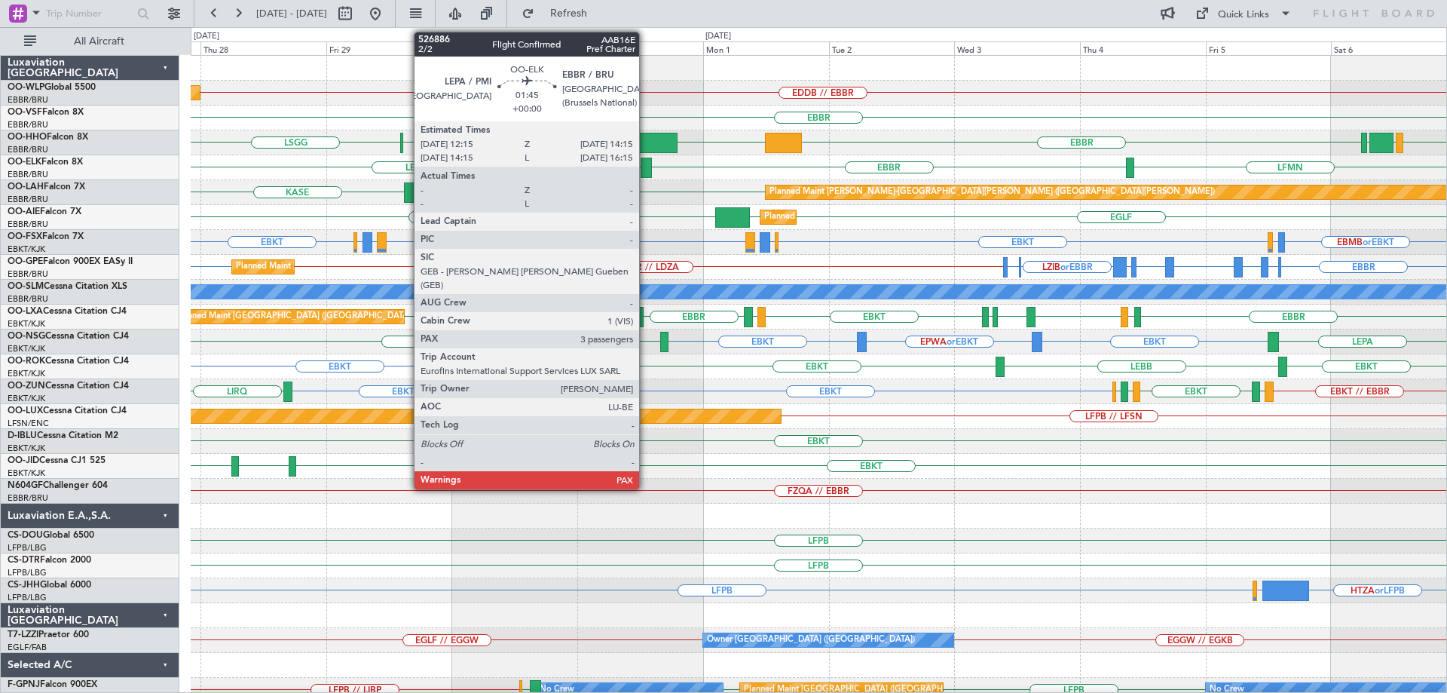
click at [646, 162] on div at bounding box center [646, 168] width 11 height 20
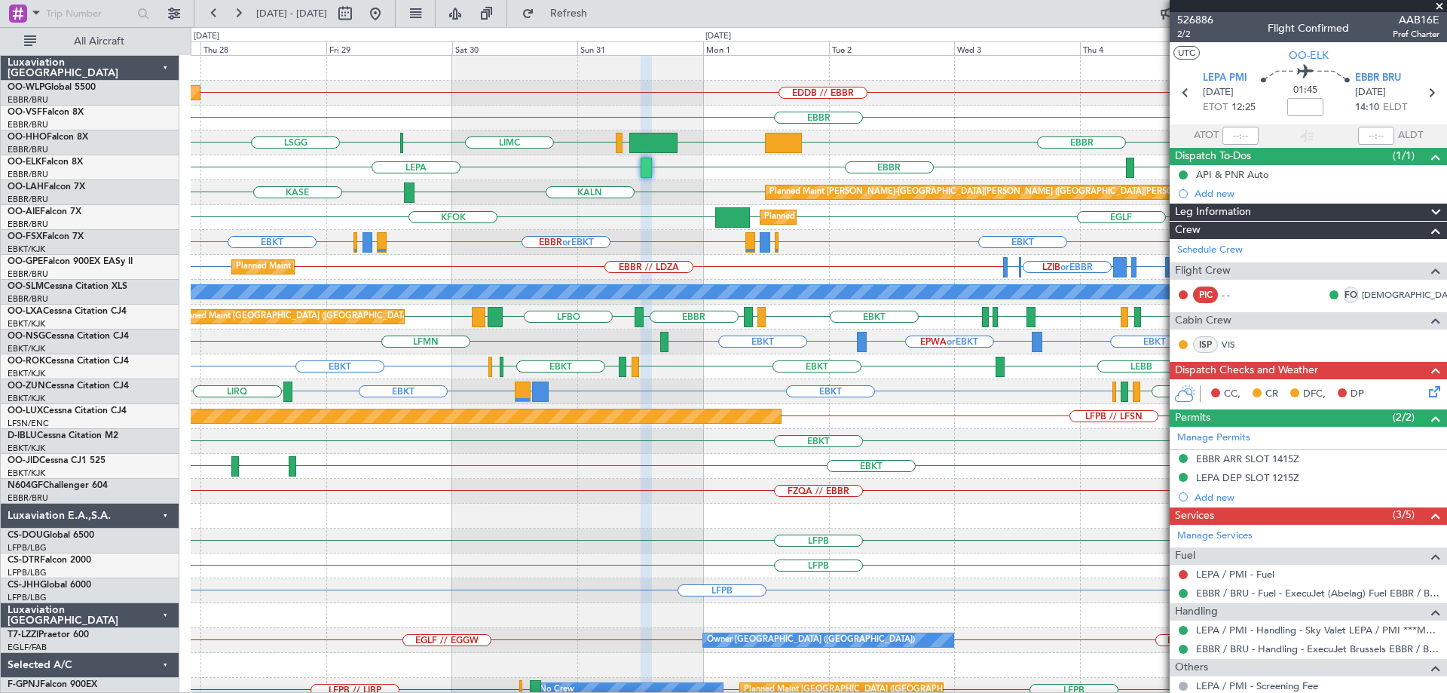
click at [1440, 4] on span at bounding box center [1439, 7] width 15 height 14
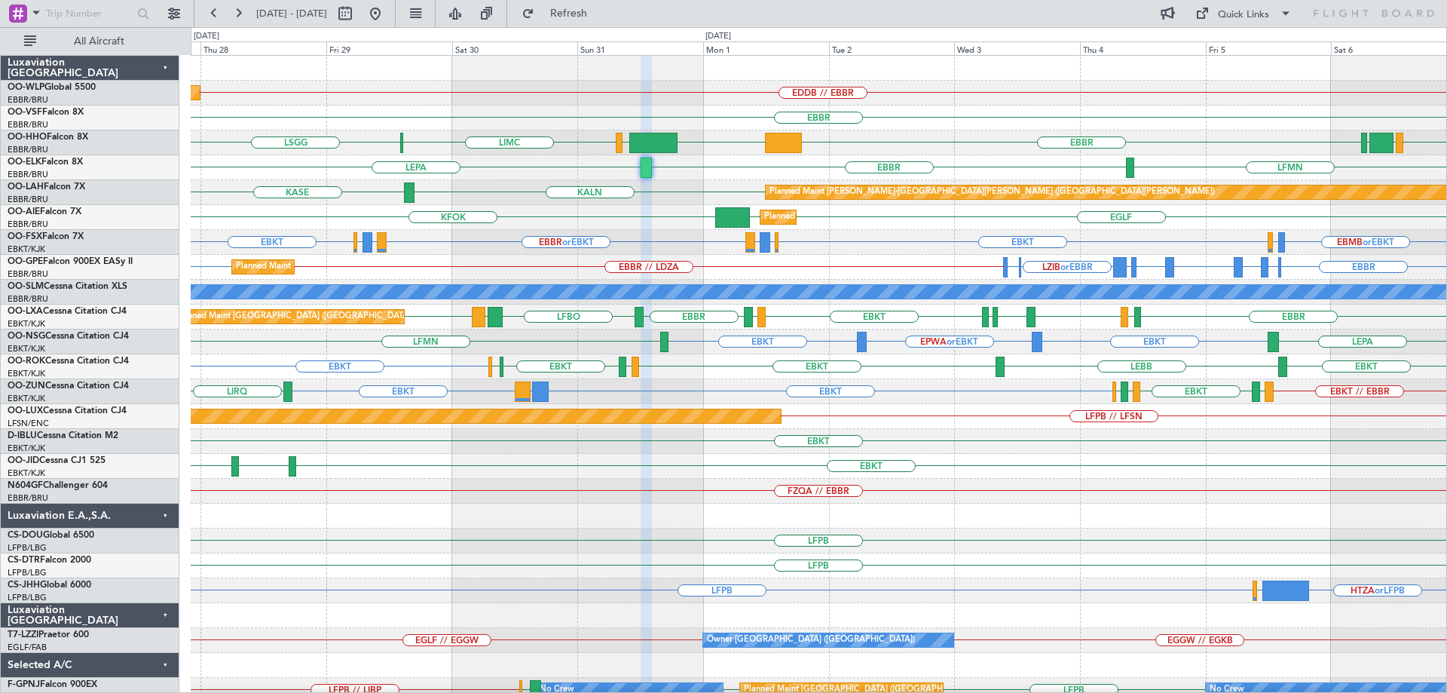
type input "0"
click at [460, 421] on div "EDDB // EBBR Planned Maint Berlin (Brandenburg) EBBR LSGG EBBR KTEB LIEO LIMC G…" at bounding box center [819, 491] width 1256 height 871
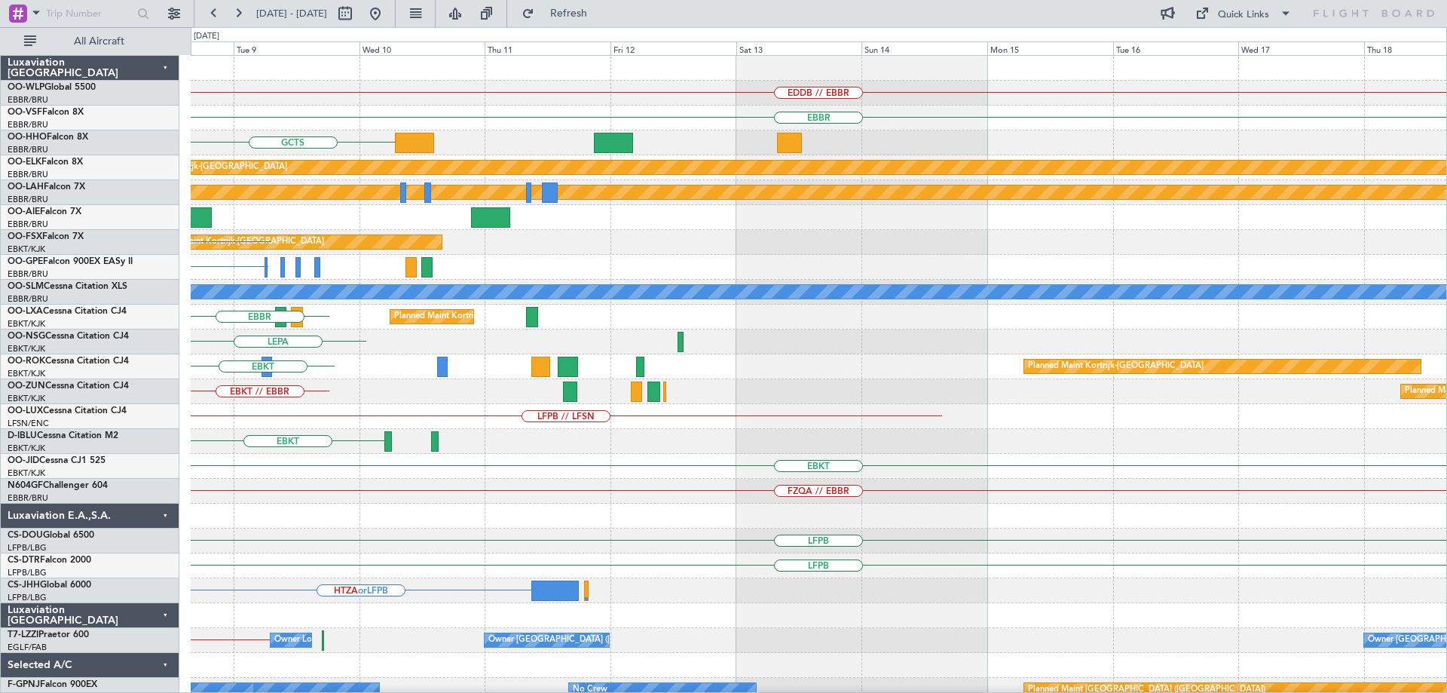
click at [374, 479] on div "EDDB // EBBR EBBR GCTS LSGG GMMH EBBR Planned Maint Kortrijk-Wevelgem LFMN Plan…" at bounding box center [819, 491] width 1256 height 871
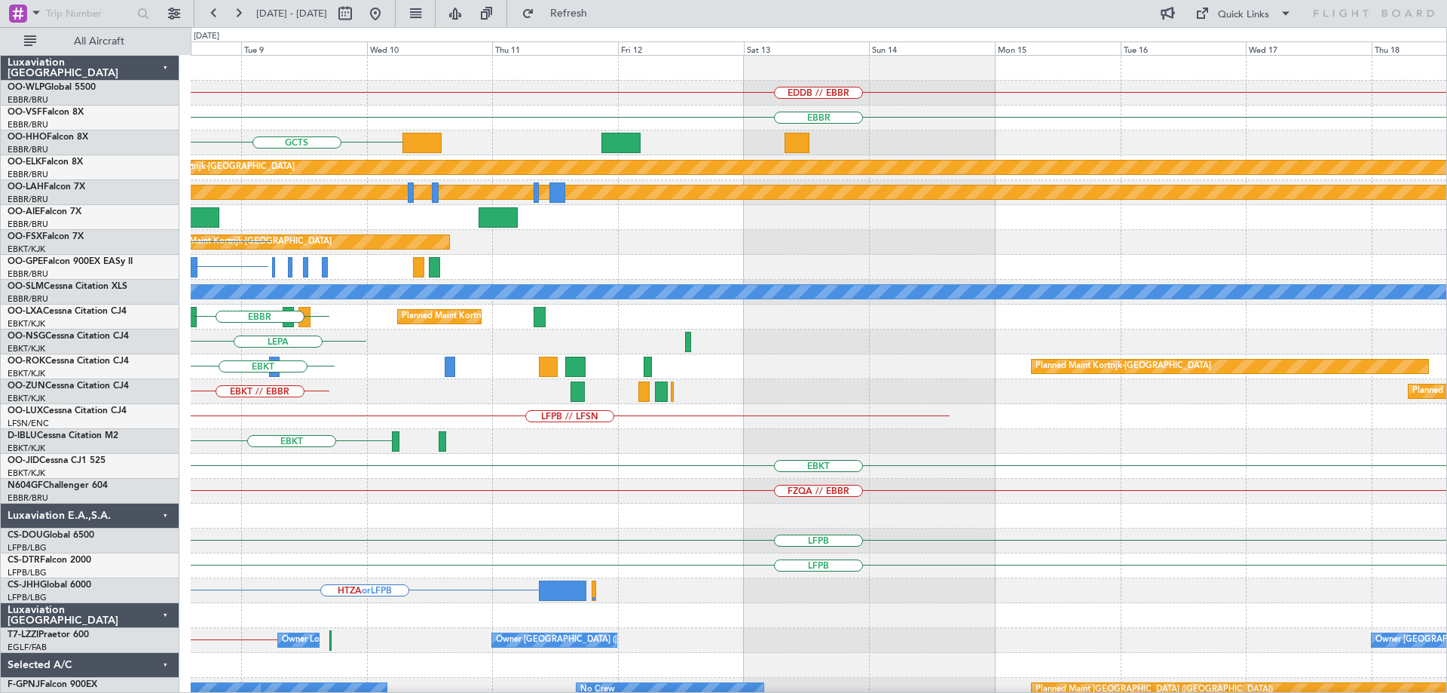
click at [343, 556] on div "EDDB // EBBR EBBR GCTS LSGG GMMH EBBR Planned Maint Kortrijk-Wevelgem LFMN Plan…" at bounding box center [819, 491] width 1256 height 871
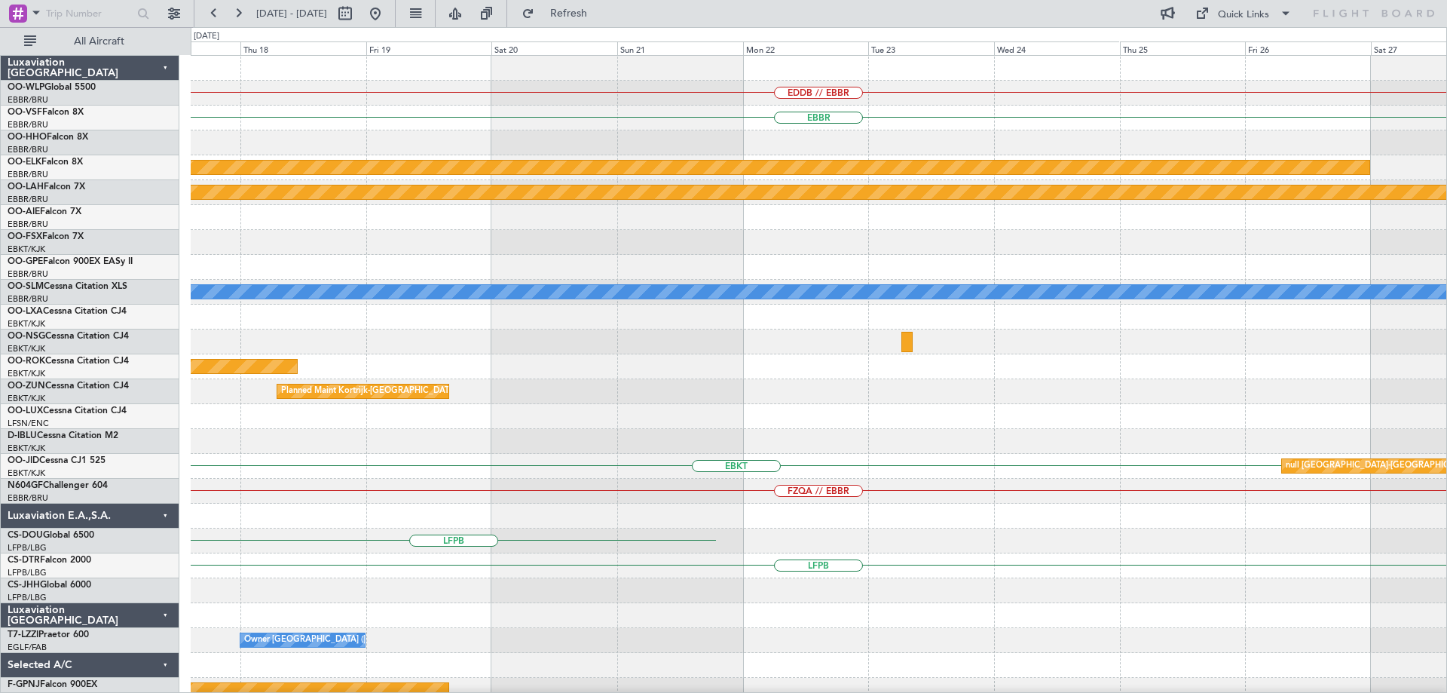
click at [454, 599] on div "EDDB // EBBR EBBR Planned Maint Kortrijk-Wevelgem Planned Maint Alton-st Louis …" at bounding box center [819, 491] width 1256 height 871
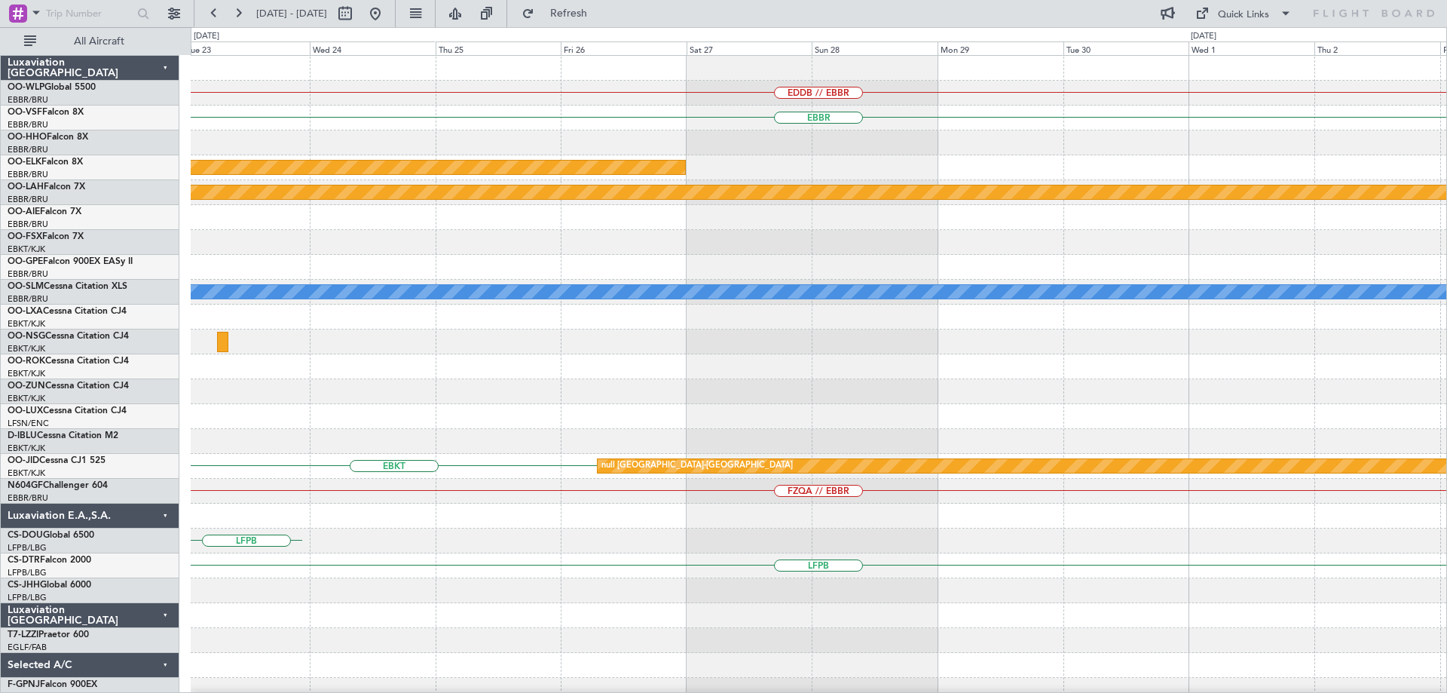
click at [373, 654] on div "EDDB // EBBR EBBR Planned Maint Kortrijk-Wevelgem Planned Maint Alton-st Louis …" at bounding box center [819, 491] width 1256 height 871
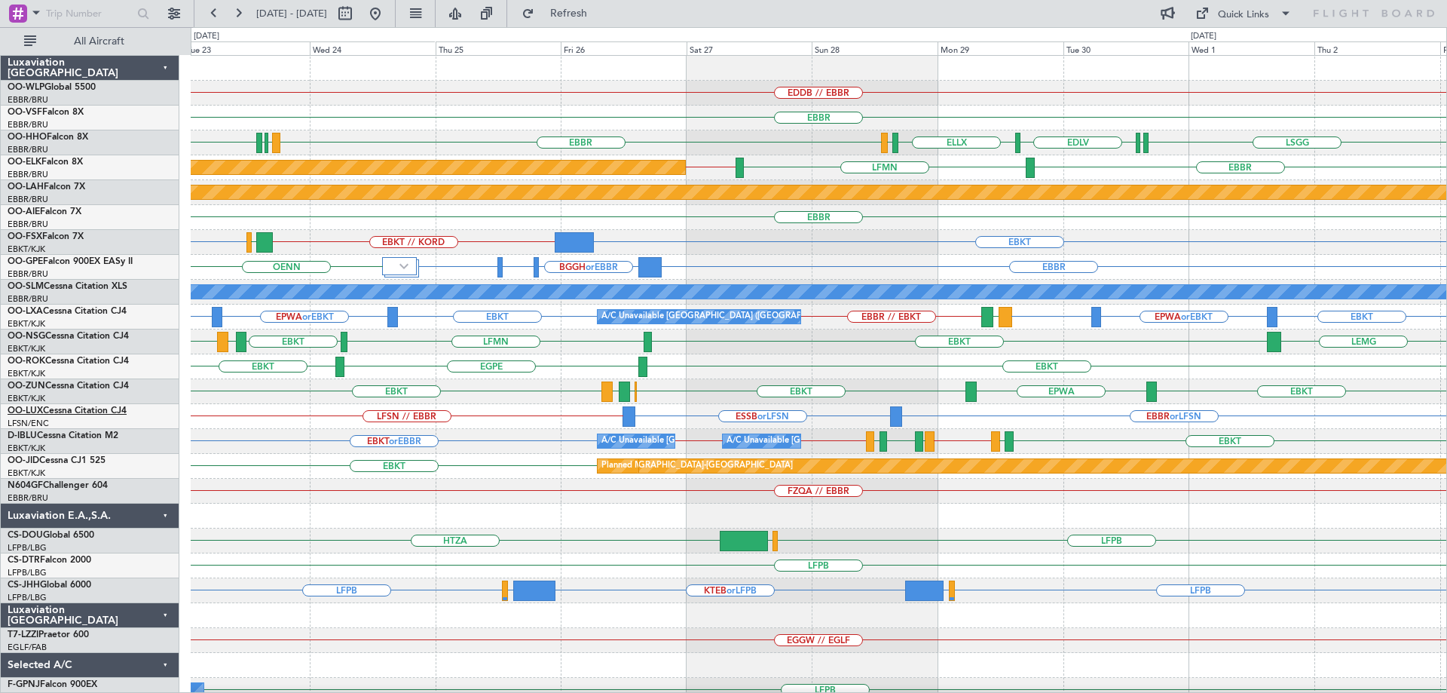
click at [113, 412] on link "OO-LUX Cessna Citation CJ4" at bounding box center [67, 410] width 119 height 9
click at [387, 14] on button at bounding box center [375, 14] width 24 height 24
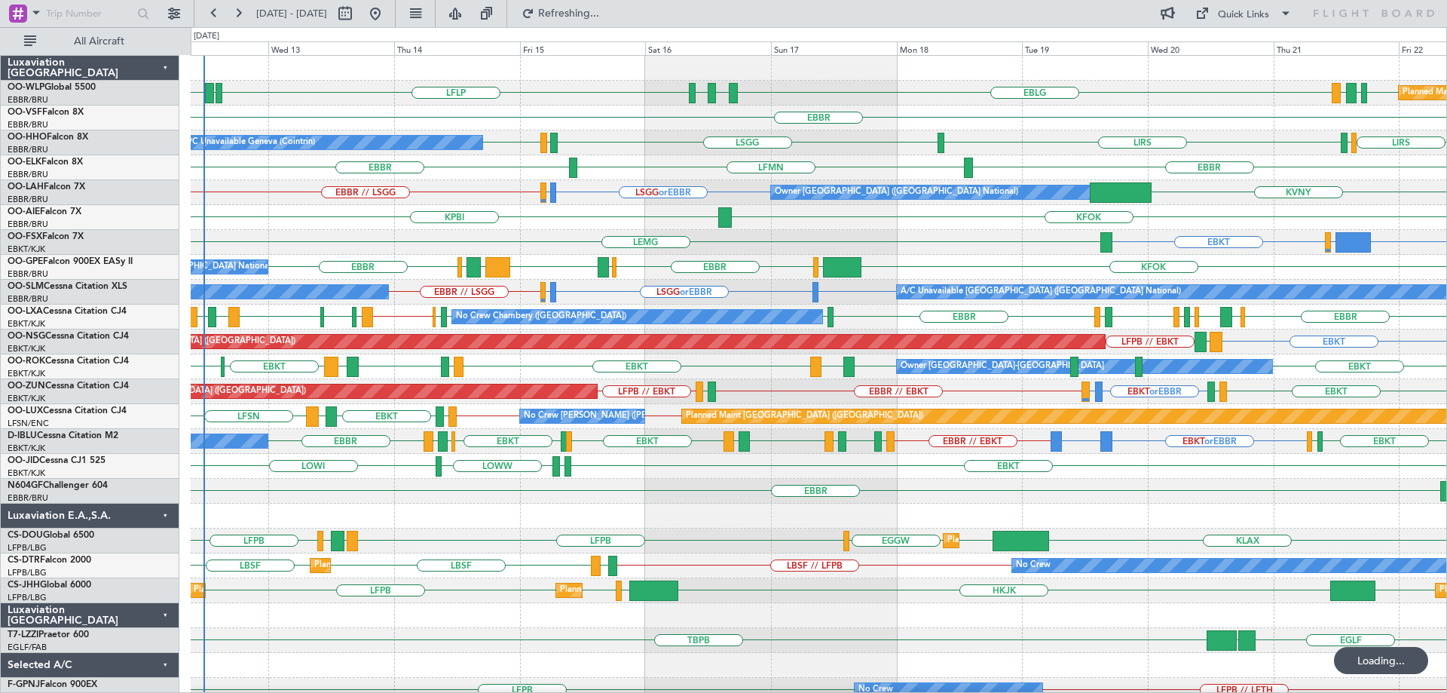
click at [605, 212] on div "KFOK KPBI" at bounding box center [819, 217] width 1256 height 25
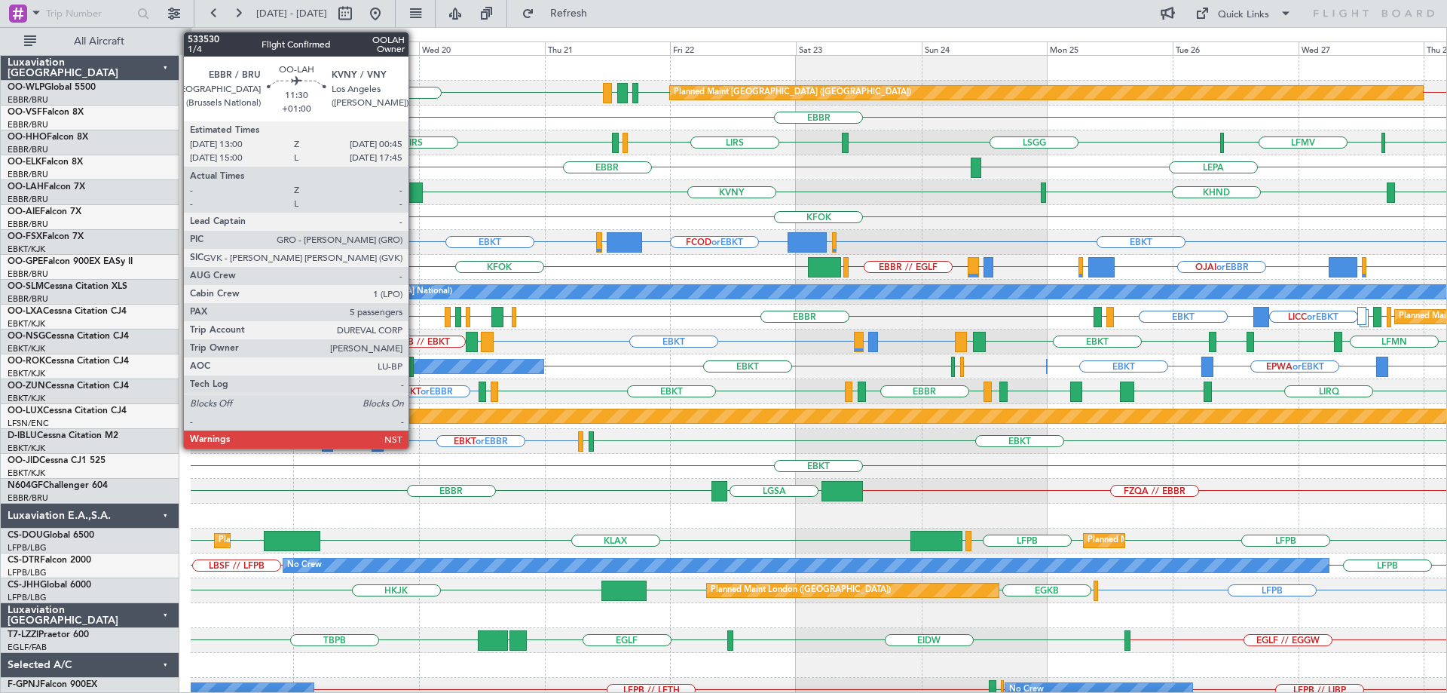
click at [415, 184] on div at bounding box center [392, 192] width 62 height 20
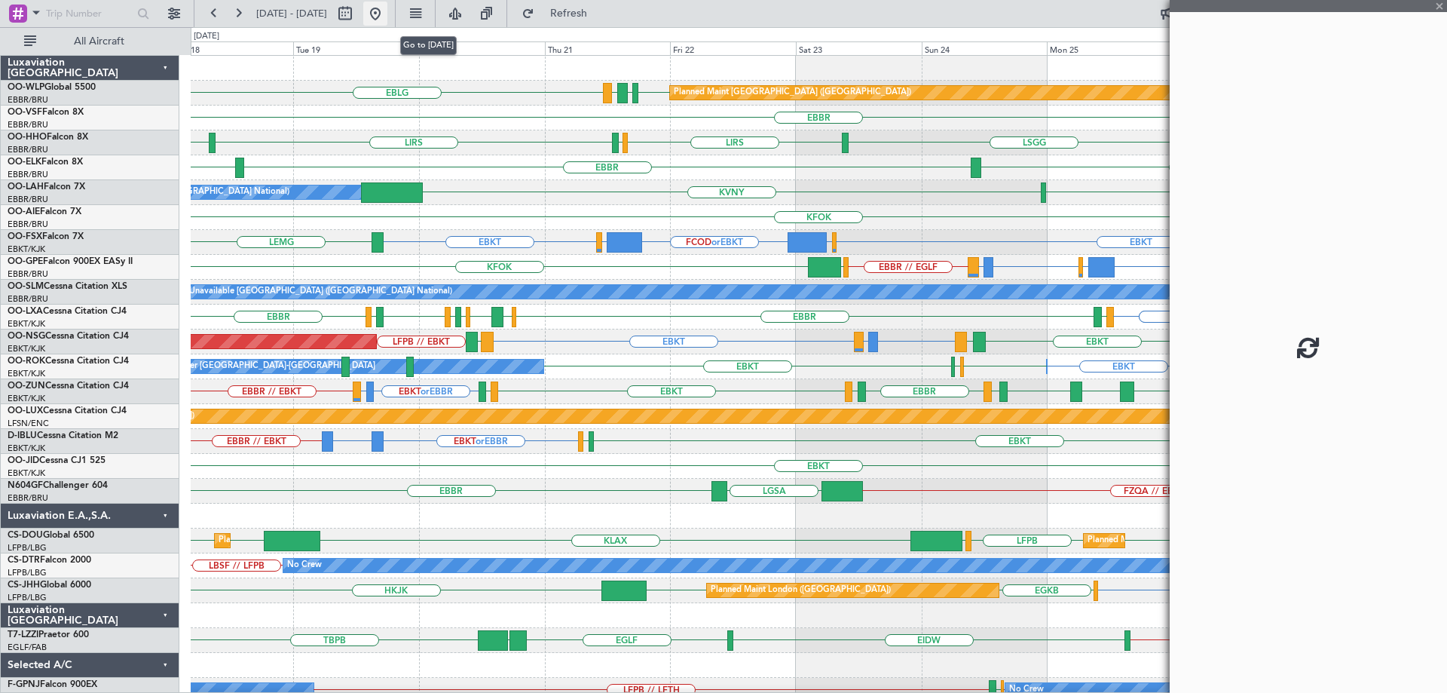
click at [387, 13] on button at bounding box center [375, 14] width 24 height 24
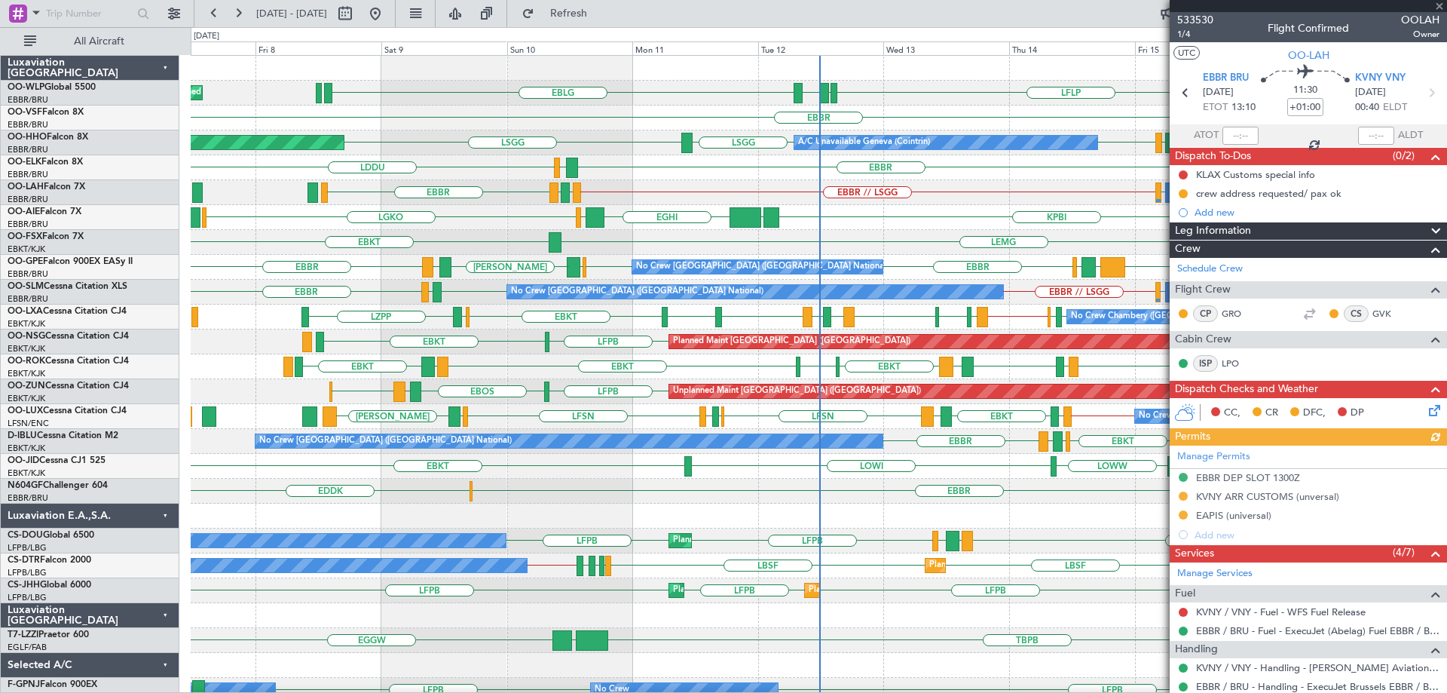
click at [1439, 5] on div at bounding box center [1308, 6] width 277 height 12
drag, startPoint x: 1438, startPoint y: 4, endPoint x: 1341, endPoint y: 68, distance: 116.5
click at [1439, 5] on span at bounding box center [1439, 7] width 15 height 14
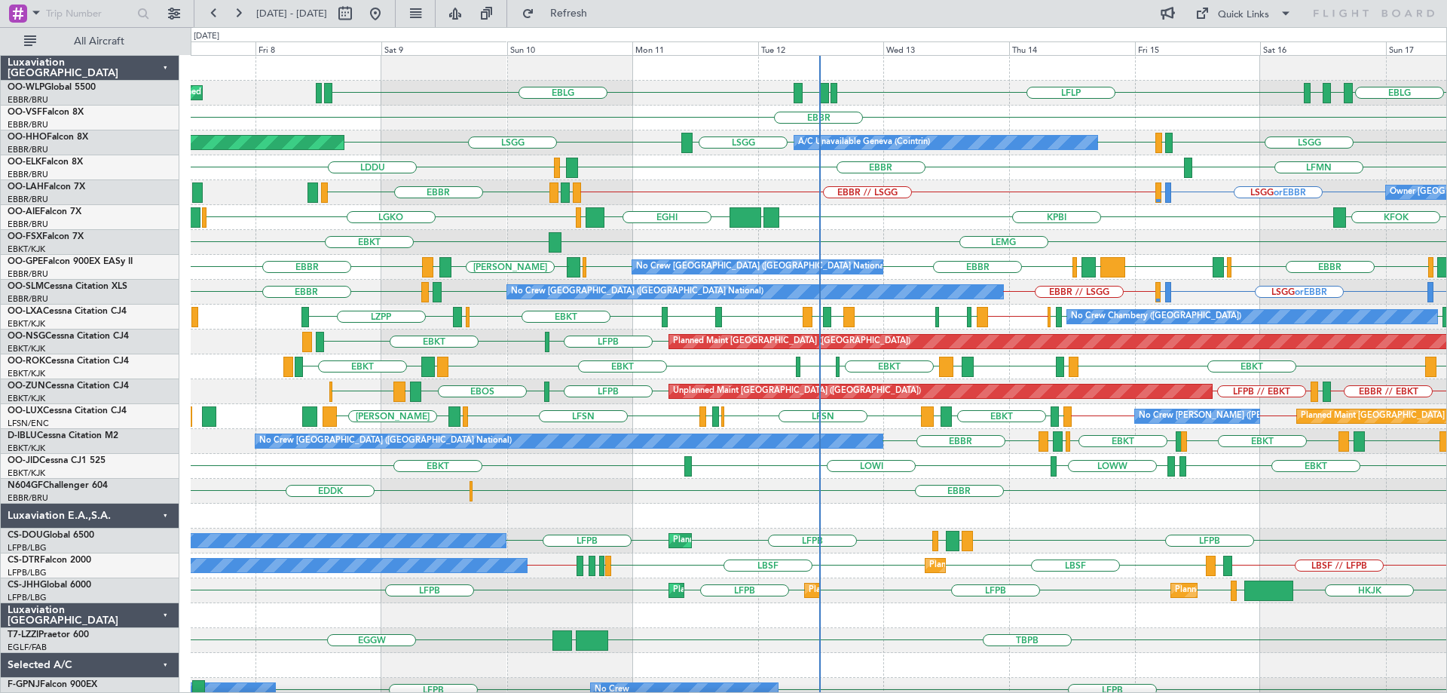
type input "0"
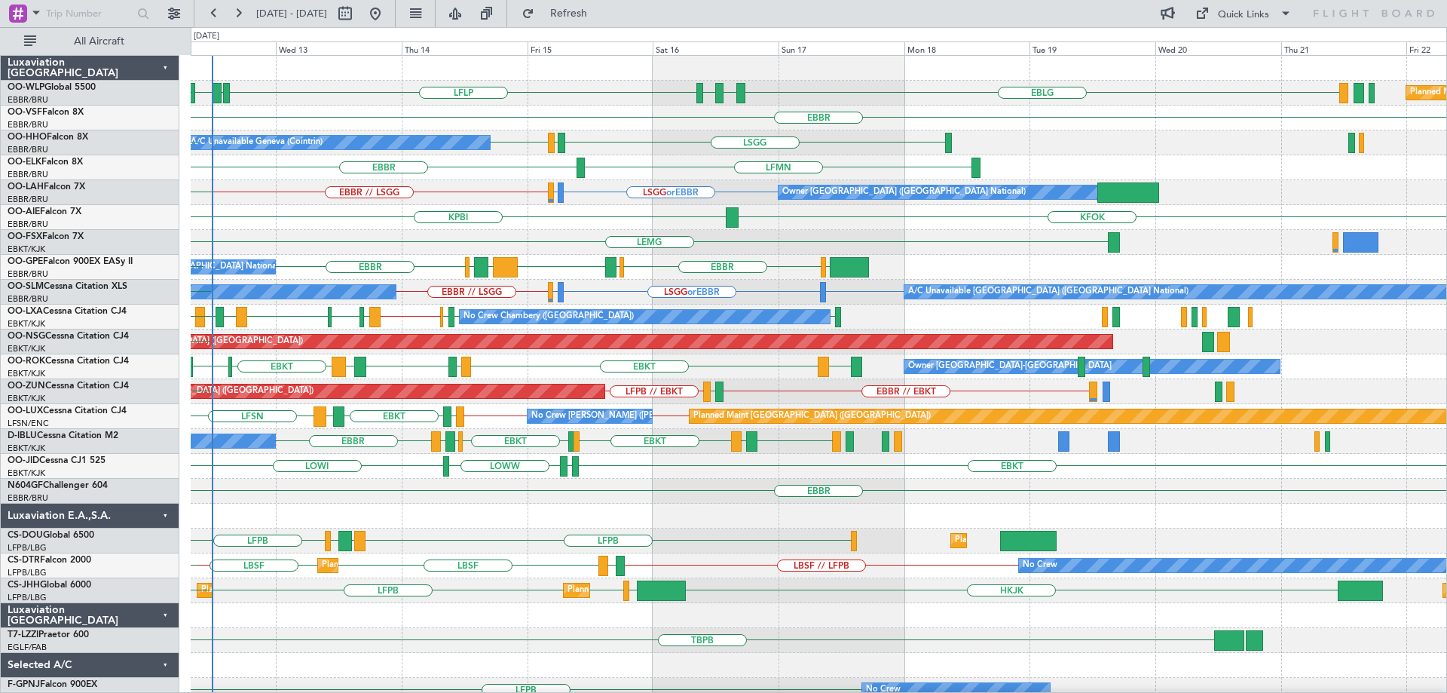
click at [424, 294] on div "EBLG LDSP EBLG LFLP EBLG LDZD Planned Maint [GEOGRAPHIC_DATA] ([GEOGRAPHIC_DATA…" at bounding box center [819, 504] width 1256 height 896
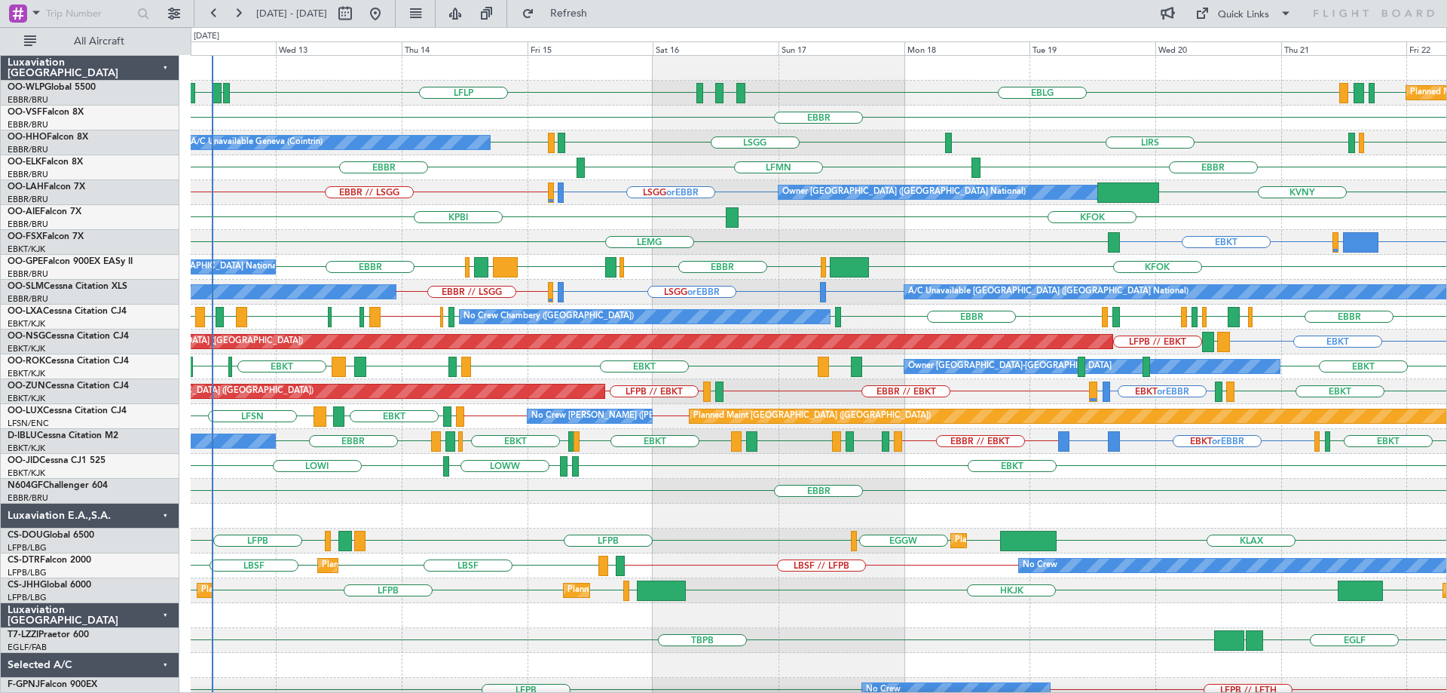
click at [294, 222] on div "KPBI KFOK" at bounding box center [819, 217] width 1256 height 25
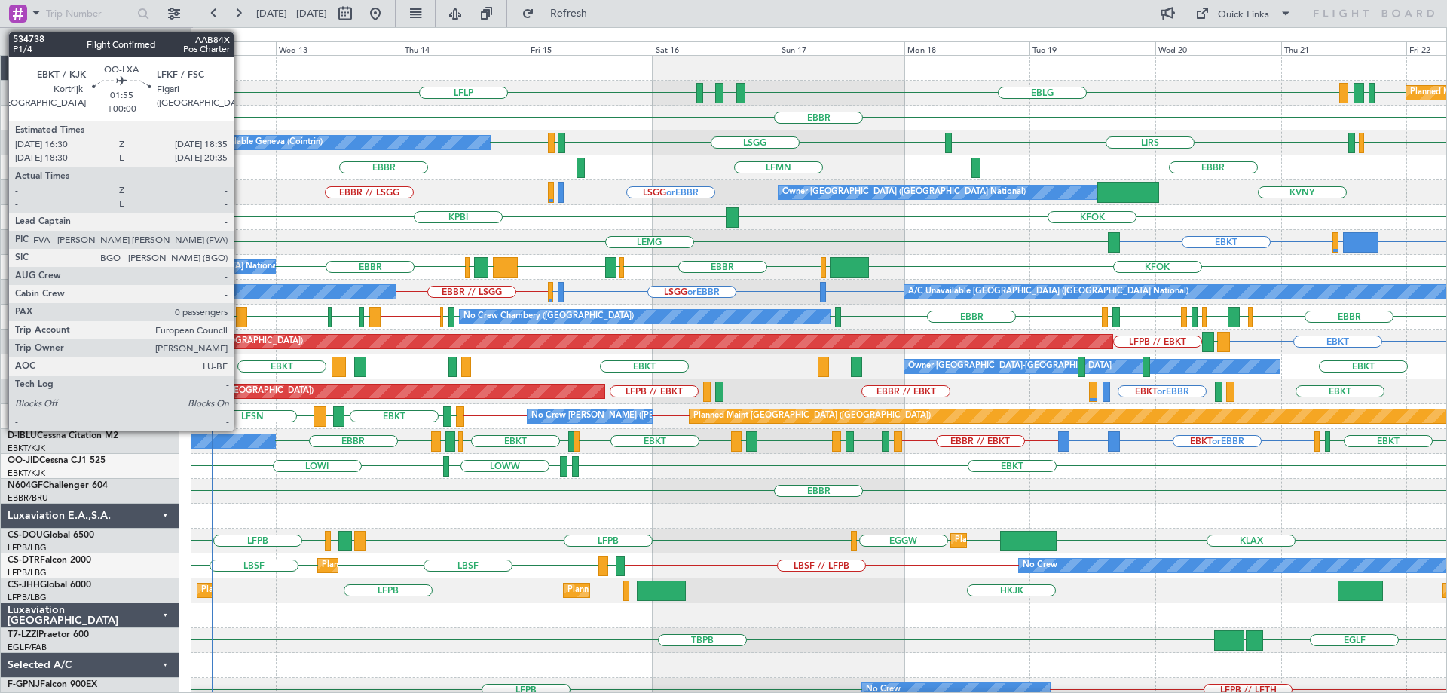
click at [240, 315] on div at bounding box center [241, 317] width 11 height 20
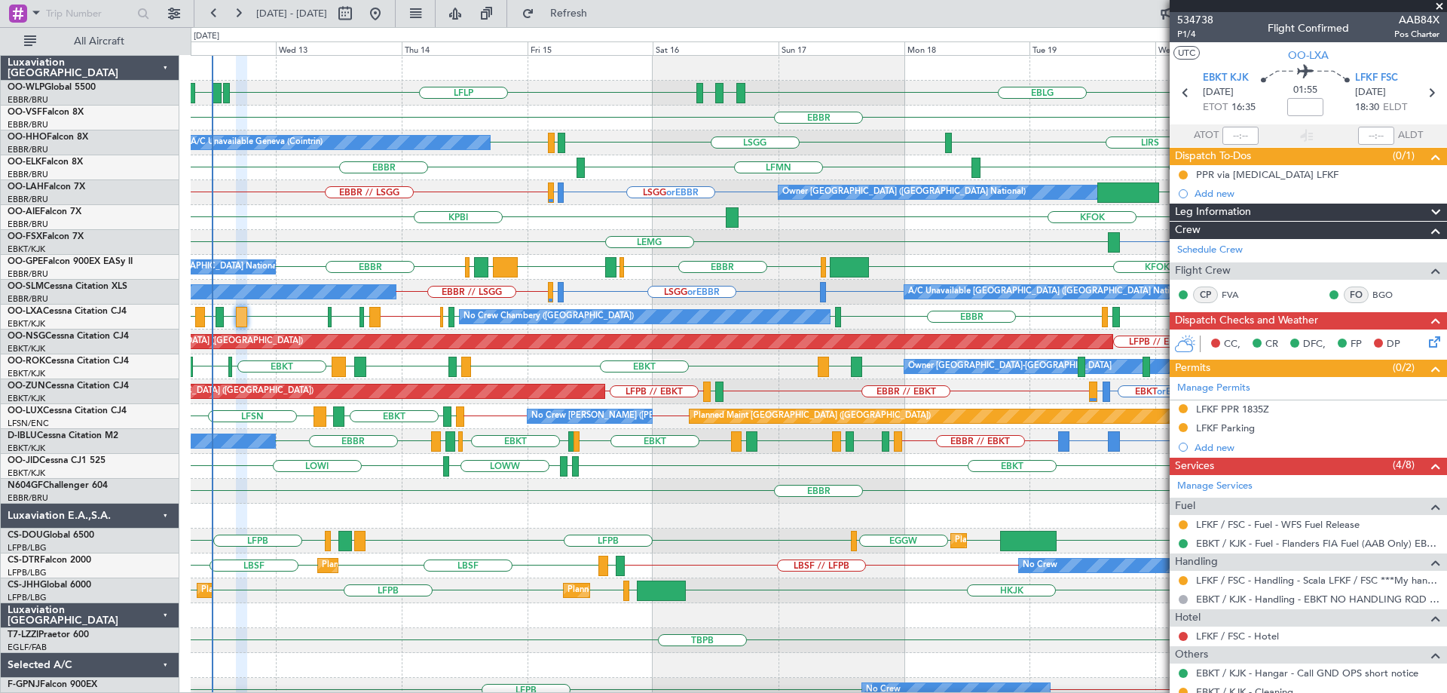
click at [594, 210] on div "KPBI KFOK" at bounding box center [819, 217] width 1256 height 25
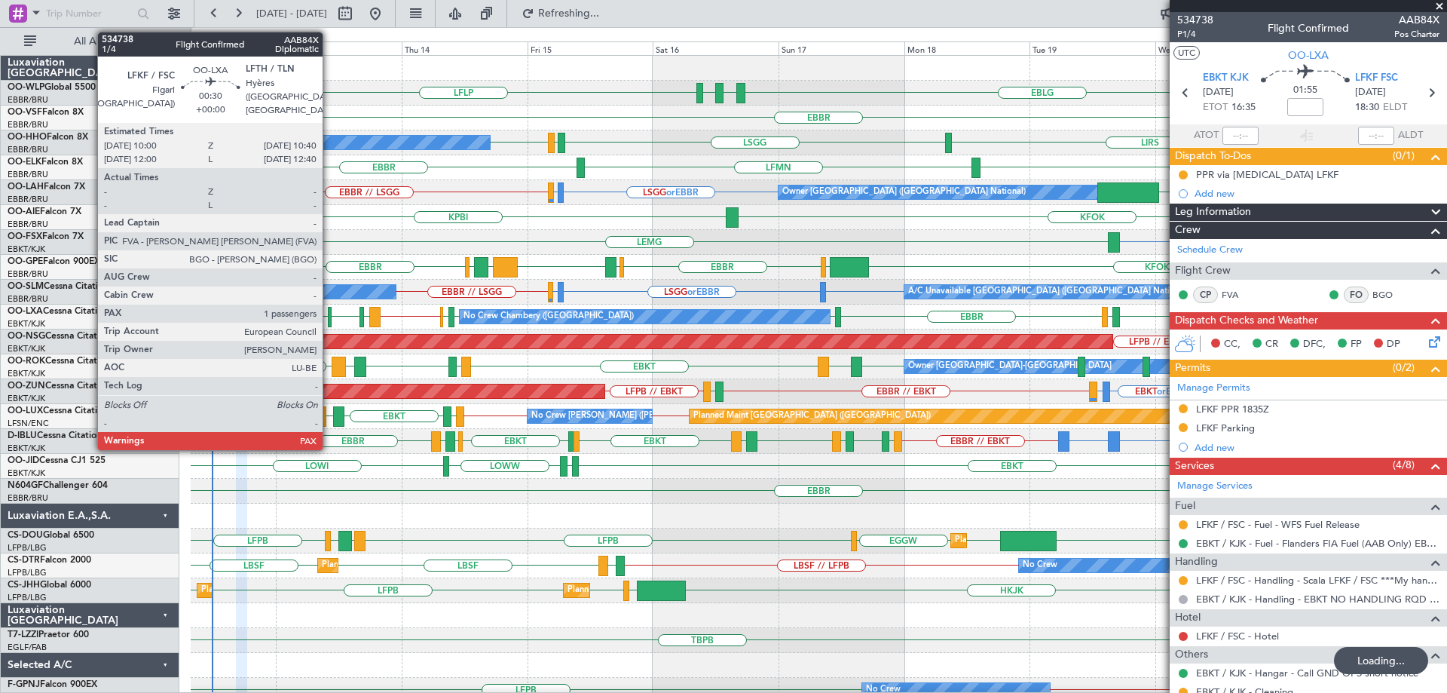
click at [329, 314] on div at bounding box center [330, 317] width 4 height 20
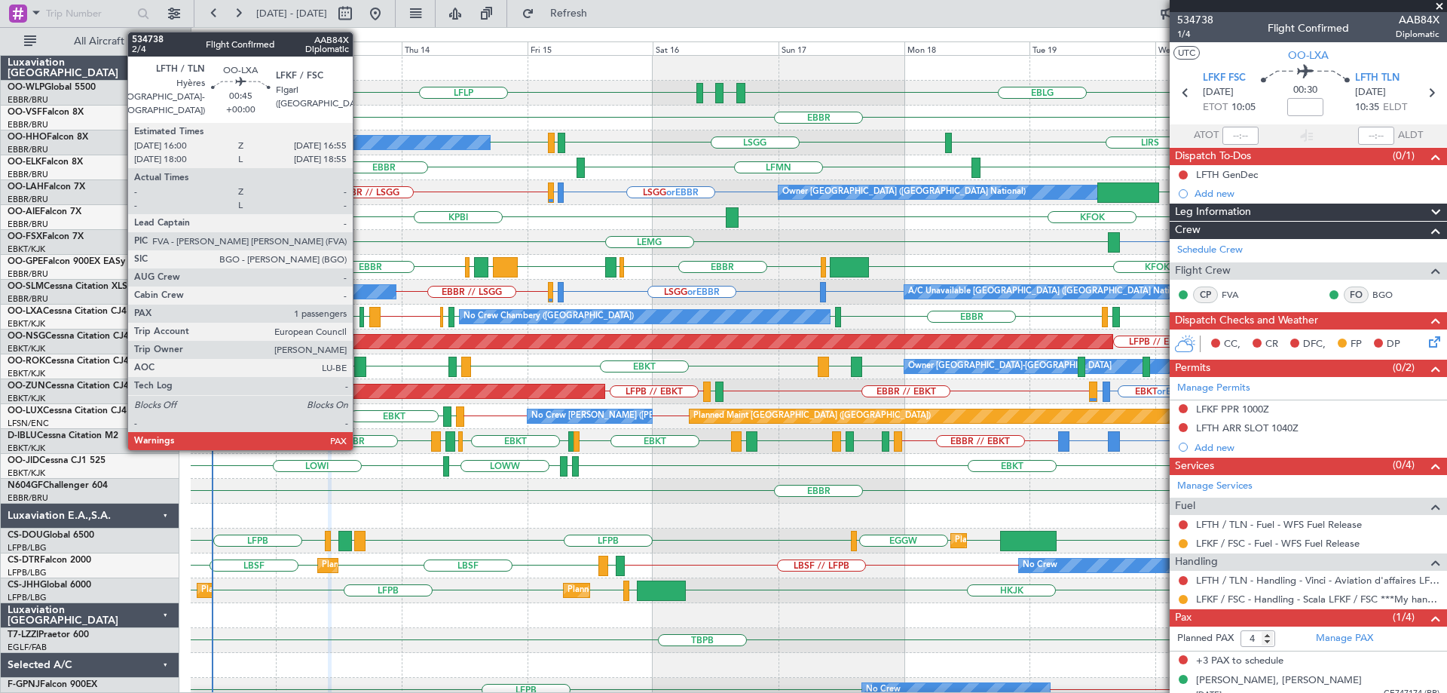
click at [360, 314] on div at bounding box center [362, 317] width 5 height 20
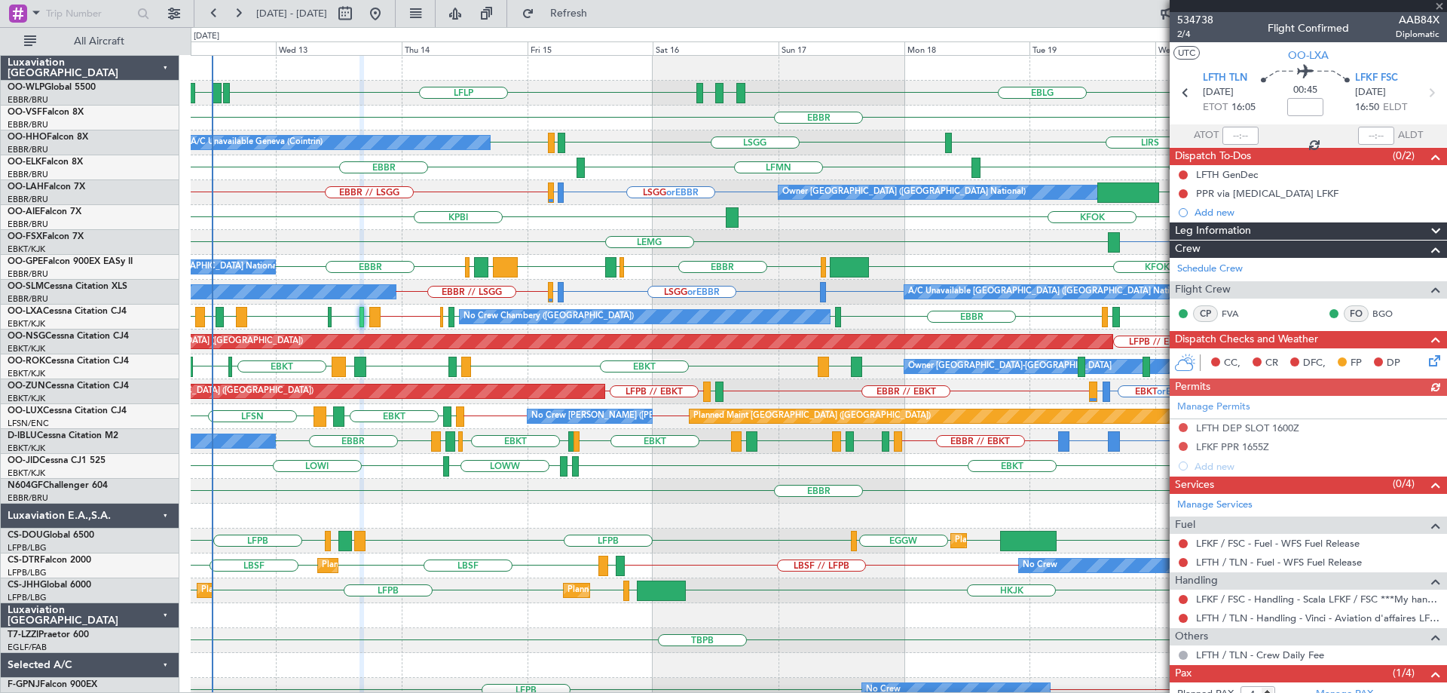
click at [431, 237] on div "FCOD or EBKT LSGG or EBKT EBKT [GEOGRAPHIC_DATA]" at bounding box center [819, 242] width 1256 height 25
click at [582, 11] on button "Refresh" at bounding box center [560, 14] width 90 height 24
click at [535, 231] on div "FCOD or EBKT LSGG or EBKT EBKT [GEOGRAPHIC_DATA]" at bounding box center [819, 242] width 1256 height 25
click at [1442, 6] on span at bounding box center [1439, 7] width 15 height 14
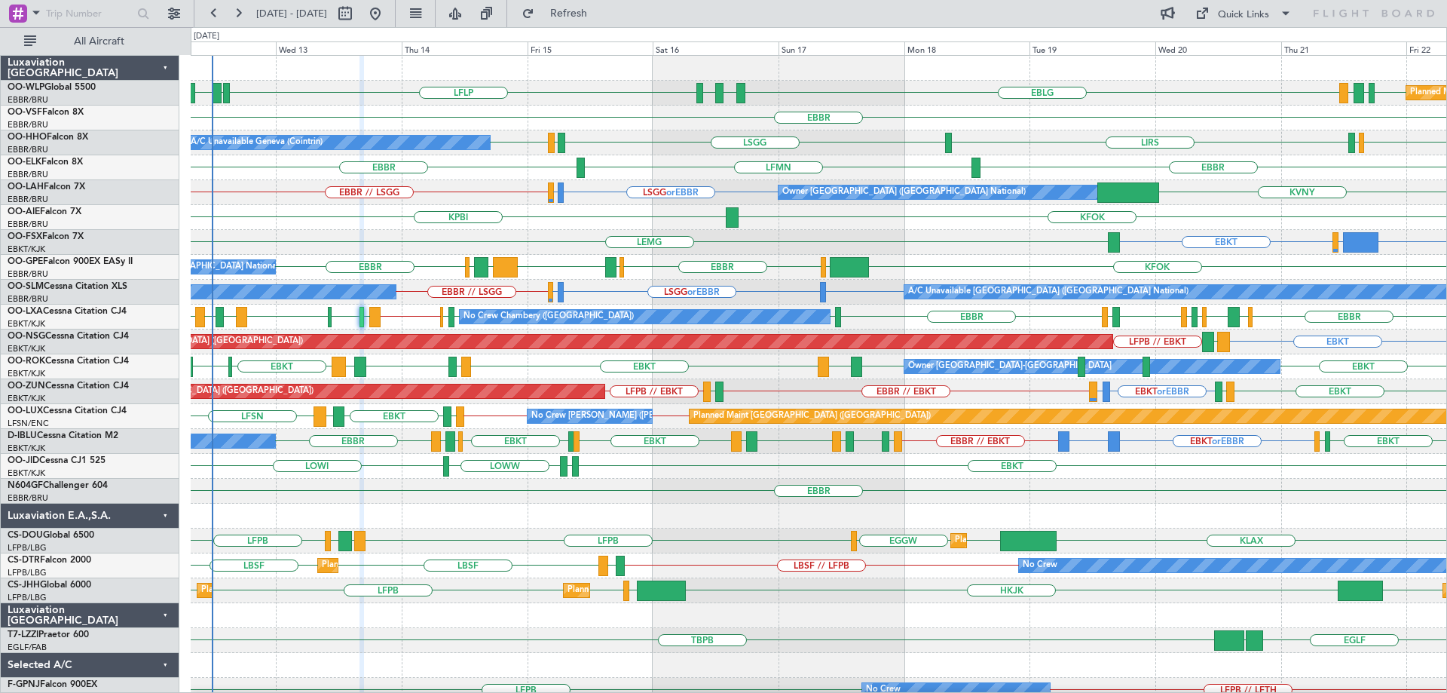
type input "0"
click at [875, 152] on div "LIRS [GEOGRAPHIC_DATA] LIRS [GEOGRAPHIC_DATA] LIRS [GEOGRAPHIC_DATA] A/C Unavai…" at bounding box center [819, 142] width 1256 height 25
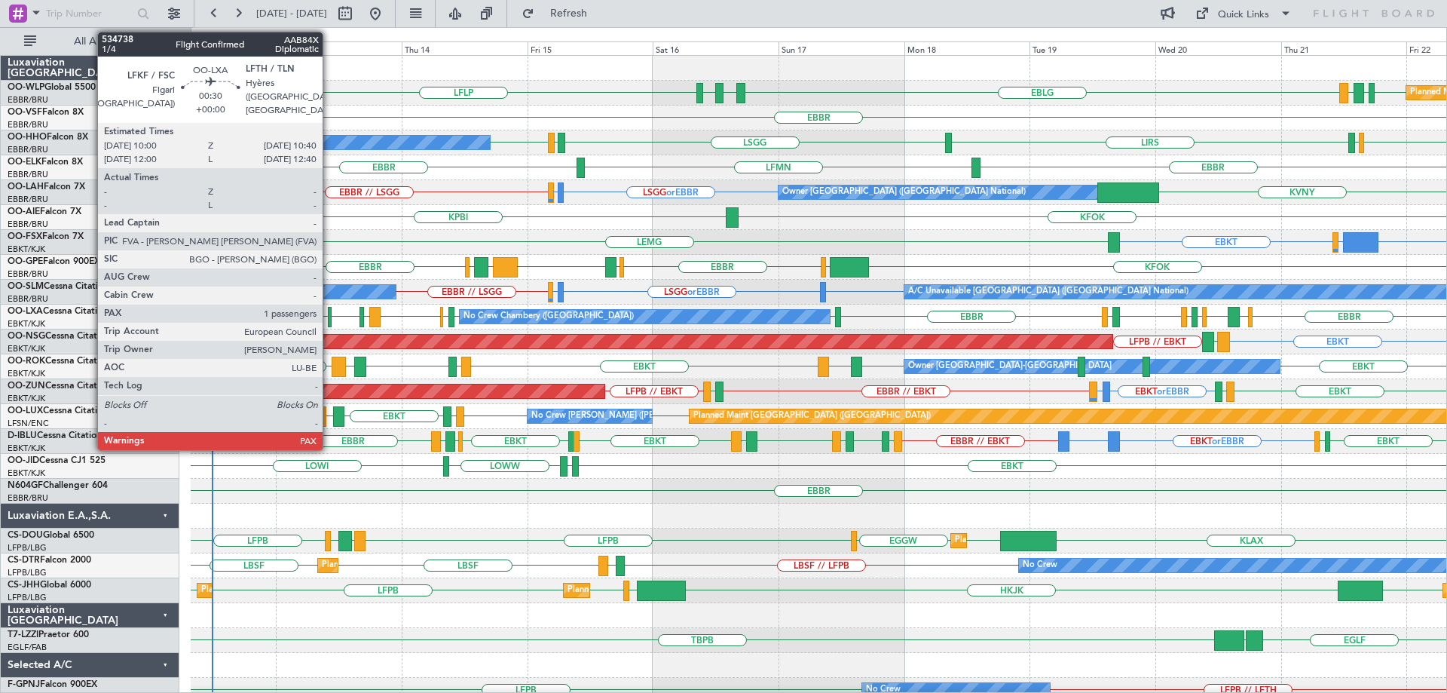
click at [329, 314] on div at bounding box center [330, 317] width 4 height 20
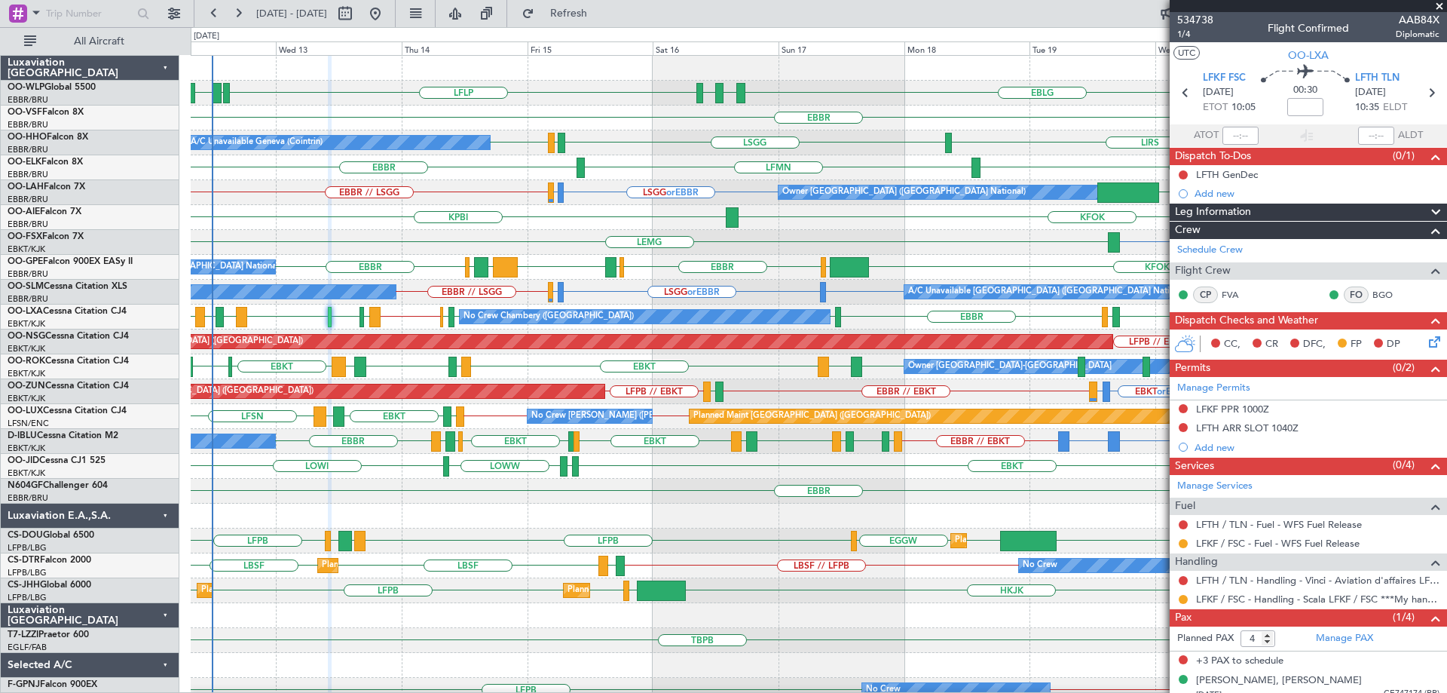
click at [364, 247] on div "FCOD or EBKT LSGG or EBKT EBKT [GEOGRAPHIC_DATA]" at bounding box center [819, 242] width 1256 height 25
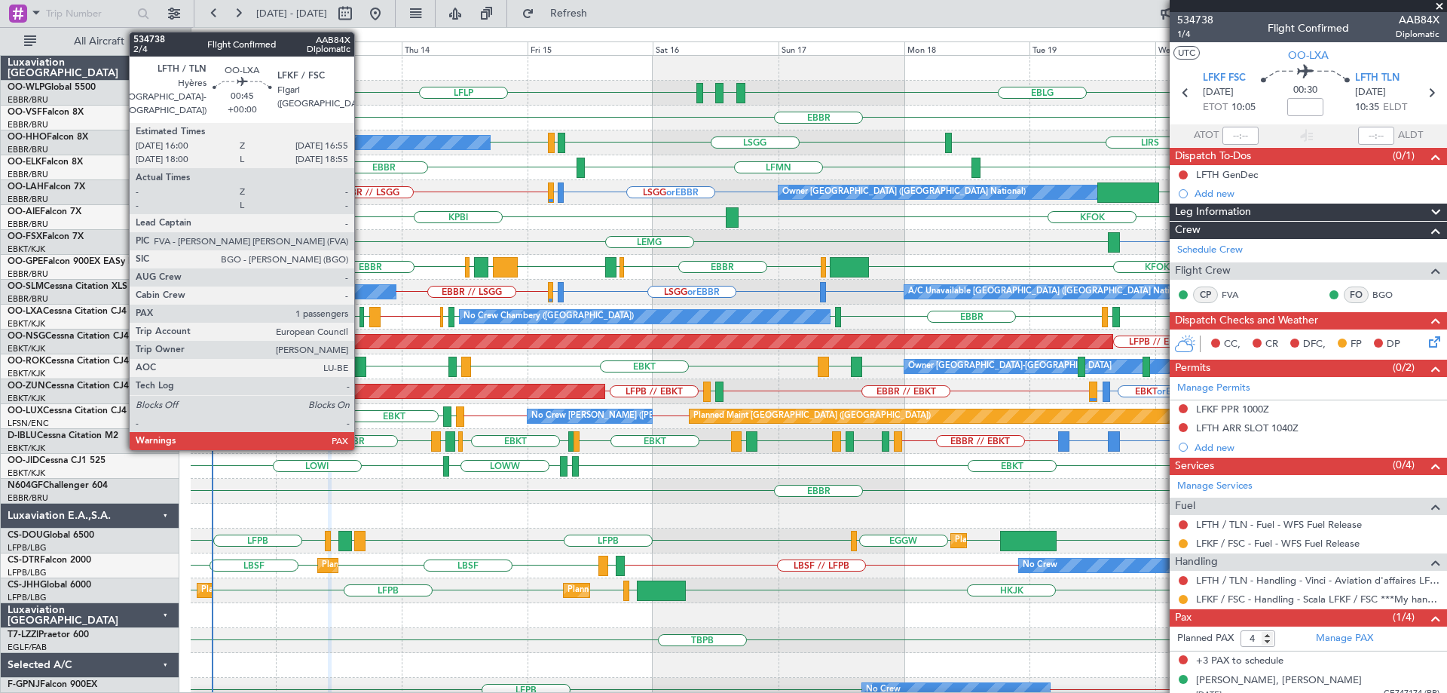
click at [361, 311] on div at bounding box center [362, 317] width 5 height 20
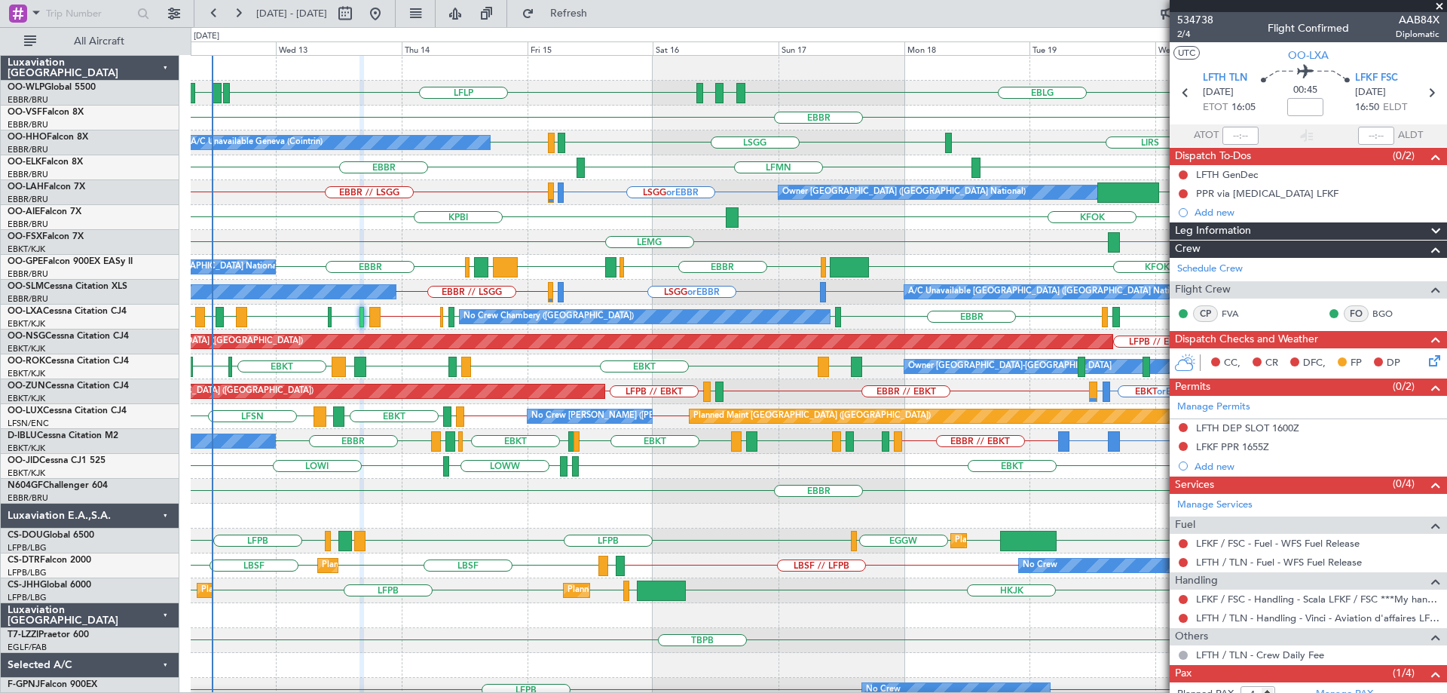
click at [433, 234] on div "FCOD or EBKT LSGG or EBKT EBKT [GEOGRAPHIC_DATA]" at bounding box center [819, 242] width 1256 height 25
click at [430, 234] on div "FCOD or EBKT LSGG or EBKT EBKT [GEOGRAPHIC_DATA]" at bounding box center [819, 242] width 1256 height 25
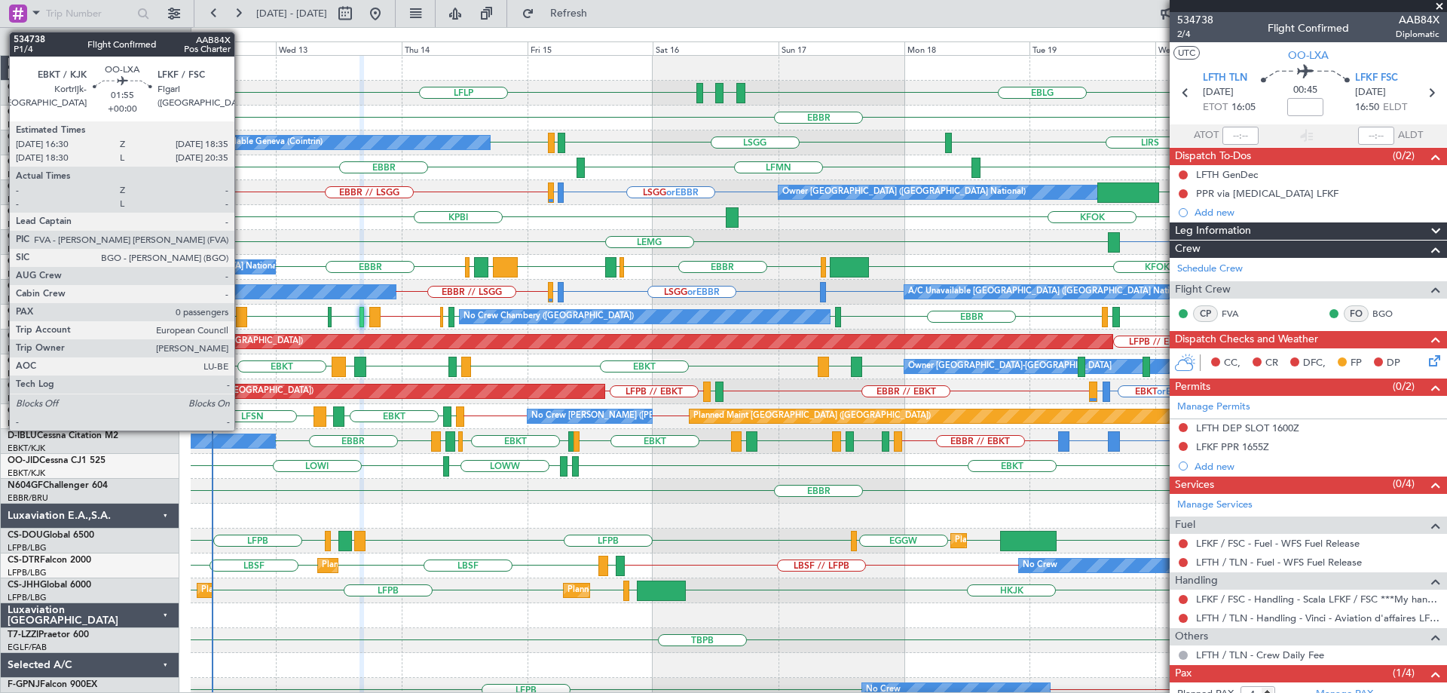
click at [241, 311] on div at bounding box center [241, 317] width 11 height 20
click at [240, 310] on div at bounding box center [241, 317] width 11 height 20
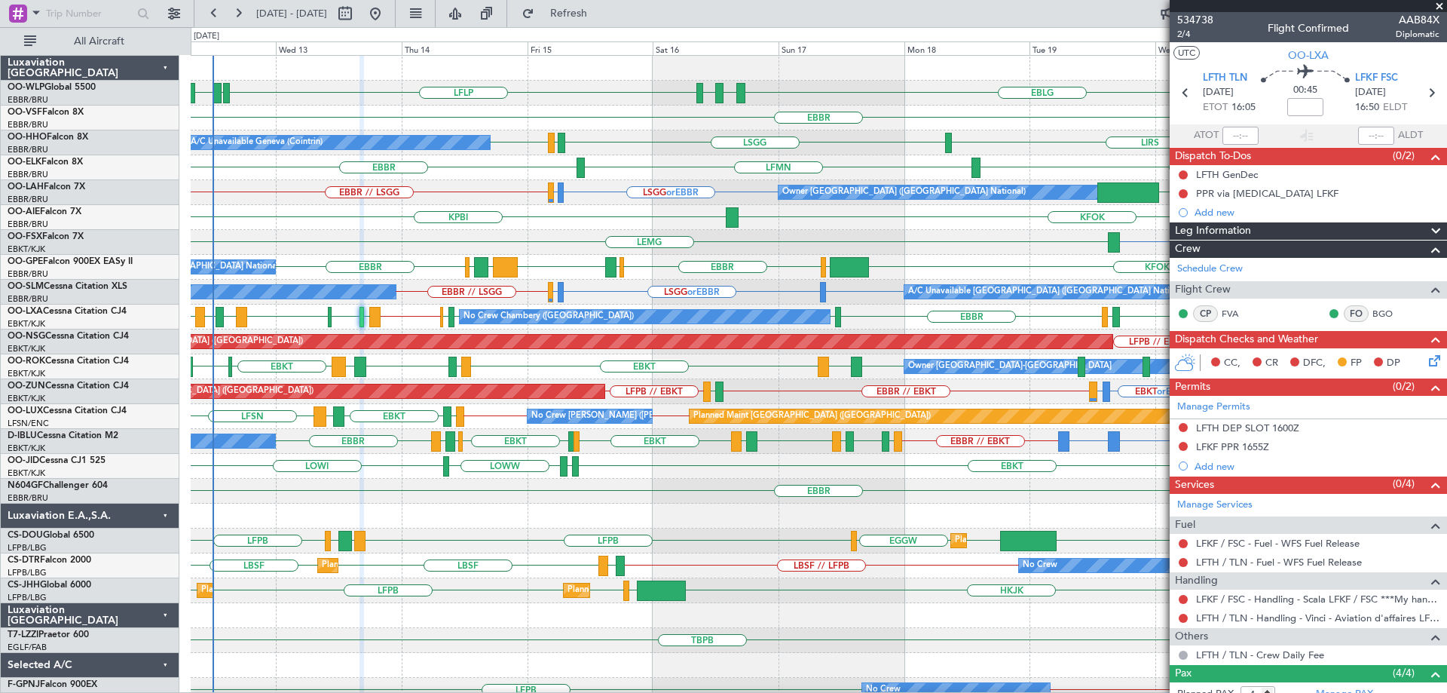
click at [592, 76] on div at bounding box center [819, 68] width 1256 height 25
click at [638, 92] on div "EDDB EBLG LDDU EBLG LDSP EBLG LFLP EBLG LDZD Planned Maint Berlin (Brandenburg)" at bounding box center [819, 93] width 1256 height 25
click at [534, 114] on div "EBBR" at bounding box center [819, 118] width 1256 height 25
click at [589, 5] on button "Refresh" at bounding box center [560, 14] width 90 height 24
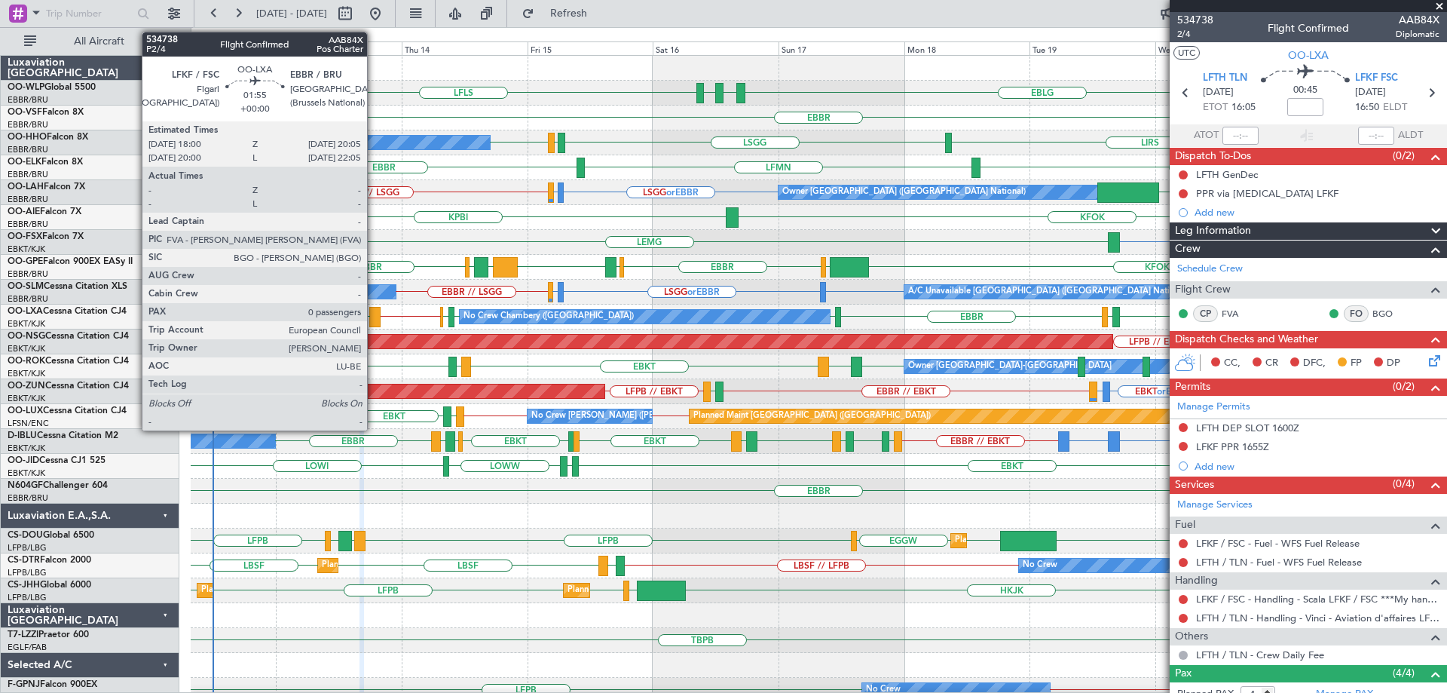
click at [374, 312] on div at bounding box center [374, 317] width 11 height 20
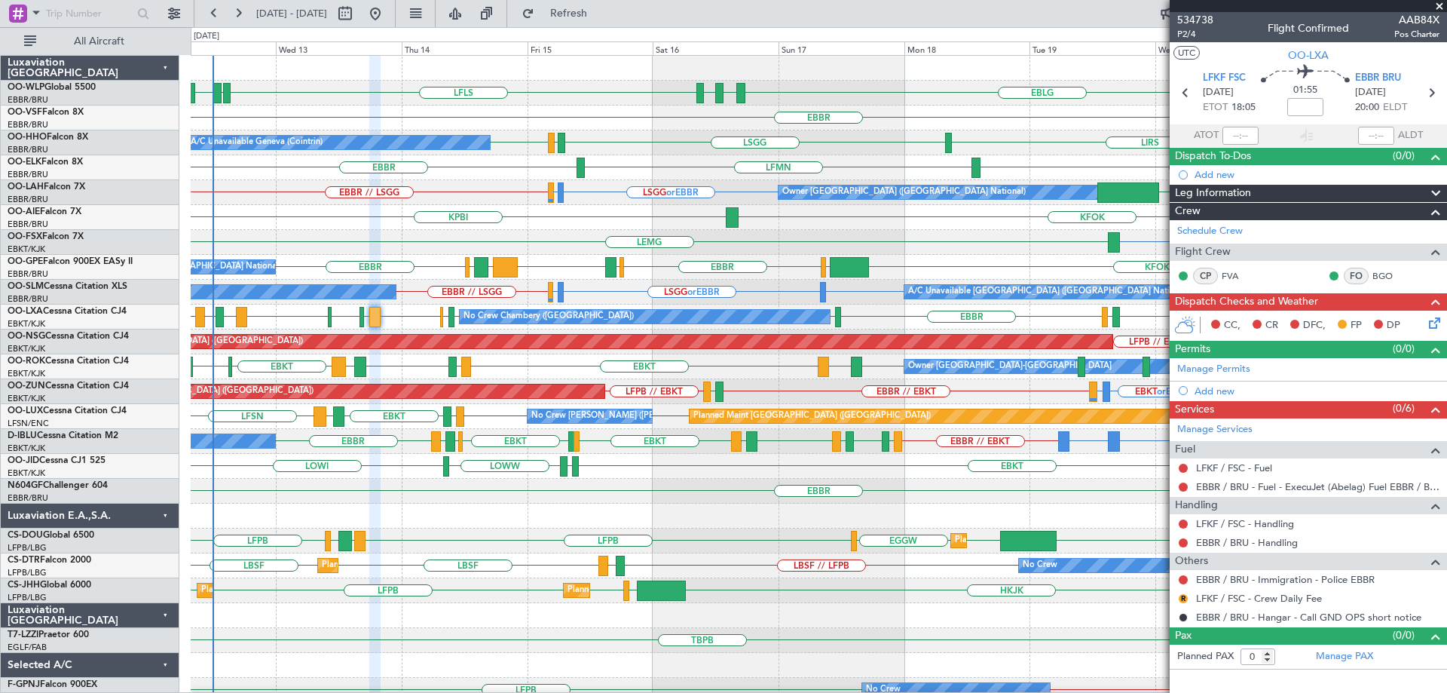
click at [418, 250] on div "FCOD or EBKT LSGG or EBKT EBKT [GEOGRAPHIC_DATA]" at bounding box center [819, 242] width 1256 height 25
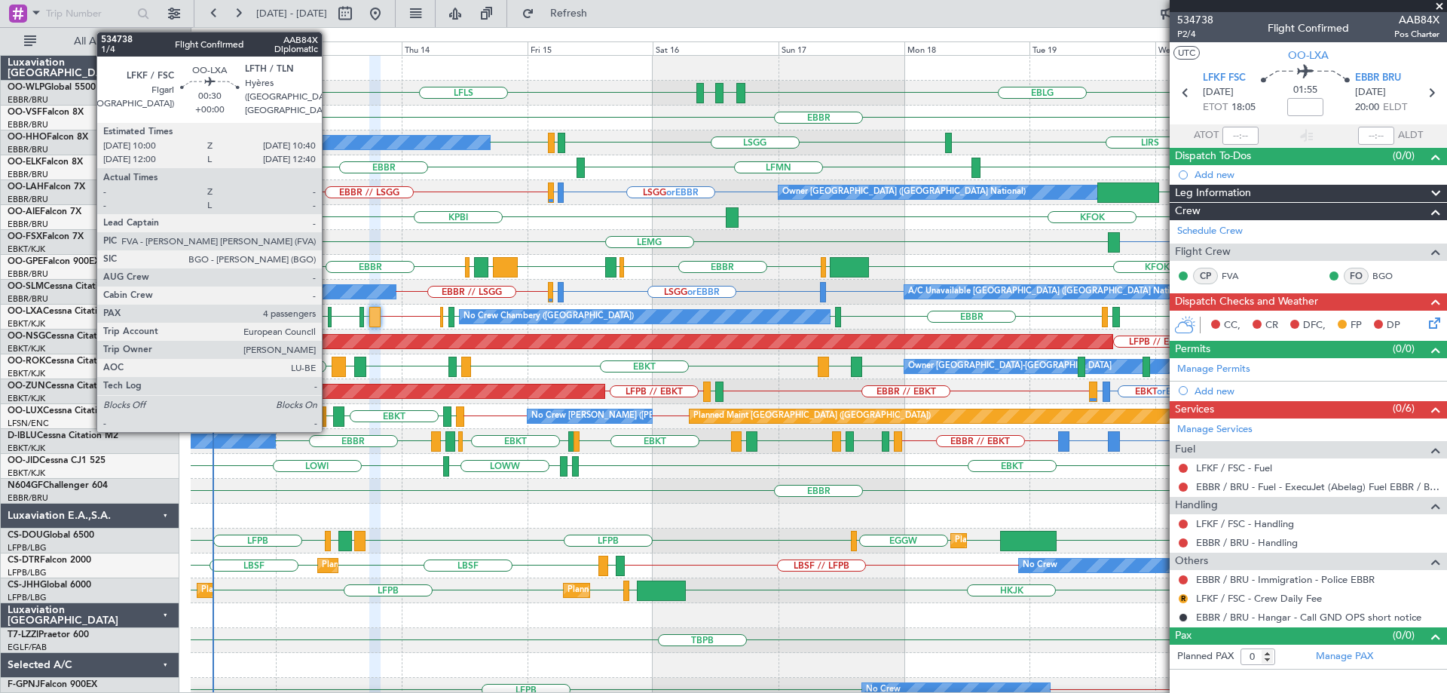
click at [329, 317] on div at bounding box center [330, 317] width 4 height 20
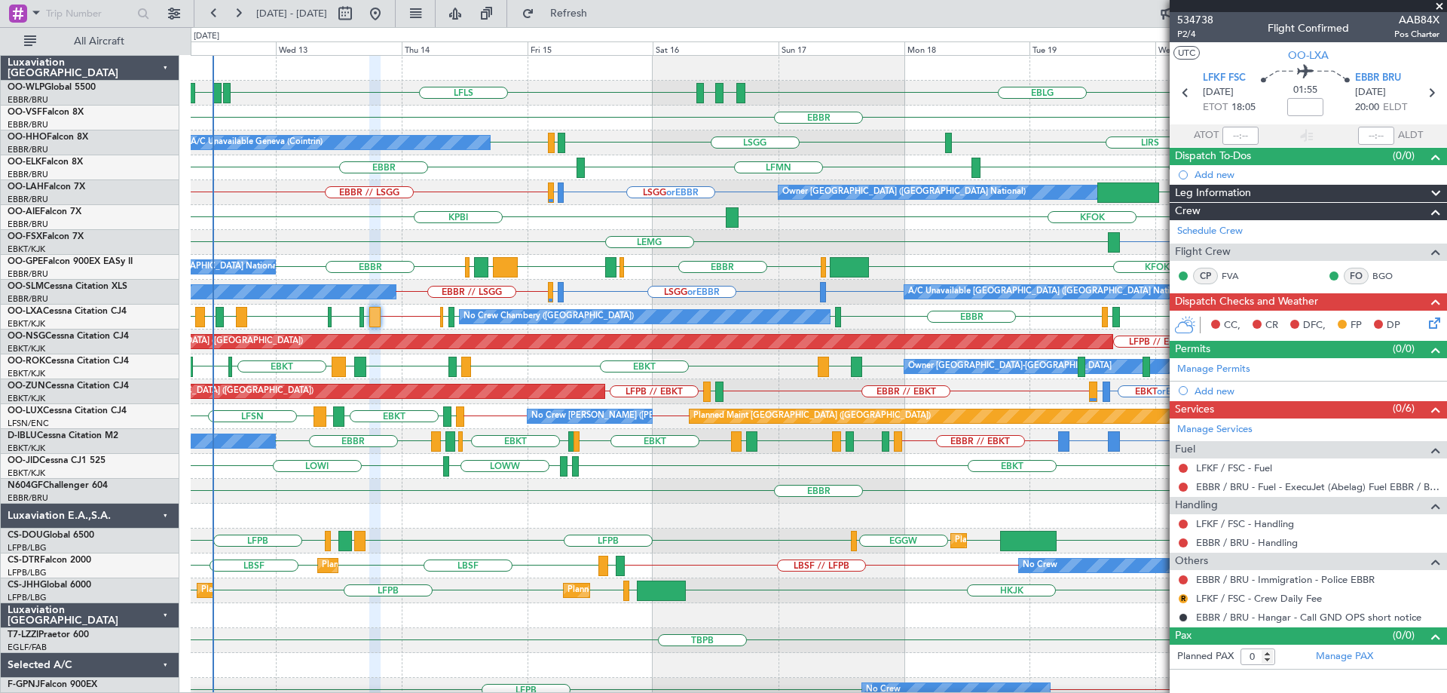
click at [659, 153] on div "LFLS EBLG LDZD EBLG LDSP EBLG EDDB EBLG LDDU Planned Maint Berlin (Brandenburg)…" at bounding box center [819, 504] width 1256 height 896
click at [601, 9] on span "Refresh" at bounding box center [569, 13] width 63 height 11
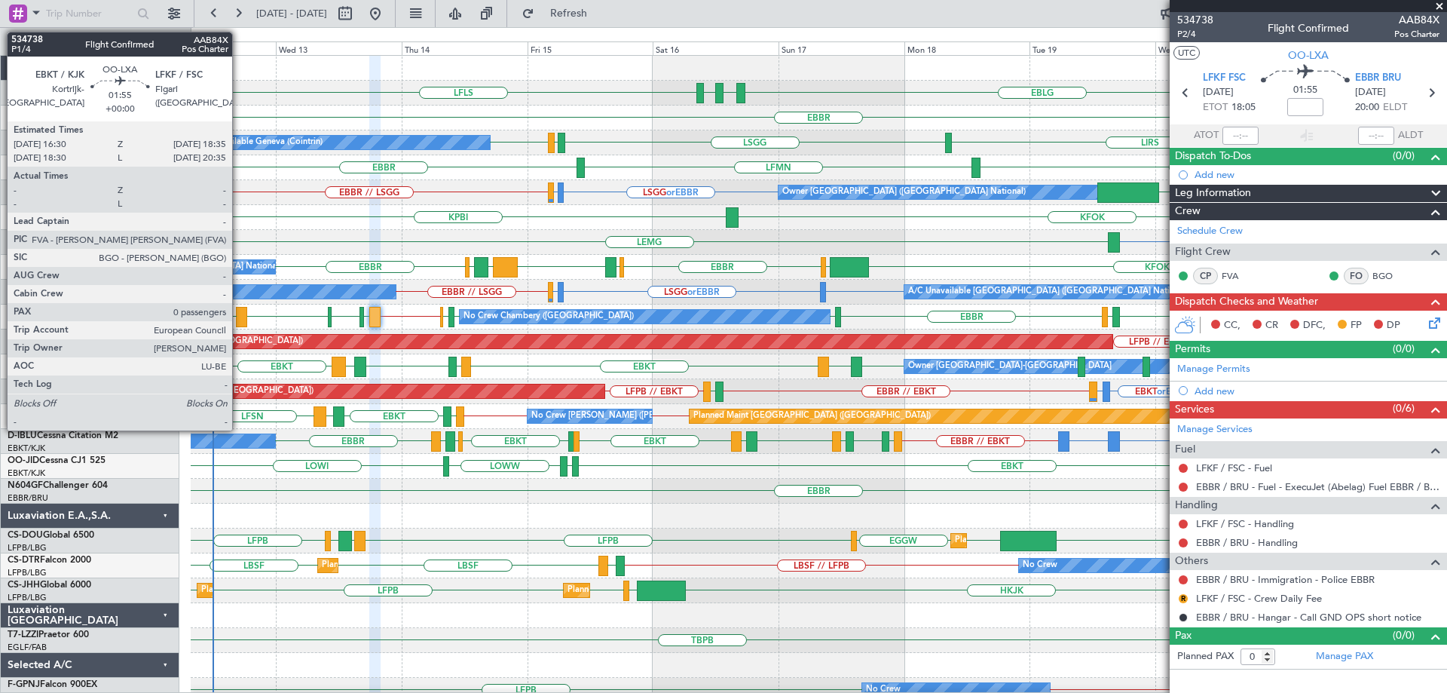
click at [239, 312] on div at bounding box center [241, 317] width 11 height 20
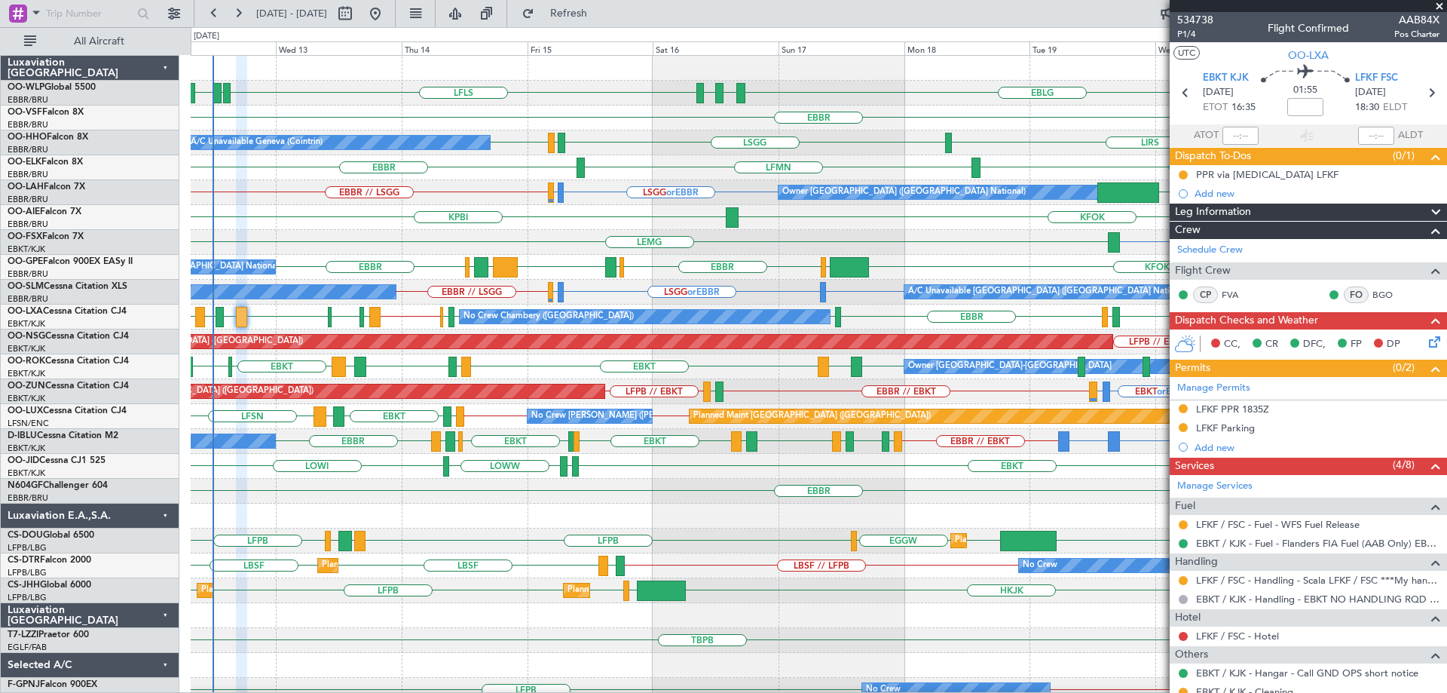
click at [374, 228] on div "KPBI KFOK" at bounding box center [819, 217] width 1256 height 25
click at [623, 210] on div "KPBI KFOK" at bounding box center [819, 217] width 1256 height 25
click at [403, 188] on div "EBBR // LSGG LSGG or EBBR LIRS or EBBR KVNY Owner [GEOGRAPHIC_DATA] (Brussels N…" at bounding box center [819, 192] width 1256 height 25
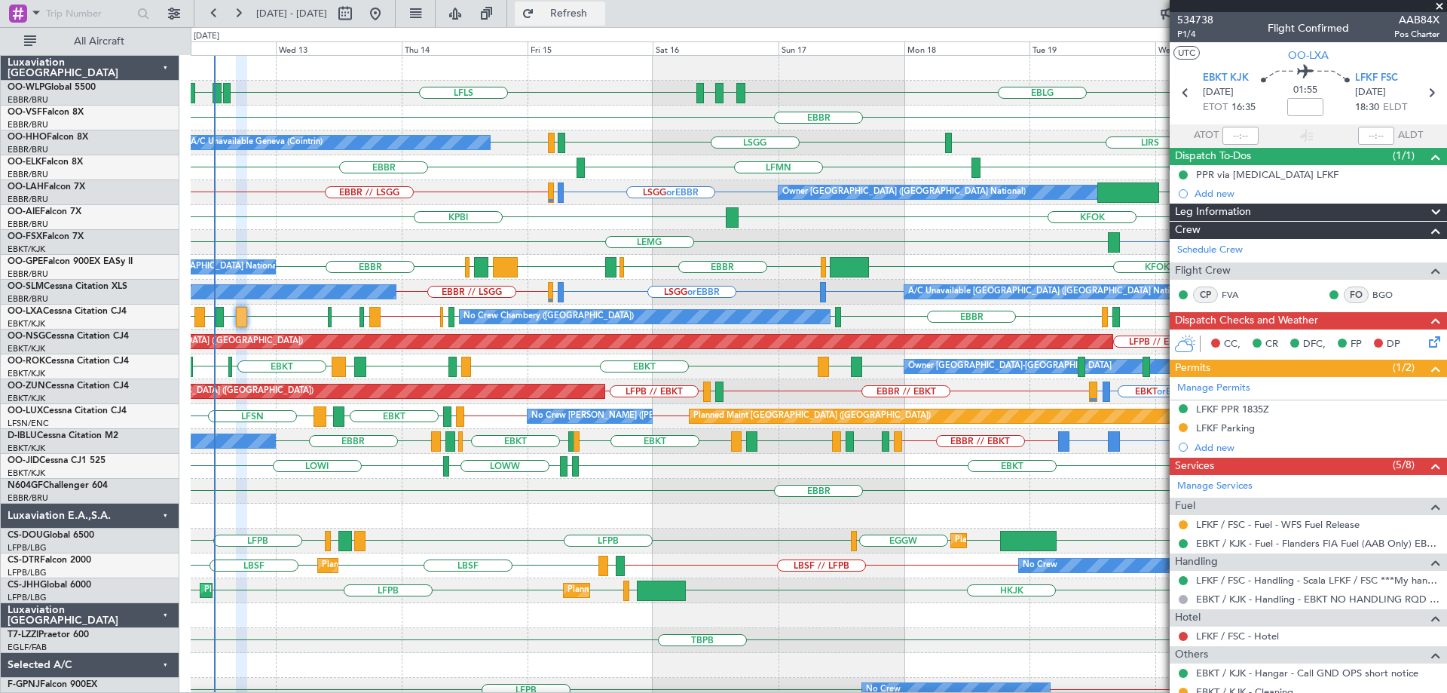
click at [595, 21] on button "Refresh" at bounding box center [560, 14] width 90 height 24
click at [611, 169] on div "EBBR [GEOGRAPHIC_DATA] LFMN" at bounding box center [819, 167] width 1256 height 25
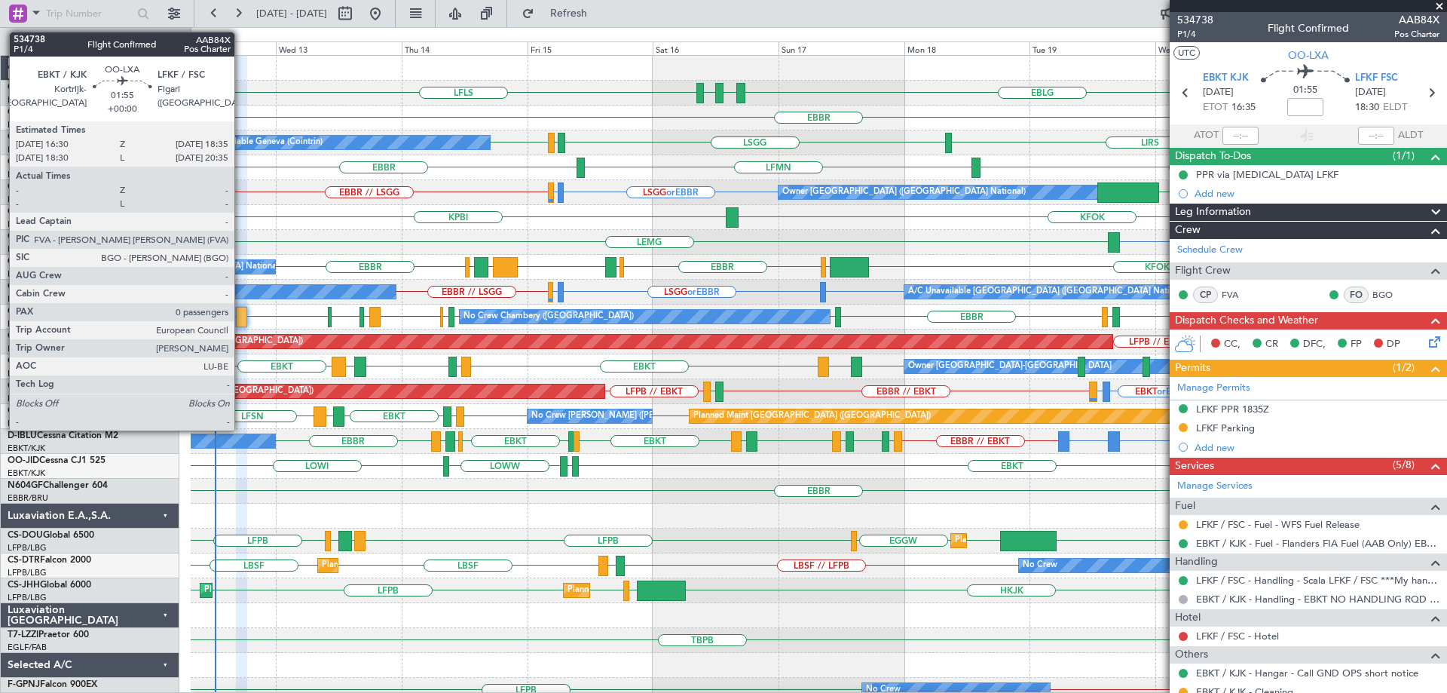
click at [241, 316] on div at bounding box center [241, 317] width 11 height 20
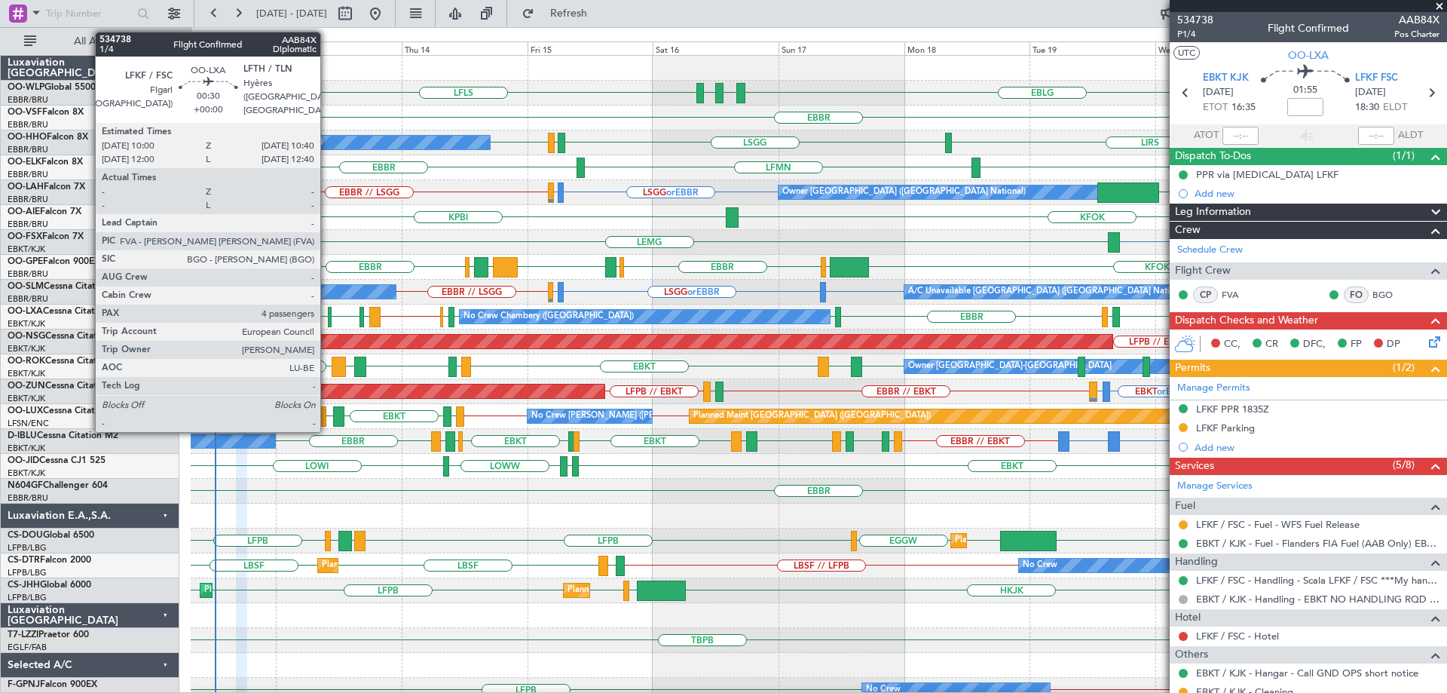
click at [328, 311] on div at bounding box center [330, 317] width 4 height 20
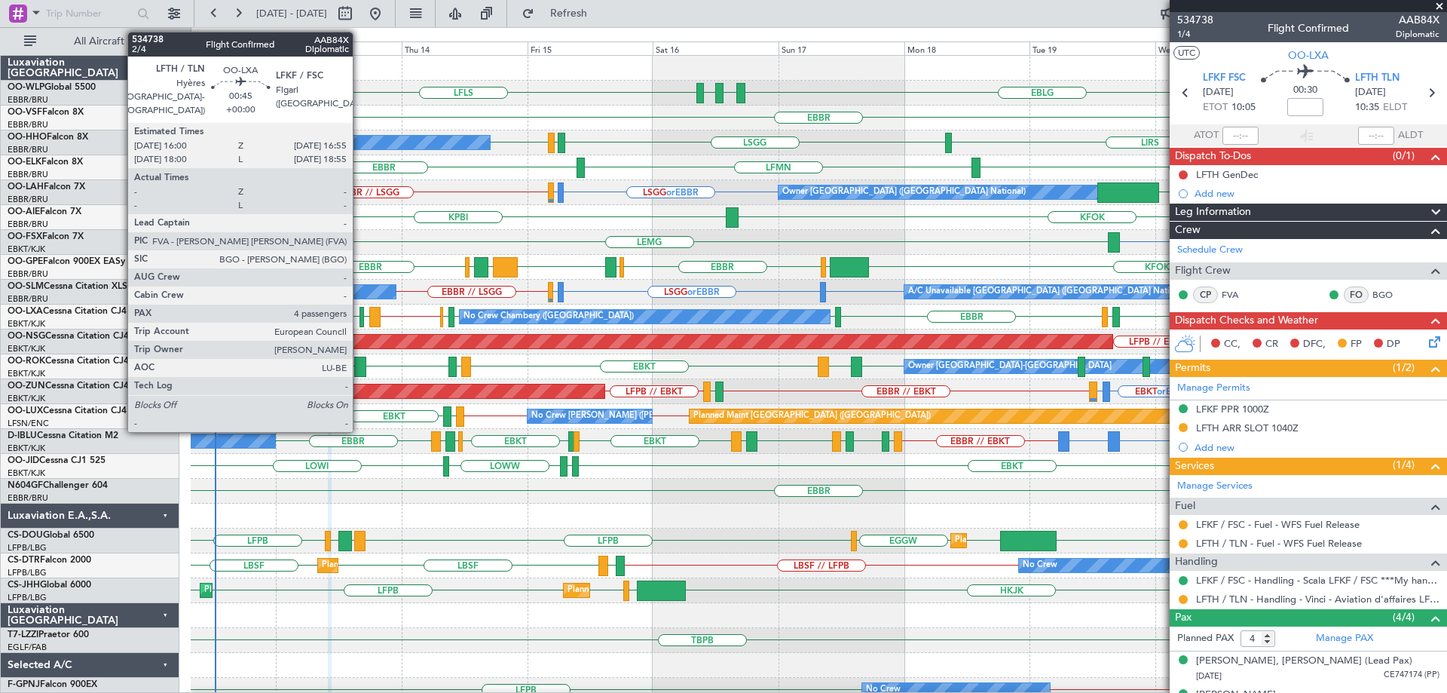
click at [360, 310] on div at bounding box center [362, 317] width 5 height 20
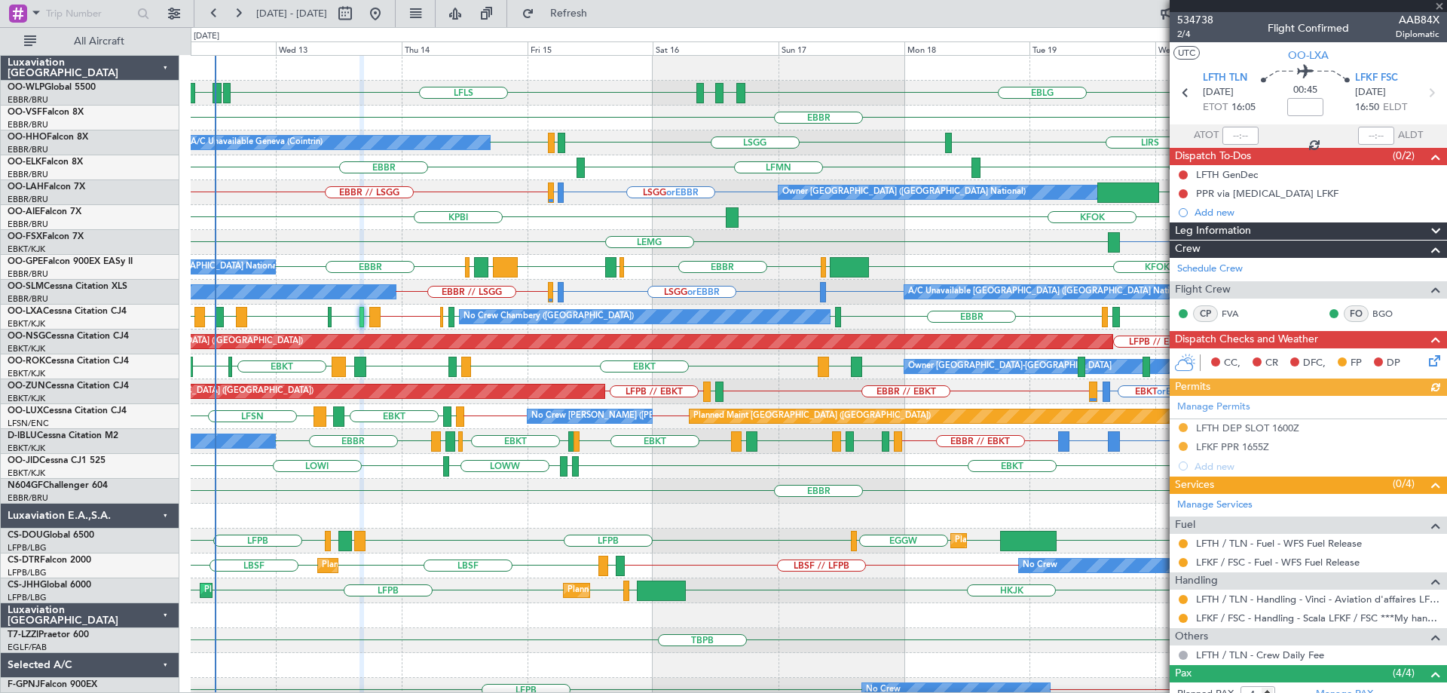
click at [370, 238] on div "FCOD or EBKT LSGG or EBKT EBKT [GEOGRAPHIC_DATA]" at bounding box center [819, 242] width 1256 height 25
click at [577, 198] on div "EBBR // LSGG LSGG or EBBR LIRS or EBBR KVNY Owner [GEOGRAPHIC_DATA] (Brussels N…" at bounding box center [819, 192] width 1256 height 25
drag, startPoint x: 1444, startPoint y: 2, endPoint x: 1417, endPoint y: 11, distance: 27.7
click at [1441, 3] on span at bounding box center [1439, 7] width 15 height 14
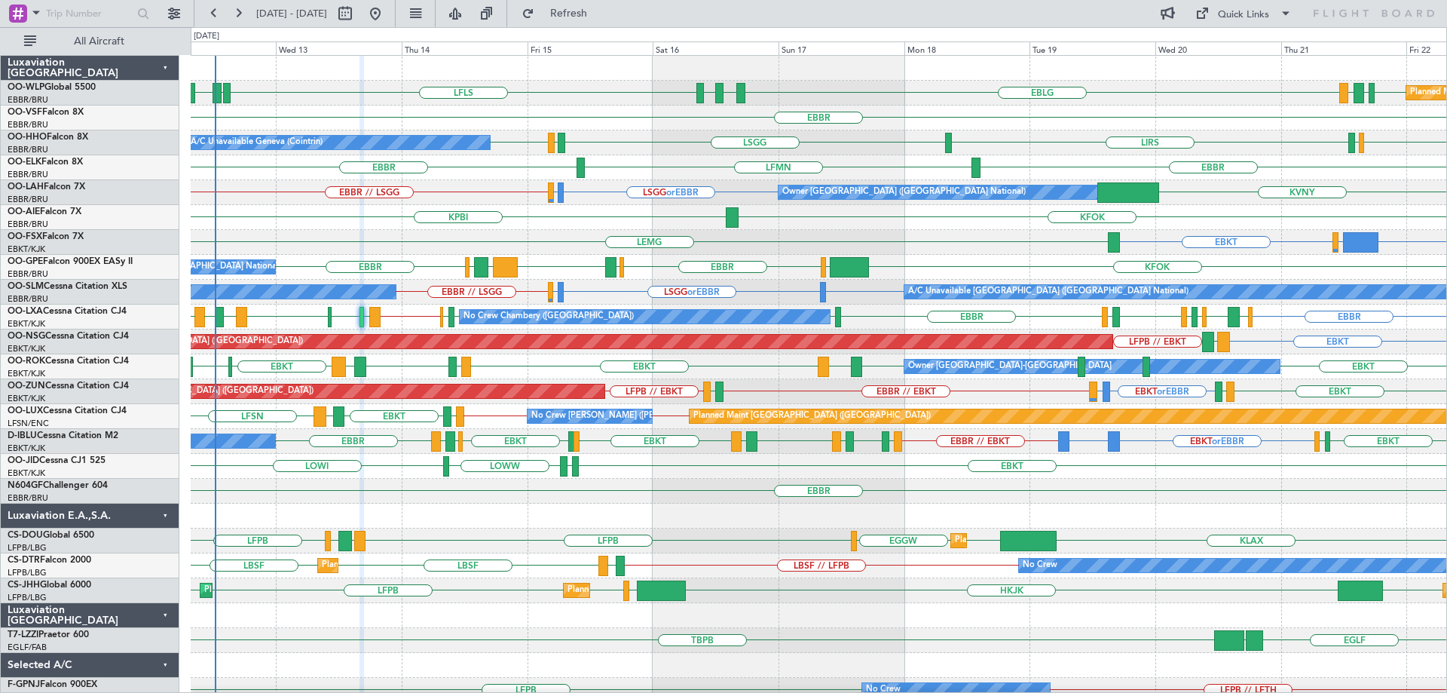
type input "0"
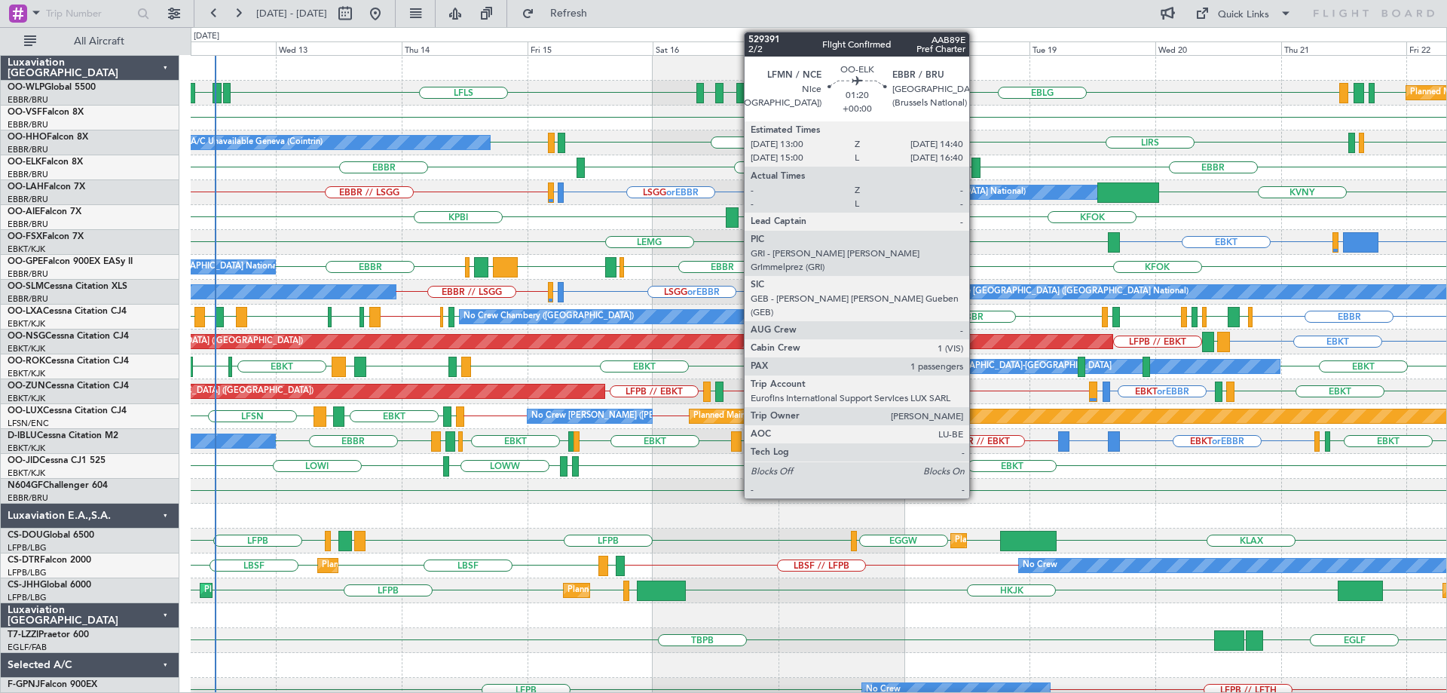
click at [976, 163] on div at bounding box center [976, 168] width 9 height 20
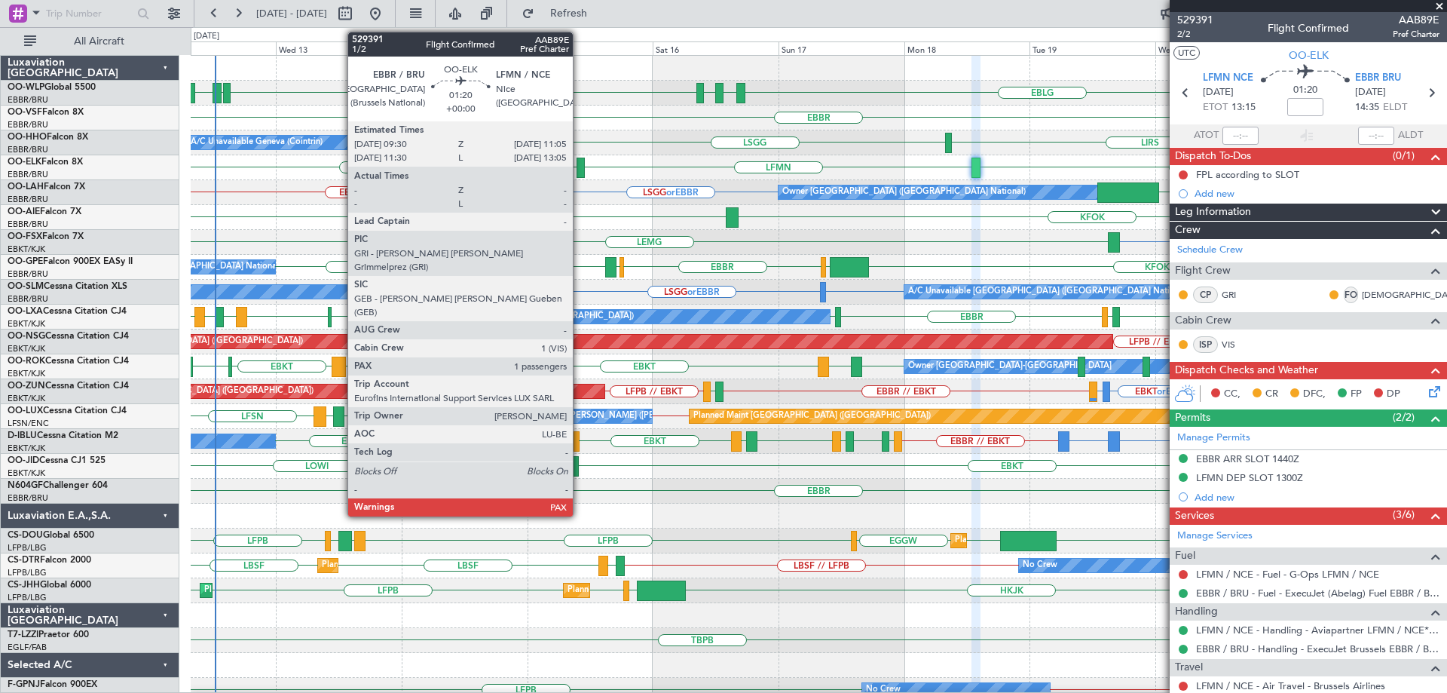
click at [580, 165] on div at bounding box center [581, 168] width 8 height 20
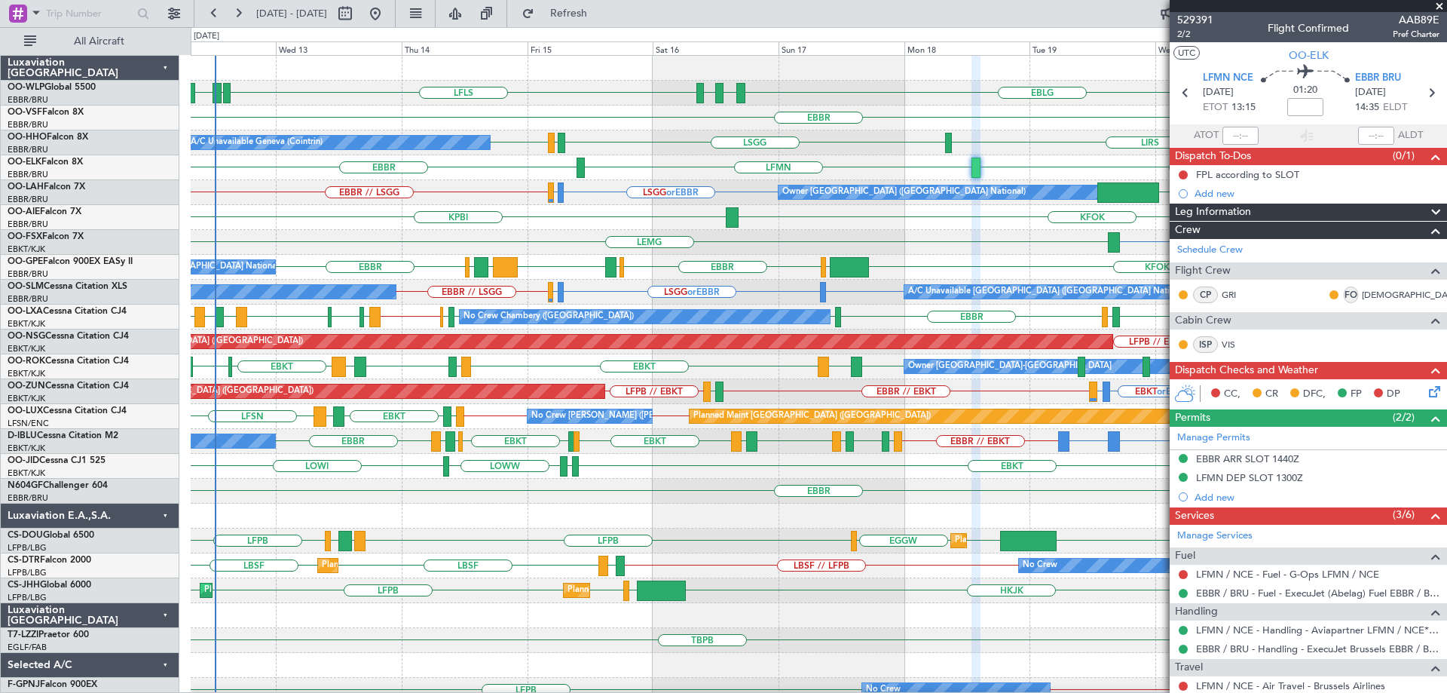
click at [633, 136] on div "LIRS [GEOGRAPHIC_DATA] LIRS [GEOGRAPHIC_DATA] LIRS [GEOGRAPHIC_DATA] A/C Unavai…" at bounding box center [819, 142] width 1256 height 25
click at [605, 21] on button "Refresh" at bounding box center [560, 14] width 90 height 24
click at [628, 137] on div "LIRS LSGG LIRS LSGG LIRS LSZH A/C Unavailable Geneva (Cointrin)" at bounding box center [819, 142] width 1256 height 25
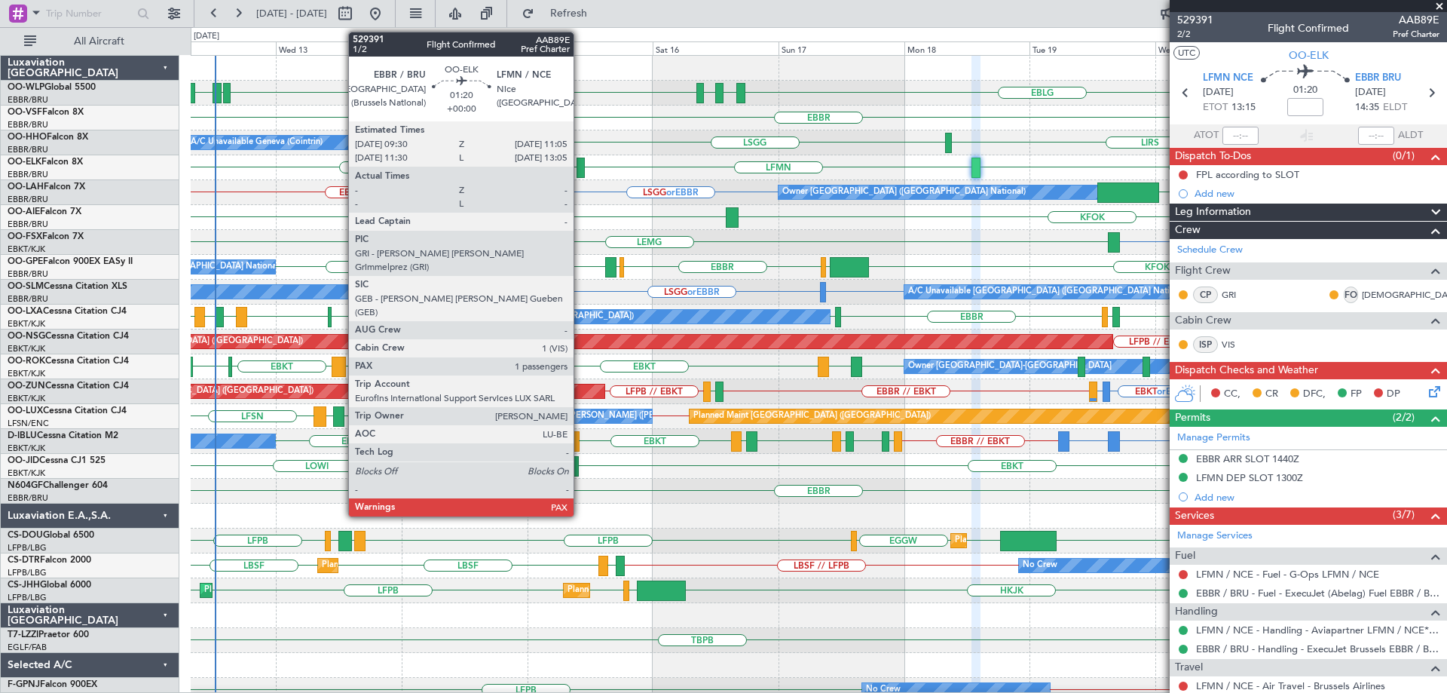
click at [580, 162] on div at bounding box center [581, 168] width 8 height 20
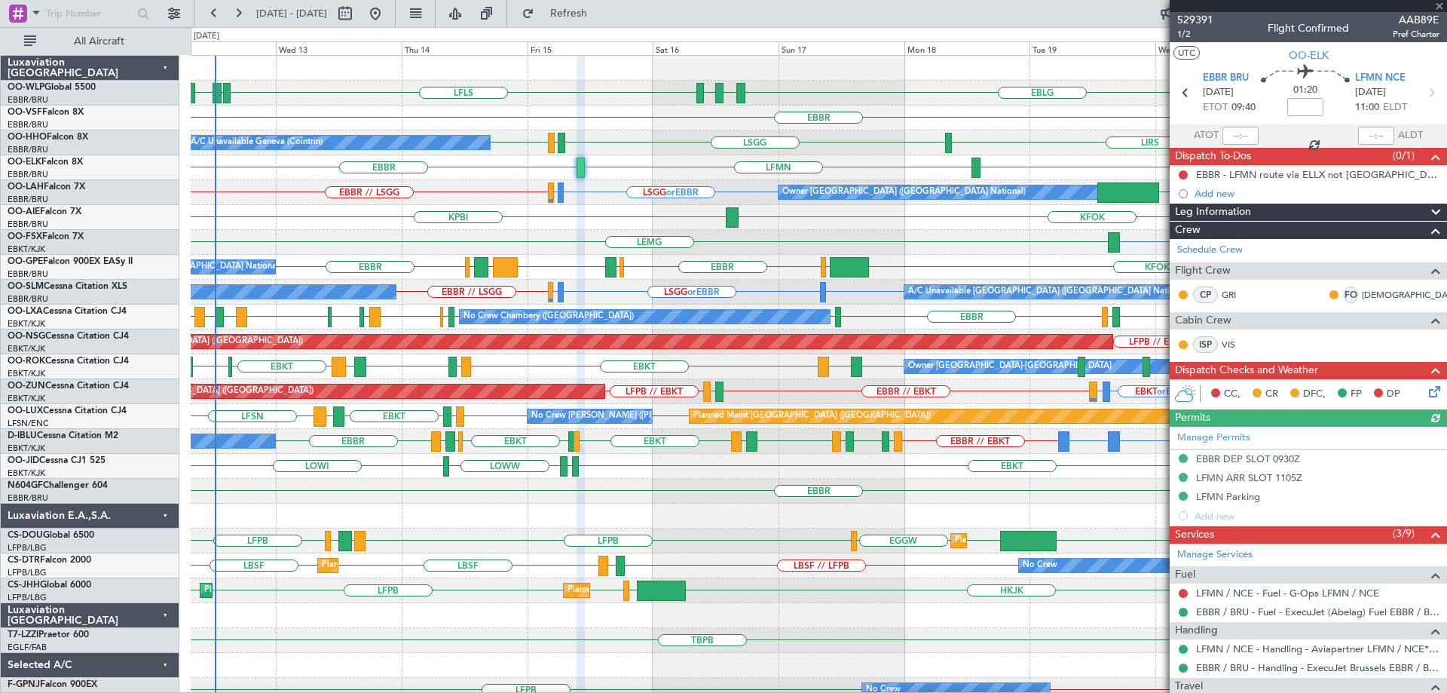
scroll to position [209, 0]
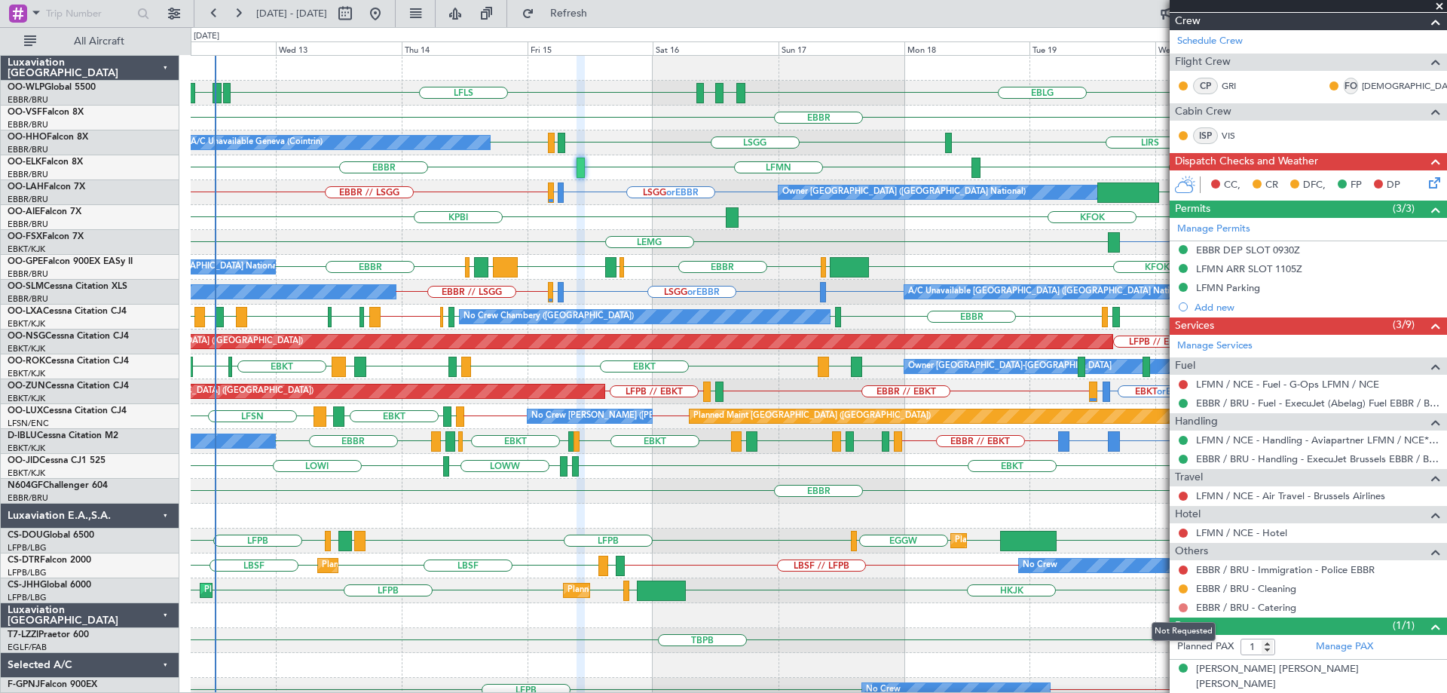
click at [1184, 603] on button at bounding box center [1183, 607] width 9 height 9
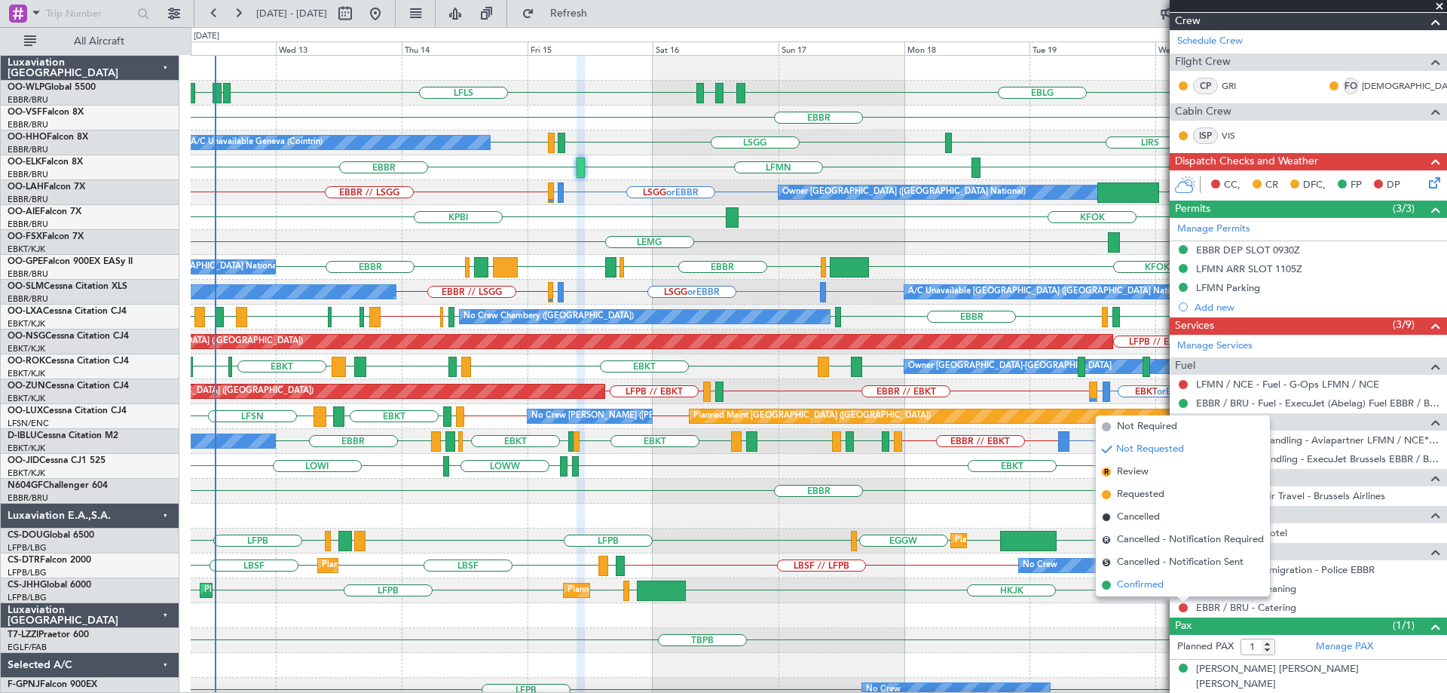
click at [1144, 587] on span "Confirmed" at bounding box center [1140, 584] width 47 height 15
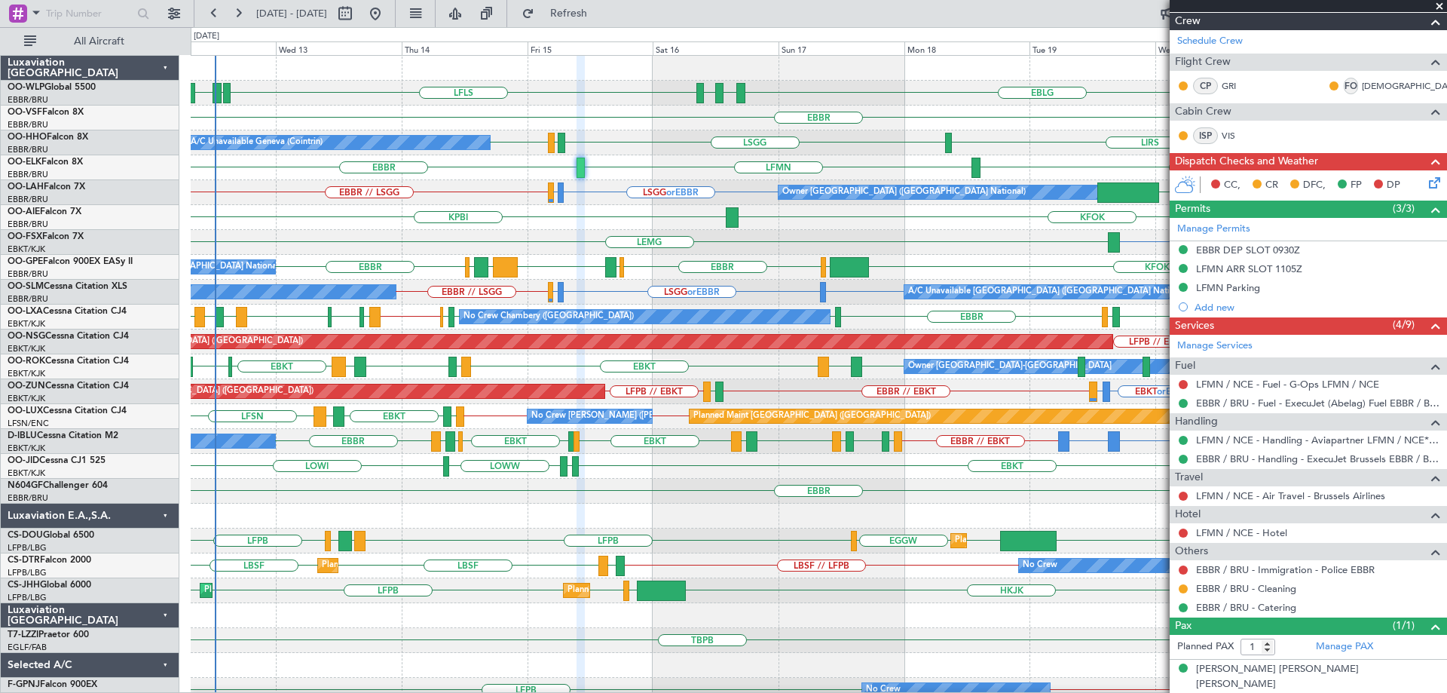
click at [899, 245] on div "FCOD or EBKT LSGG or EBKT EBKT [GEOGRAPHIC_DATA]" at bounding box center [819, 242] width 1256 height 25
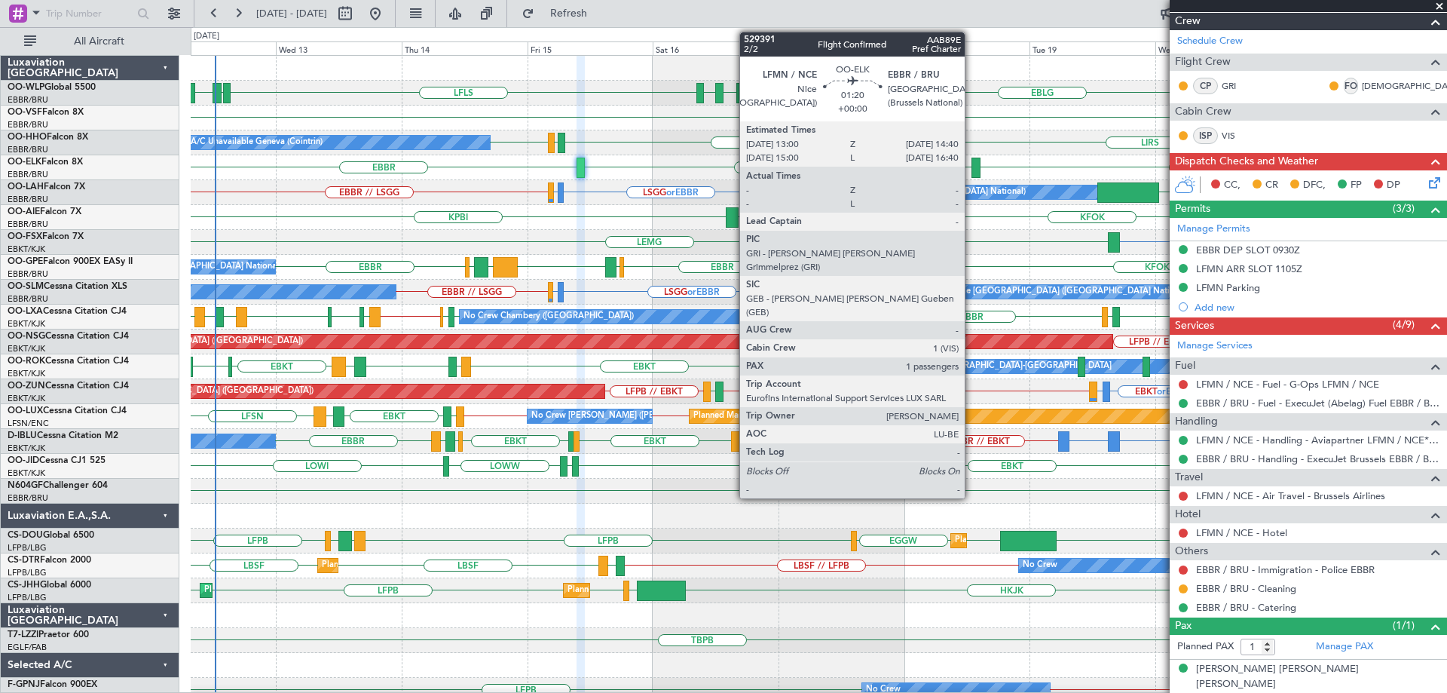
click at [972, 166] on div at bounding box center [976, 168] width 9 height 20
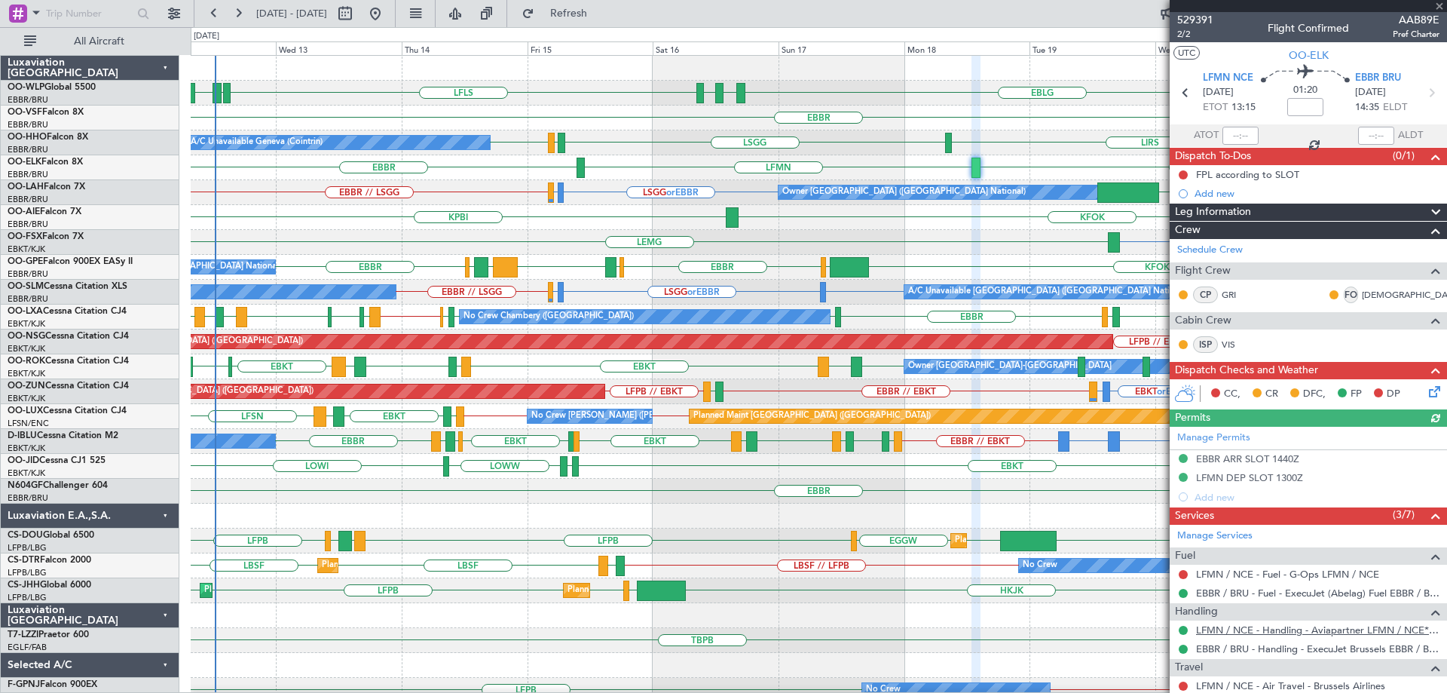
scroll to position [134, 0]
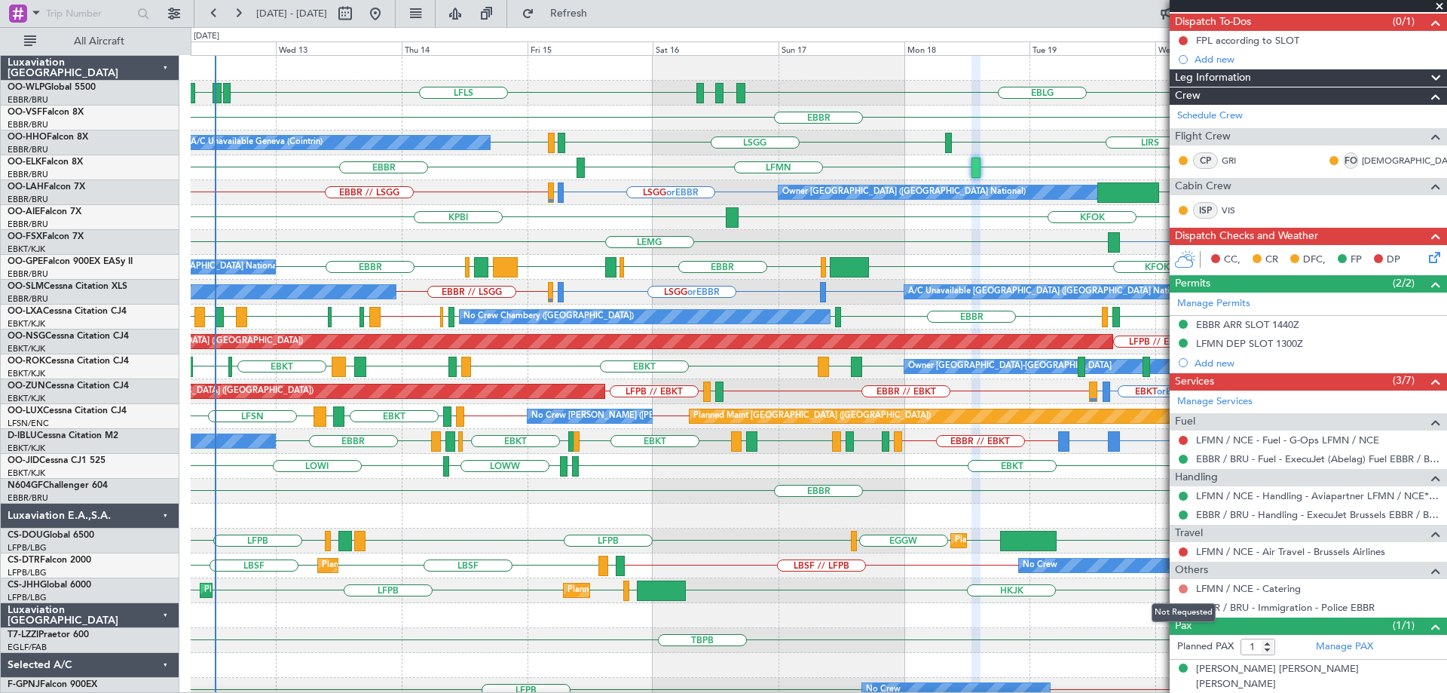
click at [1185, 589] on button at bounding box center [1183, 588] width 9 height 9
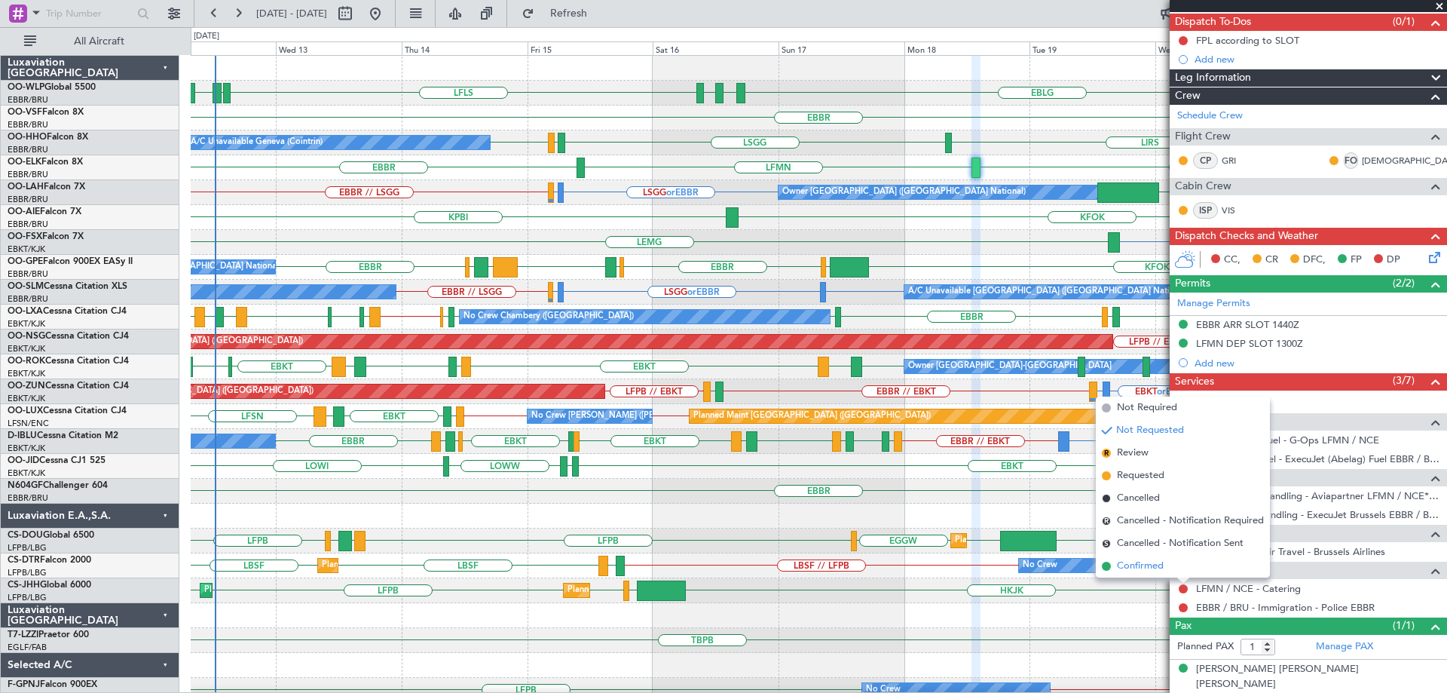
click at [1137, 564] on span "Confirmed" at bounding box center [1140, 566] width 47 height 15
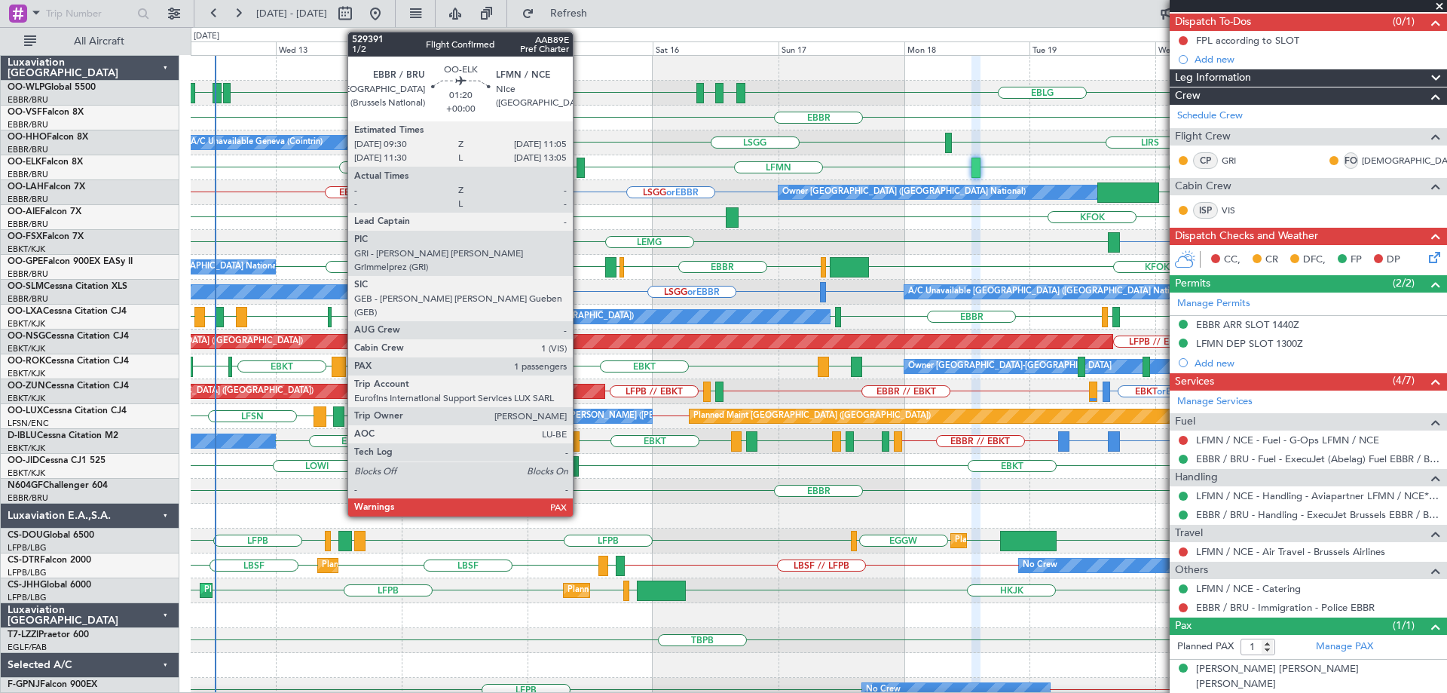
click at [579, 163] on div at bounding box center [581, 168] width 8 height 20
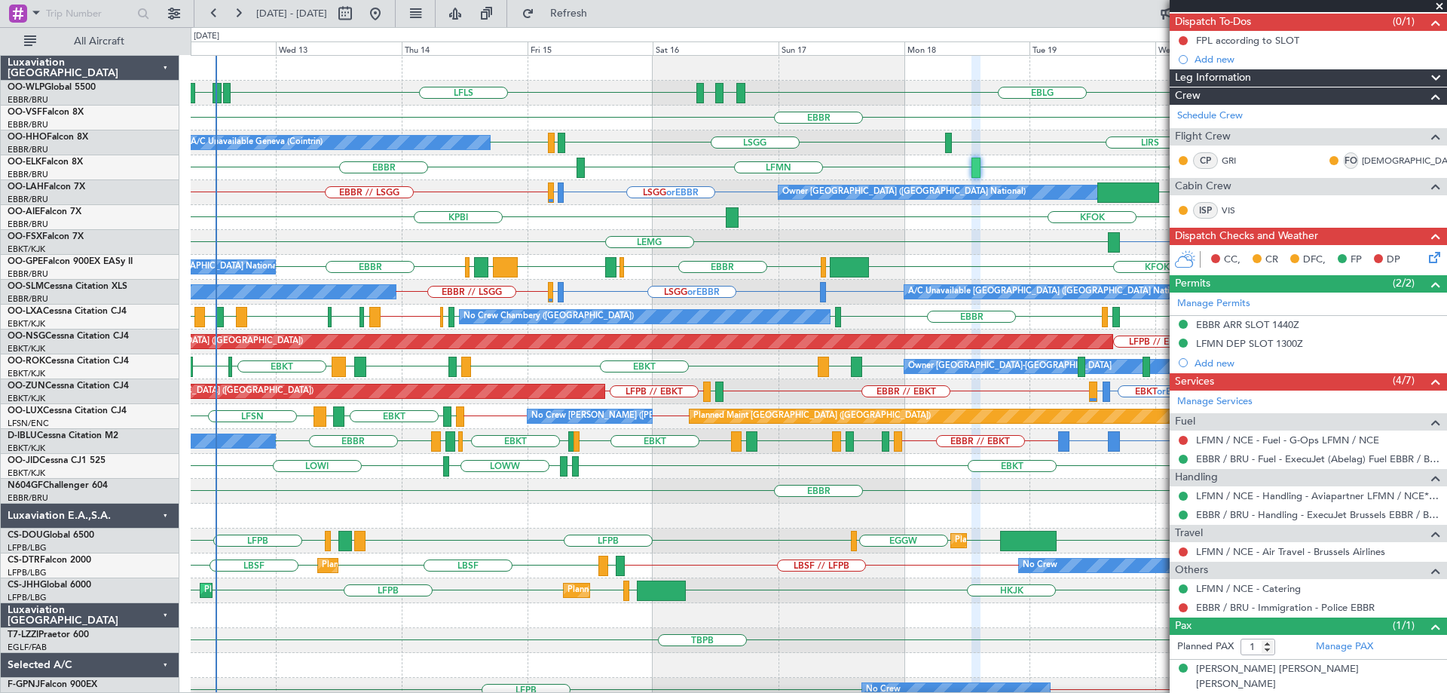
click at [617, 121] on div "EBBR" at bounding box center [819, 118] width 1256 height 25
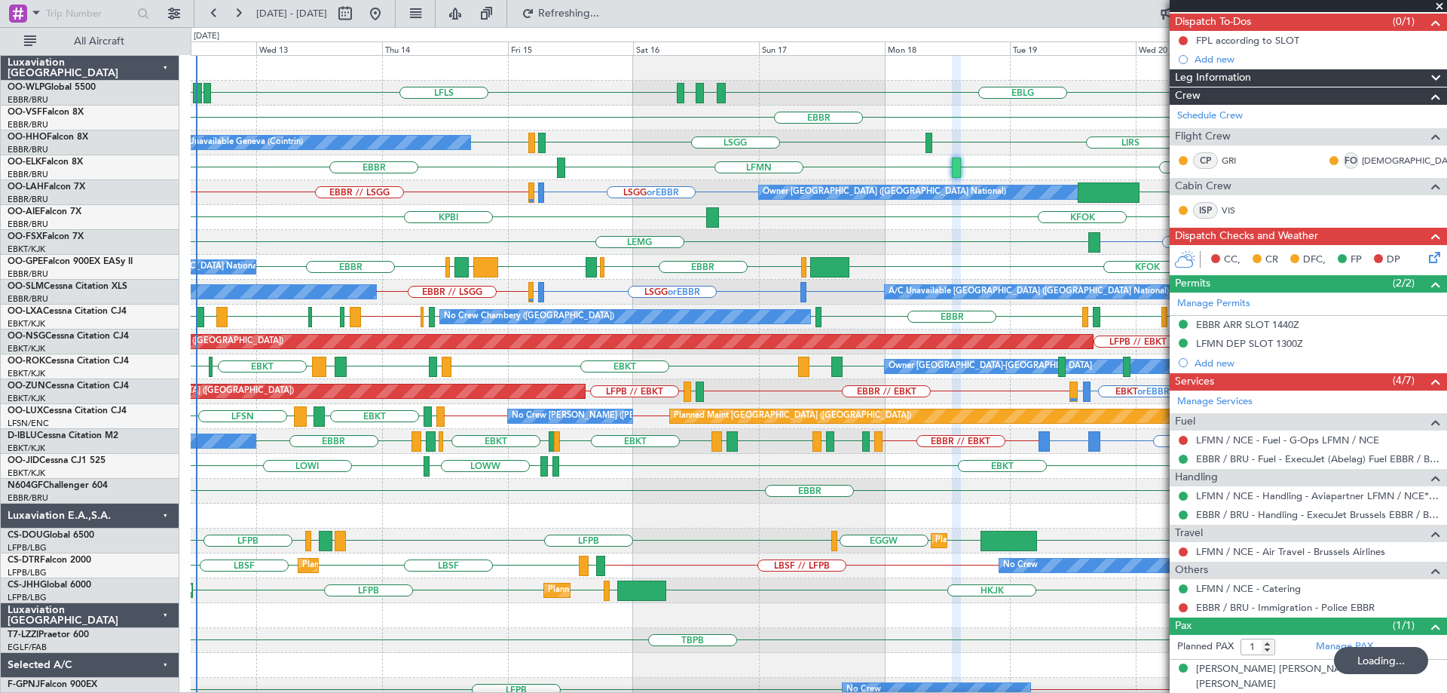
click at [484, 150] on div "A/C Unavailable Geneva (Cointrin) LIRS LSZH LIRS LSGG LIRS LSGG" at bounding box center [819, 142] width 1256 height 25
click at [562, 114] on div "EBBR" at bounding box center [819, 118] width 1256 height 25
click at [601, 12] on span "Refresh" at bounding box center [569, 13] width 63 height 11
click at [578, 123] on div "EBBR" at bounding box center [819, 118] width 1256 height 25
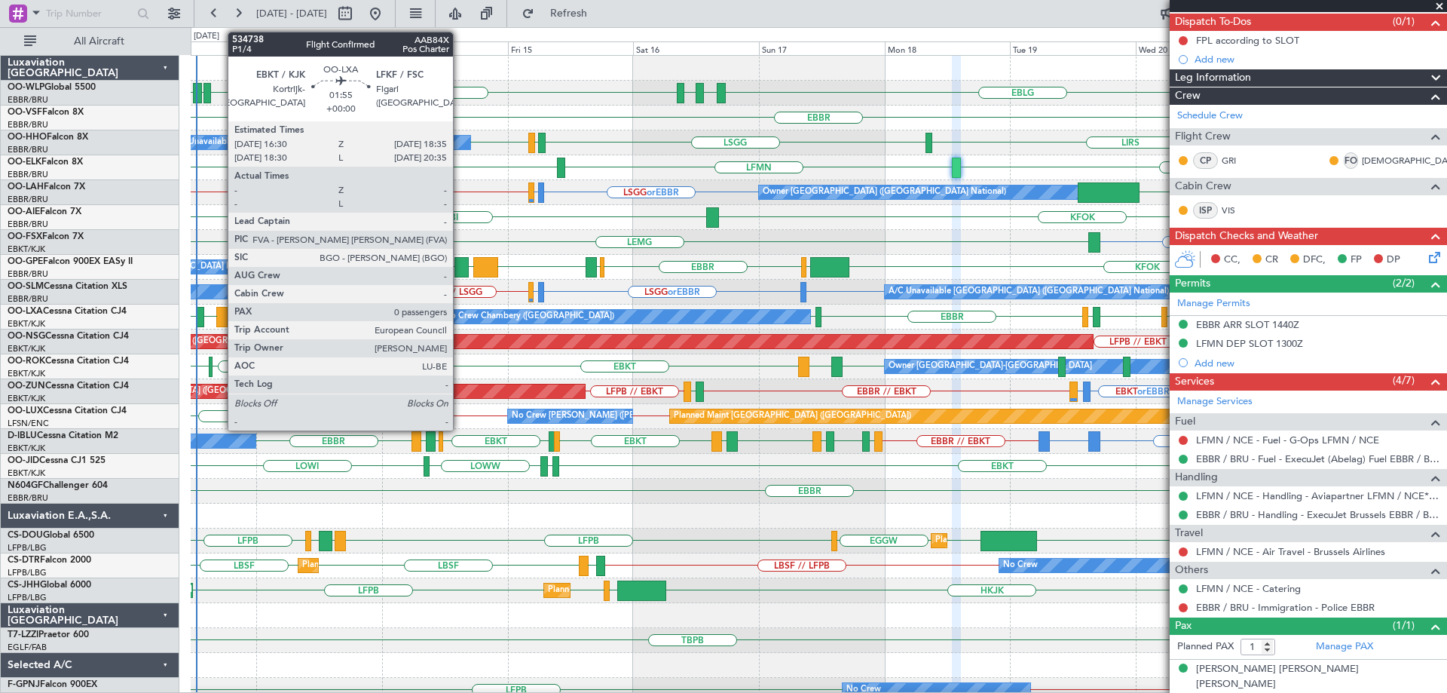
click at [220, 311] on div at bounding box center [221, 317] width 11 height 20
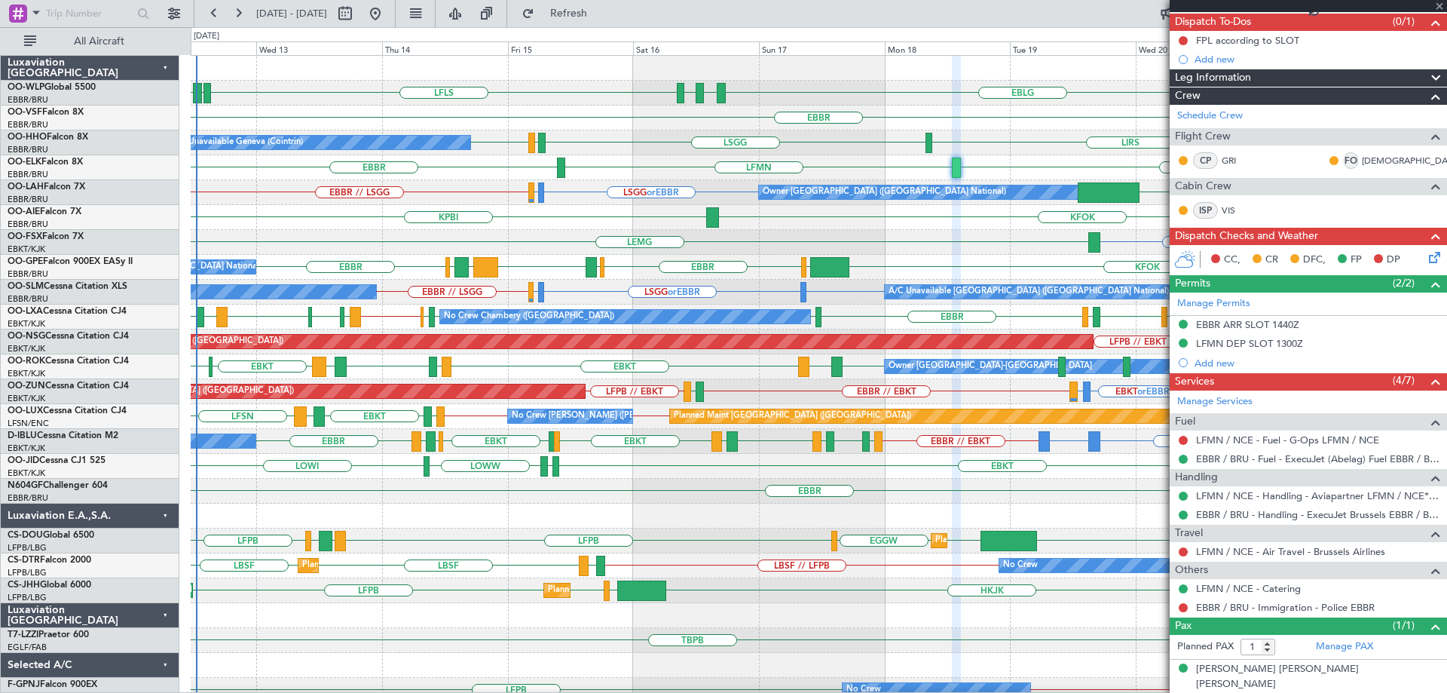
type input "0"
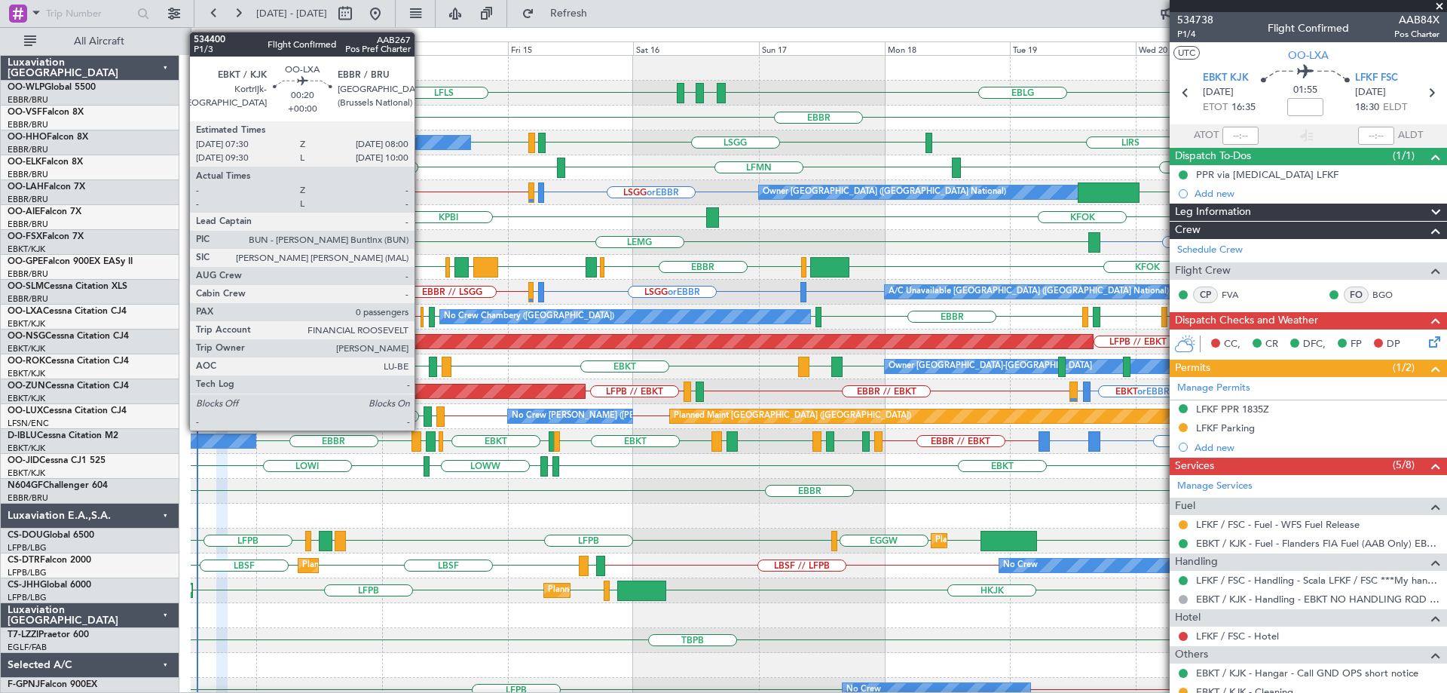
click at [421, 313] on div at bounding box center [422, 317] width 3 height 20
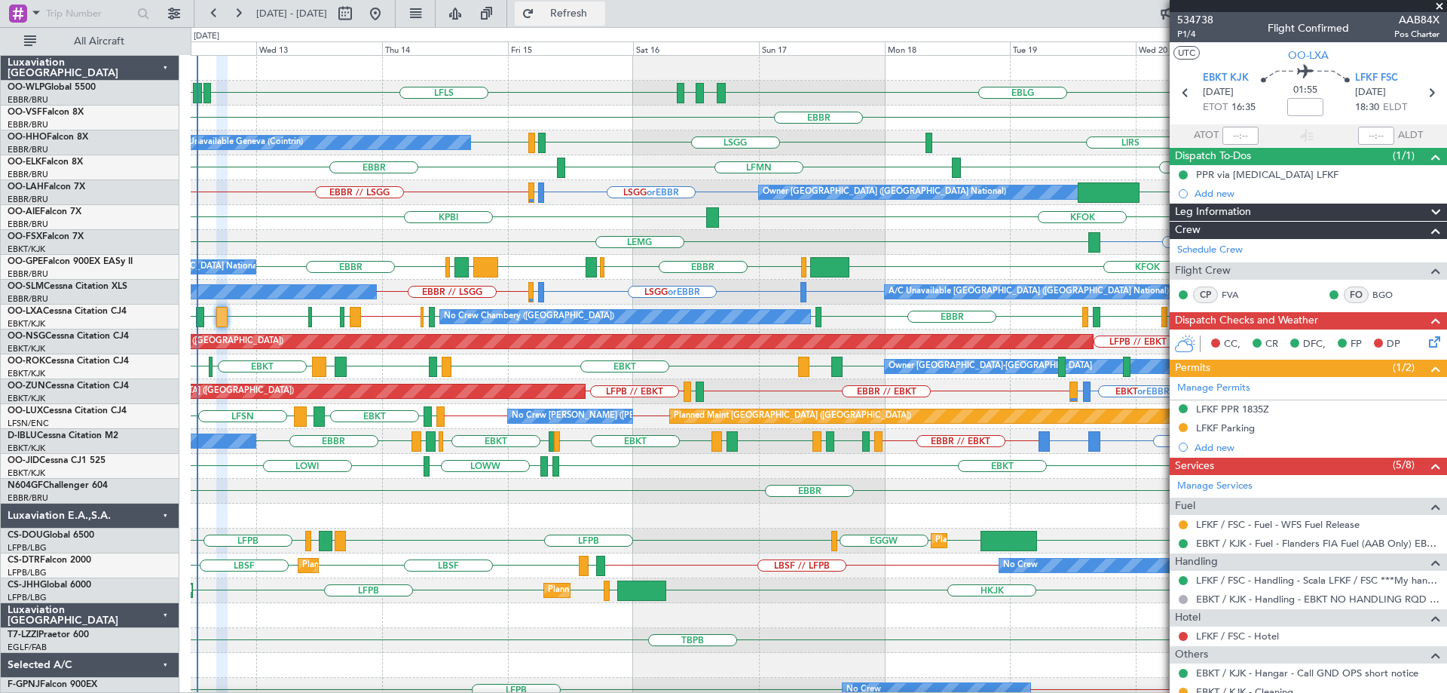
click at [601, 12] on span "Refresh" at bounding box center [569, 13] width 63 height 11
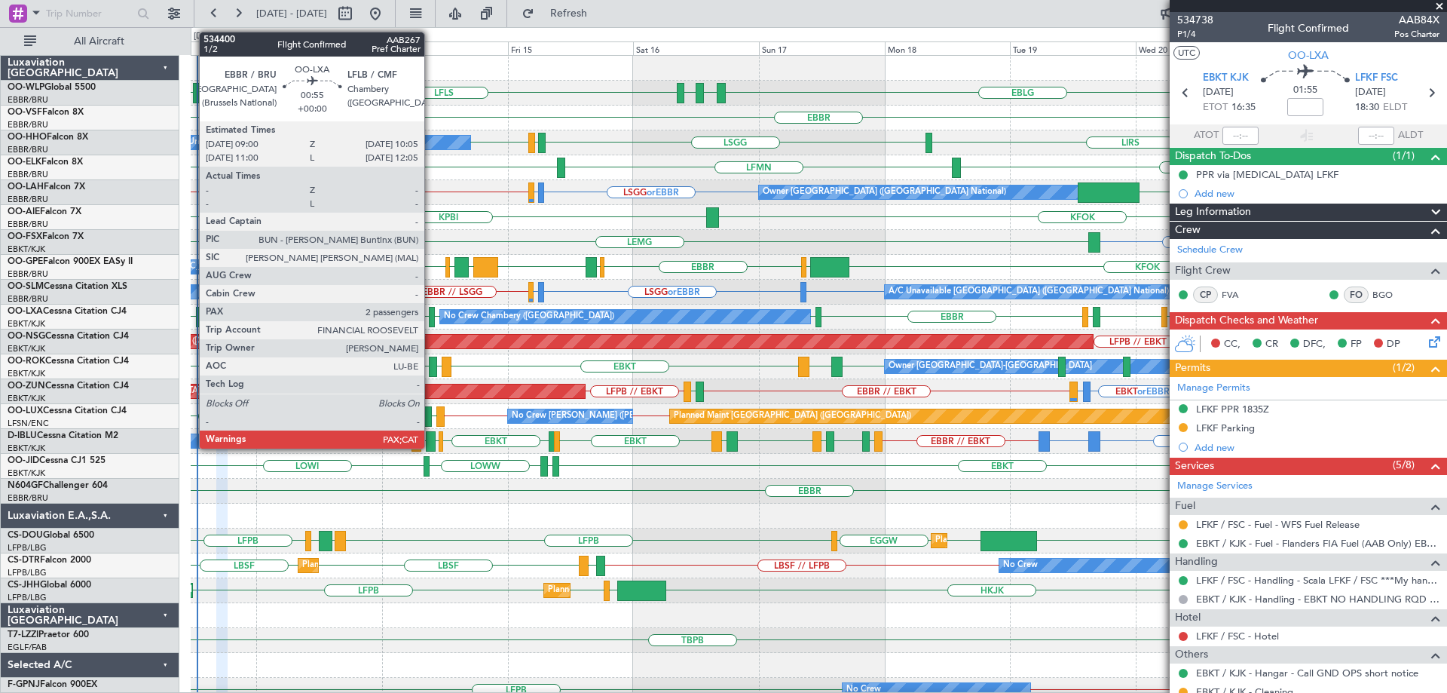
click at [431, 313] on div at bounding box center [432, 317] width 6 height 20
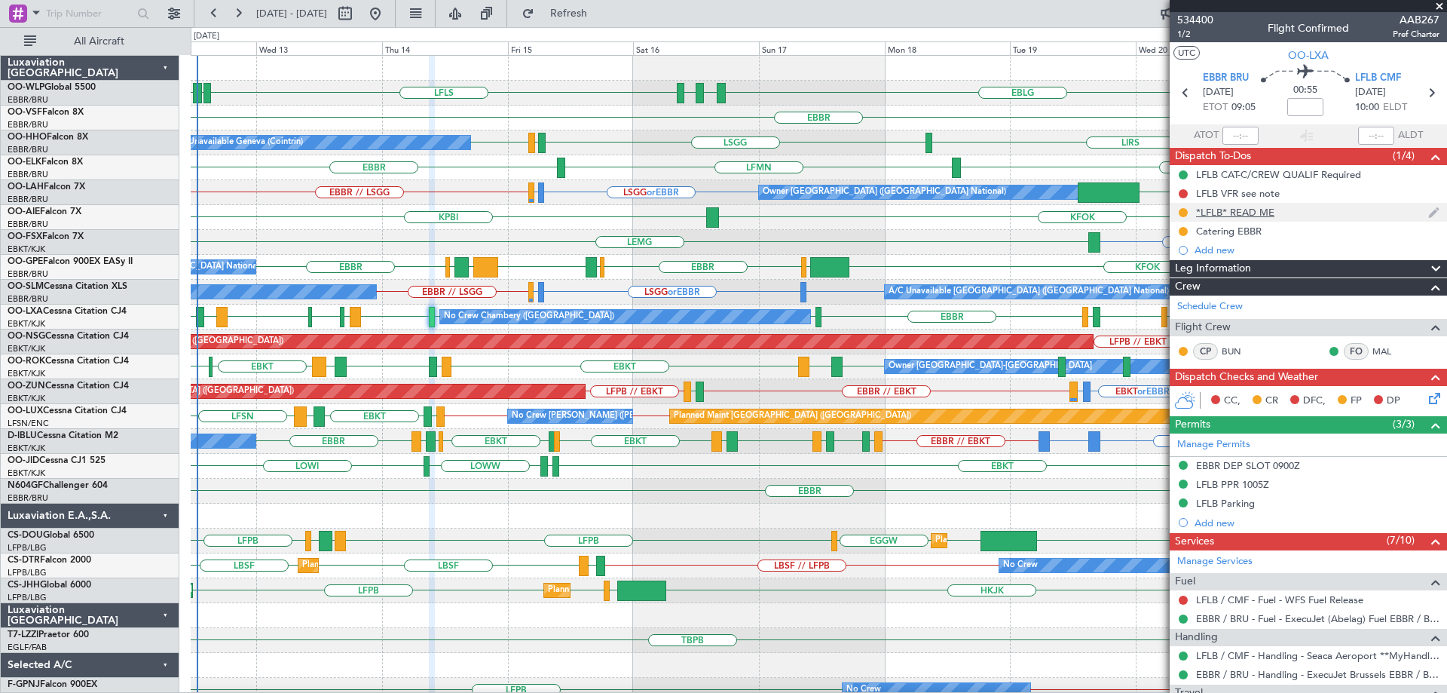
click at [1249, 211] on div "*LFLB* READ ME" at bounding box center [1235, 212] width 78 height 13
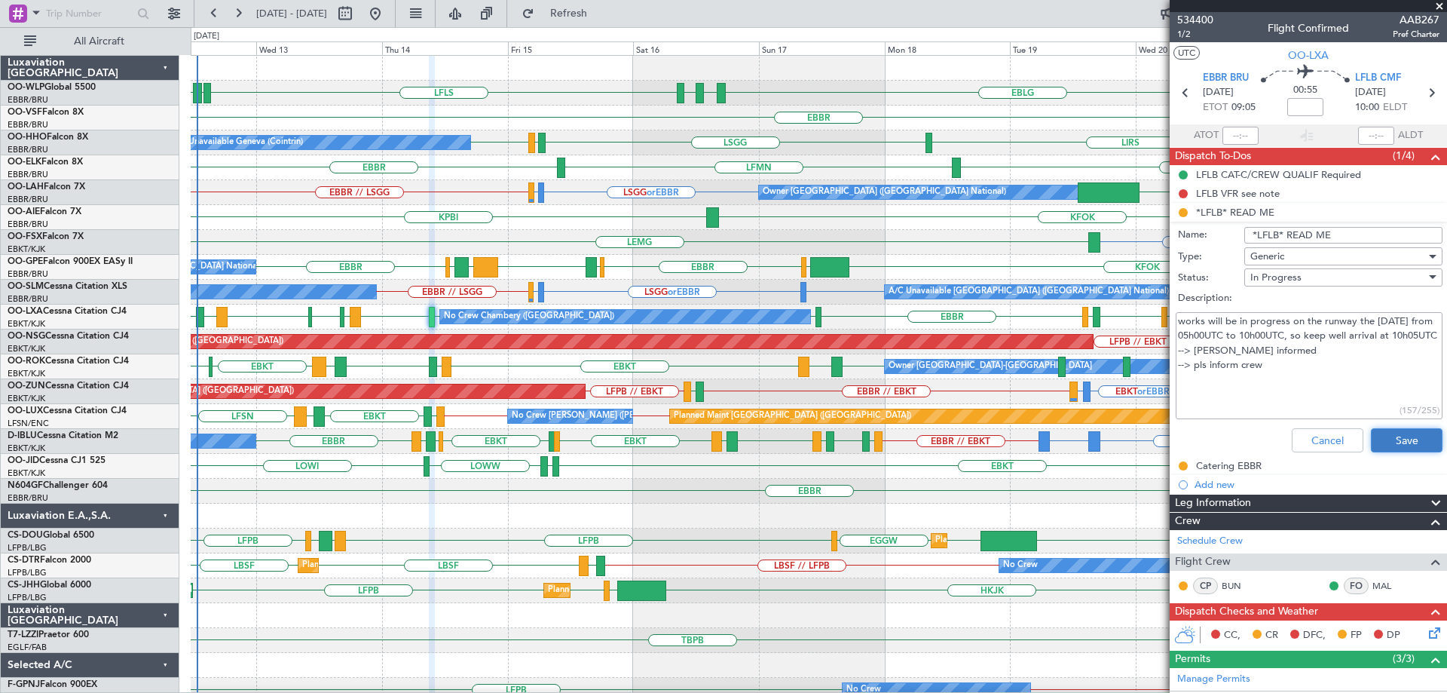
click at [1421, 443] on button "Save" at bounding box center [1407, 440] width 72 height 24
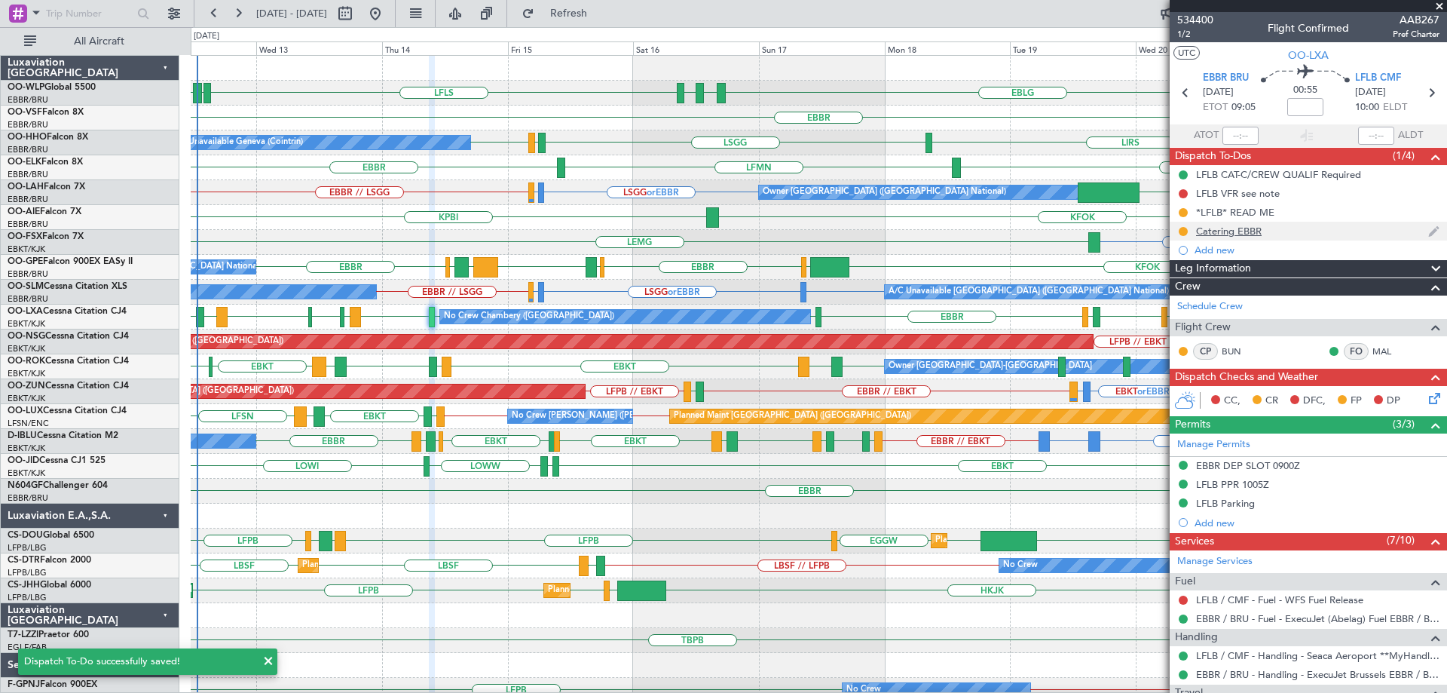
click at [1215, 230] on div "Catering EBBR" at bounding box center [1229, 231] width 66 height 13
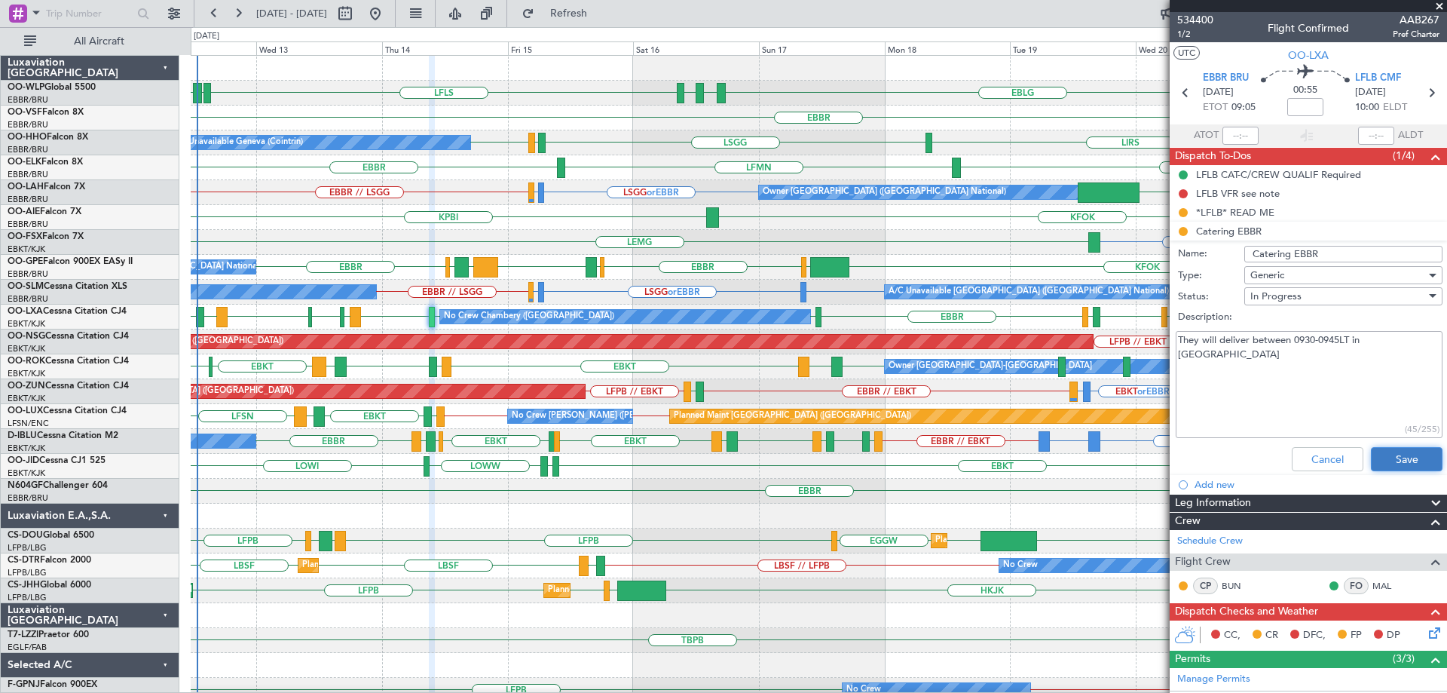
click at [1388, 455] on button "Save" at bounding box center [1407, 459] width 72 height 24
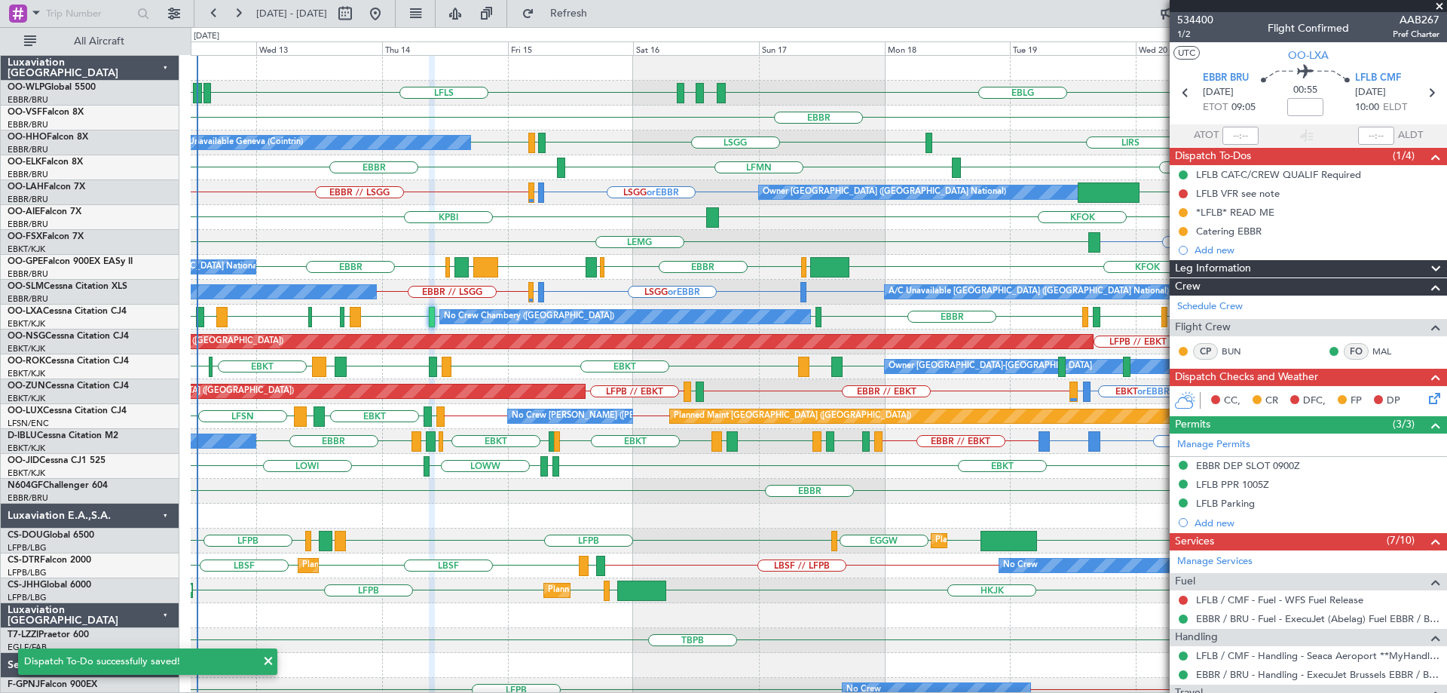
click at [595, 182] on div "EBBR // LSGG LSGG or EBBR LIRS or EBBR KVNY Owner [GEOGRAPHIC_DATA] (Brussels N…" at bounding box center [819, 192] width 1256 height 25
click at [653, 158] on div "EBBR [GEOGRAPHIC_DATA] LFMN" at bounding box center [819, 167] width 1256 height 25
click at [642, 221] on div "KPBI KFOK" at bounding box center [819, 217] width 1256 height 25
click at [1439, 2] on span at bounding box center [1439, 7] width 15 height 14
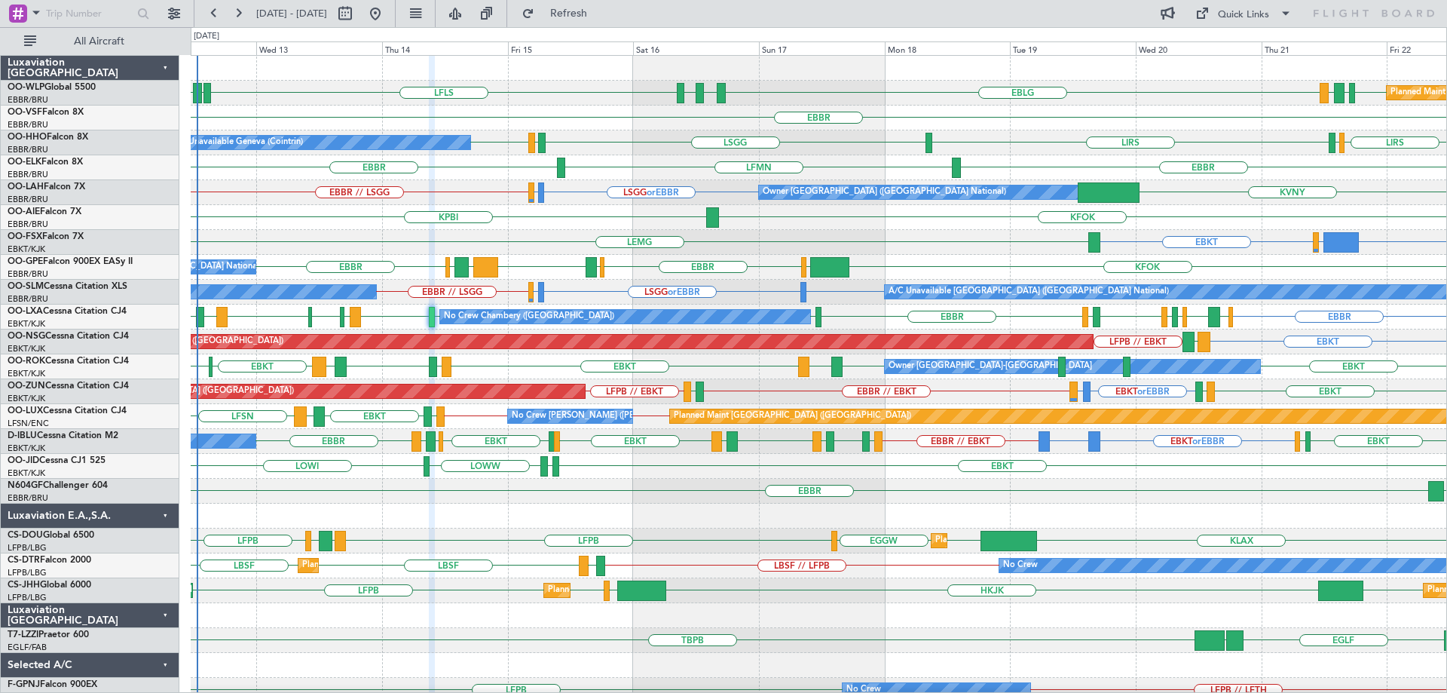
type input "0"
click at [931, 92] on div "LFLS EBLG LDZD EBLG LDSP EBLG EDDB EBLG LDDU Planned Maint [GEOGRAPHIC_DATA] ([…" at bounding box center [819, 93] width 1256 height 25
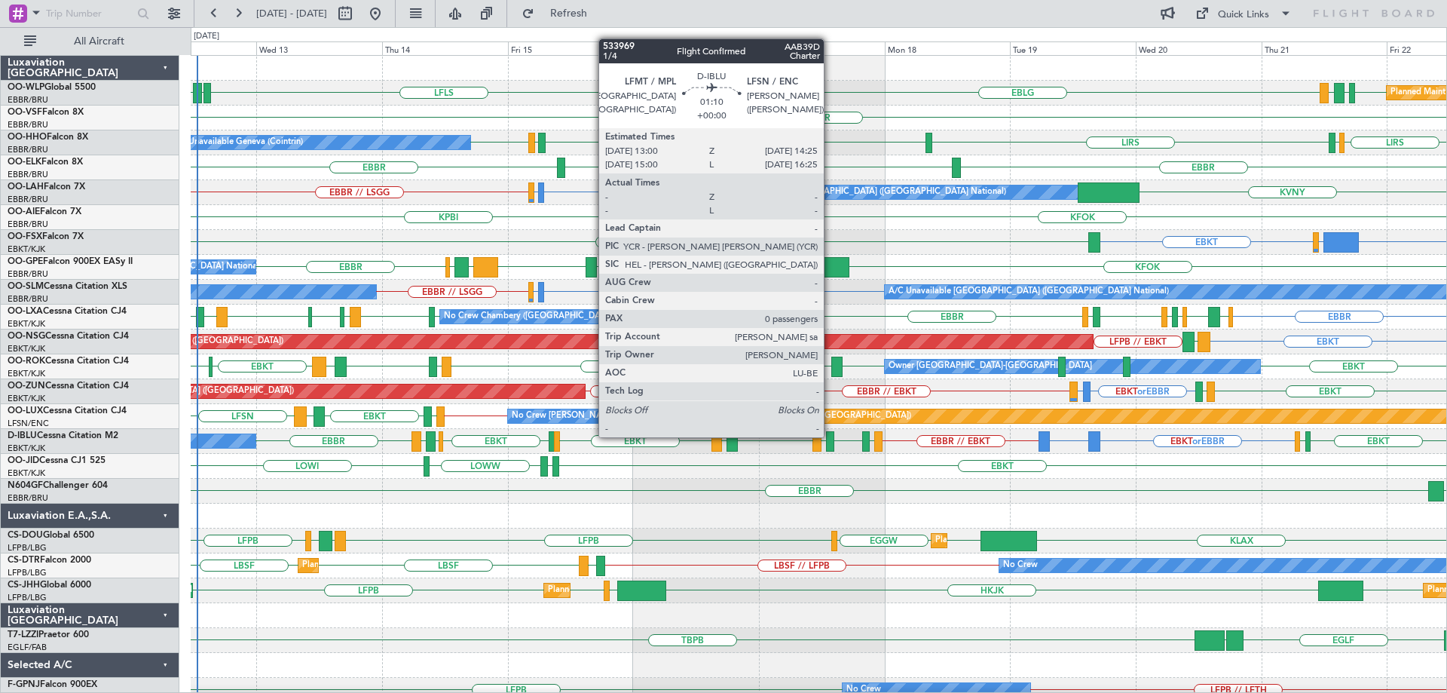
click at [831, 436] on div at bounding box center [830, 441] width 8 height 20
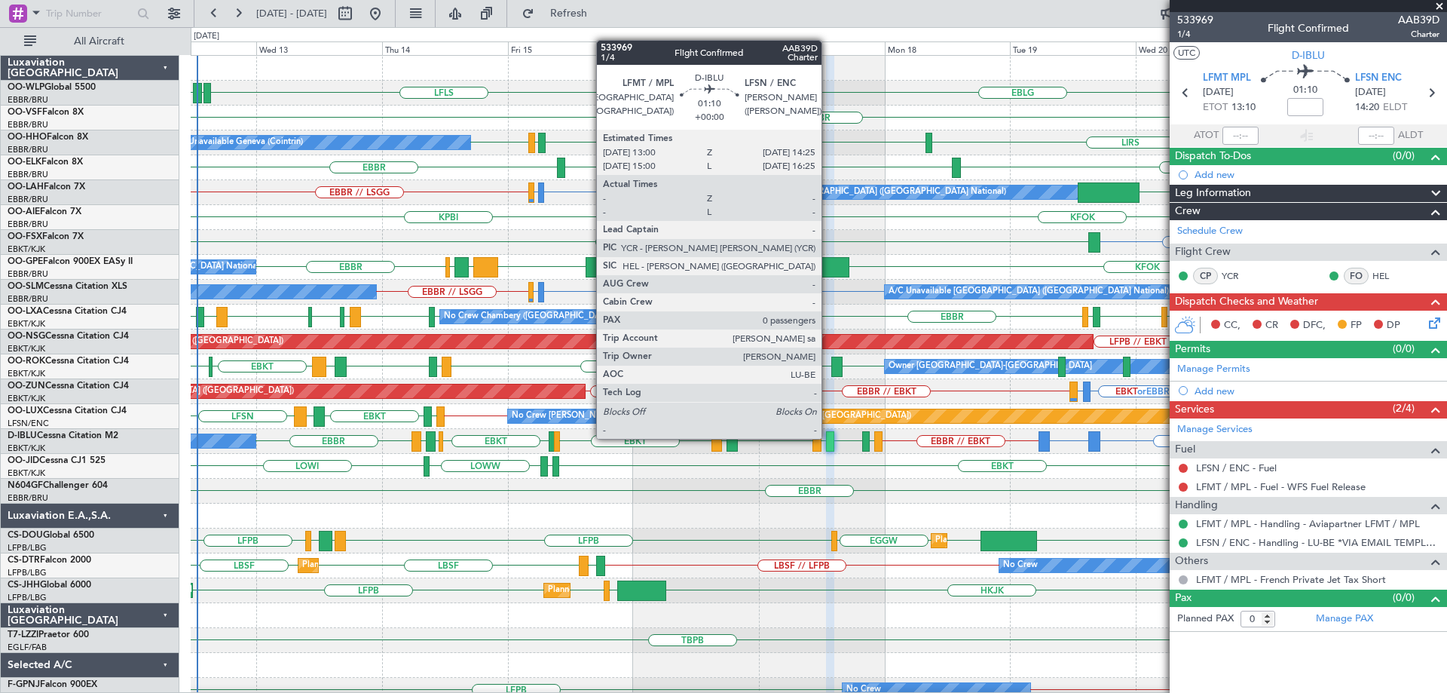
click at [829, 437] on div at bounding box center [830, 441] width 8 height 20
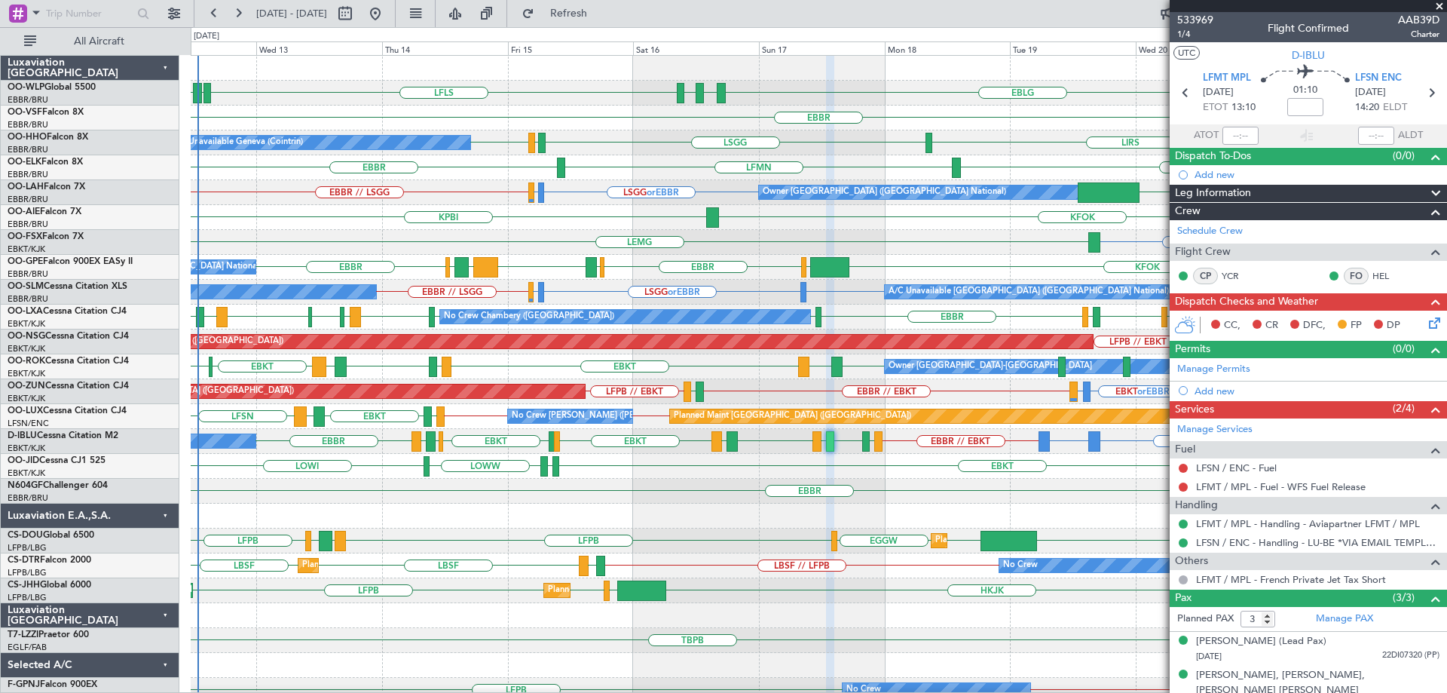
drag, startPoint x: 1440, startPoint y: 5, endPoint x: 1077, endPoint y: 237, distance: 431.2
click at [1078, 237] on fb-app "[DATE] - [DATE] Refresh Quick Links All Aircraft EDDB EBLG LDDU EBLG LDSP EBLG …" at bounding box center [723, 352] width 1447 height 682
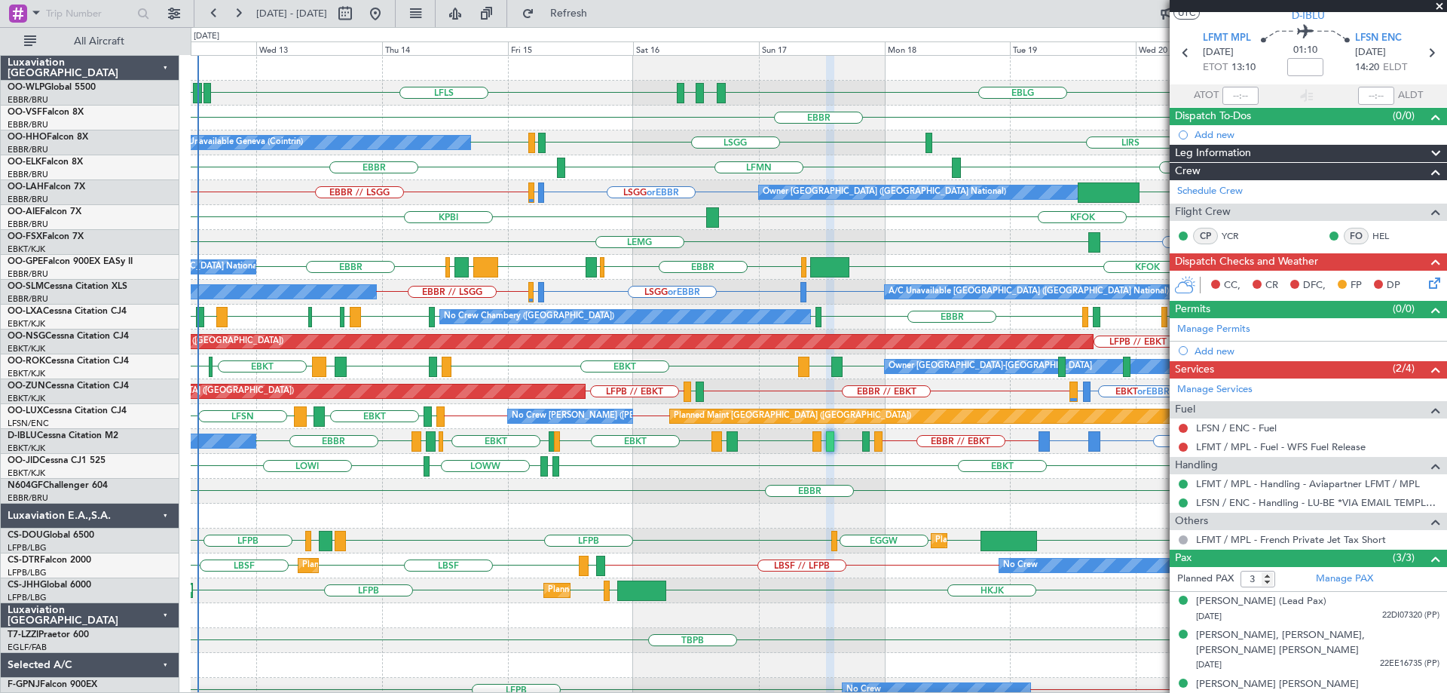
click at [1441, 5] on span at bounding box center [1439, 7] width 15 height 14
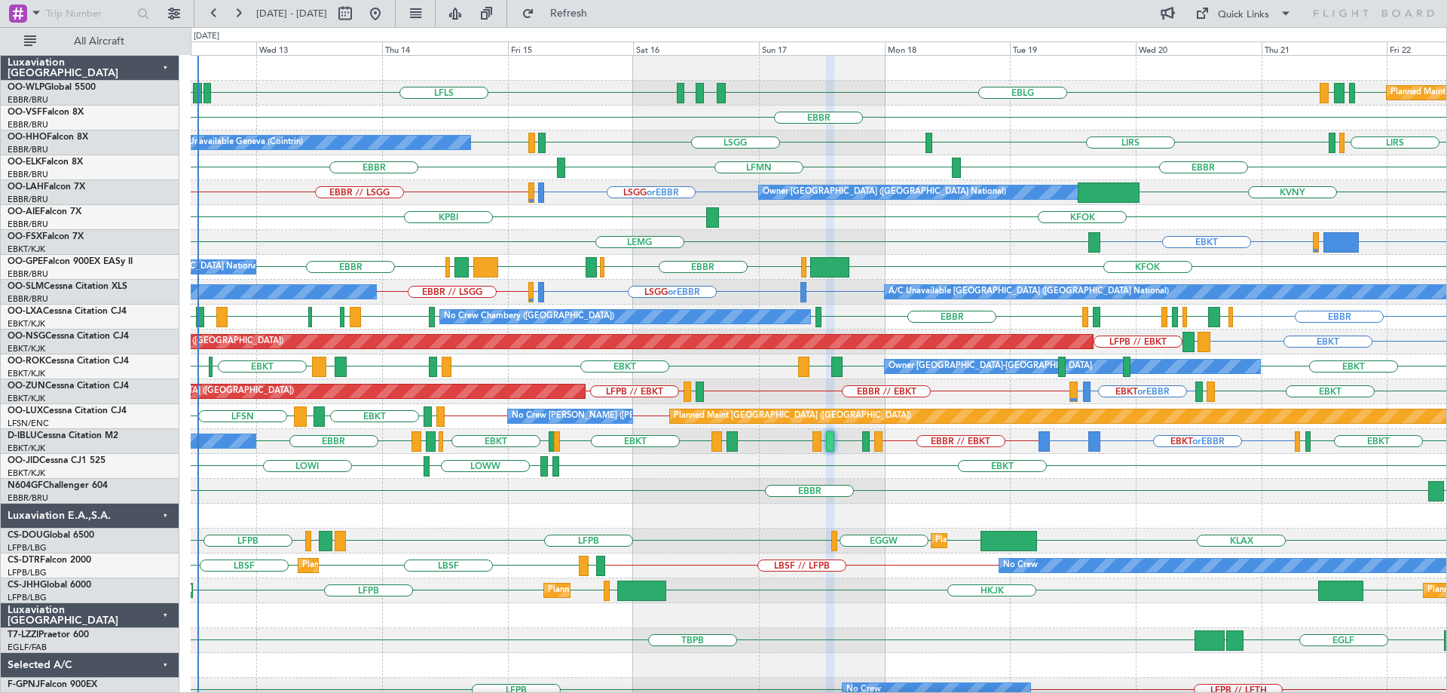
type input "0"
click at [611, 192] on div "LSGG or EBBR LIRS or EBBR EBBR // LSGG KVNY Owner [GEOGRAPHIC_DATA] (Brussels N…" at bounding box center [819, 192] width 1256 height 25
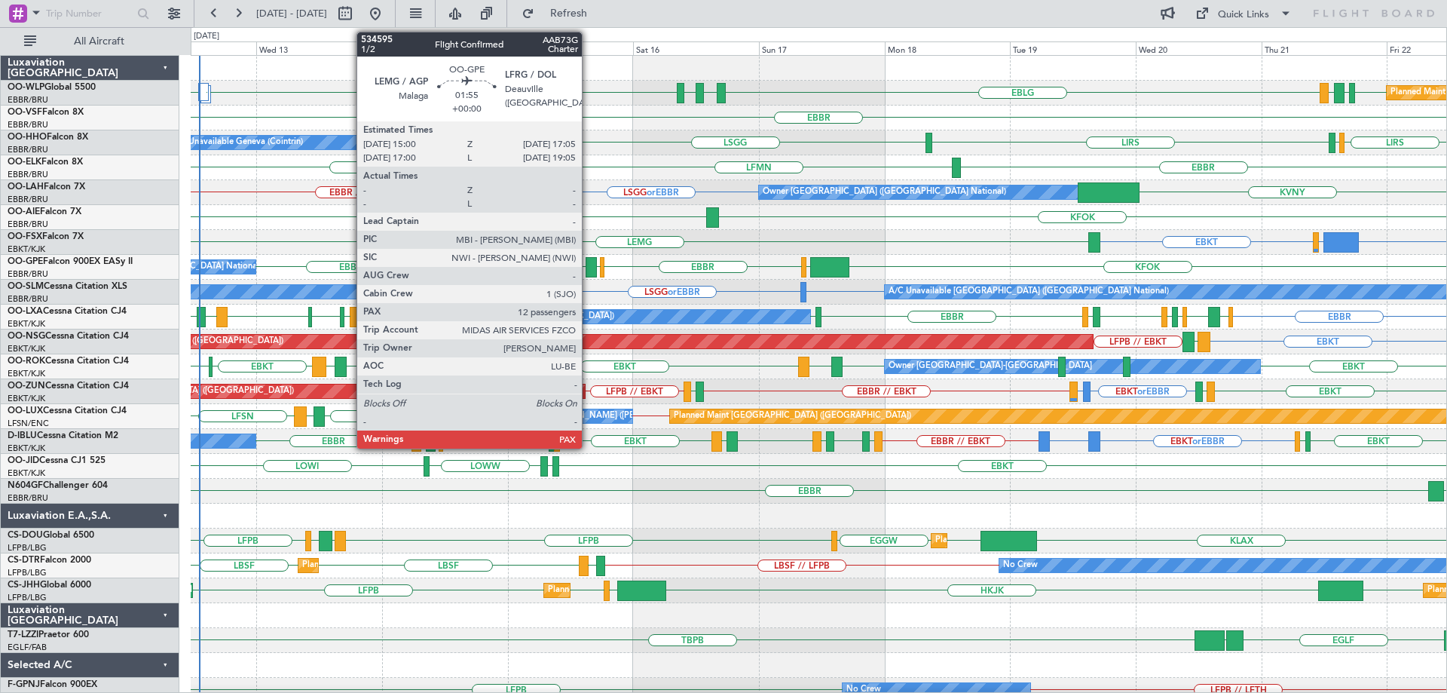
click at [589, 261] on div at bounding box center [591, 267] width 11 height 20
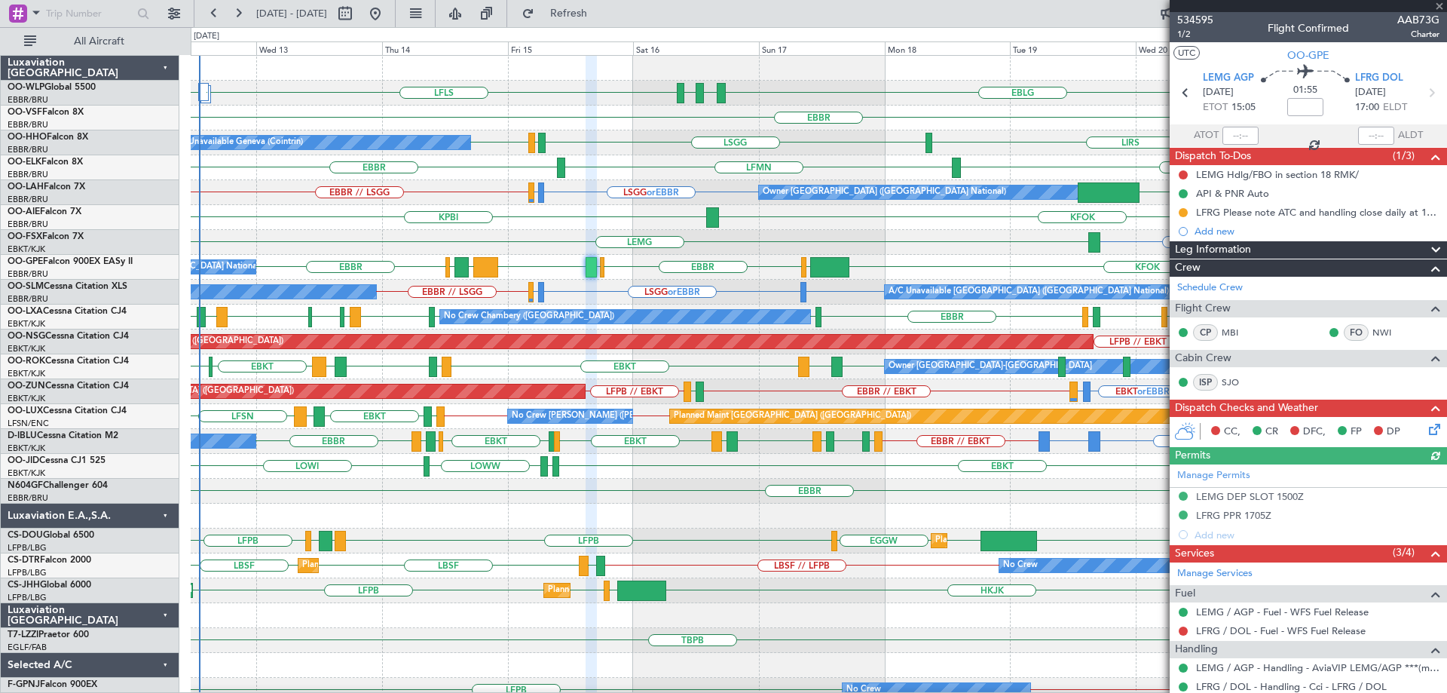
scroll to position [121, 0]
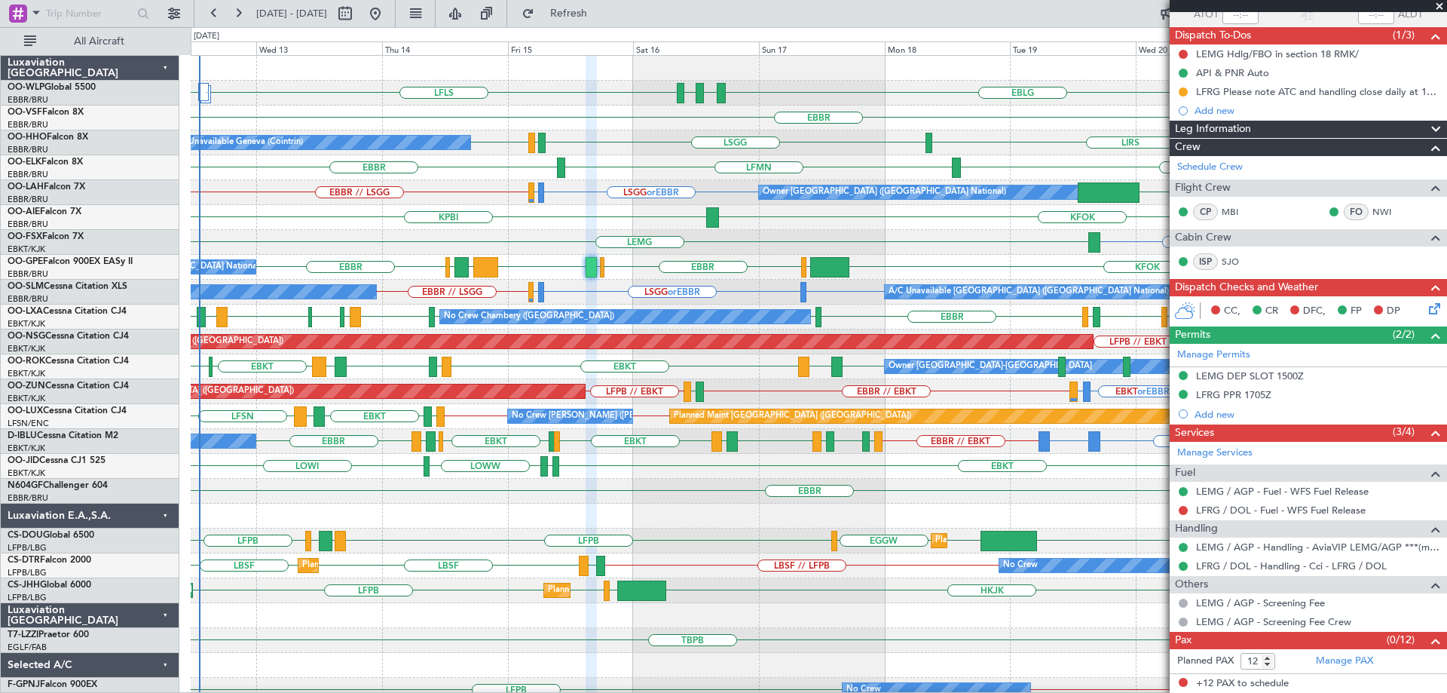
click at [1441, 5] on span at bounding box center [1439, 7] width 15 height 14
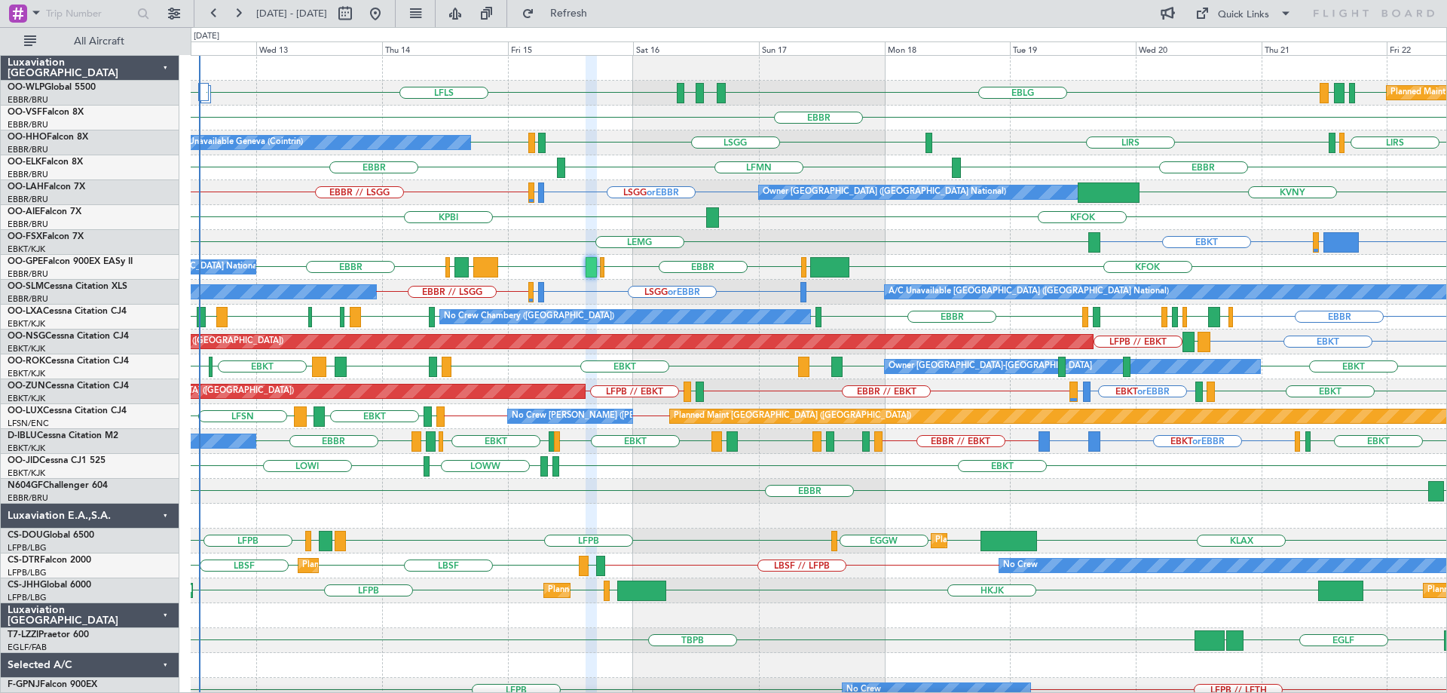
type input "0"
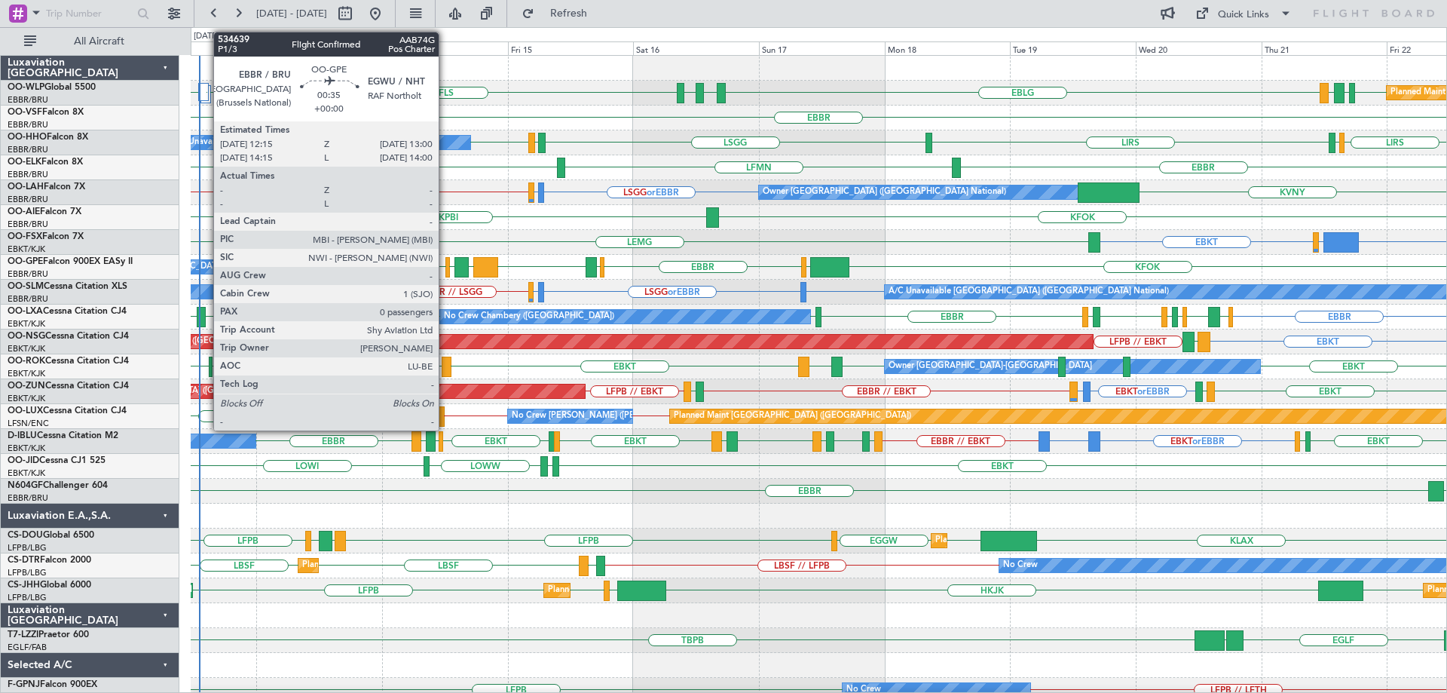
click at [446, 262] on div at bounding box center [448, 267] width 5 height 20
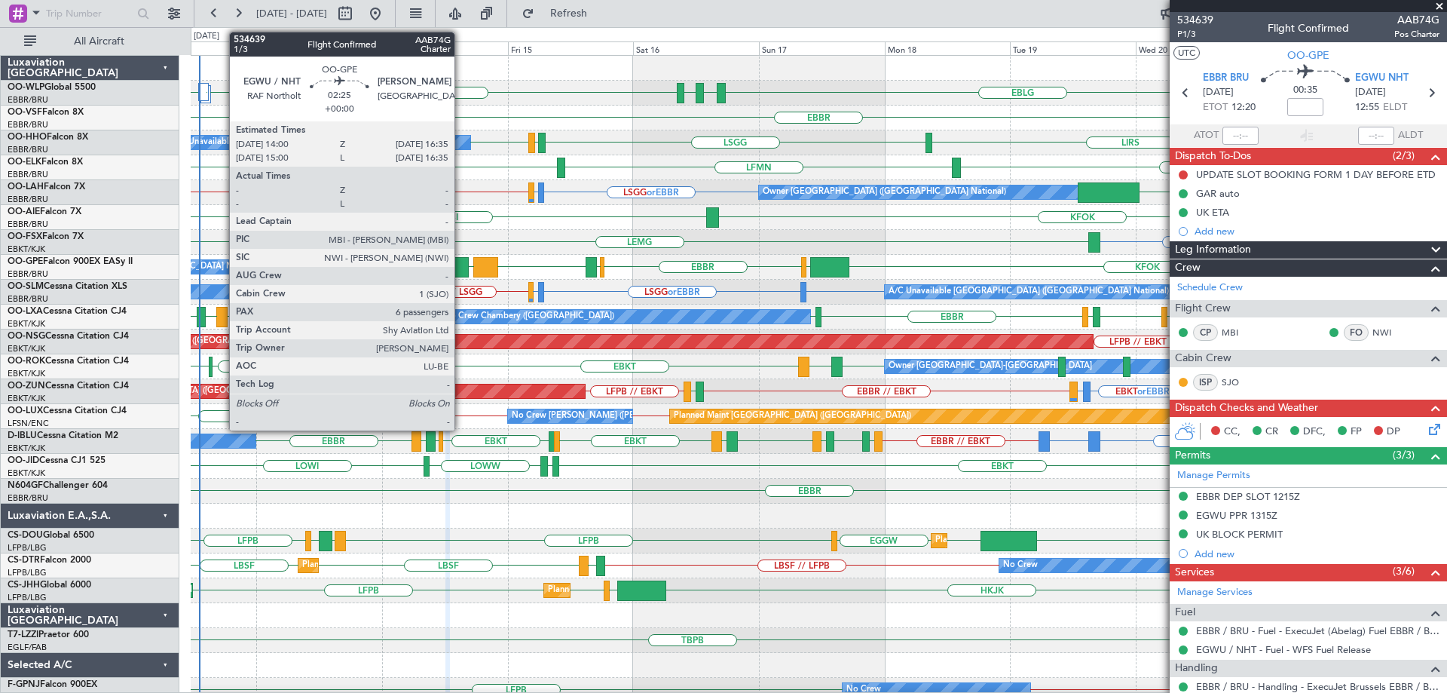
click at [461, 260] on div at bounding box center [462, 267] width 14 height 20
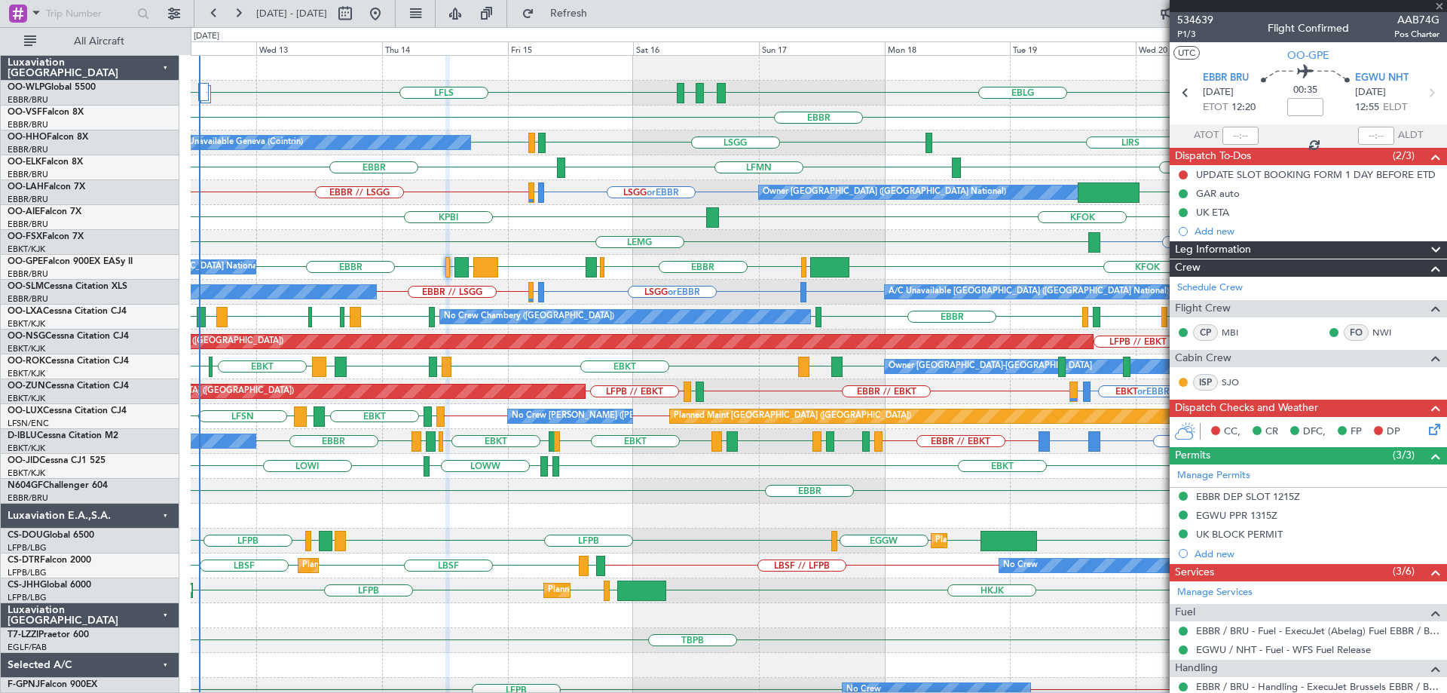
type input "6"
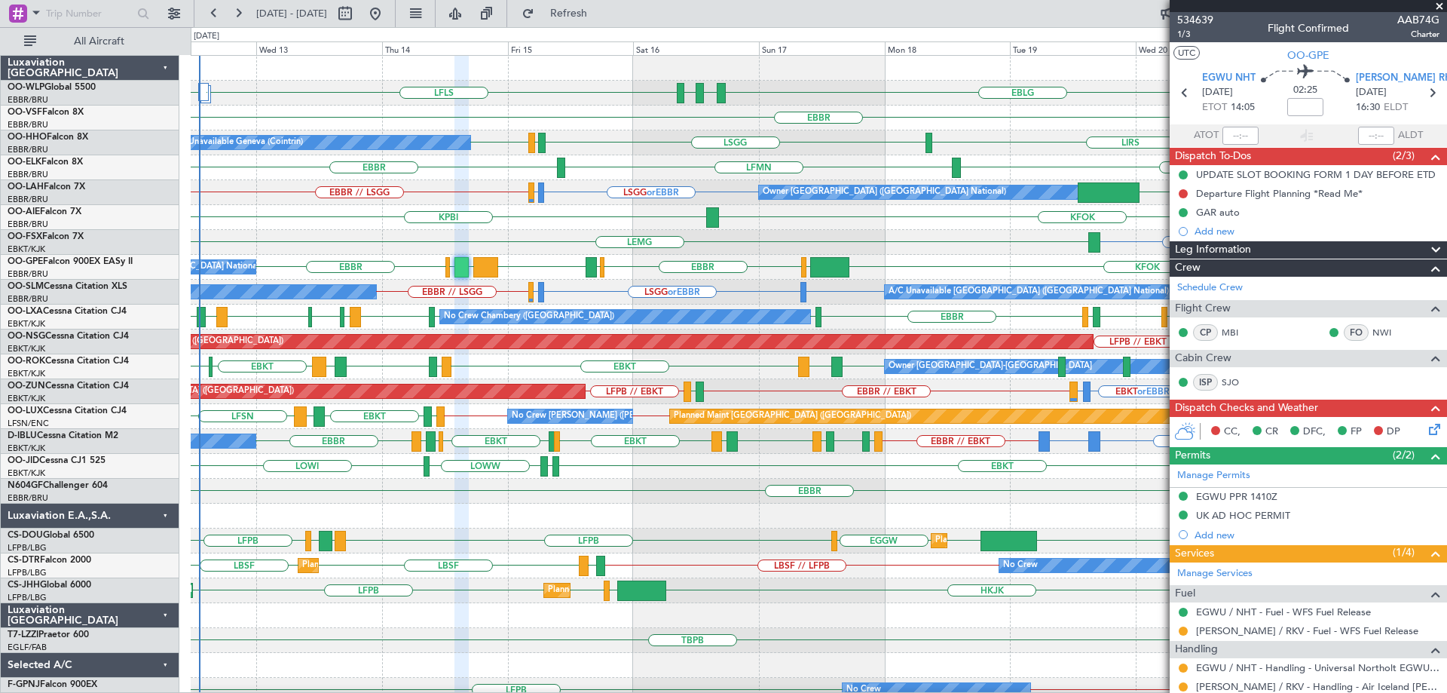
click at [525, 233] on div "FCOD or EBKT LSGG or EBKT EBKT [GEOGRAPHIC_DATA]" at bounding box center [819, 242] width 1256 height 25
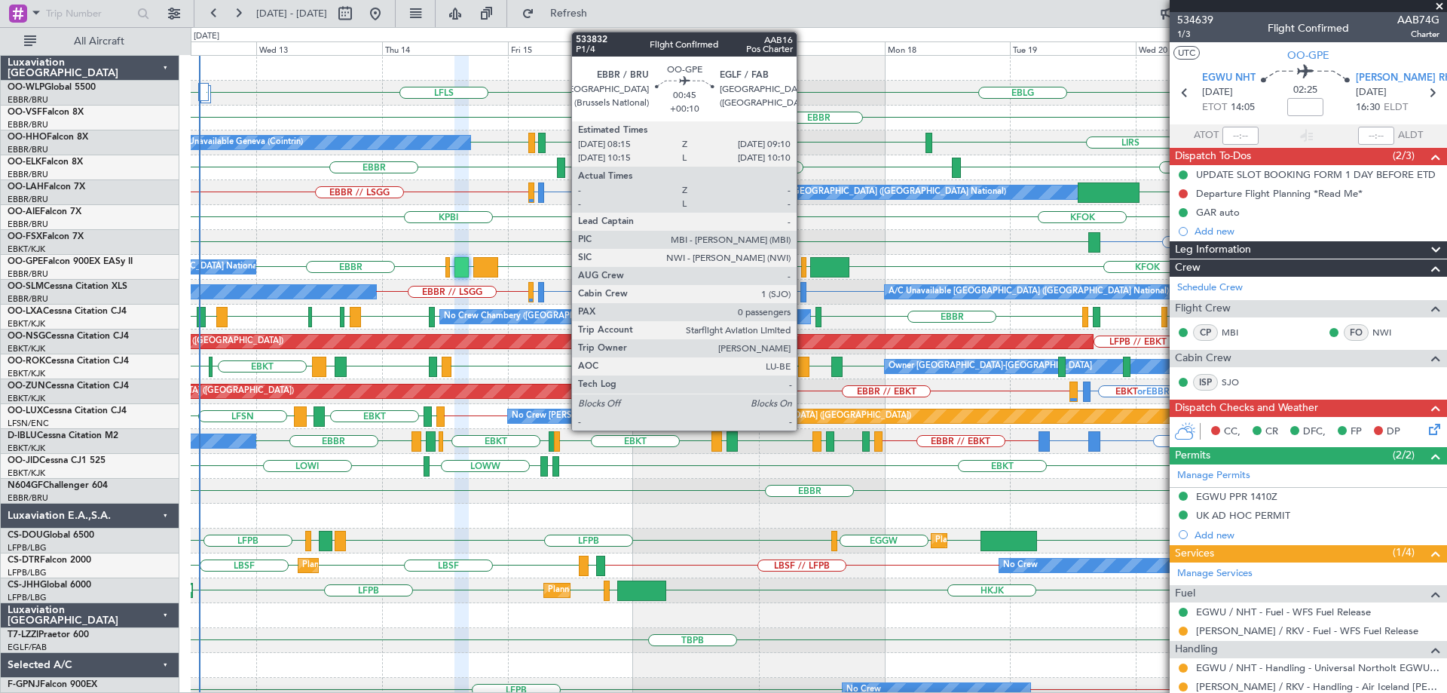
click at [804, 265] on div at bounding box center [803, 267] width 5 height 20
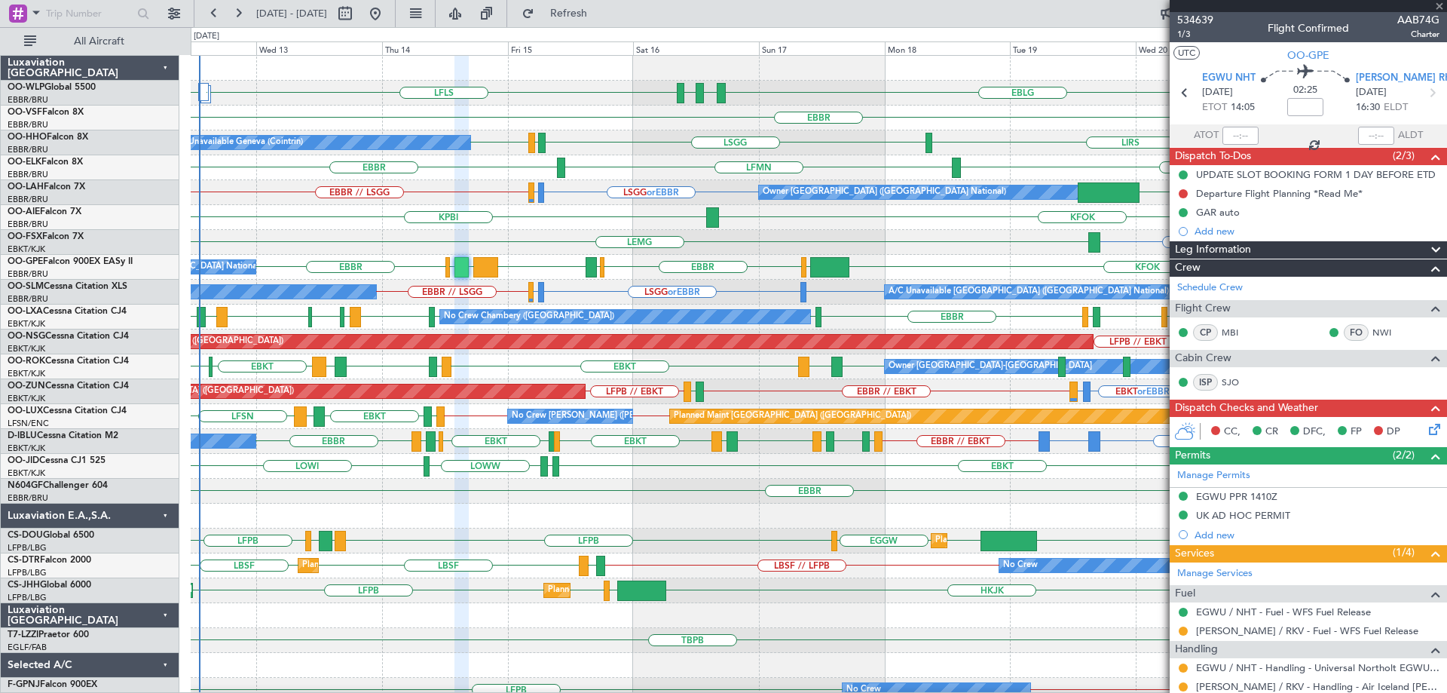
type input "+00:10"
type input "0"
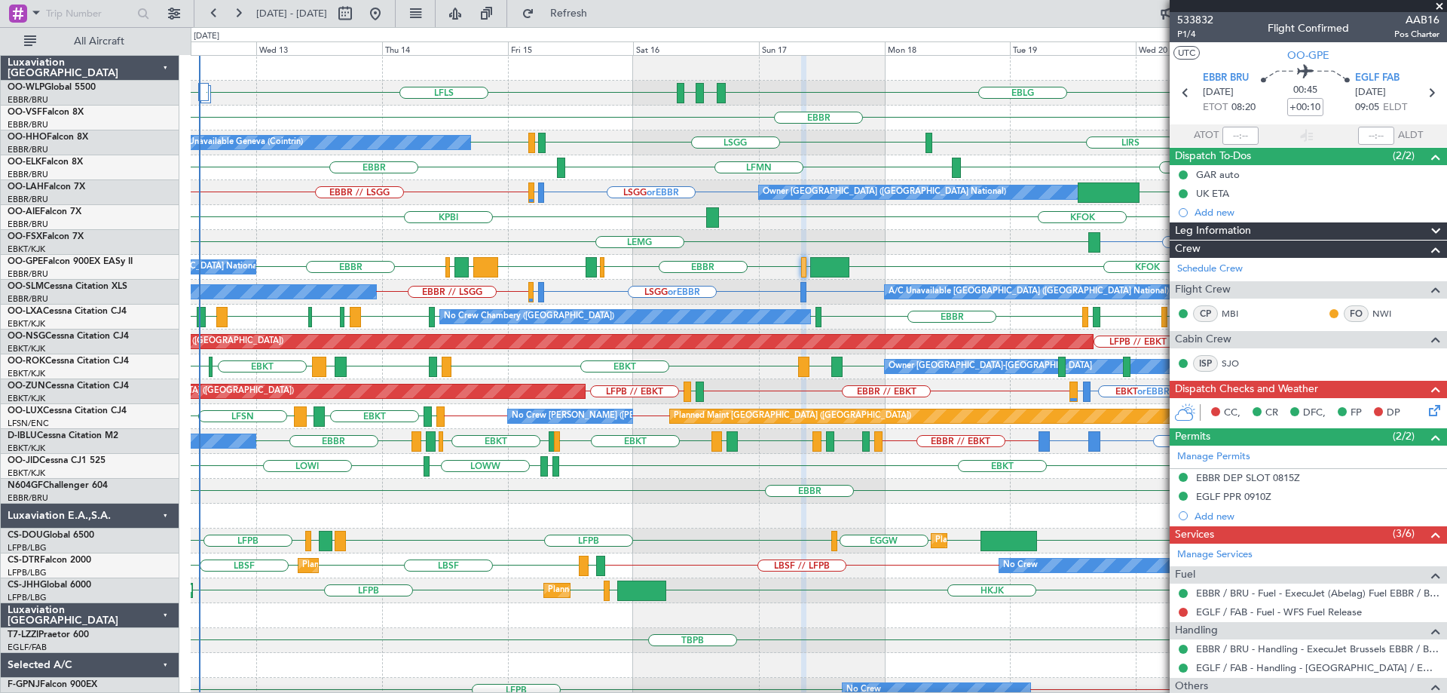
scroll to position [101, 0]
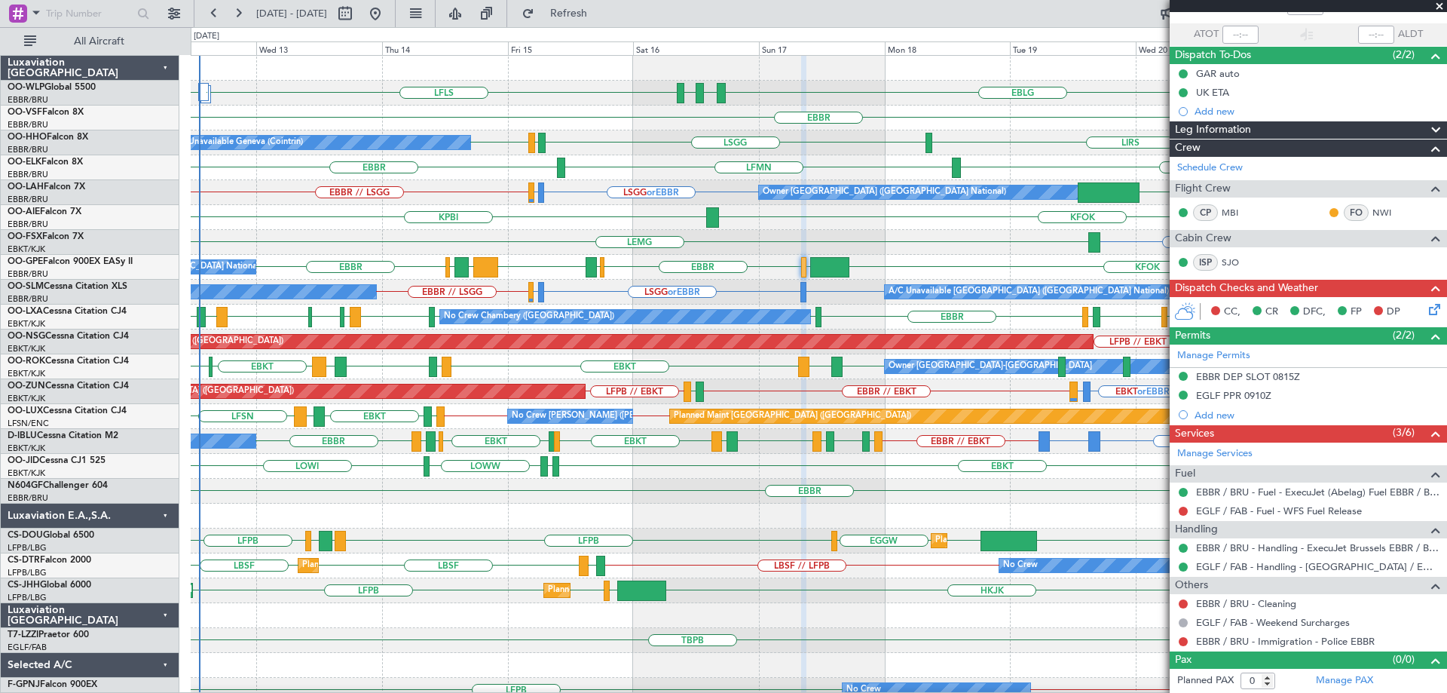
click at [983, 244] on div "FCOD or EBKT LSGG or EBKT EBKT [GEOGRAPHIC_DATA]" at bounding box center [819, 242] width 1256 height 25
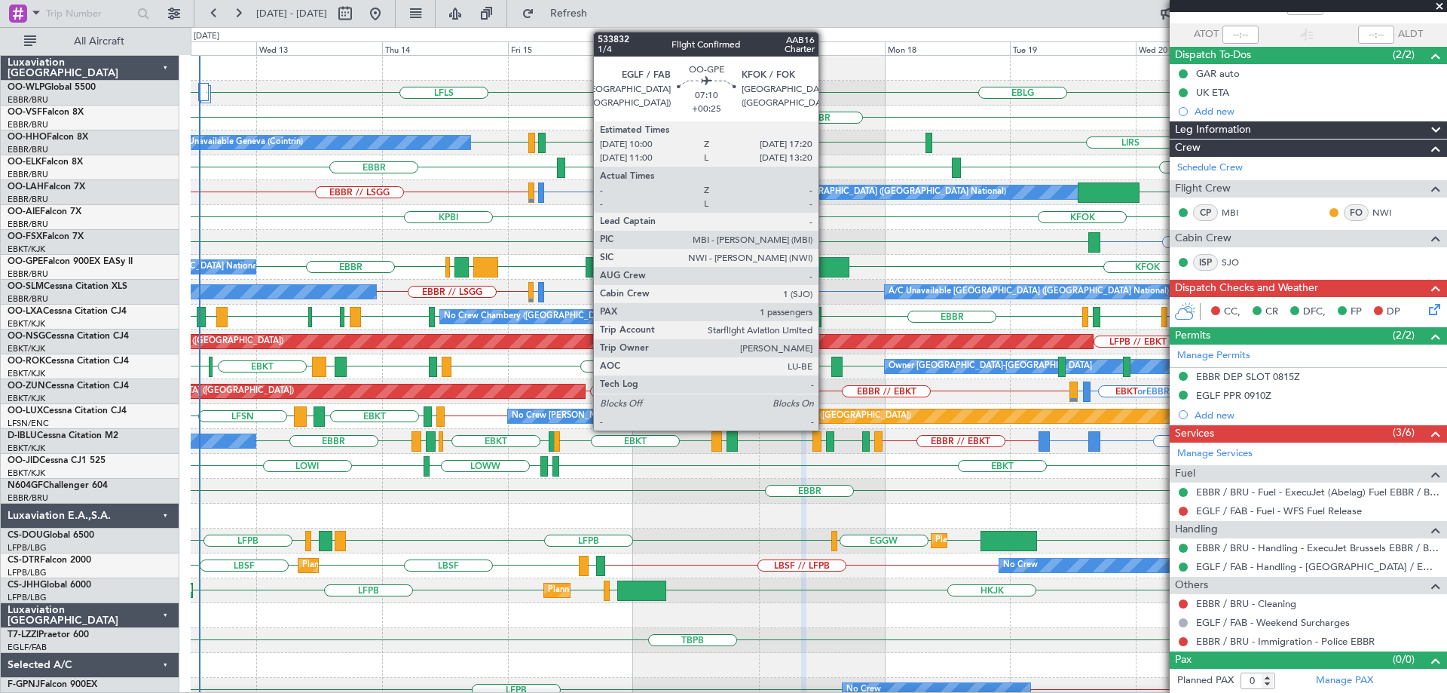
click at [826, 265] on div at bounding box center [829, 267] width 38 height 20
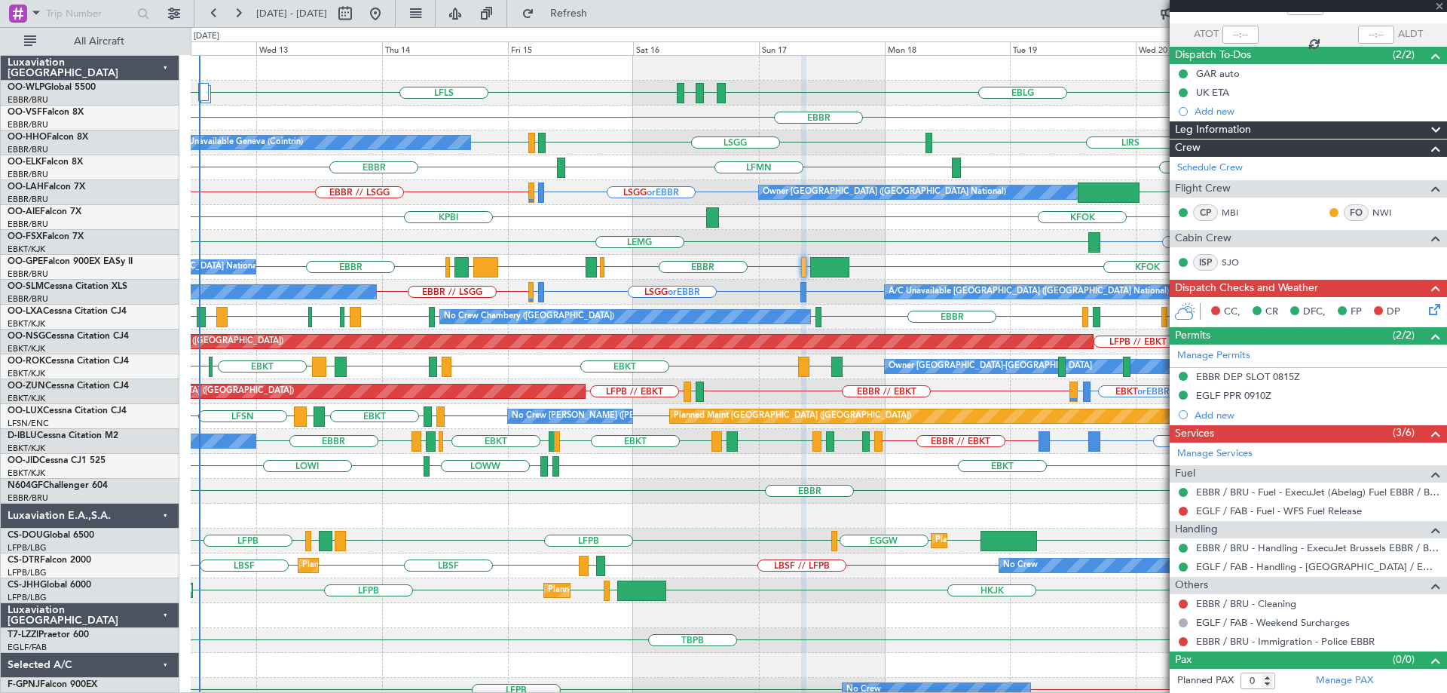
type input "+00:25"
type input "1"
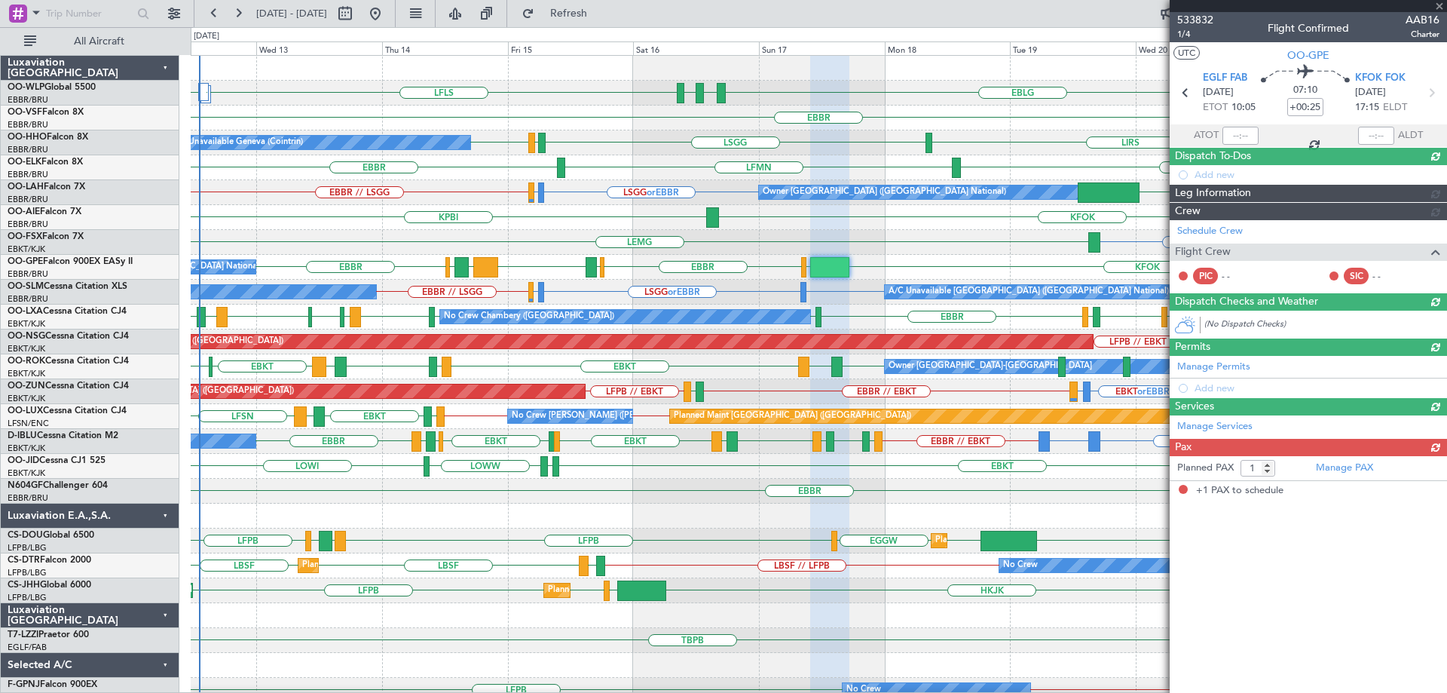
scroll to position [0, 0]
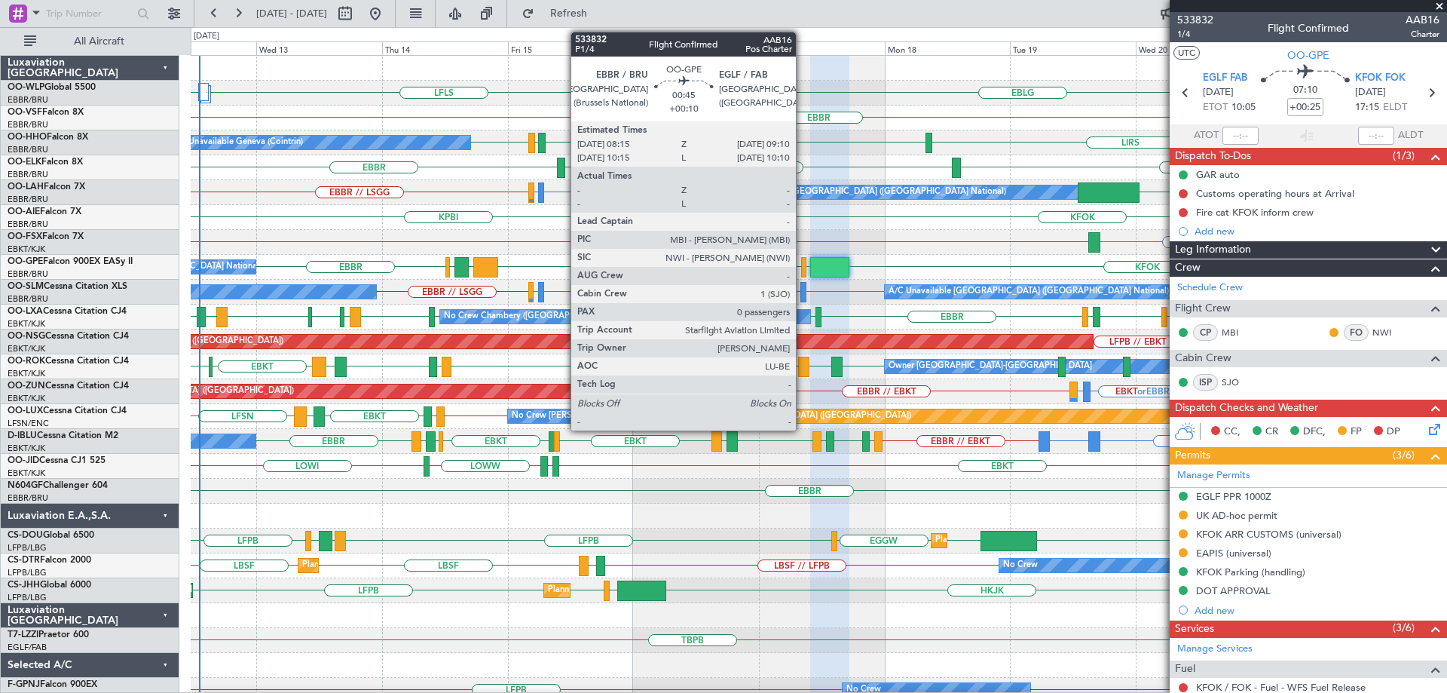
click at [803, 265] on div at bounding box center [803, 267] width 5 height 20
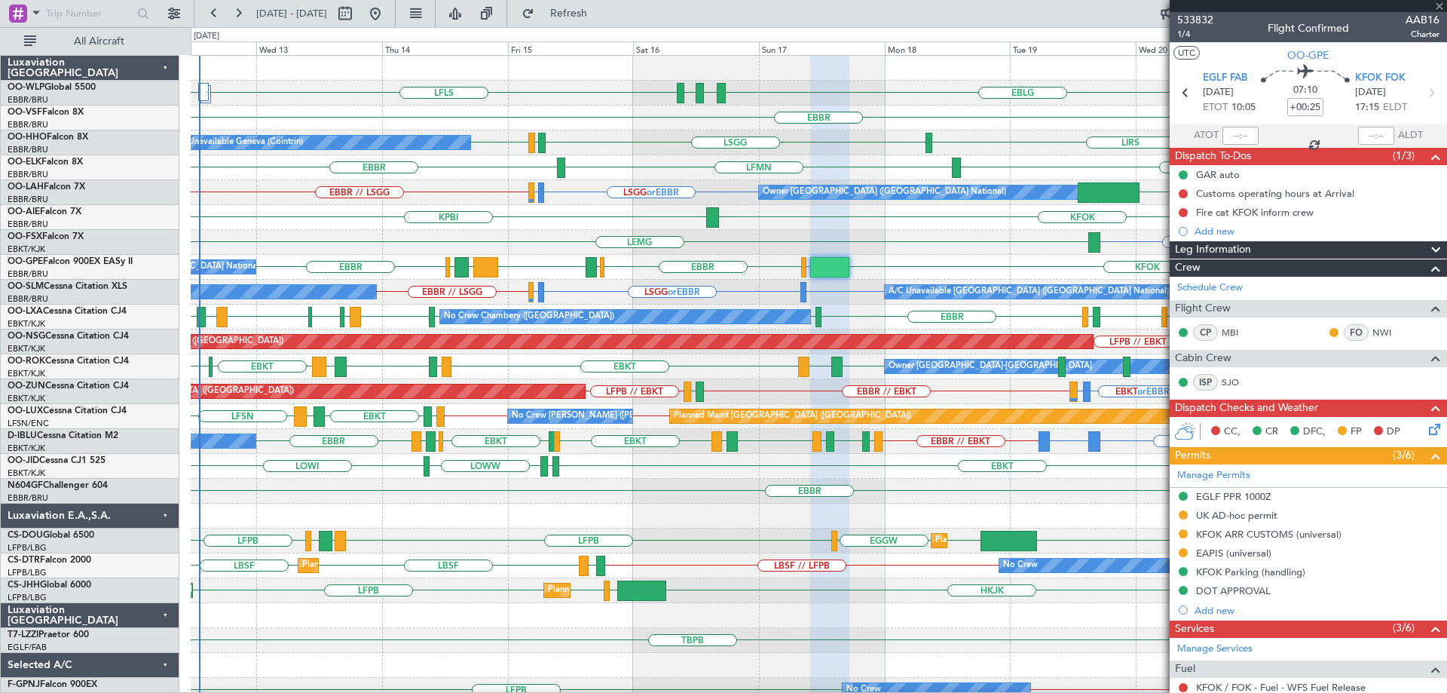
type input "+00:10"
type input "0"
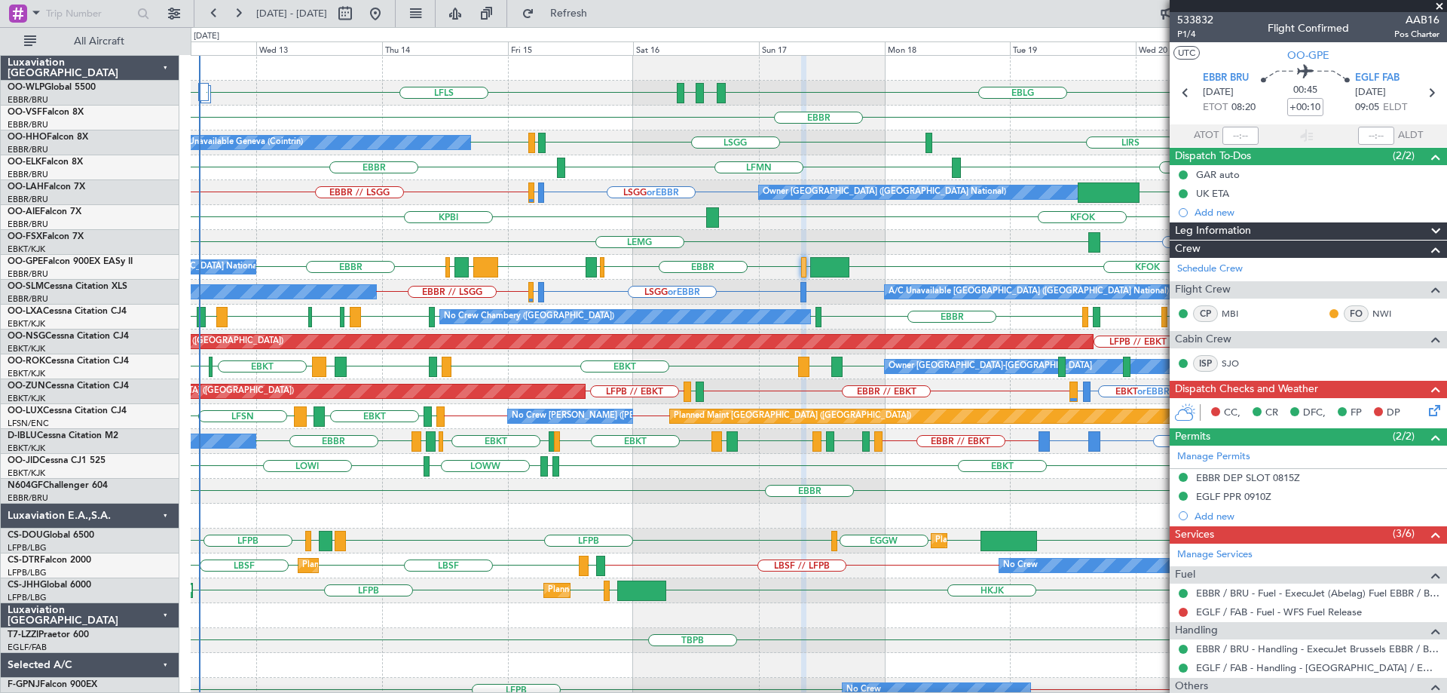
click at [1441, 2] on span at bounding box center [1439, 7] width 15 height 14
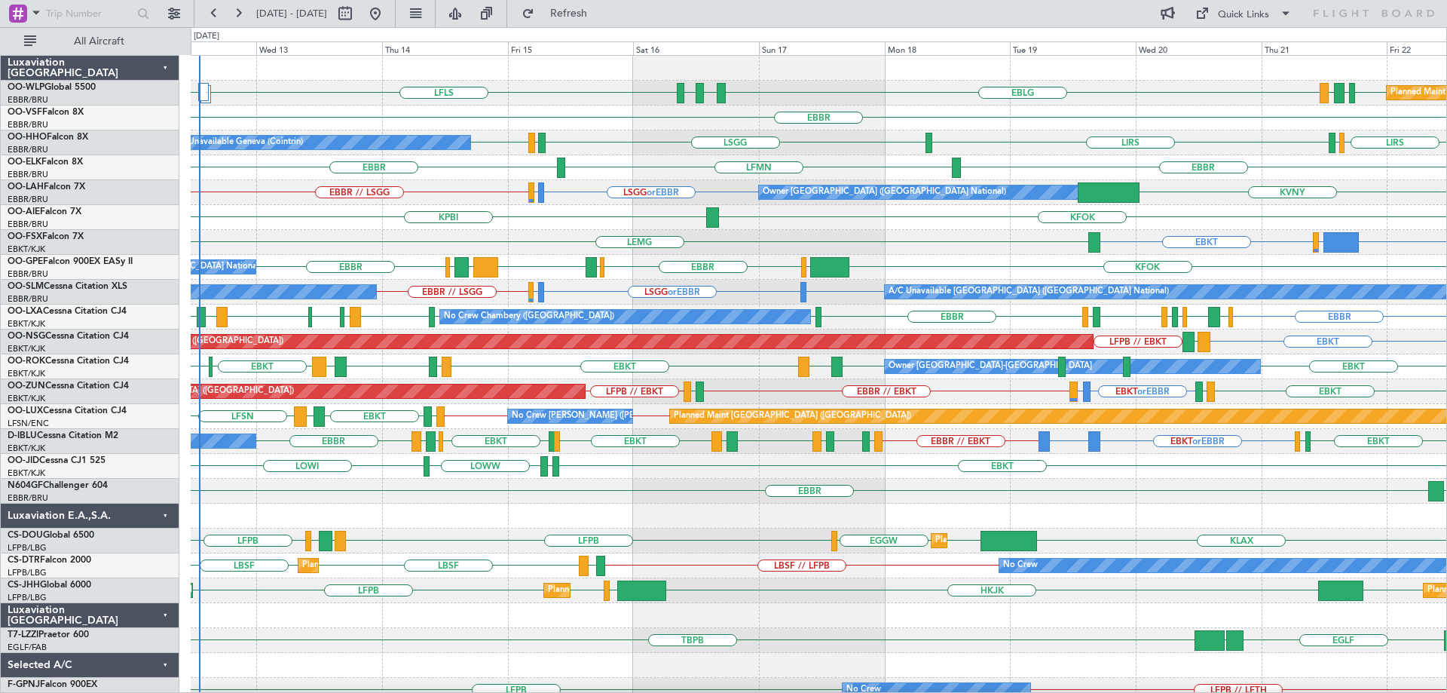
click at [969, 216] on div "KPBI KFOK" at bounding box center [819, 217] width 1256 height 25
click at [556, 123] on div "EBBR" at bounding box center [819, 118] width 1256 height 25
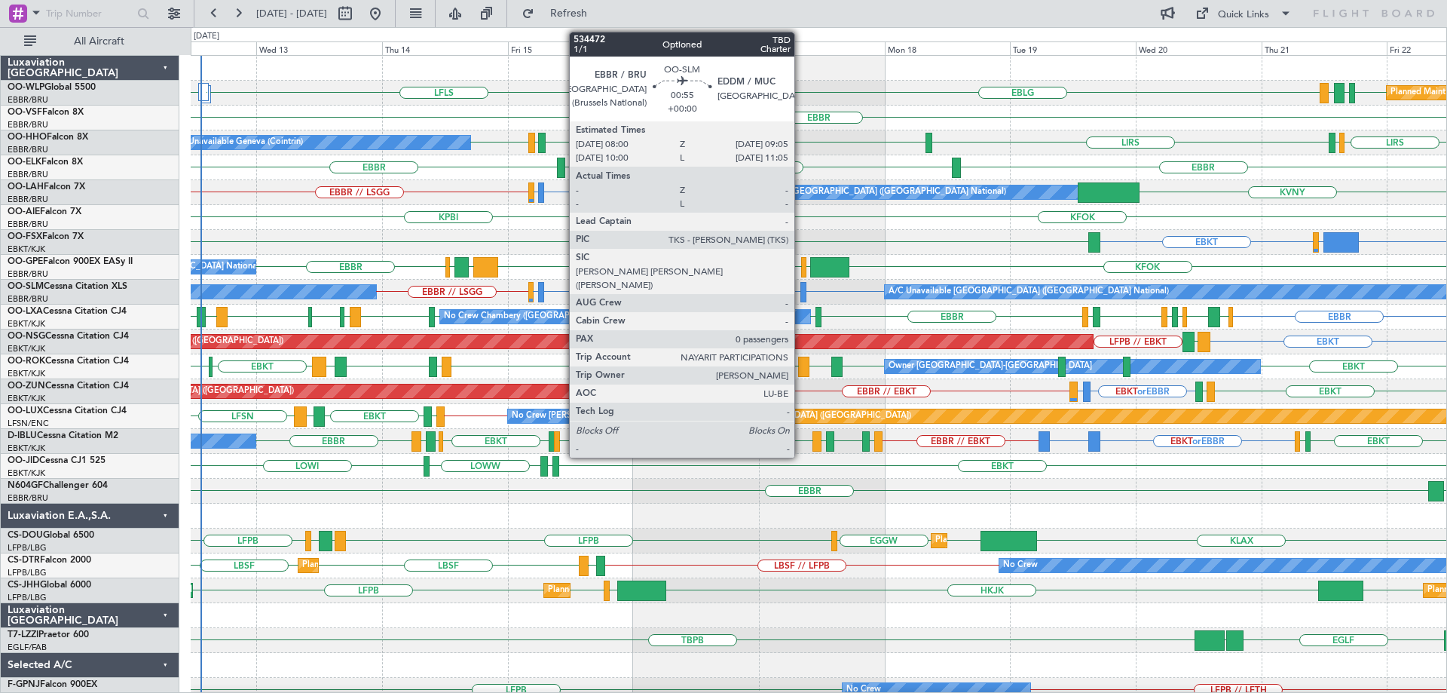
click at [801, 287] on div at bounding box center [804, 292] width 6 height 20
click at [801, 288] on div at bounding box center [804, 292] width 6 height 20
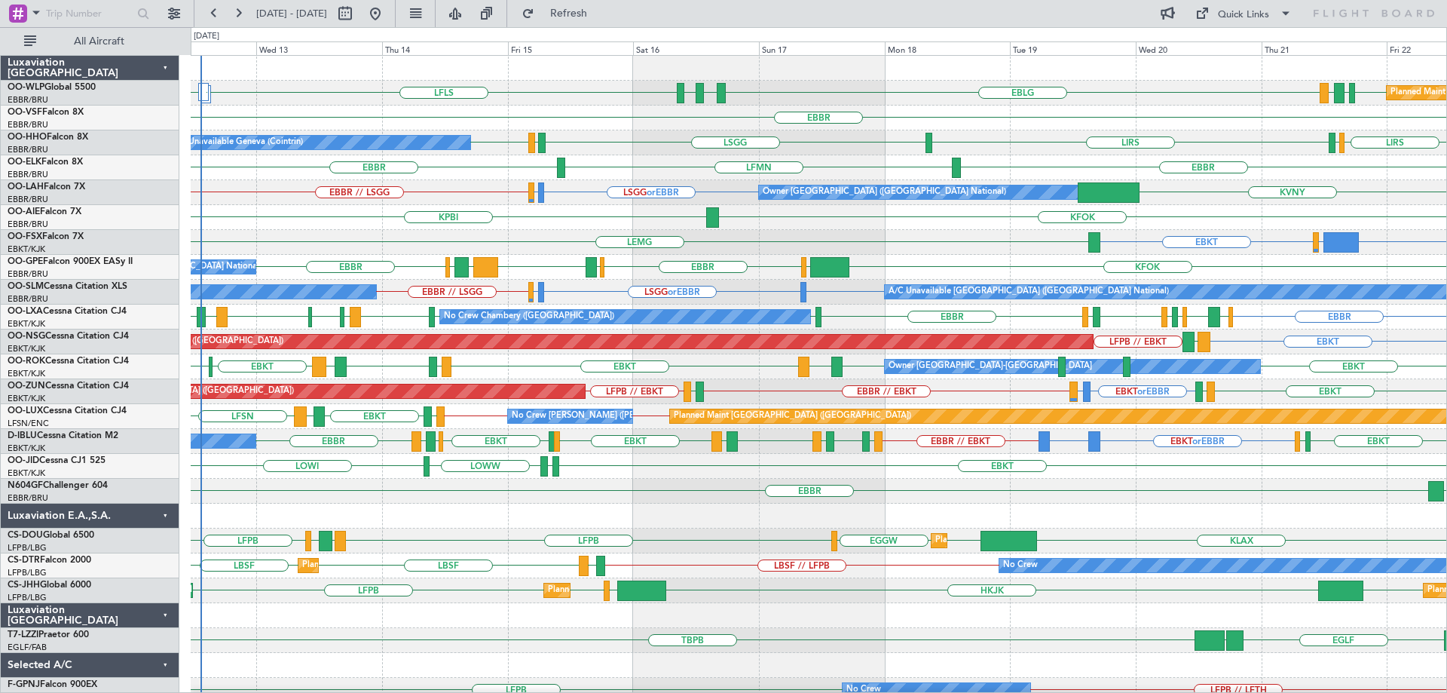
click at [620, 120] on div "EBBR" at bounding box center [819, 118] width 1256 height 25
click at [590, 17] on span "Refresh" at bounding box center [569, 13] width 63 height 11
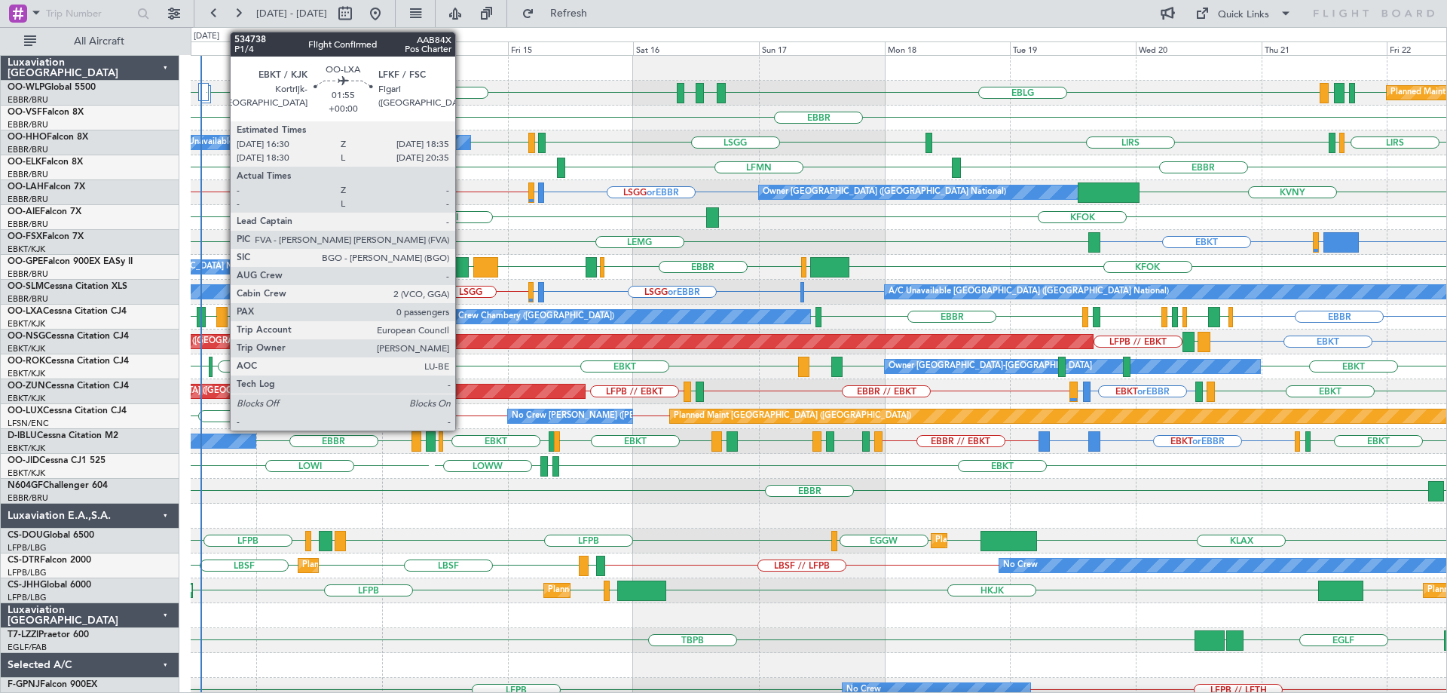
click at [222, 311] on div at bounding box center [221, 317] width 11 height 20
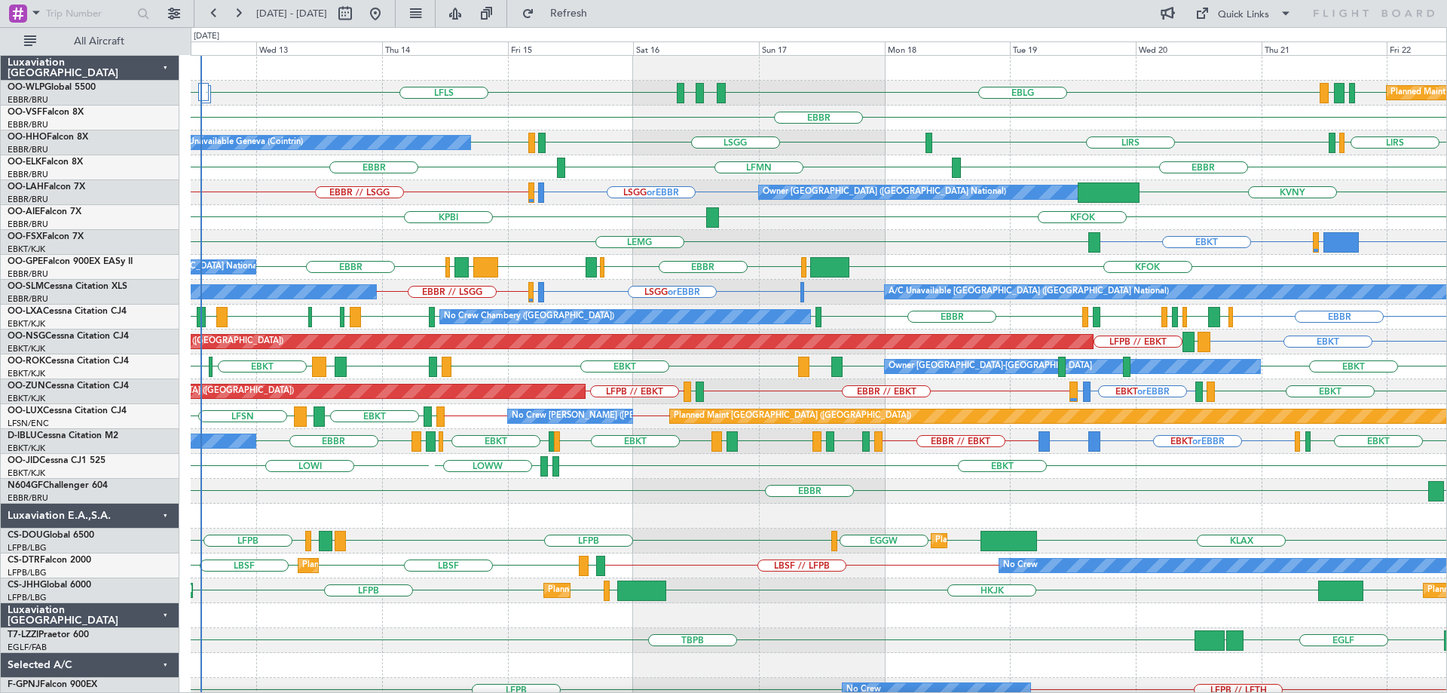
click at [427, 180] on div "LFLS EBLG LDZD EBLG LDSP EBLG EDDB EBLG LDDU Planned Maint [GEOGRAPHIC_DATA] ([…" at bounding box center [819, 504] width 1256 height 896
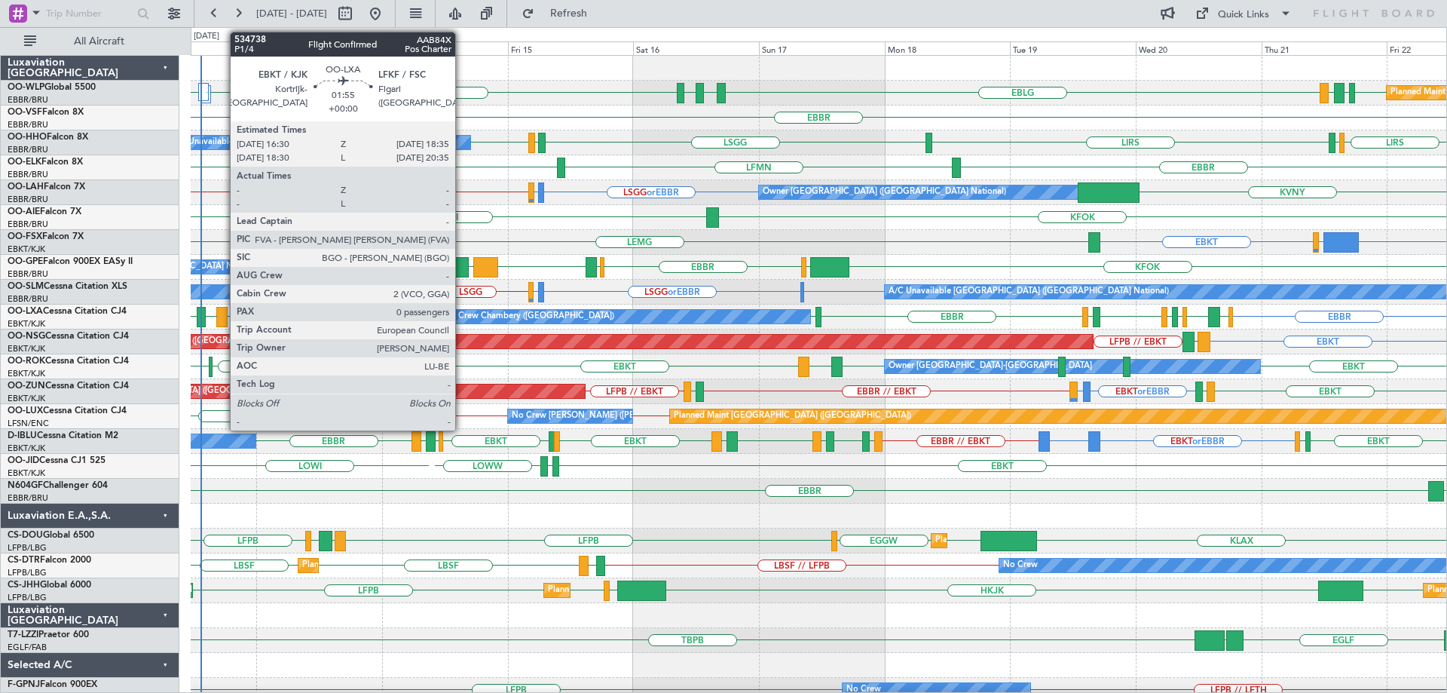
click at [222, 316] on div at bounding box center [221, 317] width 11 height 20
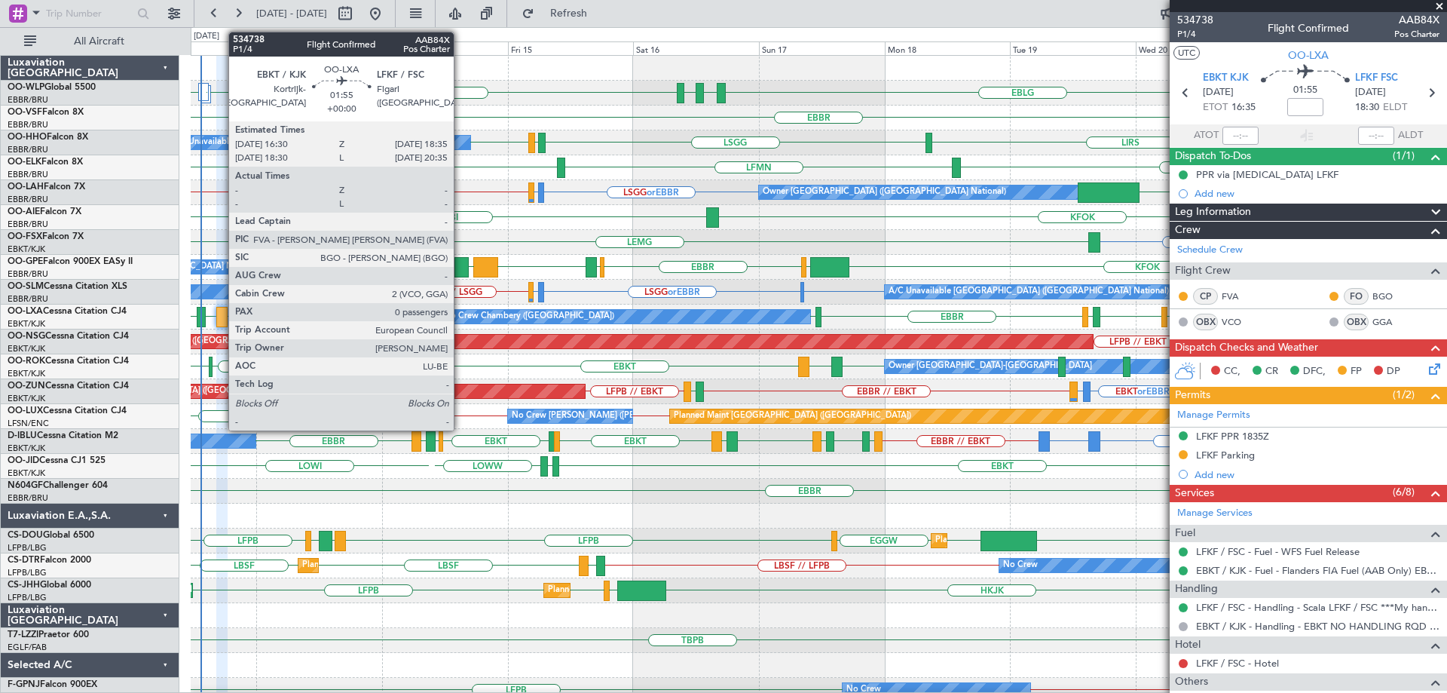
click at [221, 311] on div at bounding box center [221, 317] width 11 height 20
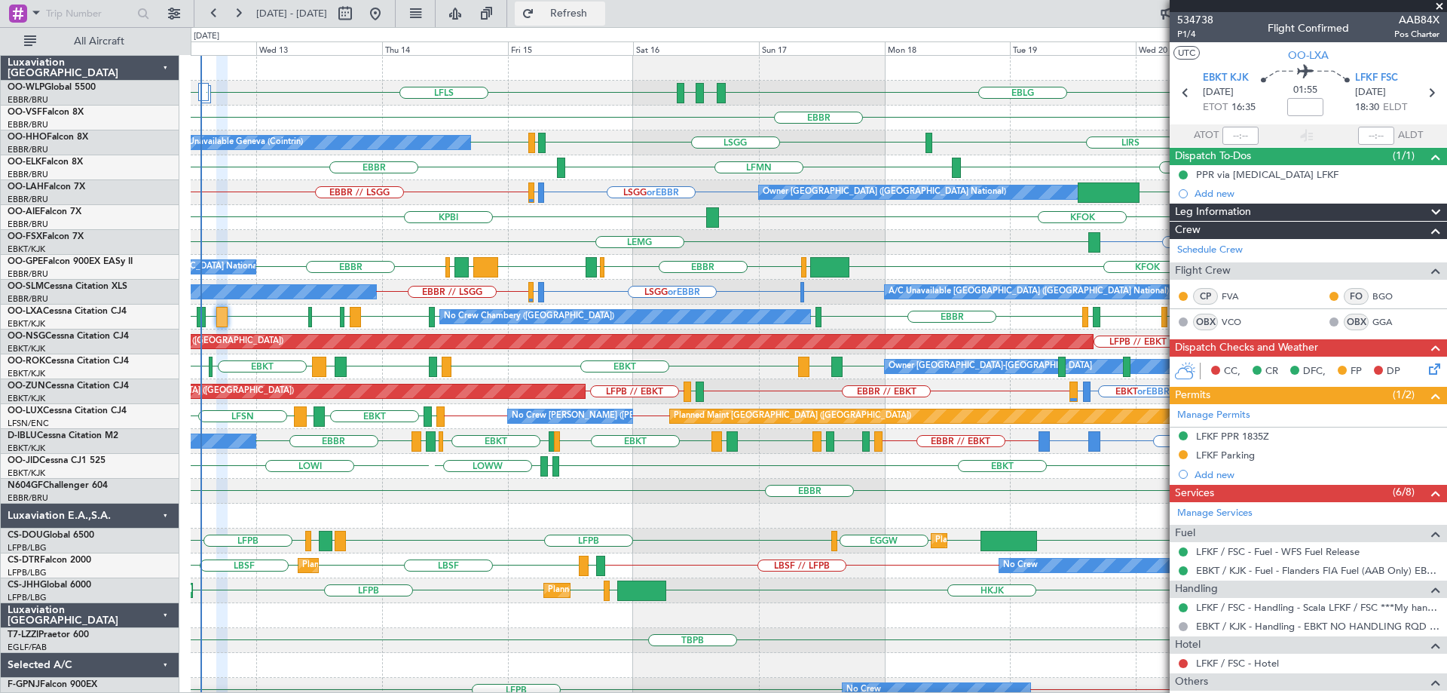
click at [605, 20] on button "Refresh" at bounding box center [560, 14] width 90 height 24
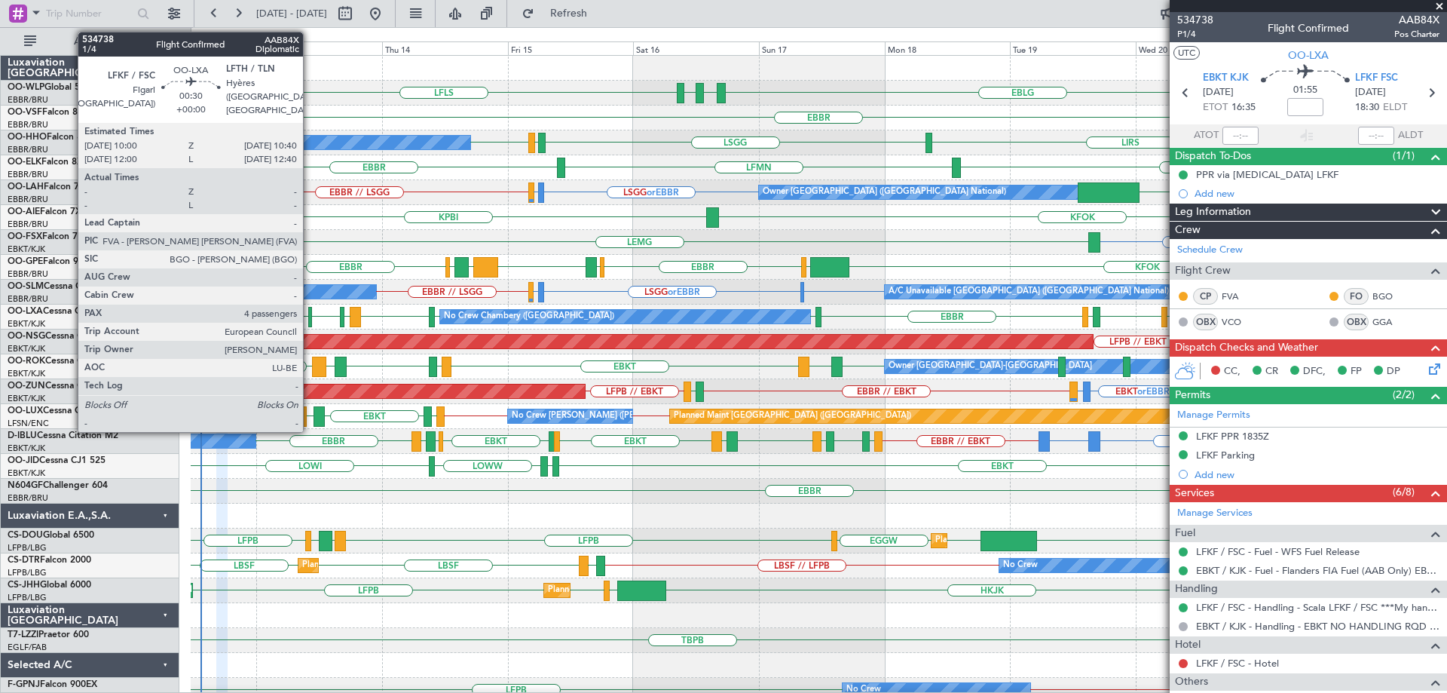
click at [310, 315] on div at bounding box center [310, 317] width 4 height 20
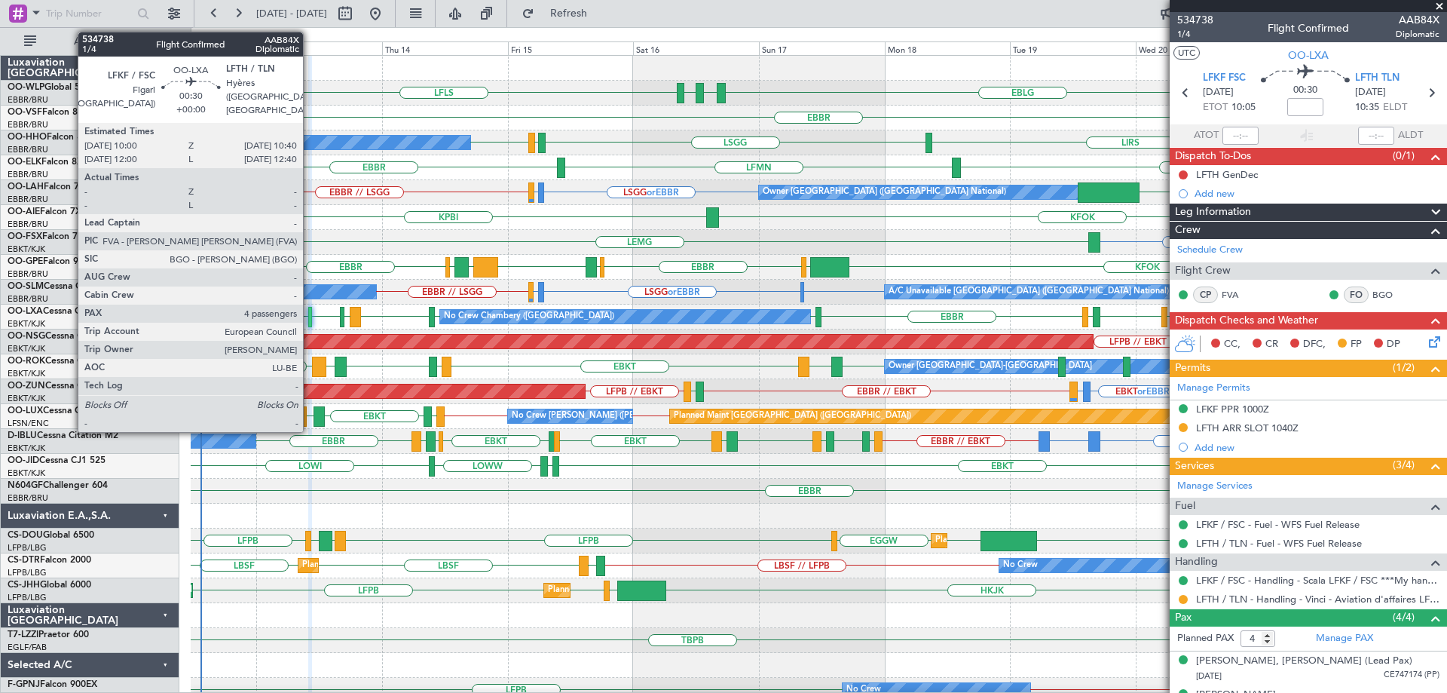
click at [312, 311] on div at bounding box center [310, 317] width 4 height 20
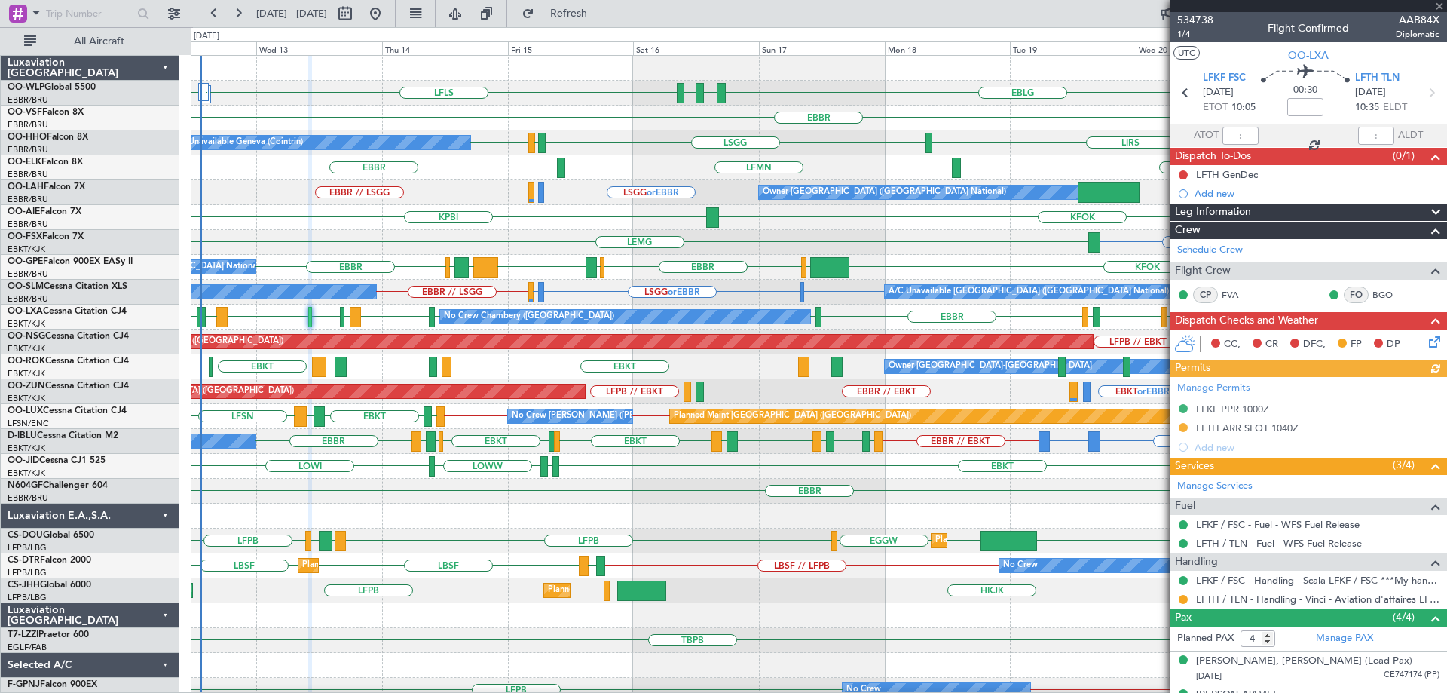
click at [587, 215] on div "KFOK KPBI" at bounding box center [819, 217] width 1256 height 25
click at [466, 220] on div "KFOK KPBI" at bounding box center [819, 217] width 1256 height 25
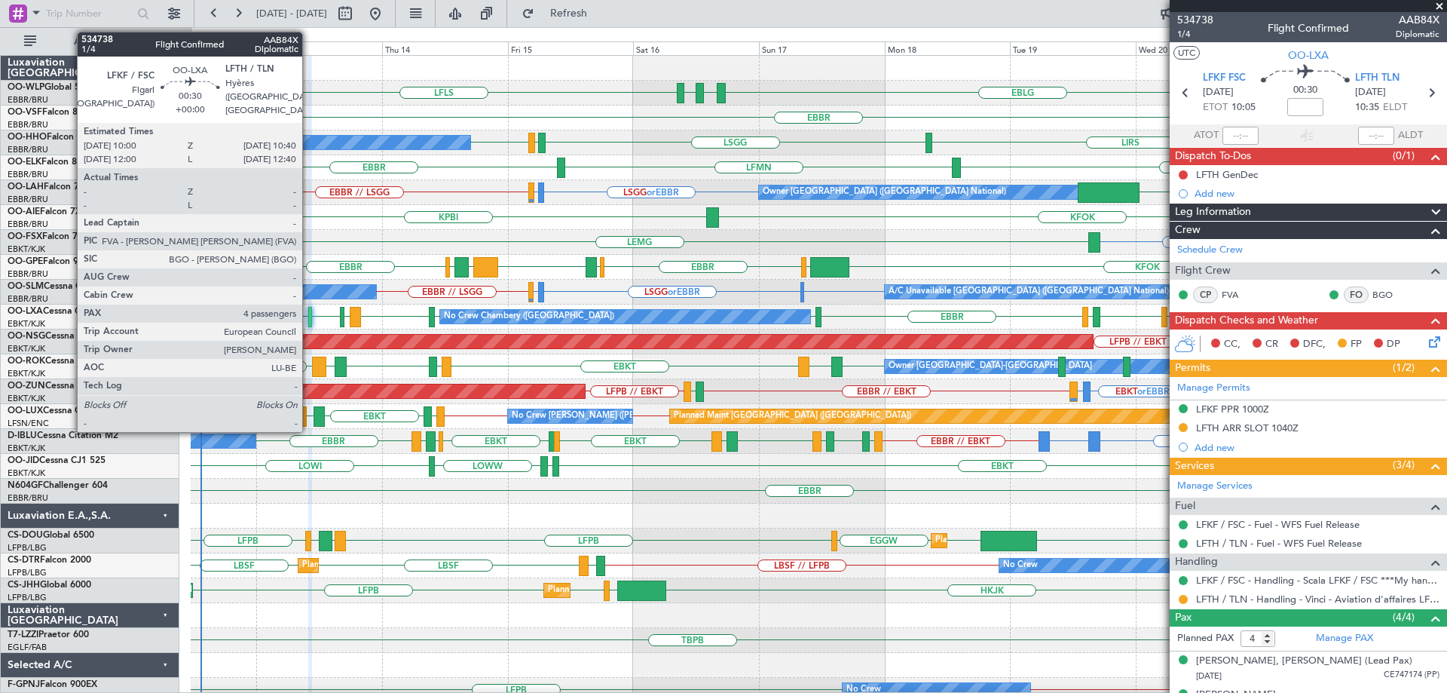
click at [309, 314] on div at bounding box center [310, 317] width 4 height 20
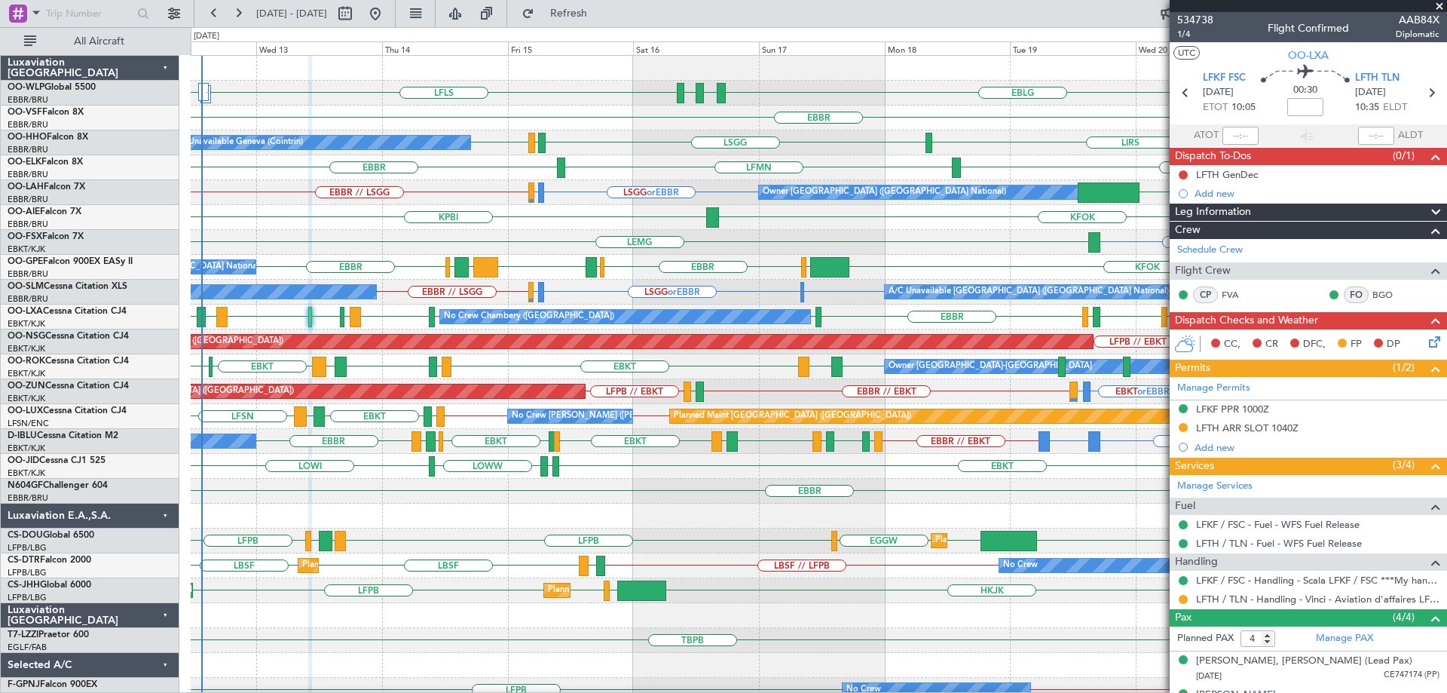
click at [596, 84] on div "EDDB EBLG LDDU EBLG LDSP EBLG LFLS EBLG LDZD Planned Maint [GEOGRAPHIC_DATA] ([…" at bounding box center [819, 93] width 1256 height 25
click at [605, 94] on div "EDDB EBLG LDDU EBLG LDSP EBLG LFLS EBLG LDZD Planned Maint [GEOGRAPHIC_DATA] ([…" at bounding box center [819, 93] width 1256 height 25
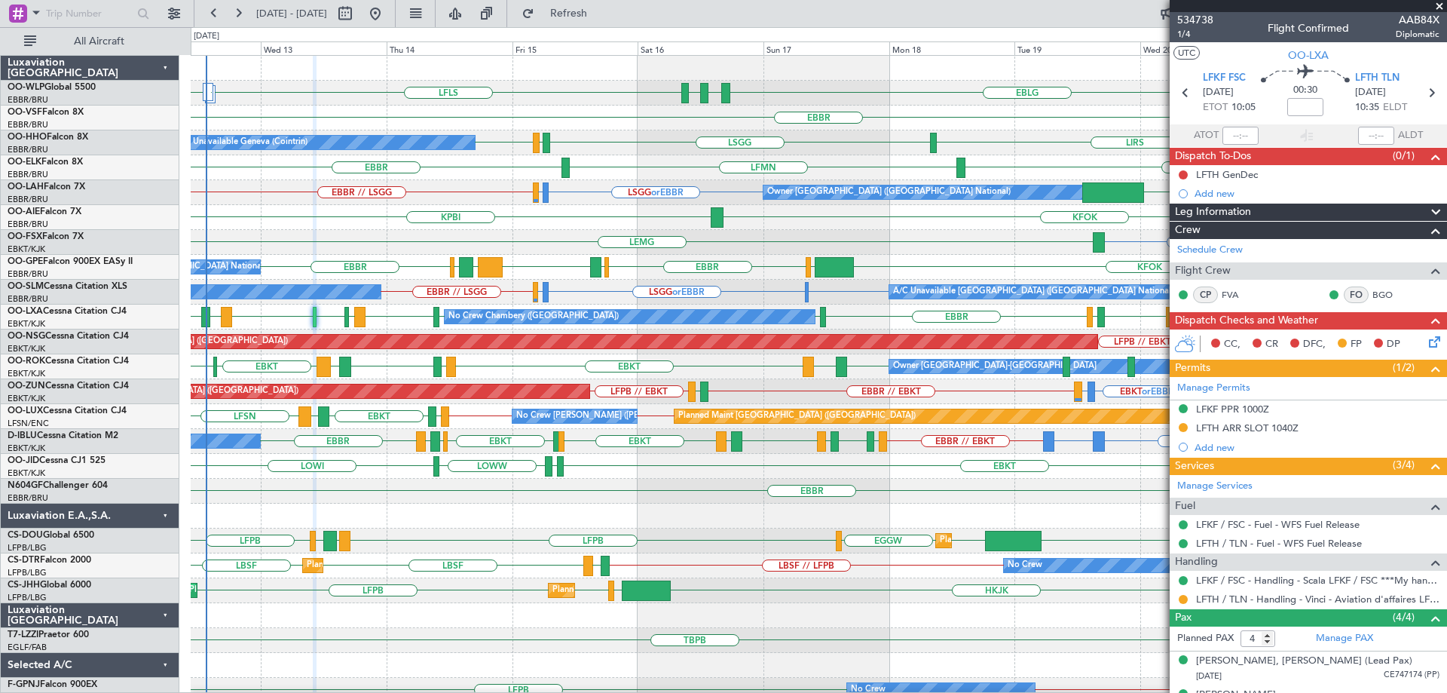
click at [1441, 4] on span at bounding box center [1439, 7] width 15 height 14
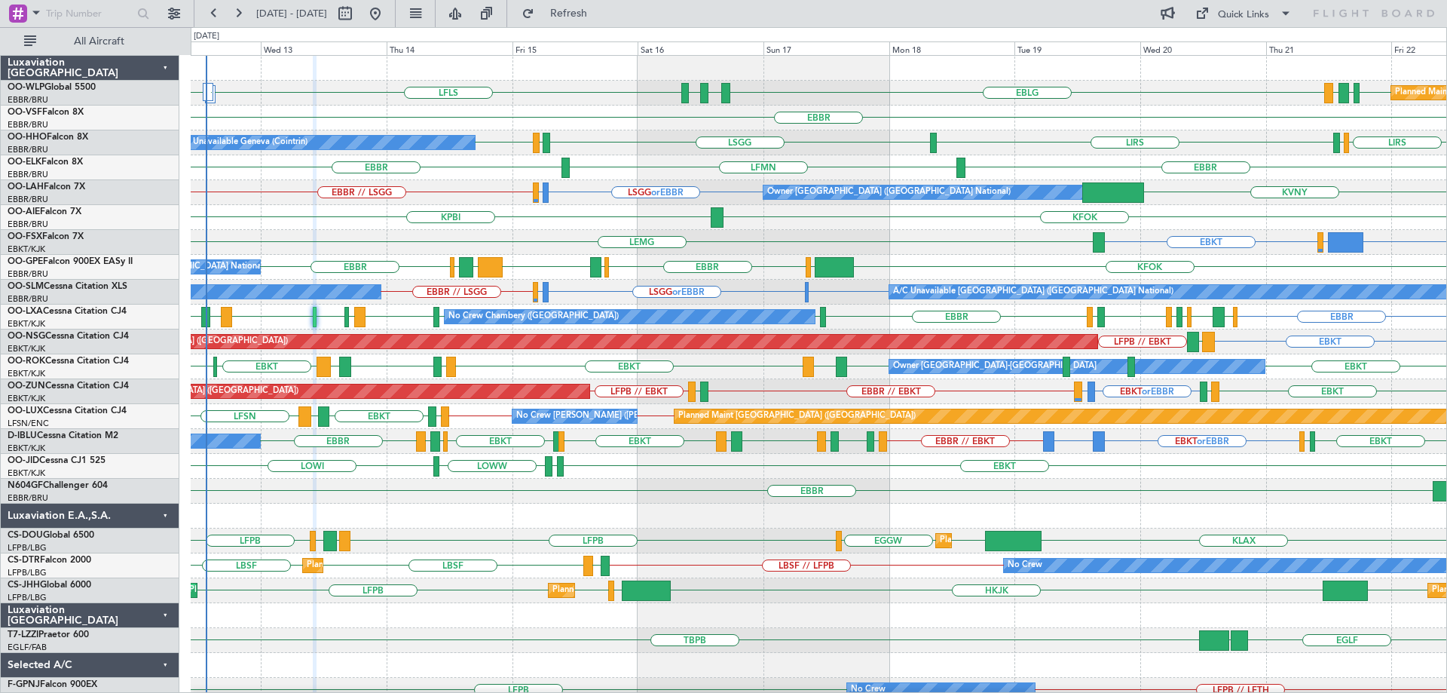
type input "0"
click at [835, 149] on div "LIRS [GEOGRAPHIC_DATA] LIRS [GEOGRAPHIC_DATA] LIRS [GEOGRAPHIC_DATA] A/C Unavai…" at bounding box center [819, 142] width 1256 height 25
click at [446, 189] on div "LSGG or EBBR LIRS or EBBR EBBR // LSGG KVNY Owner [GEOGRAPHIC_DATA] (Brussels N…" at bounding box center [819, 192] width 1256 height 25
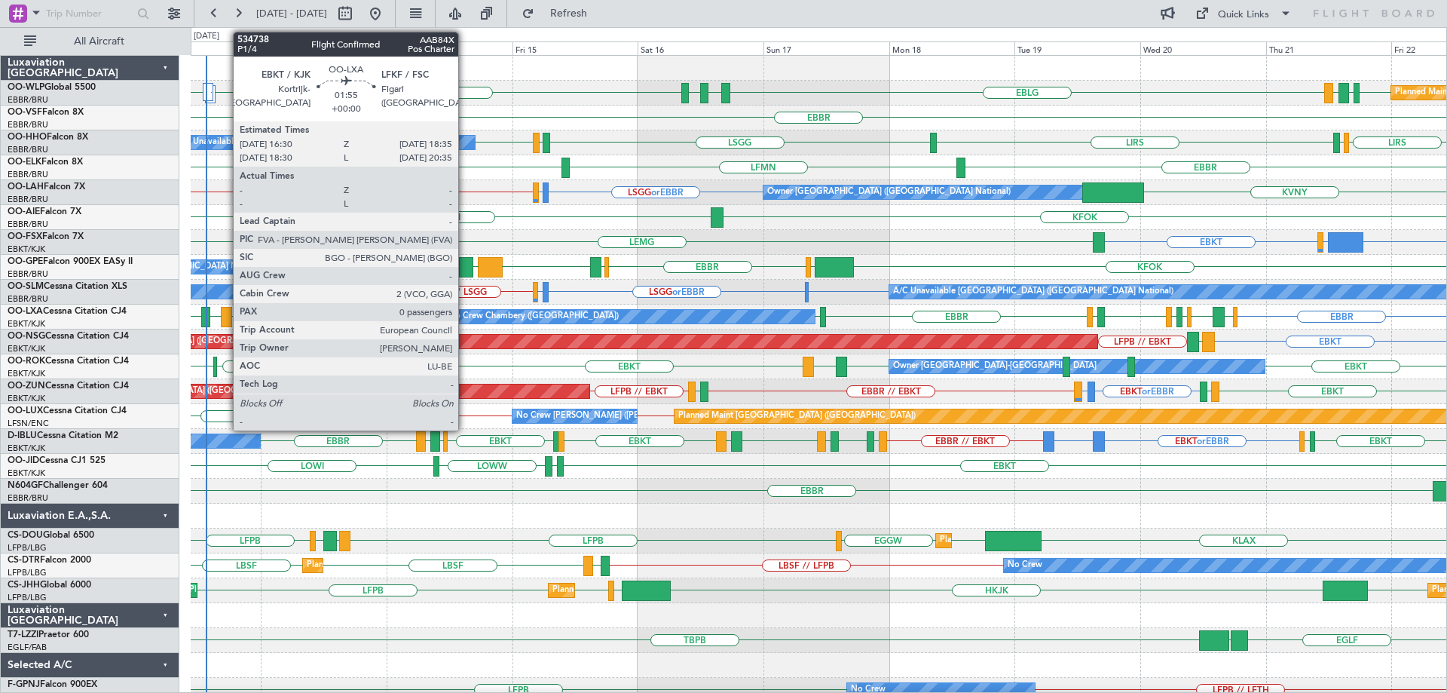
click at [225, 314] on div at bounding box center [226, 317] width 11 height 20
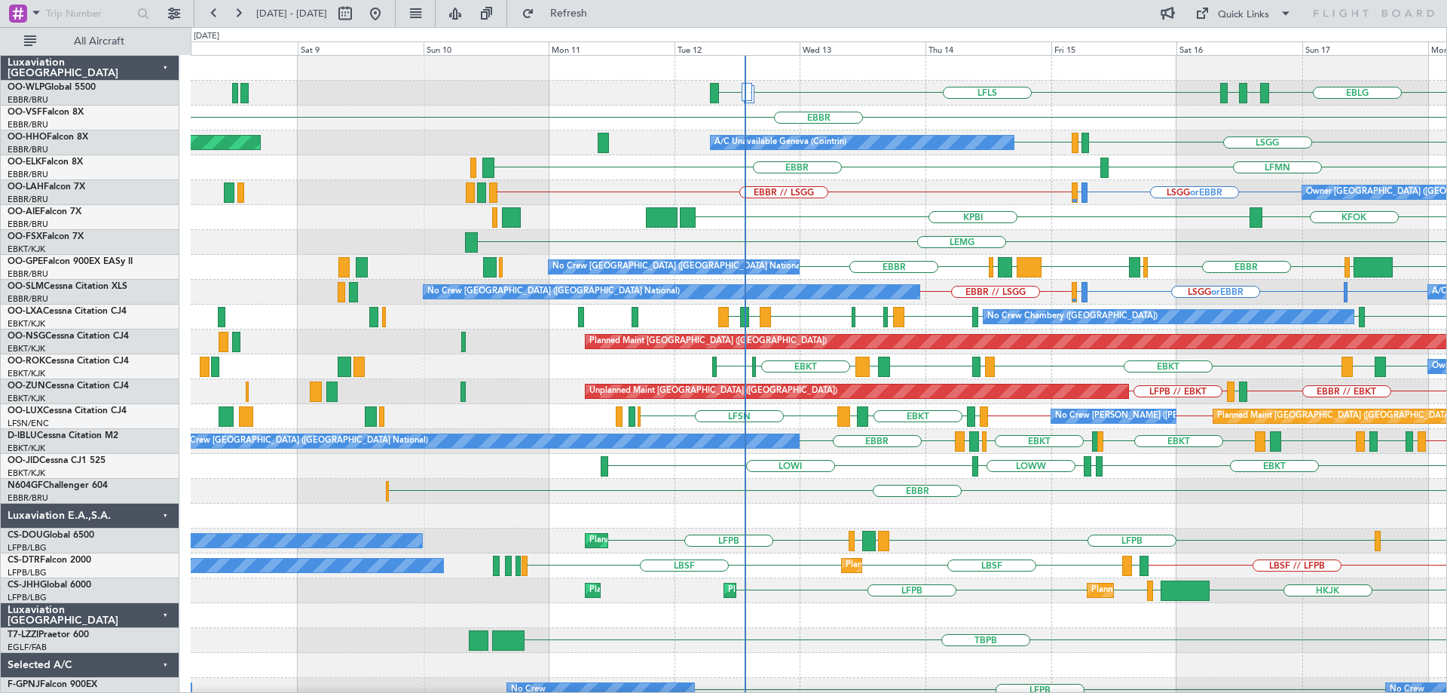
click at [930, 246] on div "LEMG EBKT" at bounding box center [819, 242] width 1256 height 25
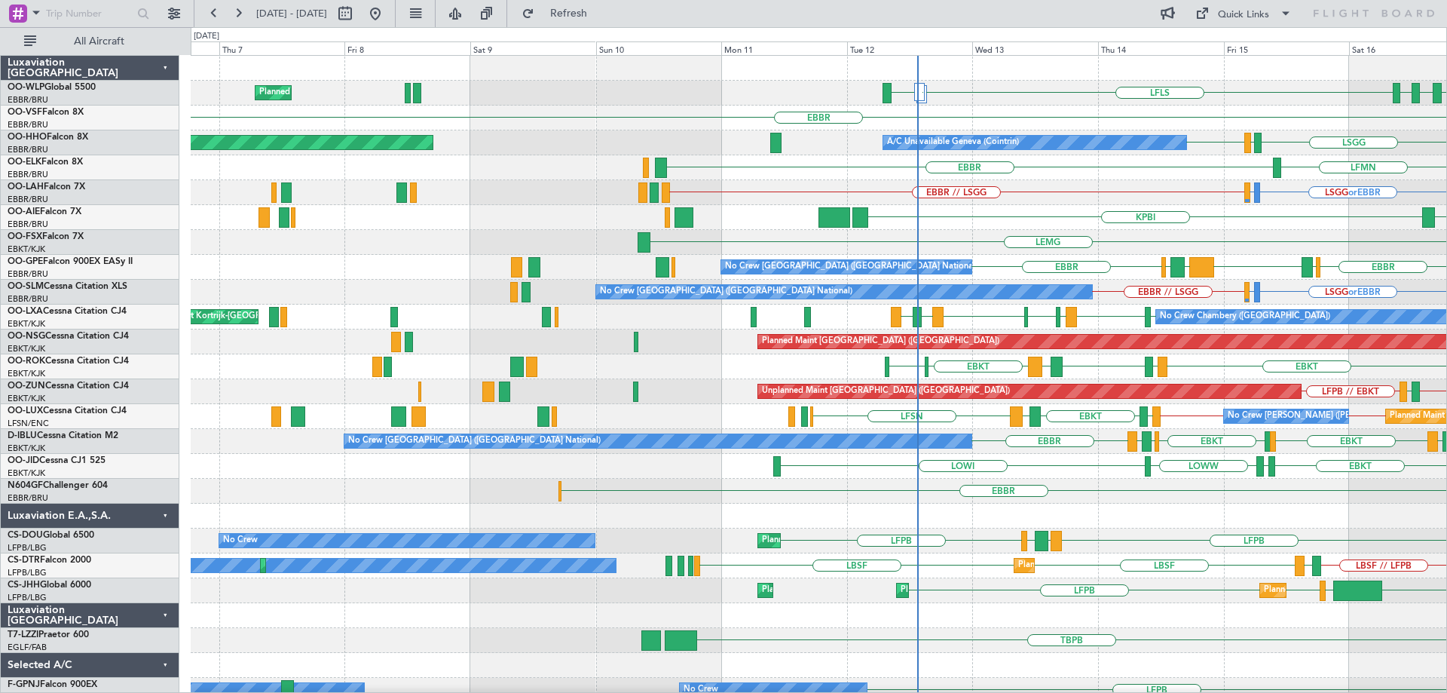
click at [580, 364] on div "EBKT LFMD EBKT [GEOGRAPHIC_DATA] EBKT [GEOGRAPHIC_DATA] LFKF EBKT Owner [GEOGRA…" at bounding box center [819, 366] width 1256 height 25
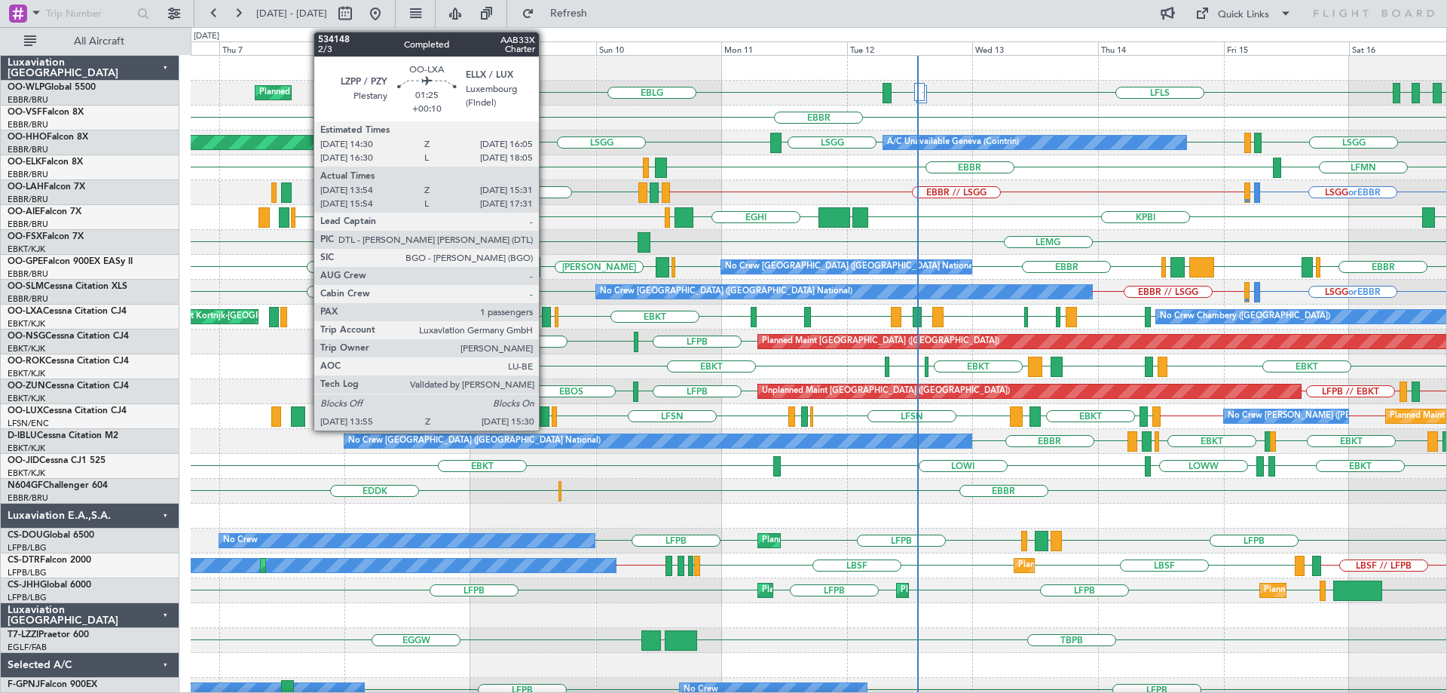
click at [546, 309] on div at bounding box center [546, 317] width 8 height 20
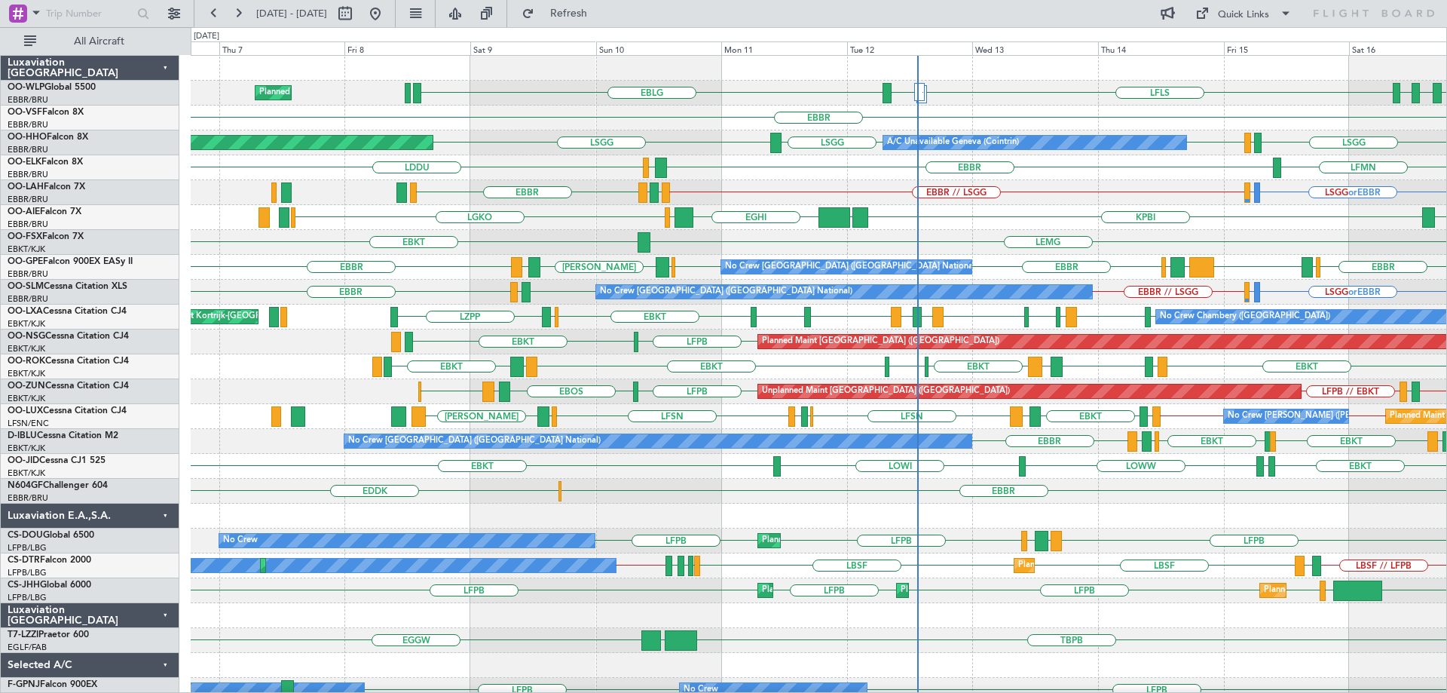
click at [642, 90] on div "EBLG LDSP EBLG LFLS EBLG LDZD EBLG Planned Maint Milan ([GEOGRAPHIC_DATA])" at bounding box center [819, 93] width 1256 height 25
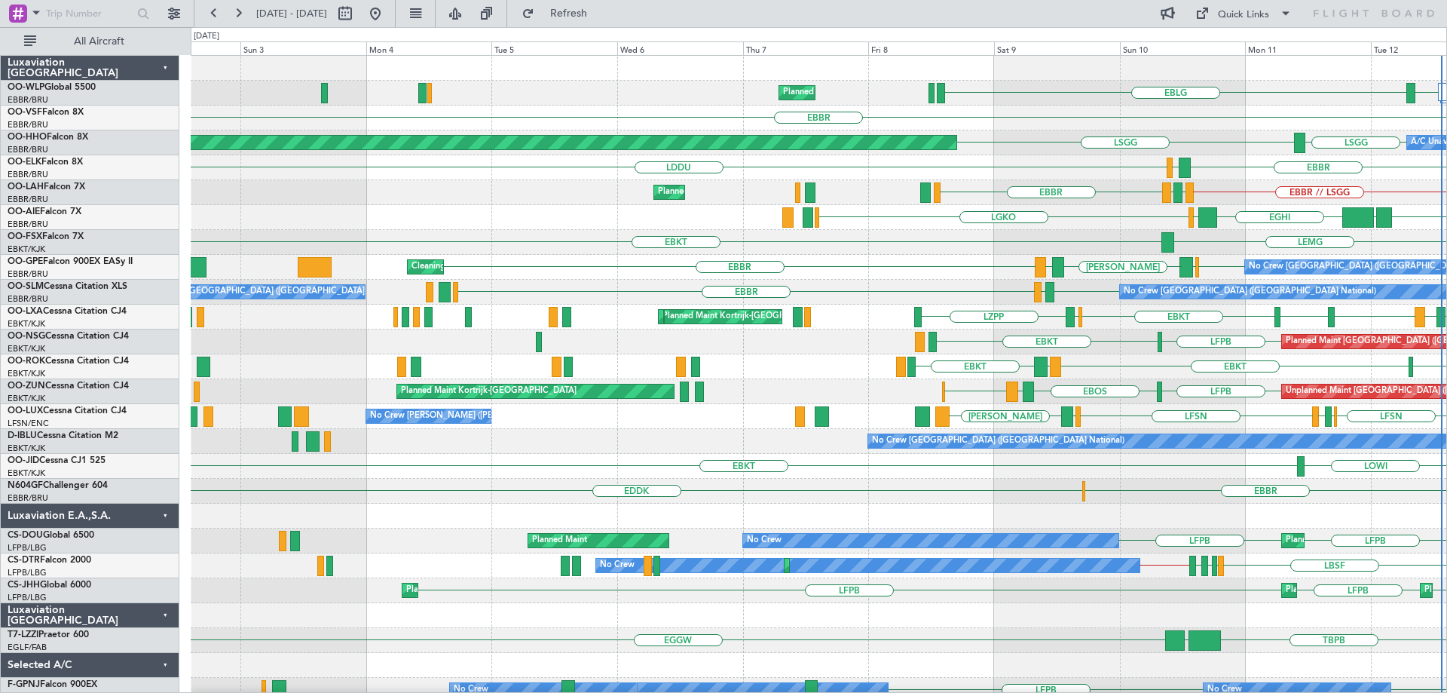
click at [859, 229] on div "KPBI KBGR [GEOGRAPHIC_DATA] LGAV LGKO Planned Maint [GEOGRAPHIC_DATA] ([GEOGRAP…" at bounding box center [819, 217] width 1256 height 25
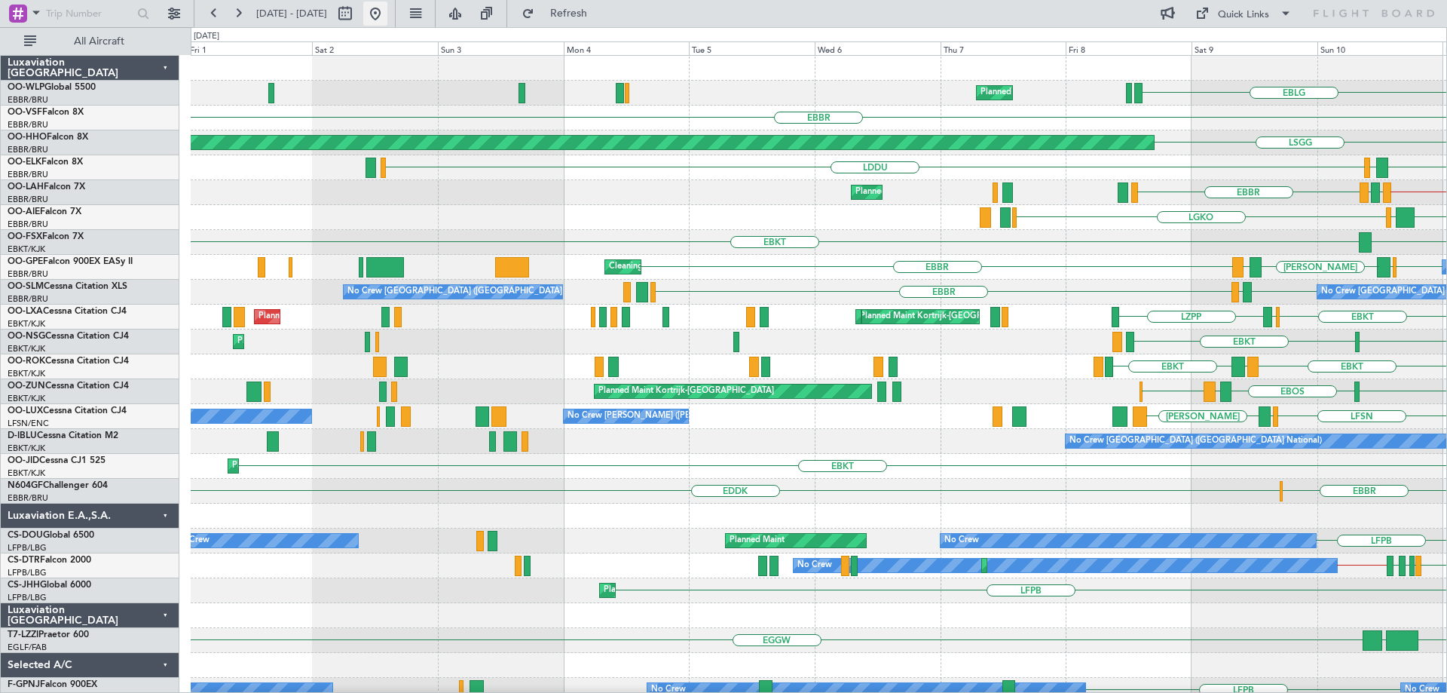
click at [387, 11] on button at bounding box center [375, 14] width 24 height 24
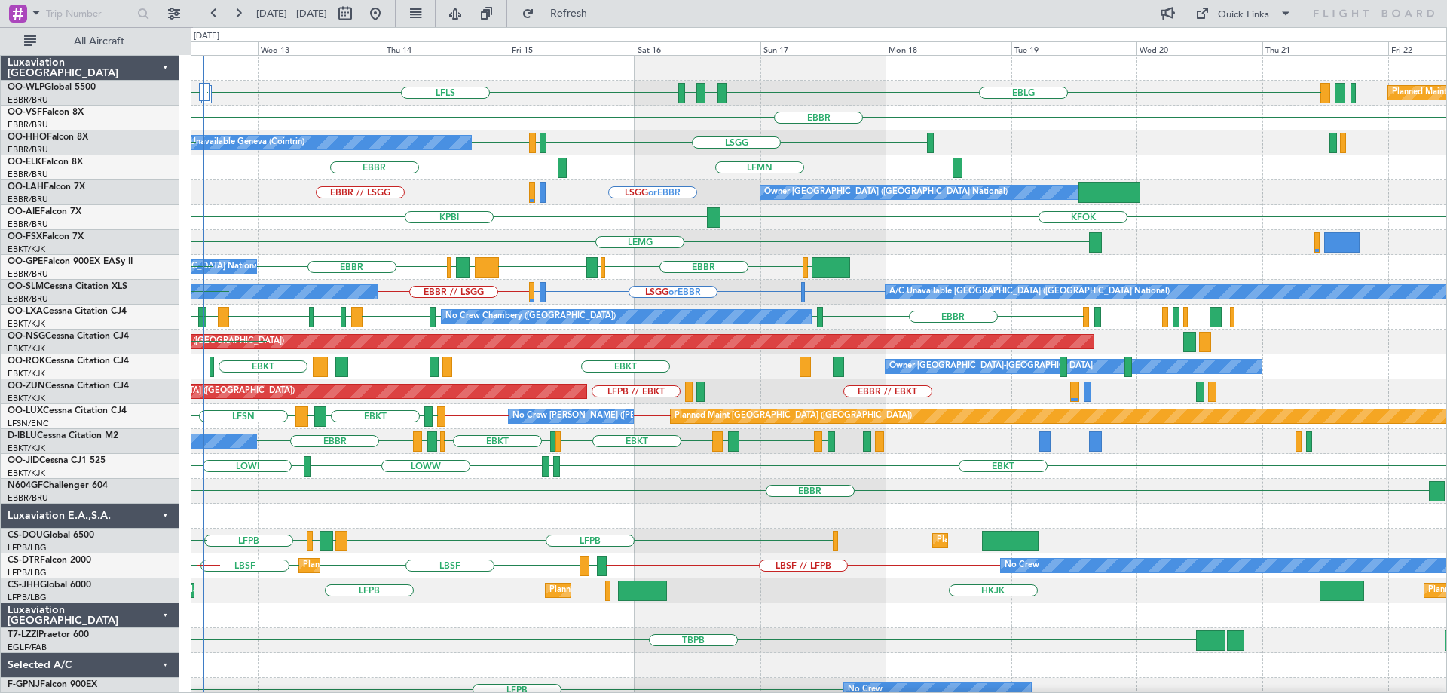
click at [483, 326] on div "LDZD EBLG LFLS EBLG LDSP EBLG Planned Maint [GEOGRAPHIC_DATA] ([GEOGRAPHIC_DATA…" at bounding box center [819, 504] width 1256 height 896
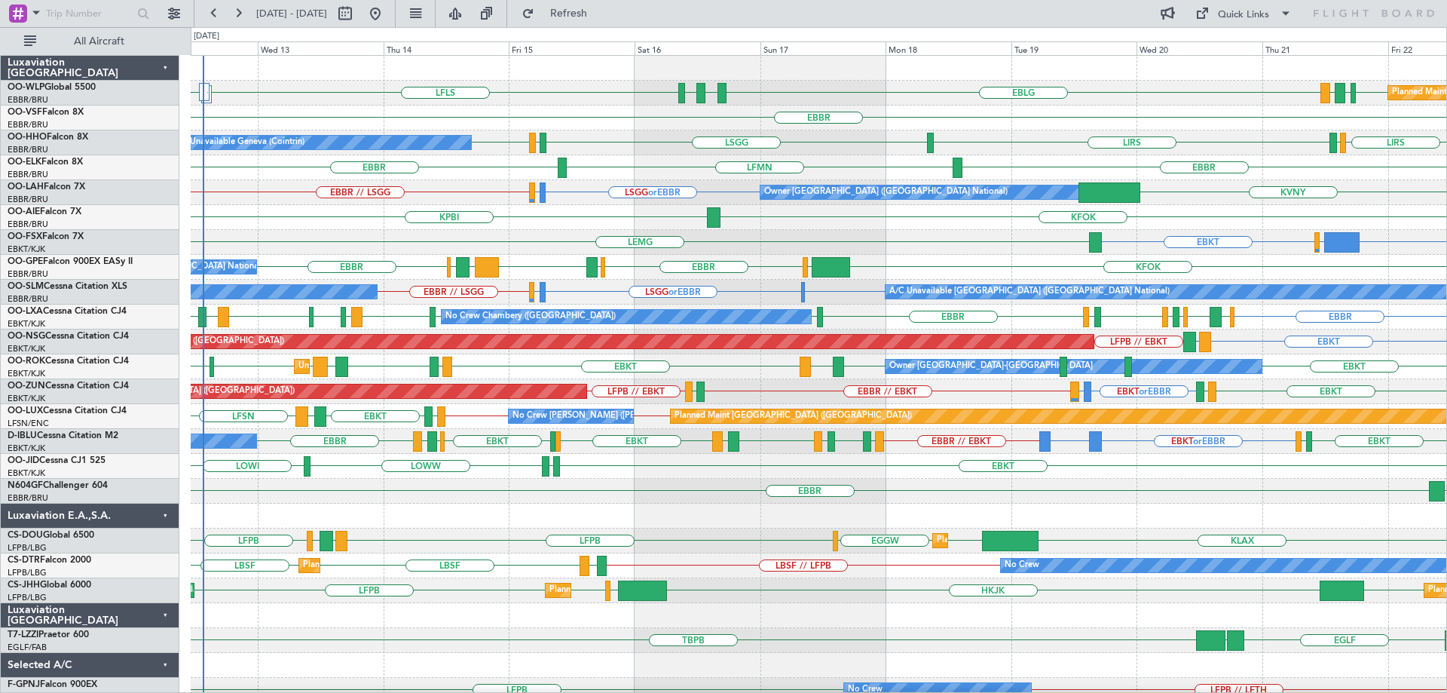
click at [474, 178] on div "EBBR LFMN [GEOGRAPHIC_DATA]" at bounding box center [819, 167] width 1256 height 25
